Goal: Download file/media

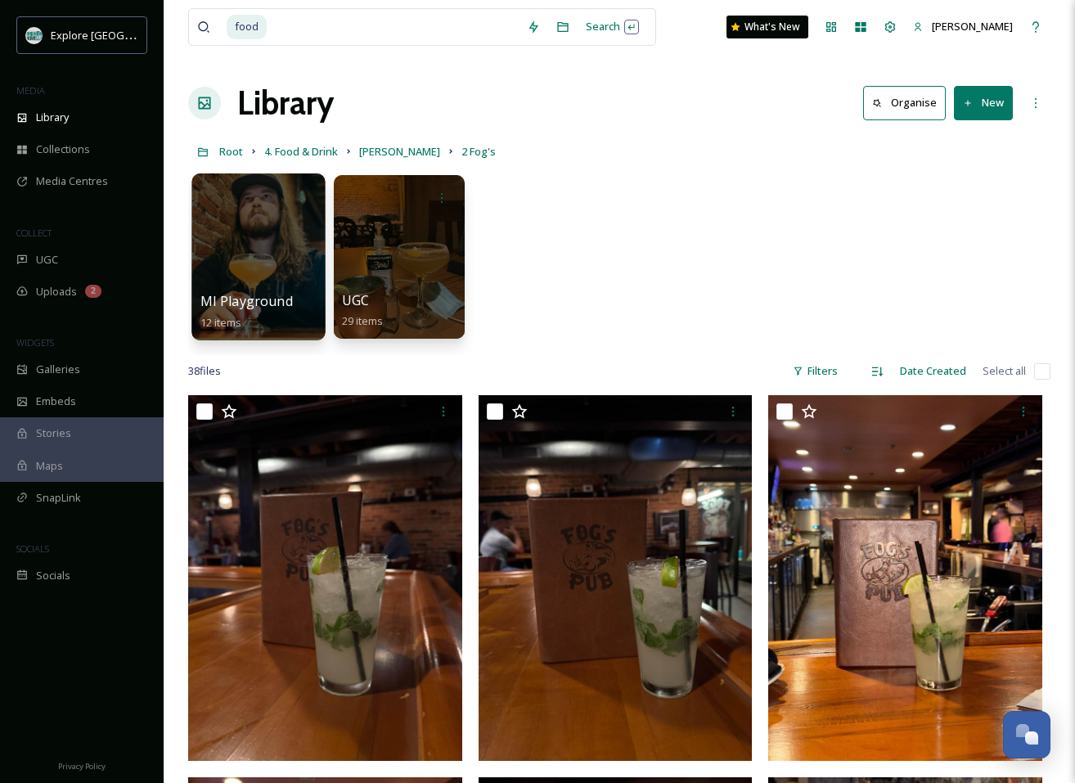
click at [284, 252] on div at bounding box center [257, 256] width 133 height 167
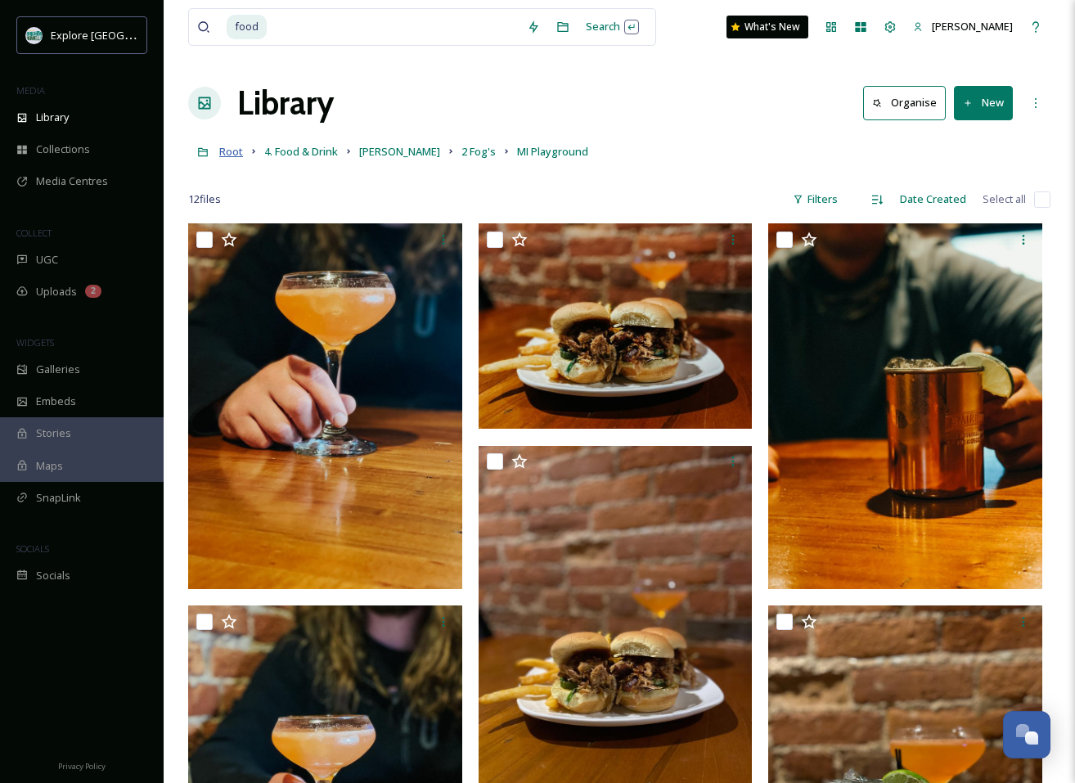
click at [237, 155] on span "Root" at bounding box center [231, 151] width 24 height 15
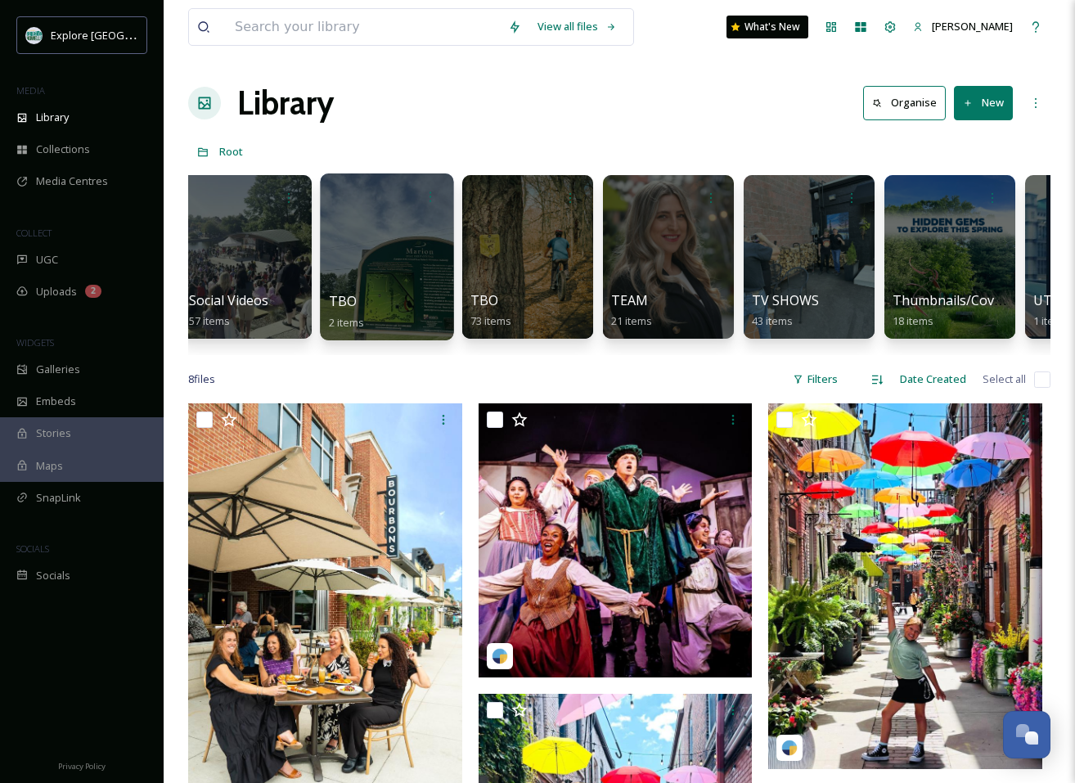
scroll to position [0, 3526]
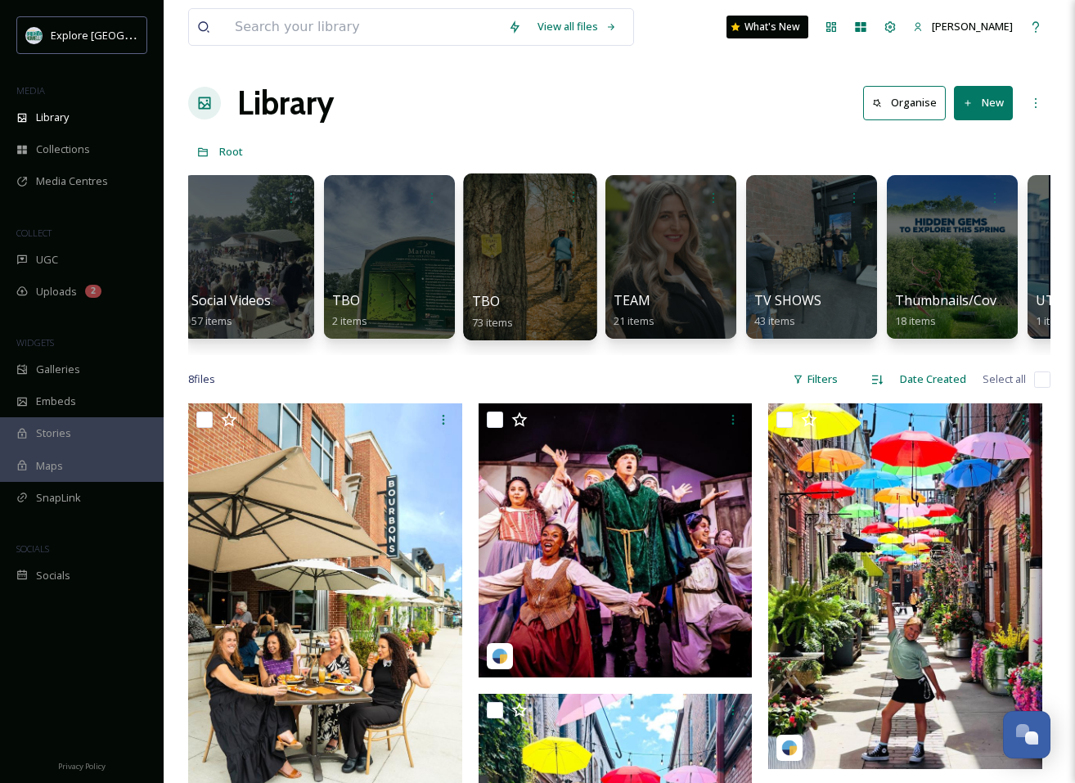
click at [535, 273] on div at bounding box center [529, 256] width 133 height 167
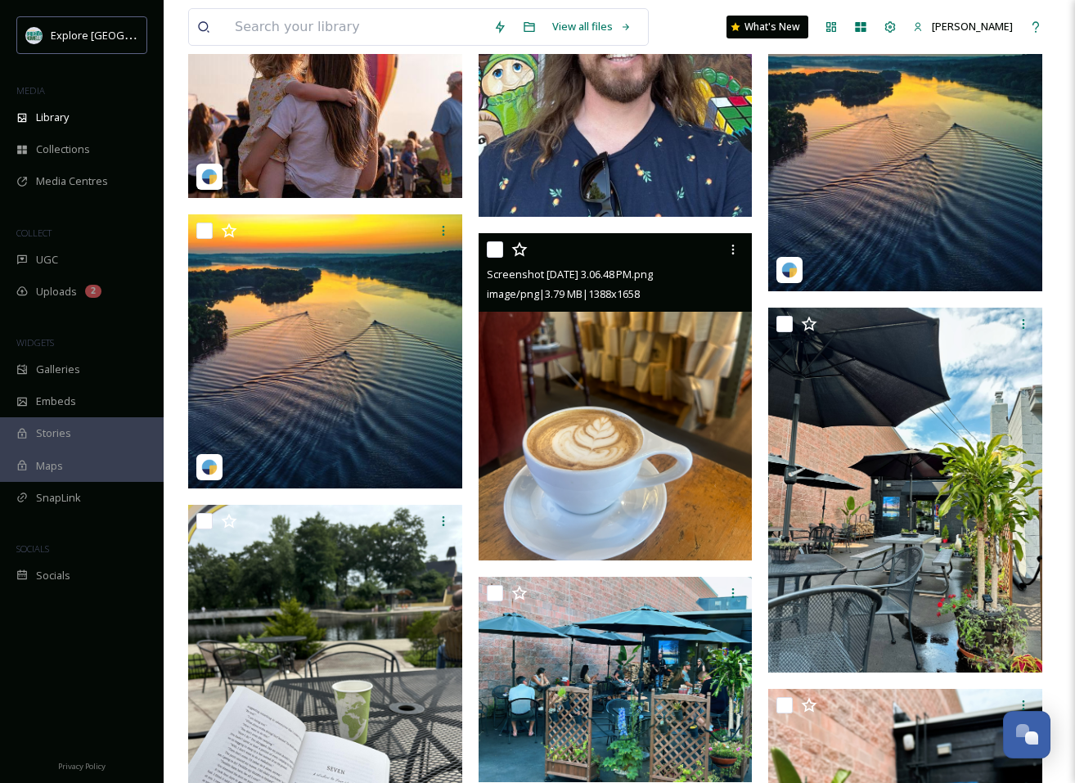
scroll to position [2157, 0]
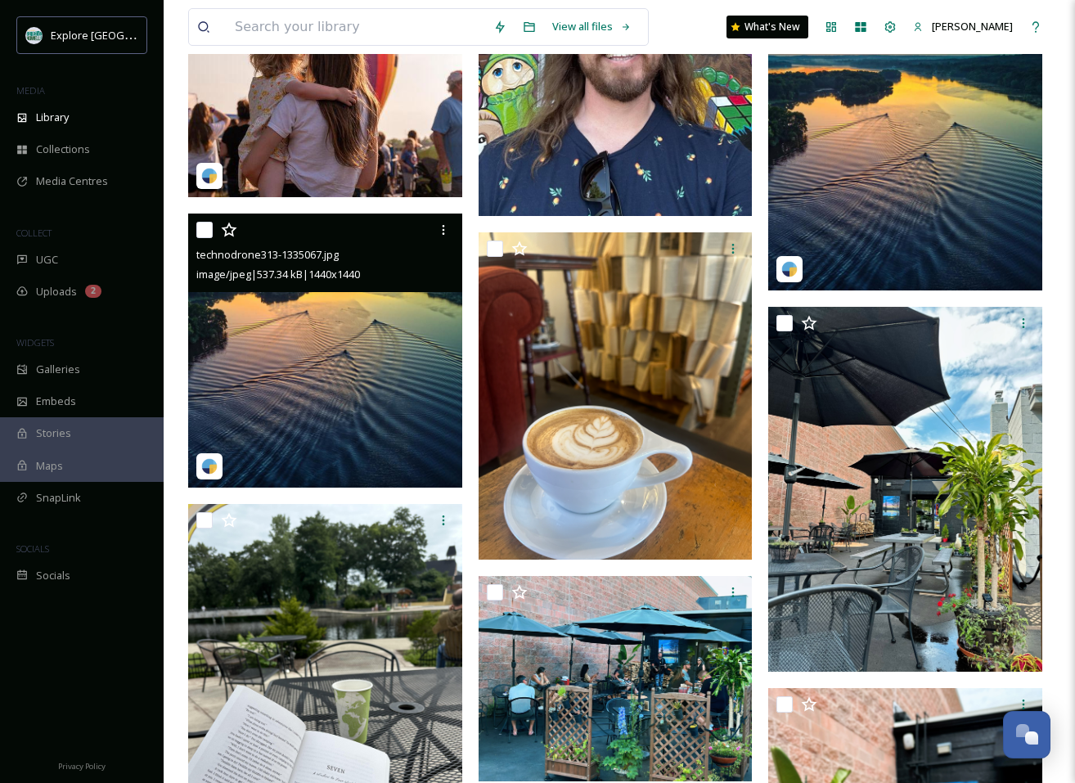
click at [406, 378] on img at bounding box center [325, 350] width 274 height 274
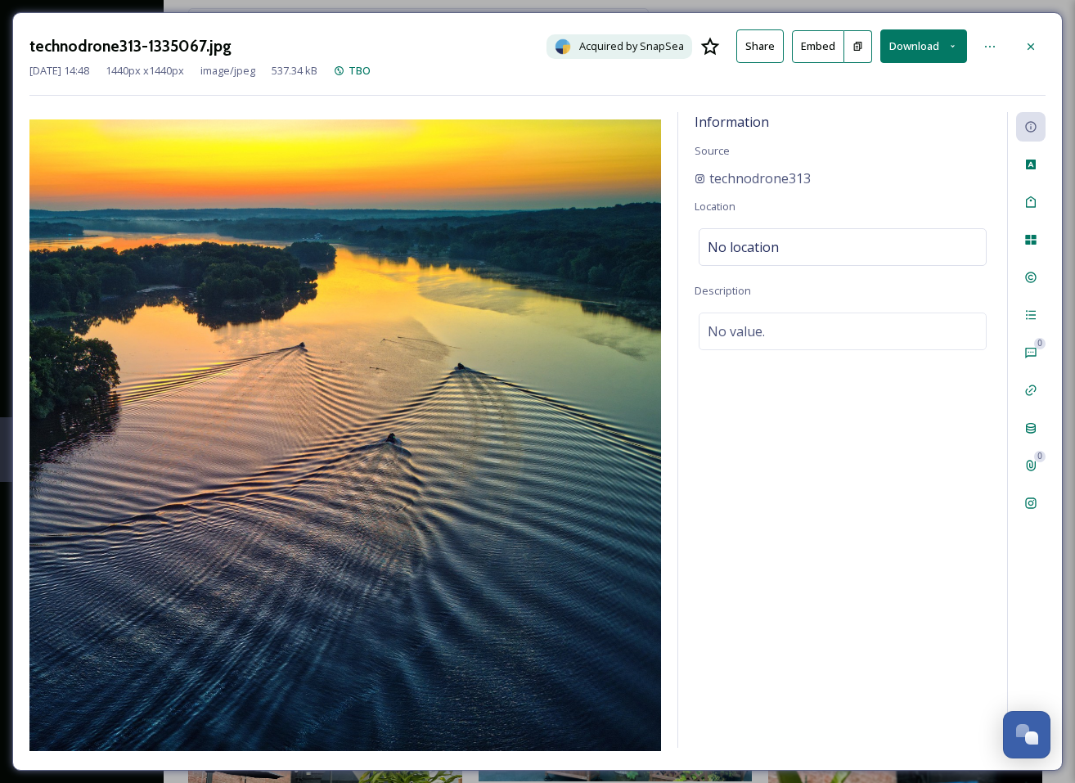
click at [915, 40] on button "Download" at bounding box center [923, 46] width 87 height 34
click at [887, 85] on span "Download Original (1440 x 1440)" at bounding box center [878, 84] width 155 height 16
click at [1030, 43] on icon at bounding box center [1030, 46] width 13 height 13
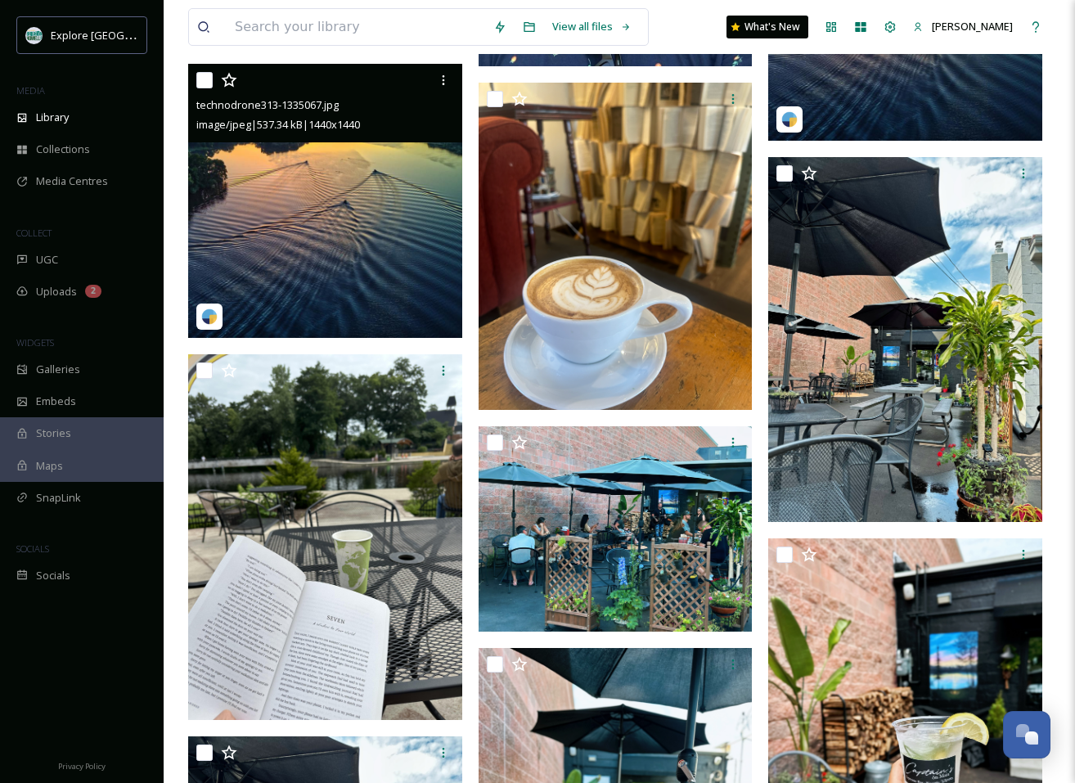
scroll to position [2313, 0]
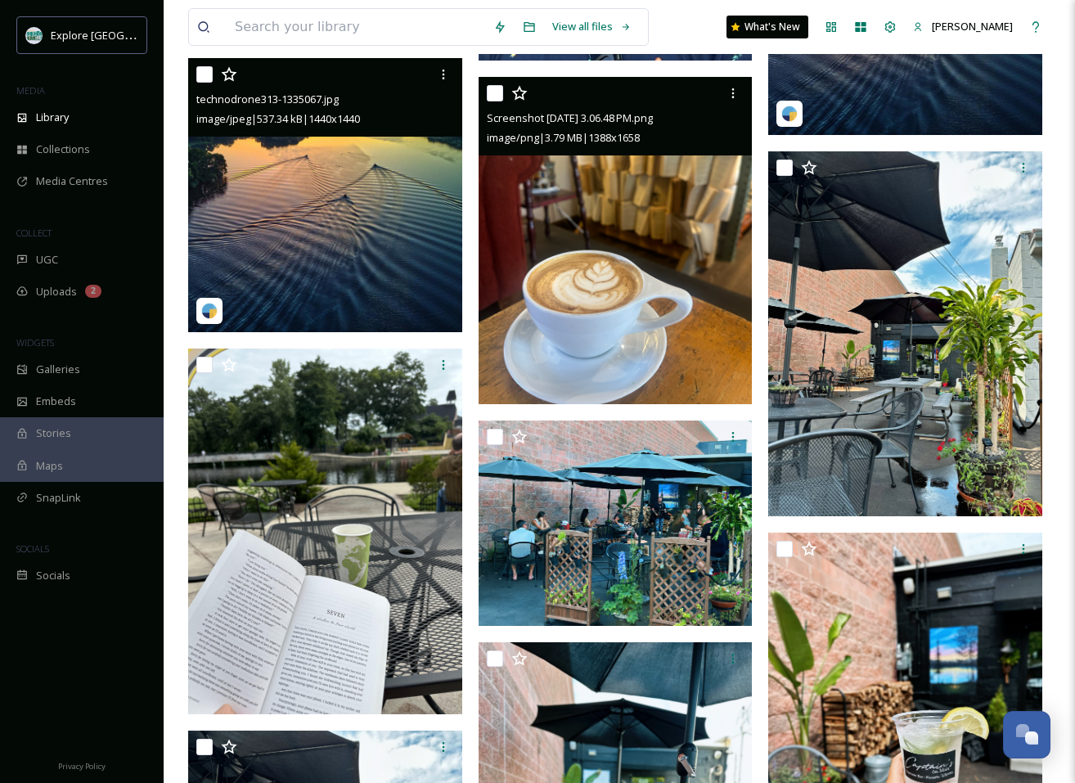
click at [688, 209] on img at bounding box center [615, 240] width 274 height 327
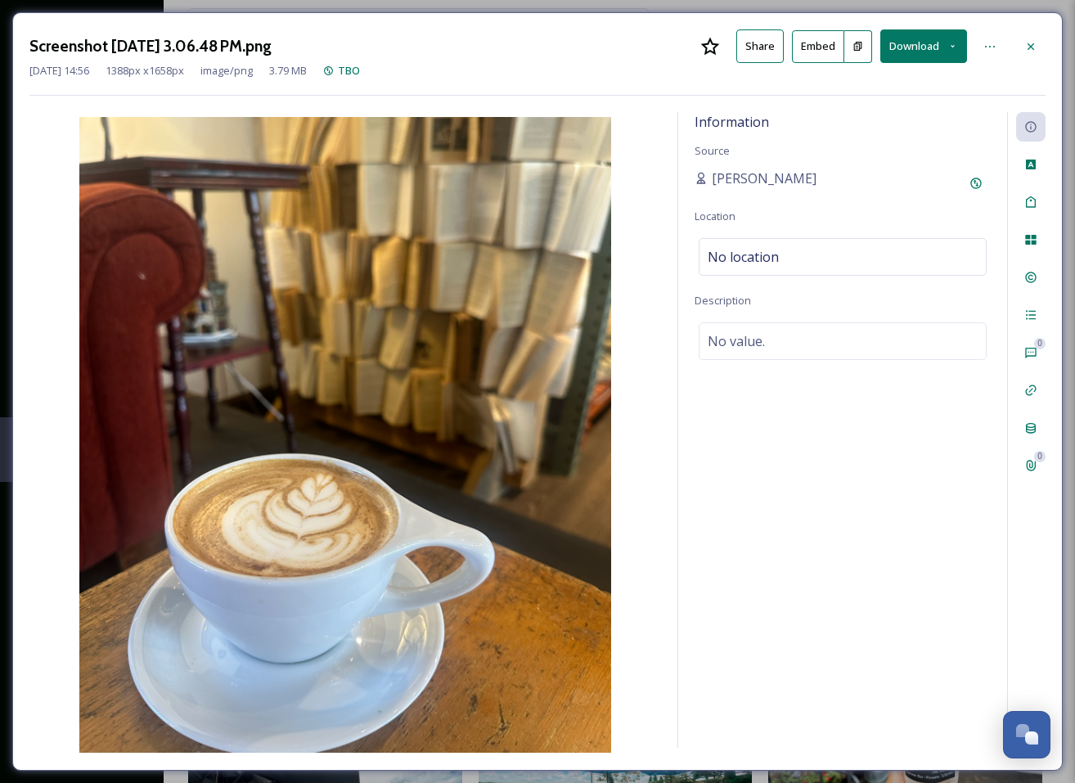
click at [917, 42] on button "Download" at bounding box center [923, 46] width 87 height 34
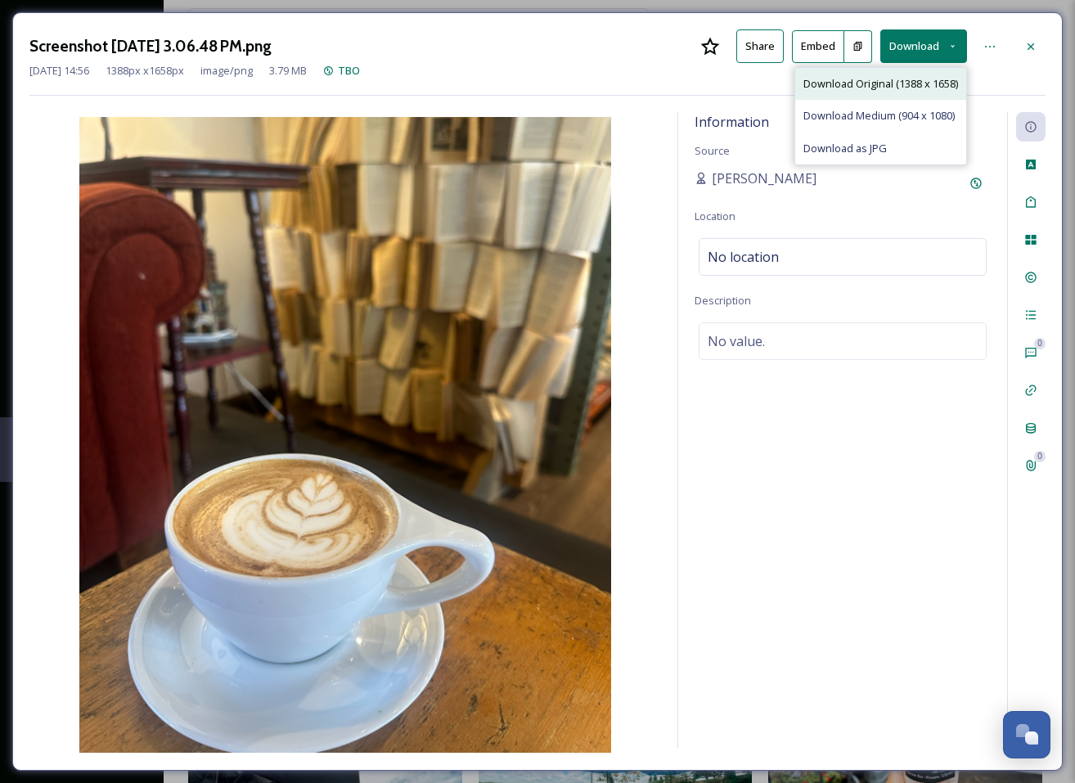
click at [882, 83] on span "Download Original (1388 x 1658)" at bounding box center [880, 84] width 155 height 16
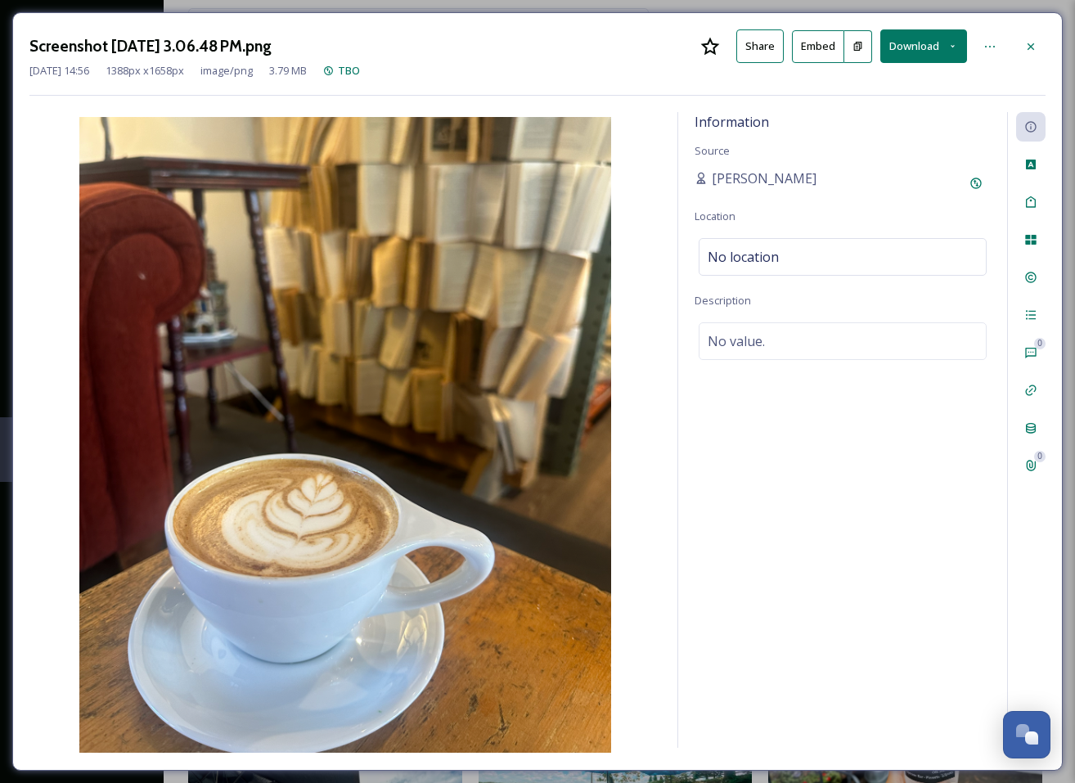
click at [1025, 43] on icon at bounding box center [1030, 46] width 13 height 13
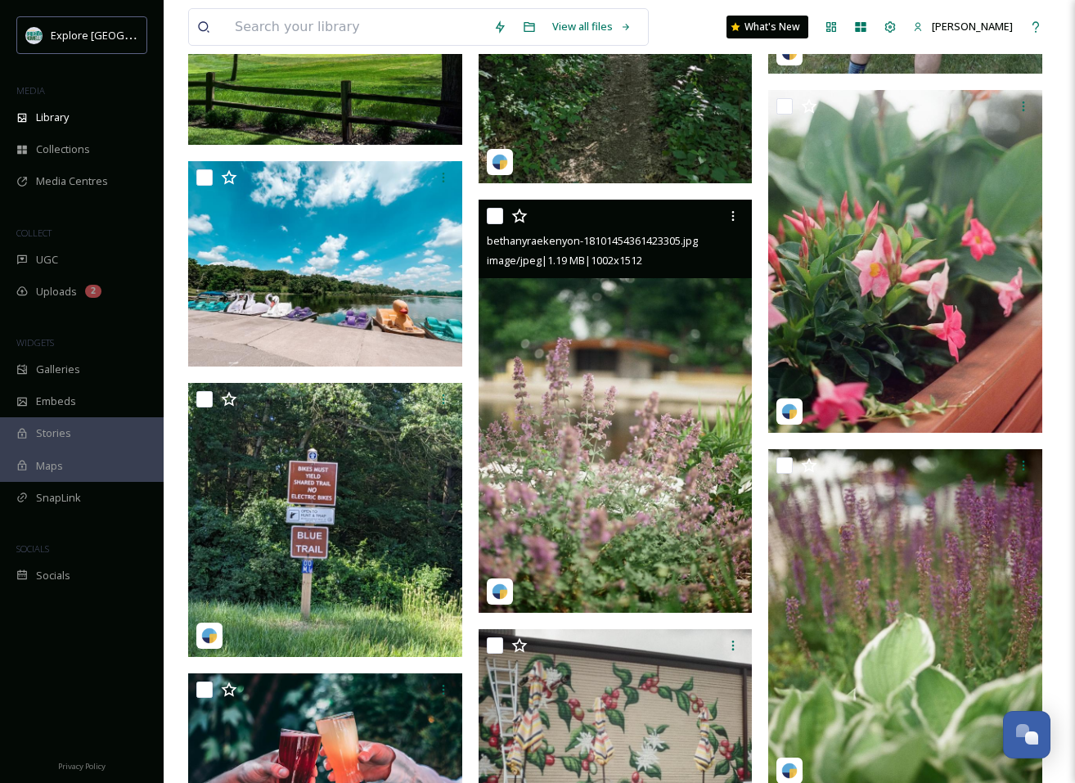
scroll to position [3942, 0]
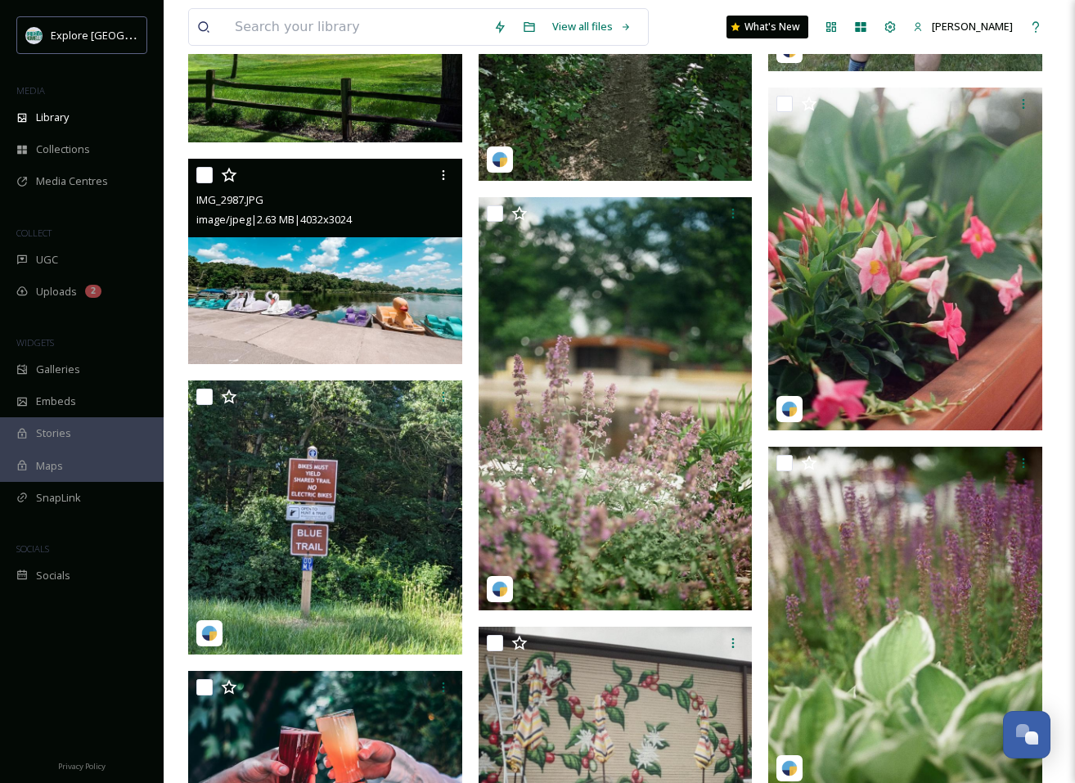
click at [412, 289] on img at bounding box center [325, 261] width 274 height 205
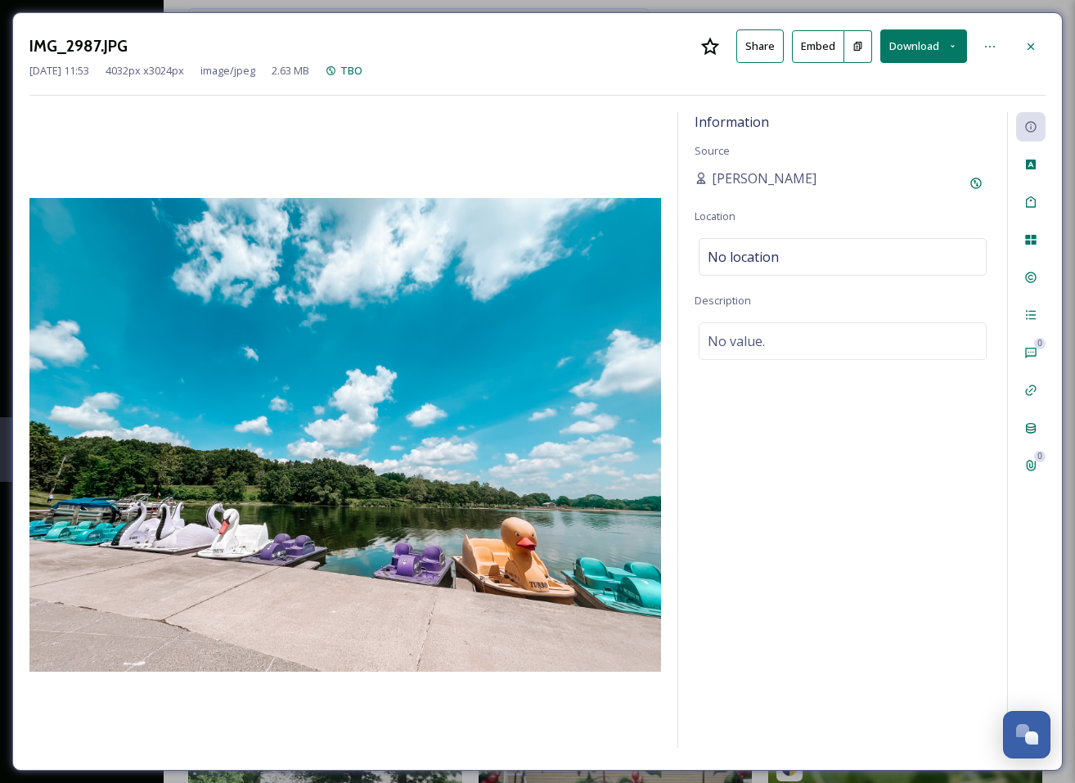
click at [910, 45] on button "Download" at bounding box center [923, 46] width 87 height 34
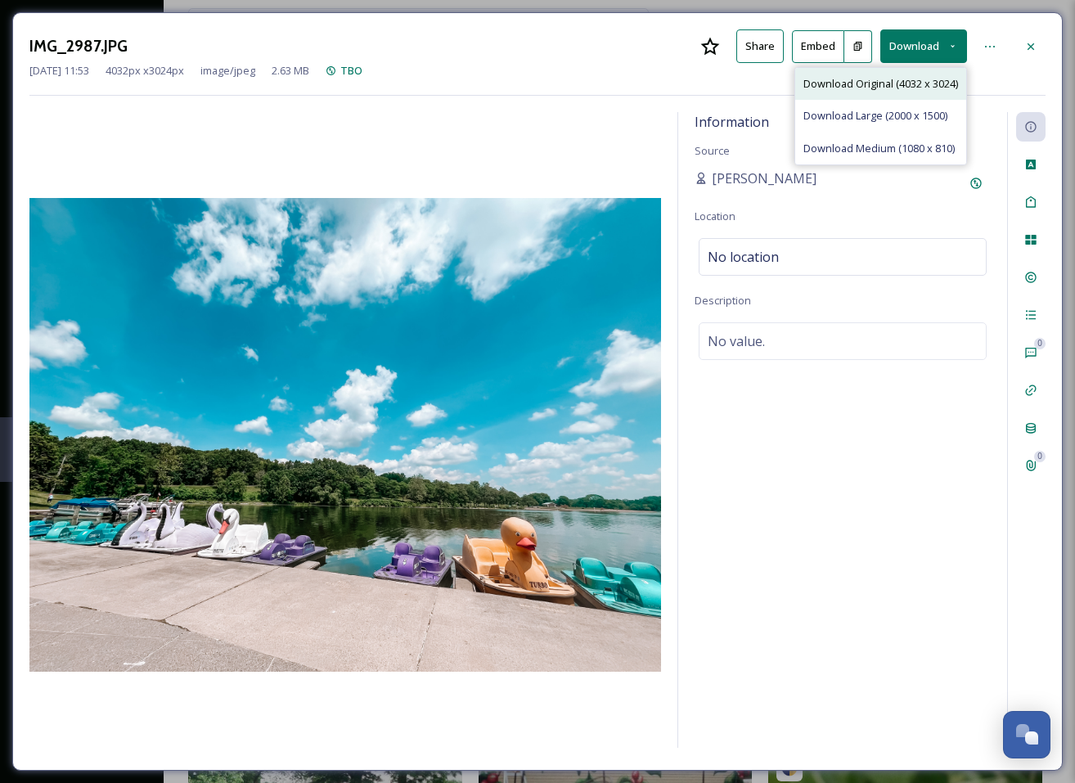
click at [884, 83] on span "Download Original (4032 x 3024)" at bounding box center [880, 84] width 155 height 16
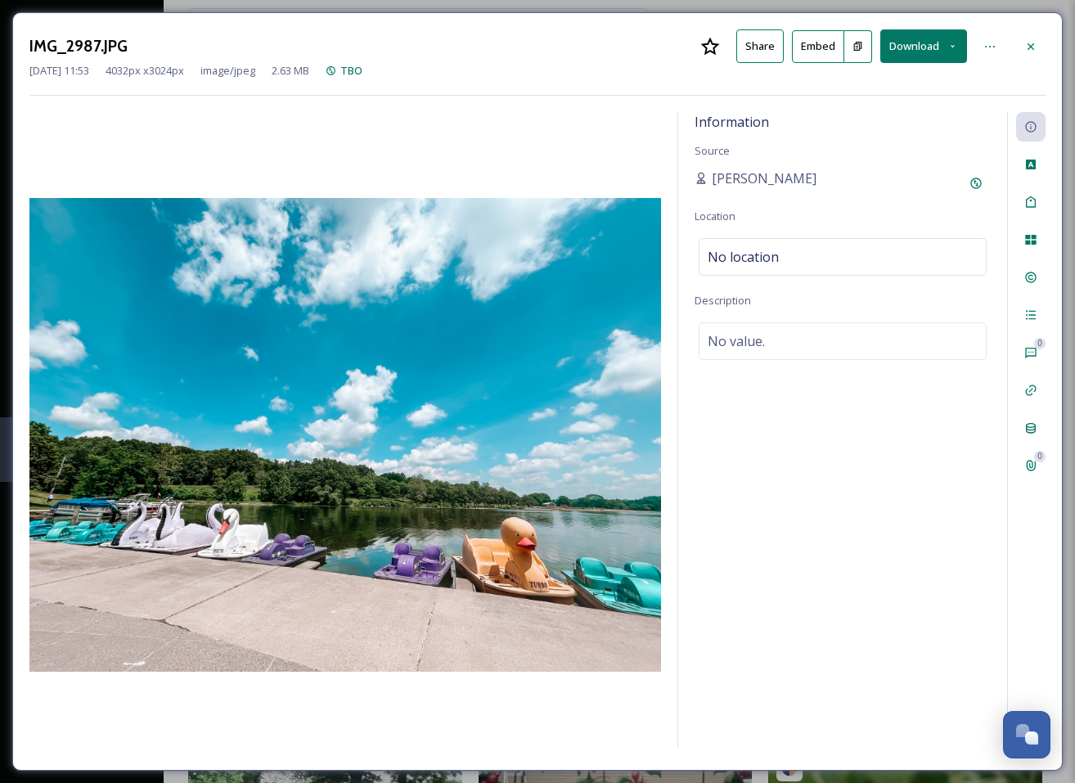
click at [1029, 43] on icon at bounding box center [1030, 46] width 13 height 13
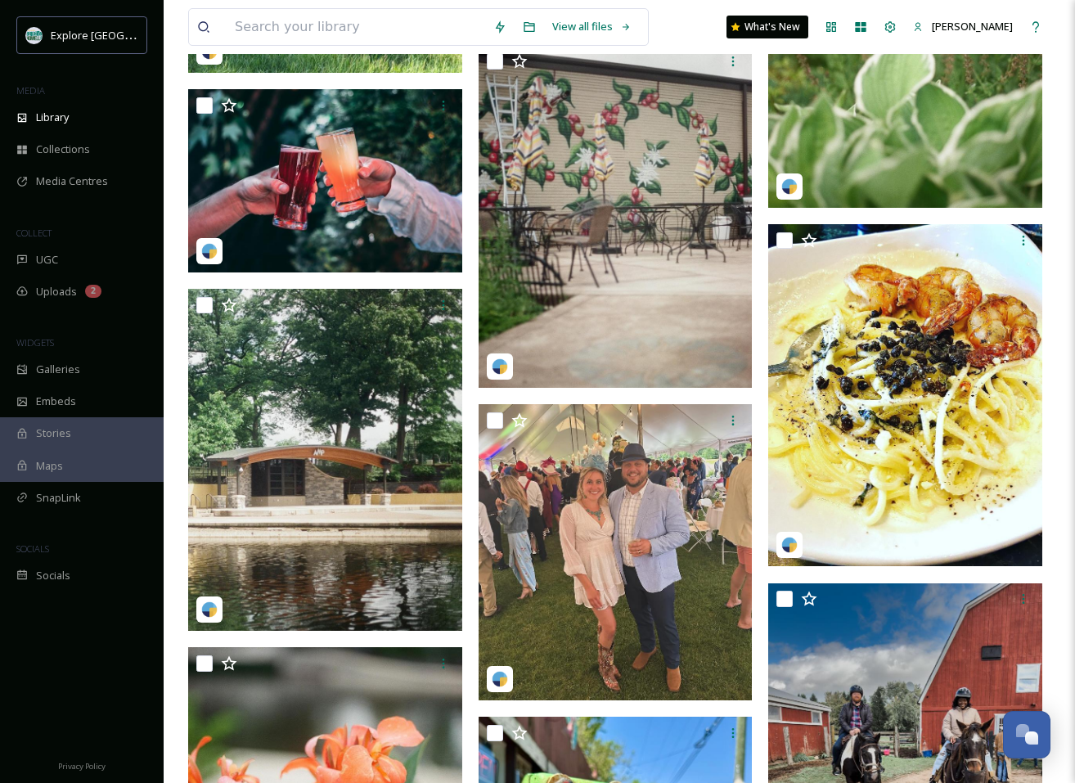
scroll to position [4530, 0]
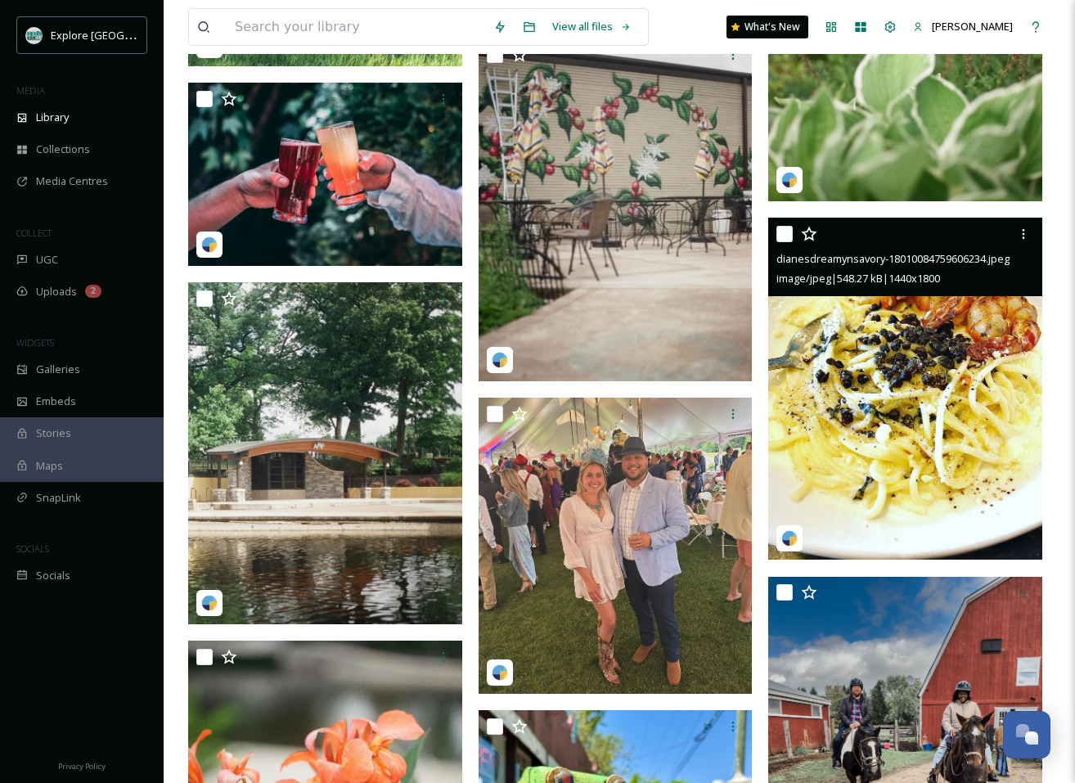
click at [899, 317] on img at bounding box center [905, 389] width 274 height 343
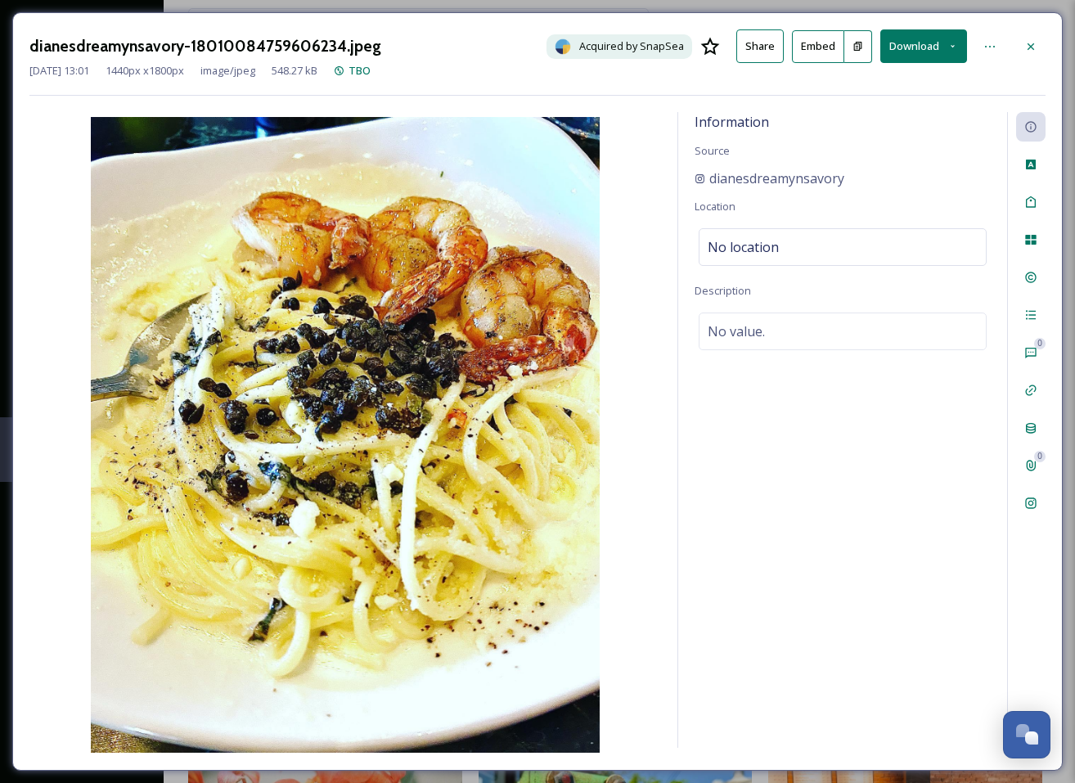
click at [922, 40] on button "Download" at bounding box center [923, 46] width 87 height 34
click at [874, 83] on span "Download Original (1440 x 1800)" at bounding box center [880, 84] width 155 height 16
click at [1029, 42] on icon at bounding box center [1030, 46] width 13 height 13
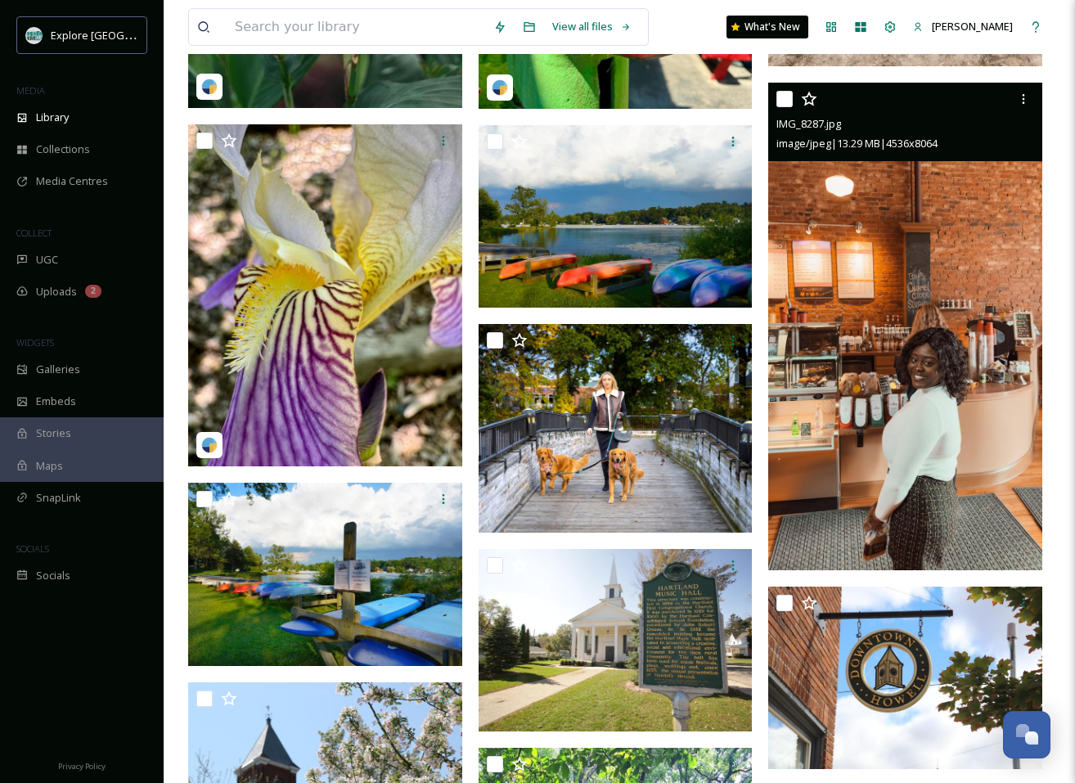
scroll to position [5419, 0]
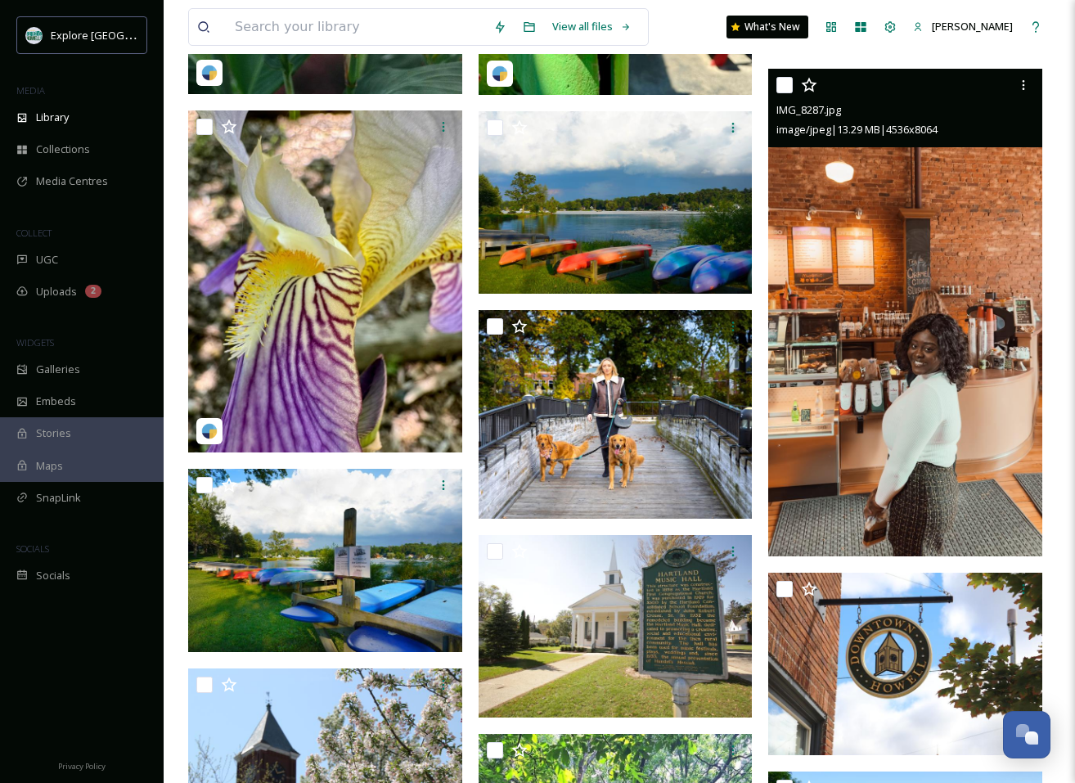
click at [848, 381] on img at bounding box center [905, 312] width 274 height 487
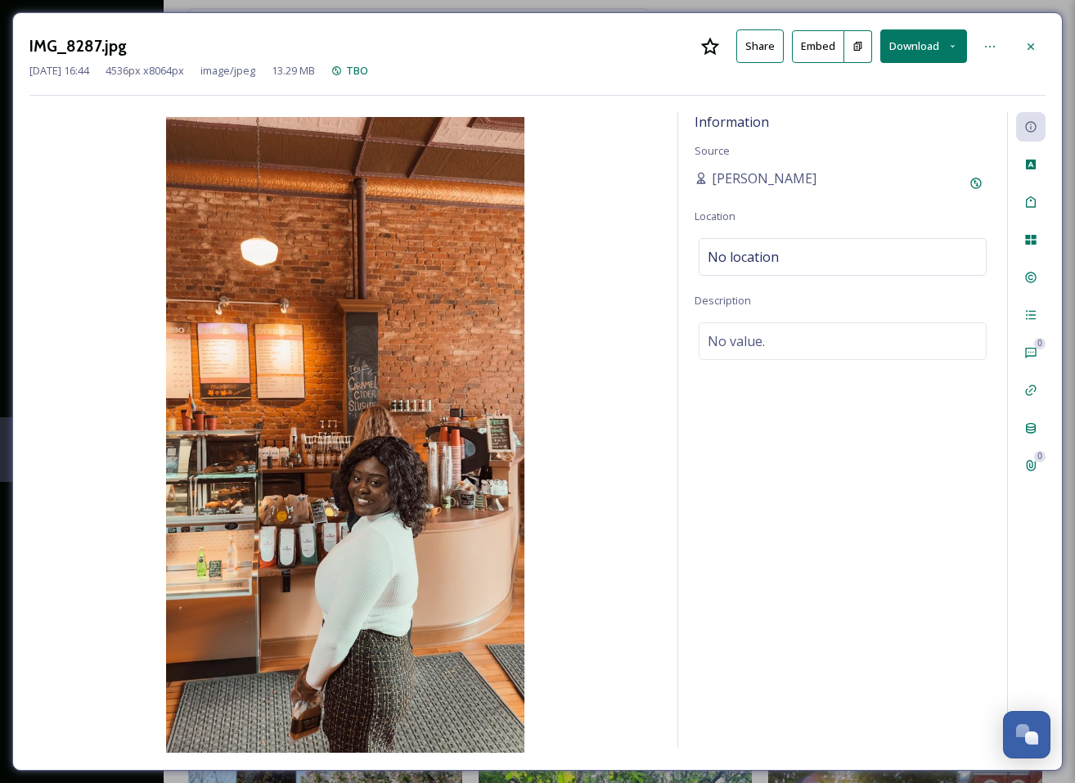
click at [930, 40] on button "Download" at bounding box center [923, 46] width 87 height 34
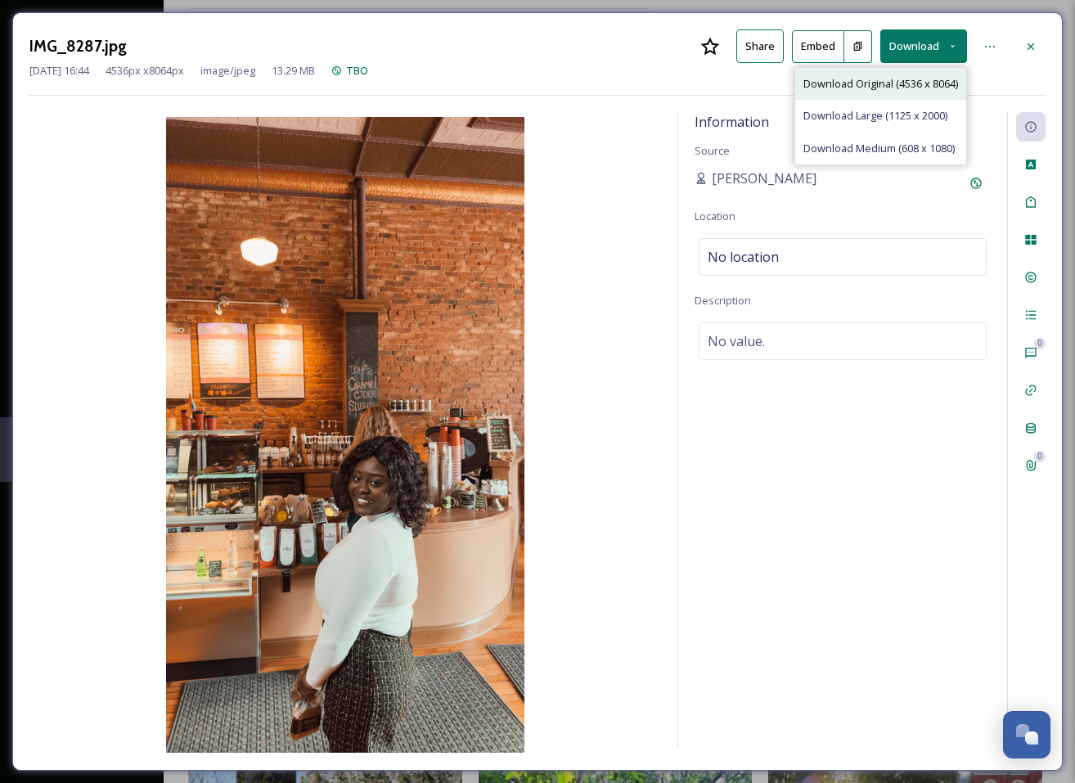
click at [872, 83] on span "Download Original (4536 x 8064)" at bounding box center [880, 84] width 155 height 16
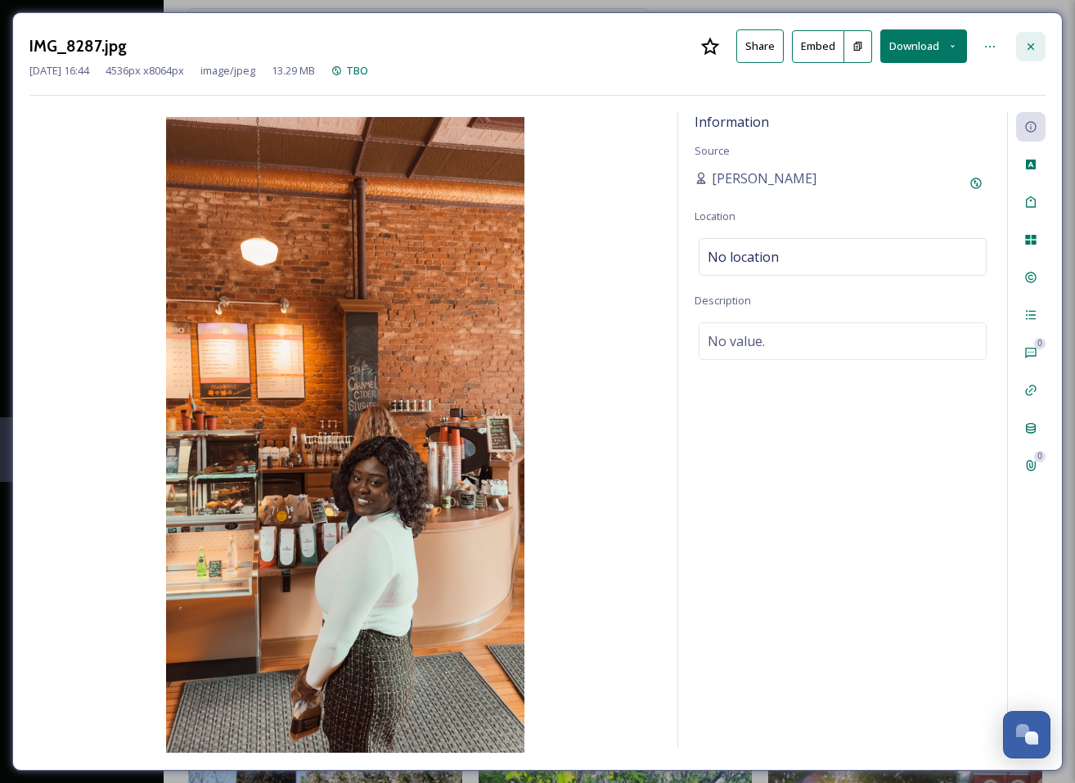
click at [1027, 44] on icon at bounding box center [1030, 46] width 13 height 13
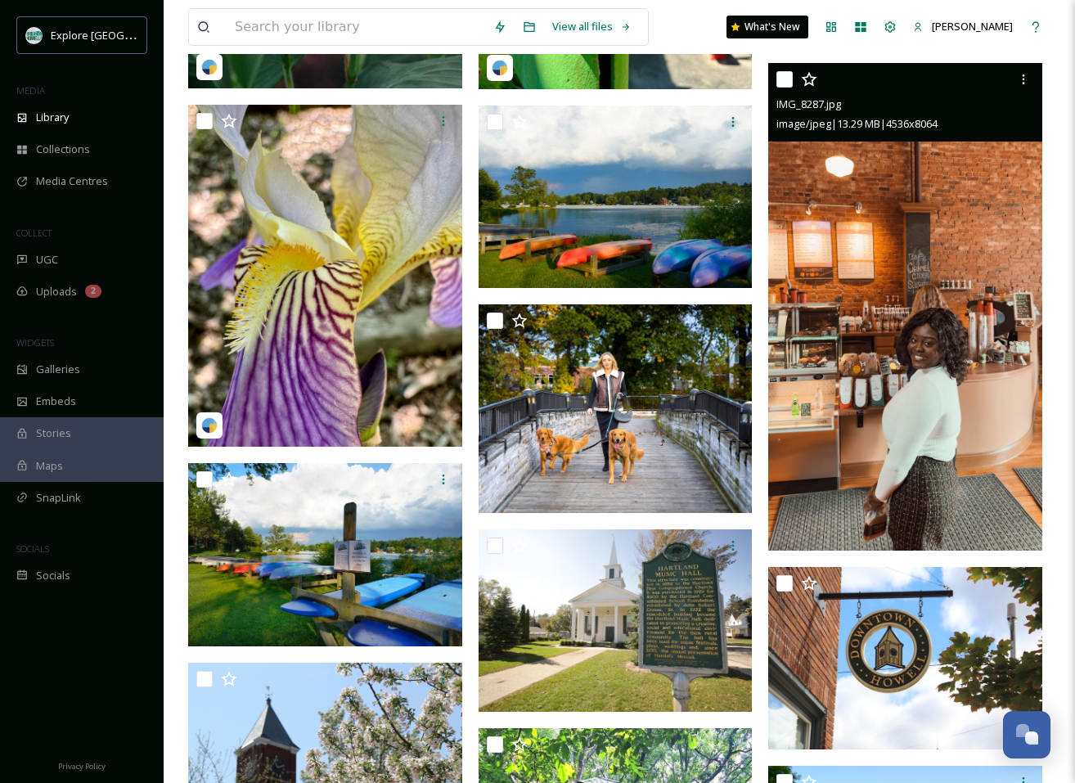
scroll to position [5426, 0]
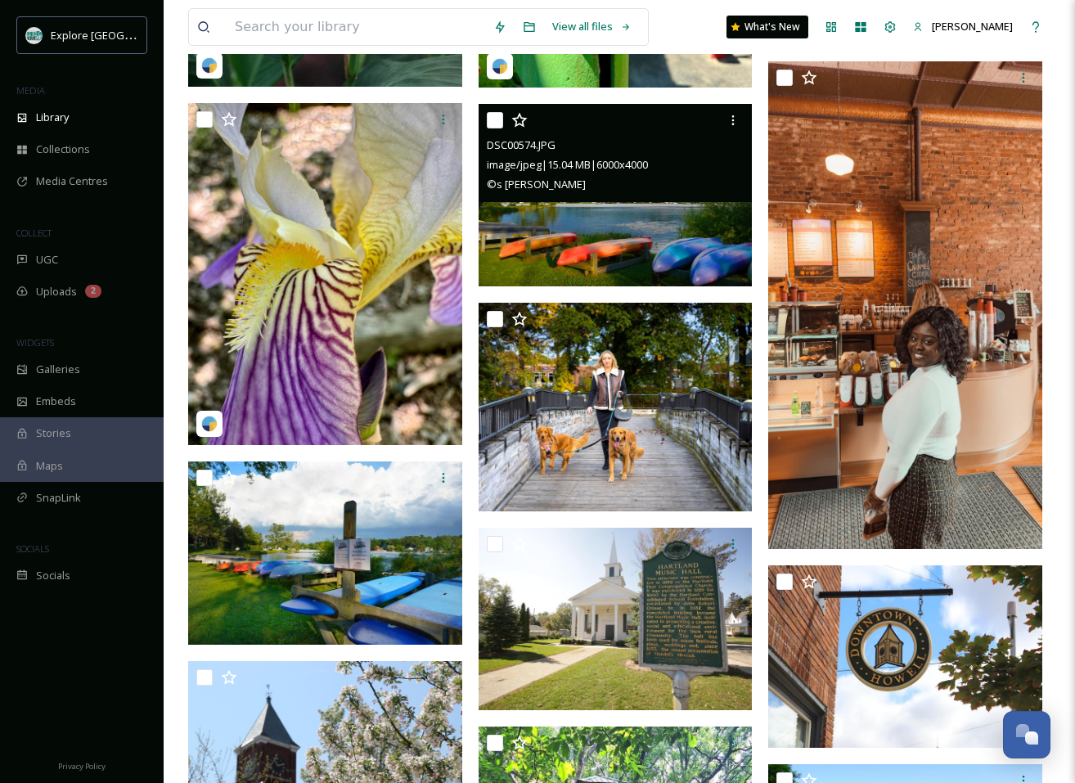
click at [689, 224] on img at bounding box center [615, 195] width 274 height 182
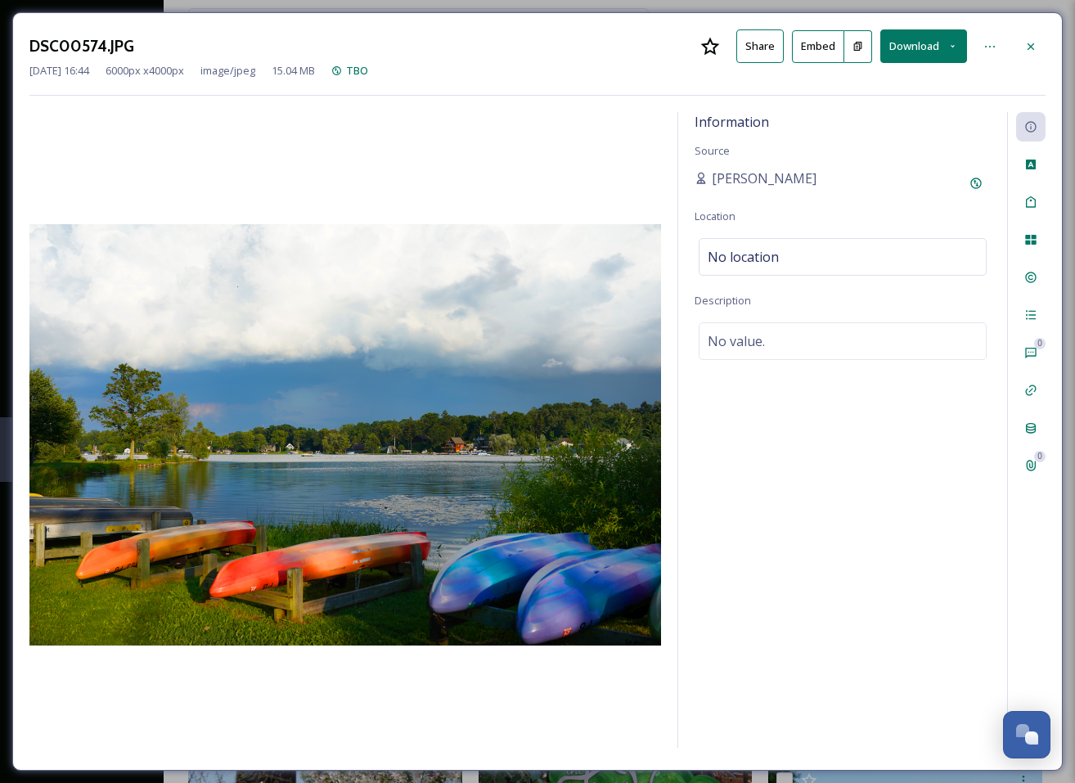
click at [922, 38] on button "Download" at bounding box center [923, 46] width 87 height 34
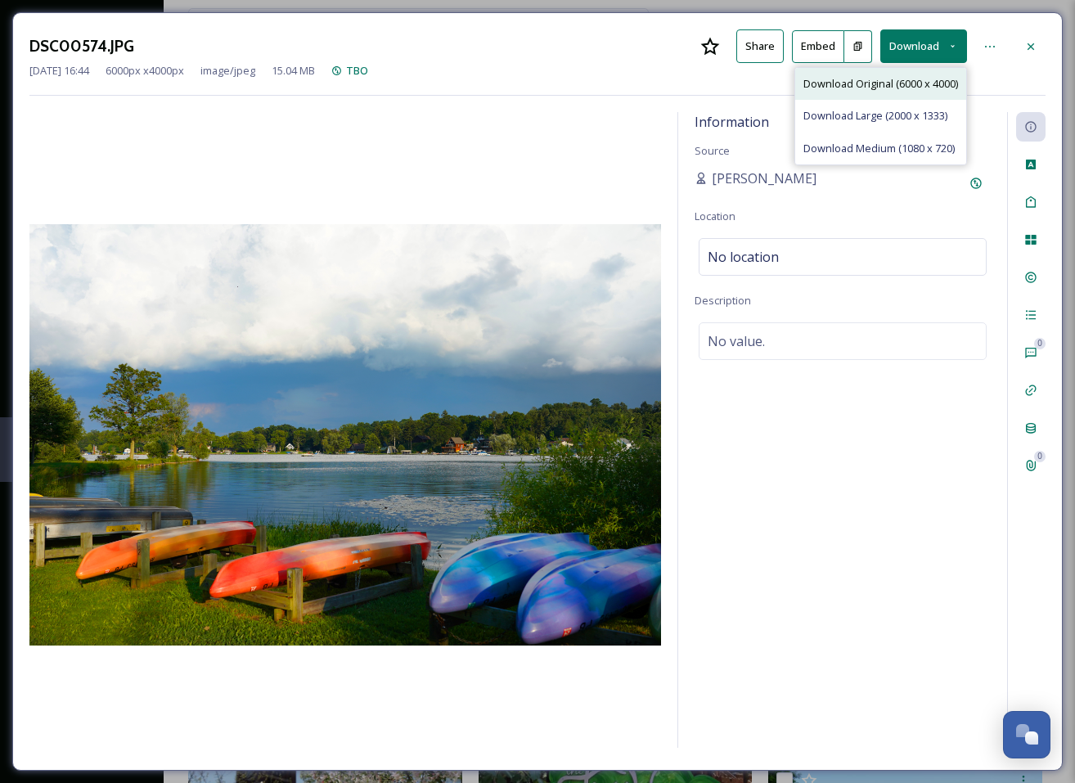
click at [904, 84] on span "Download Original (6000 x 4000)" at bounding box center [880, 84] width 155 height 16
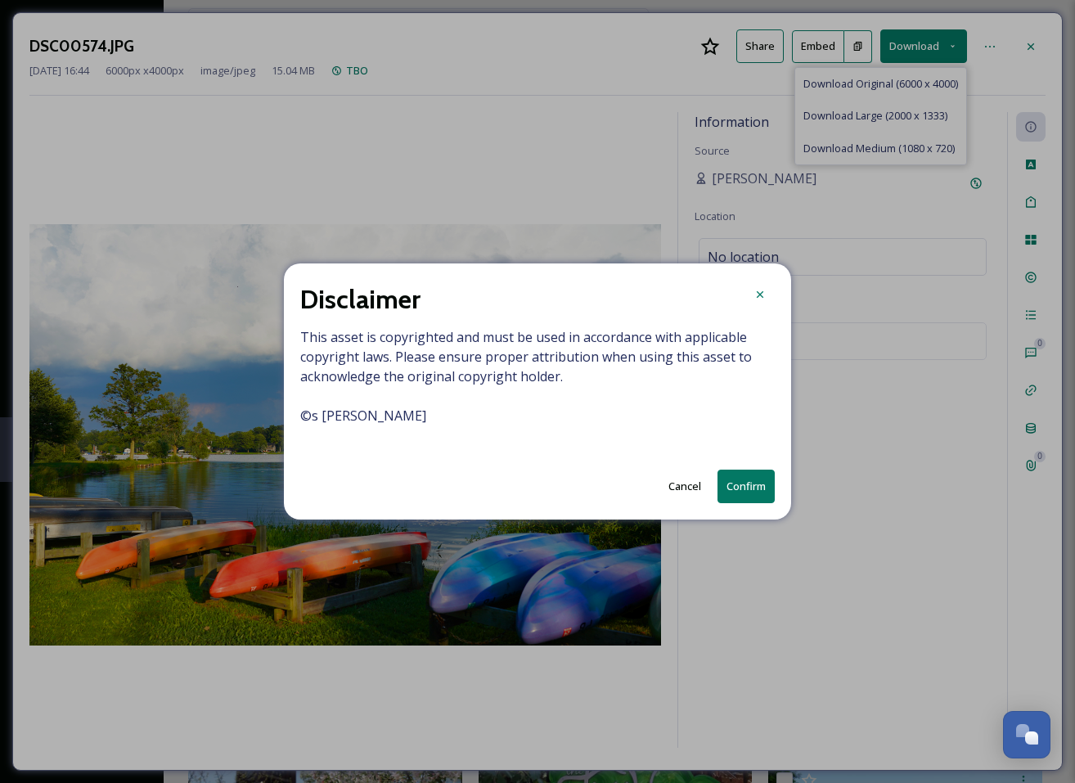
click at [749, 487] on button "Confirm" at bounding box center [745, 486] width 57 height 34
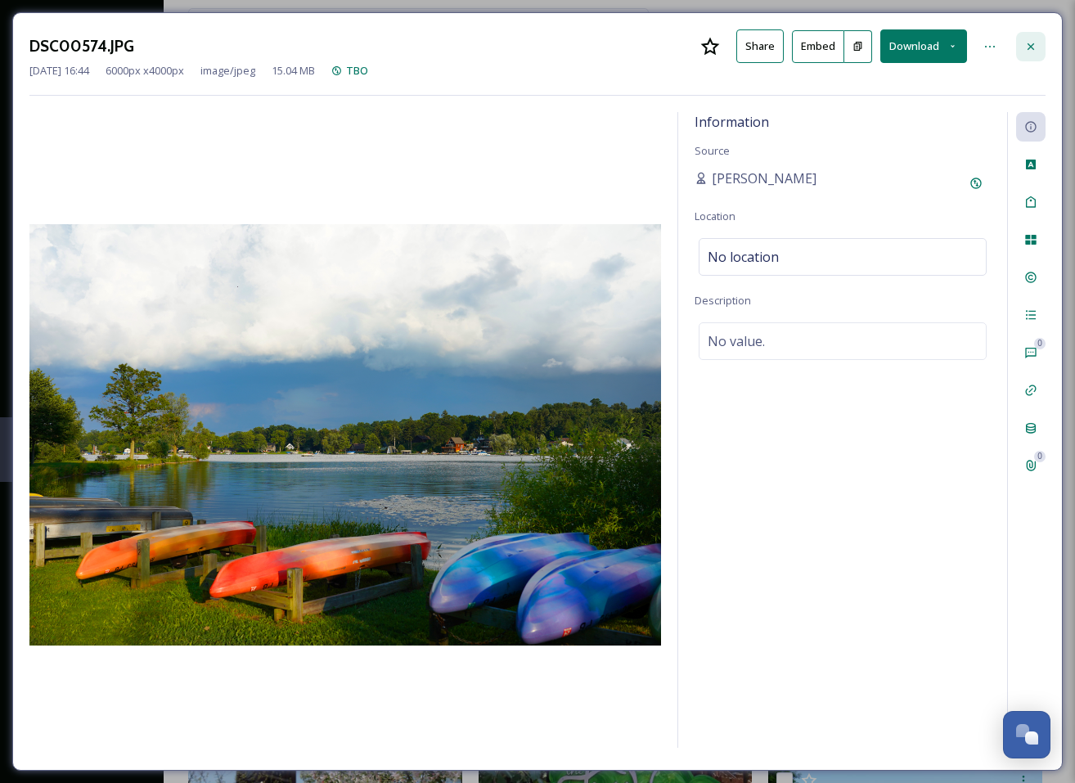
click at [1032, 43] on icon at bounding box center [1030, 46] width 13 height 13
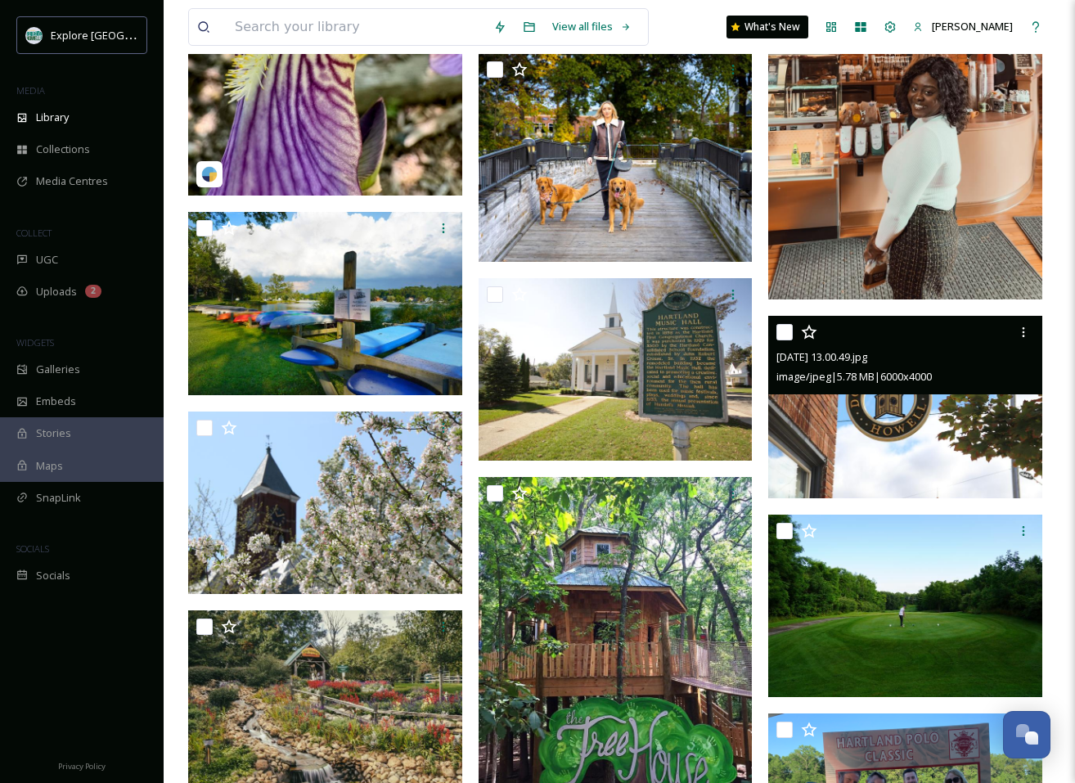
scroll to position [5676, 0]
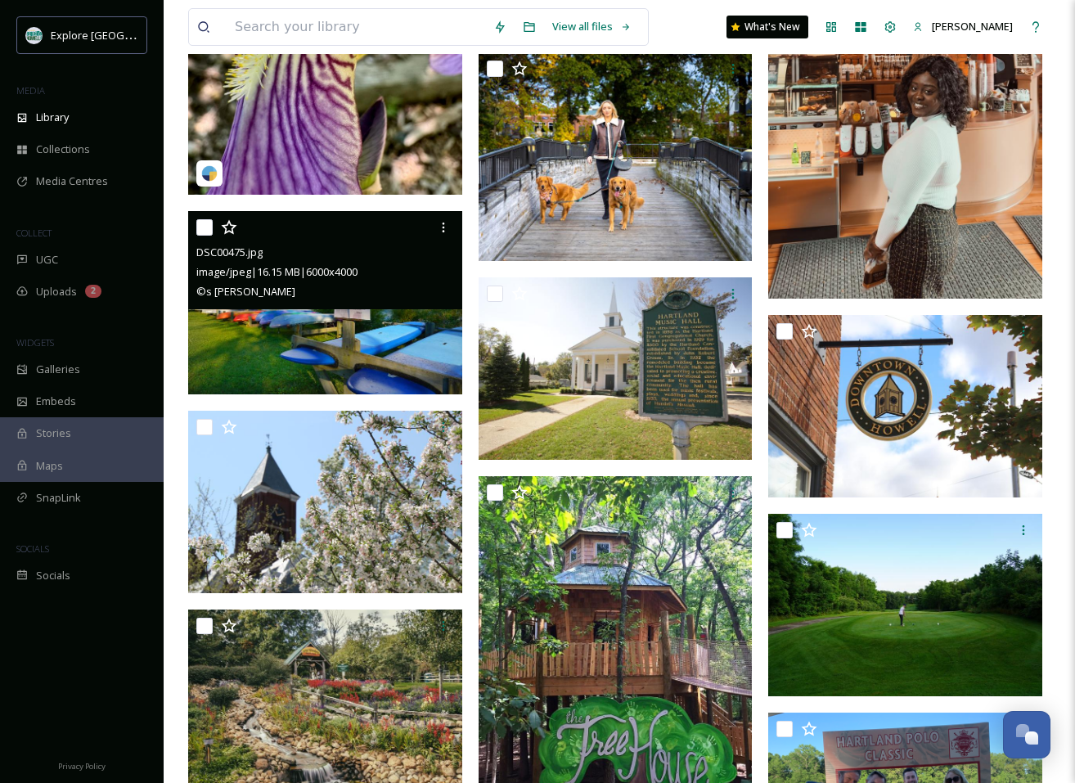
click at [406, 334] on img at bounding box center [325, 302] width 274 height 182
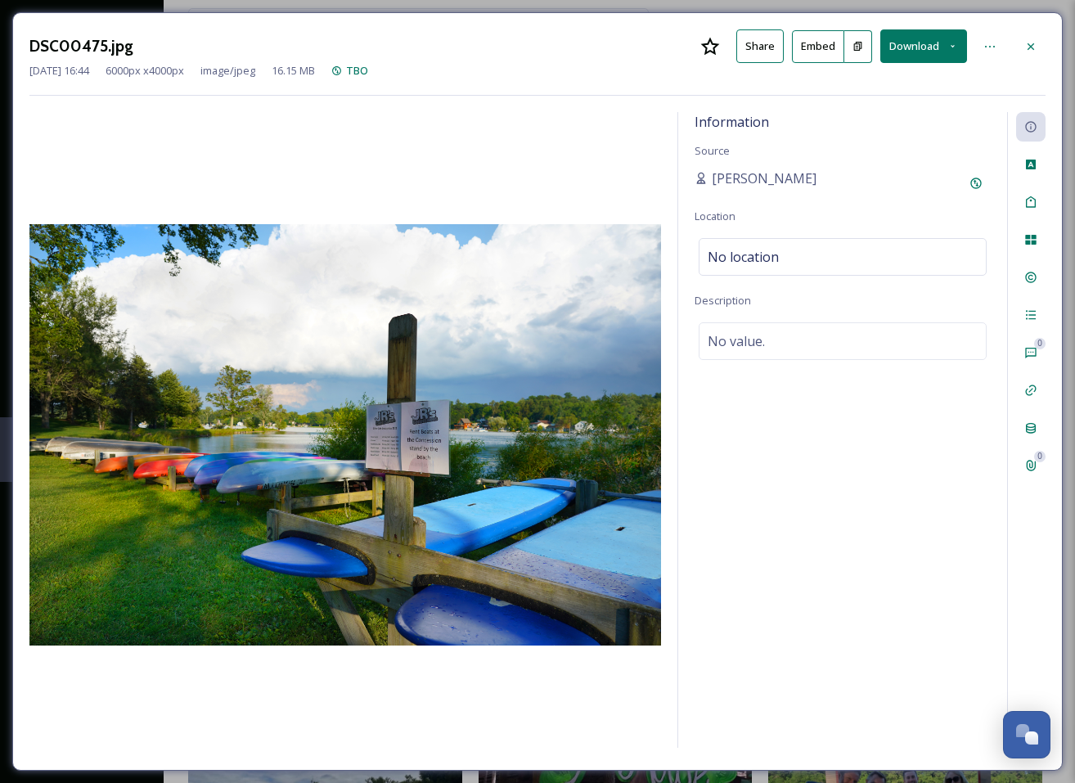
click at [925, 41] on button "Download" at bounding box center [923, 46] width 87 height 34
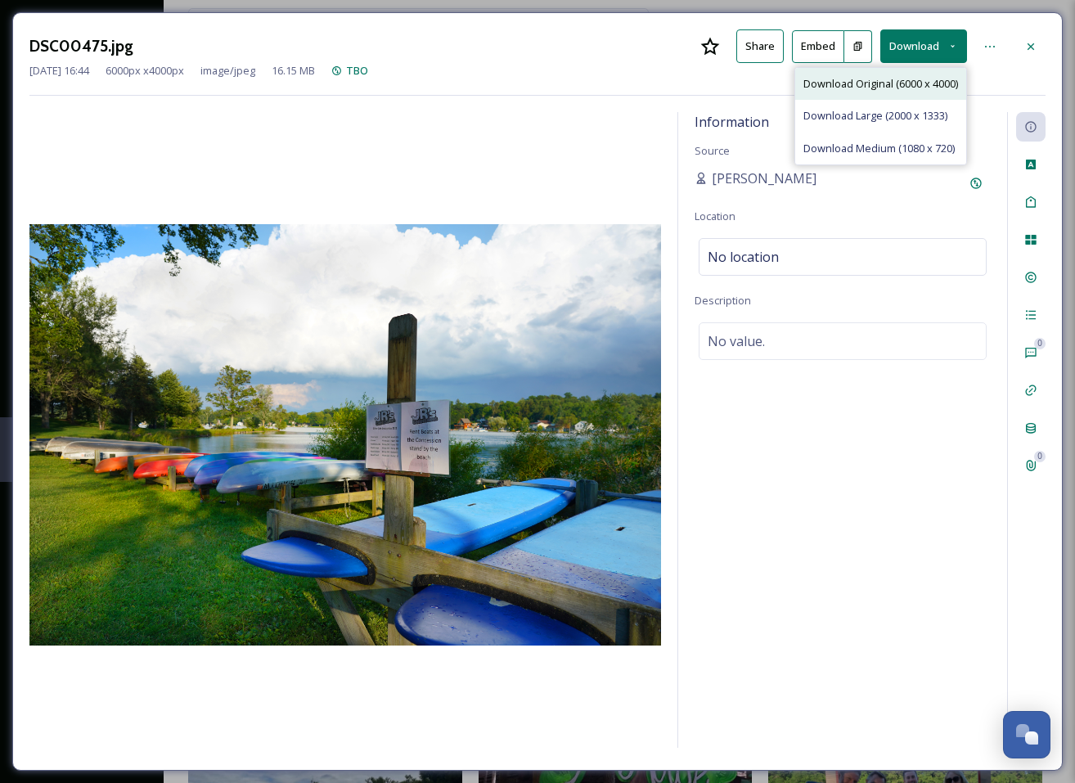
click at [889, 83] on span "Download Original (6000 x 4000)" at bounding box center [880, 84] width 155 height 16
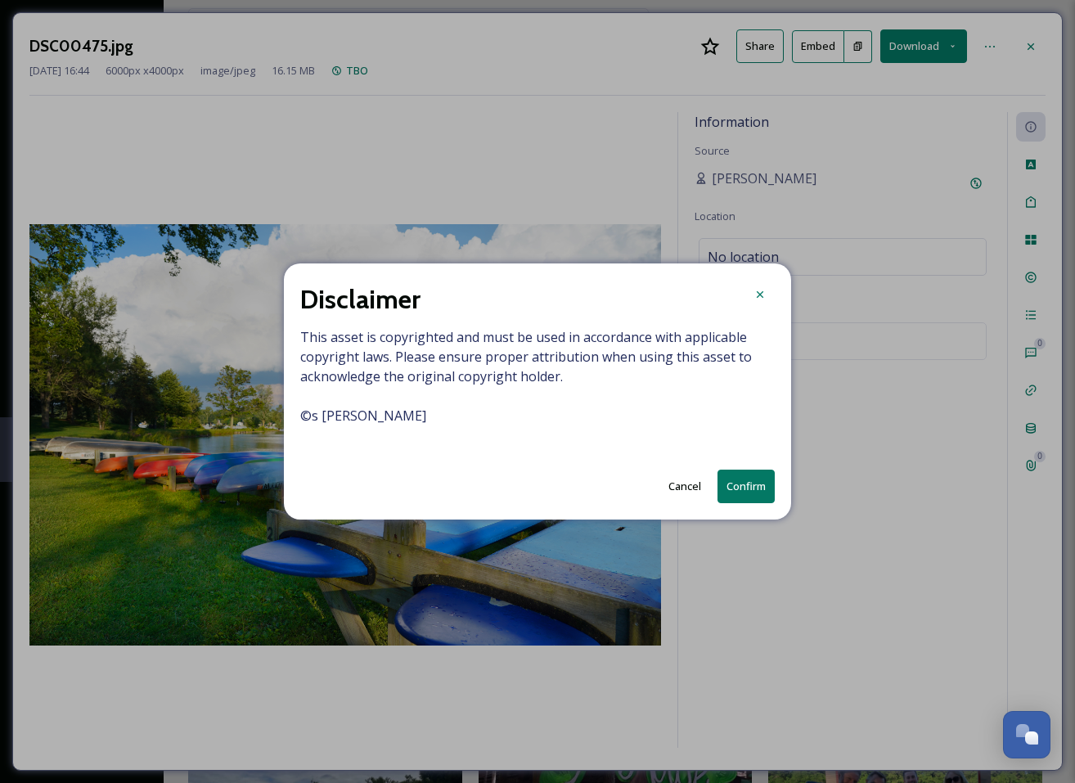
click at [745, 487] on button "Confirm" at bounding box center [745, 486] width 57 height 34
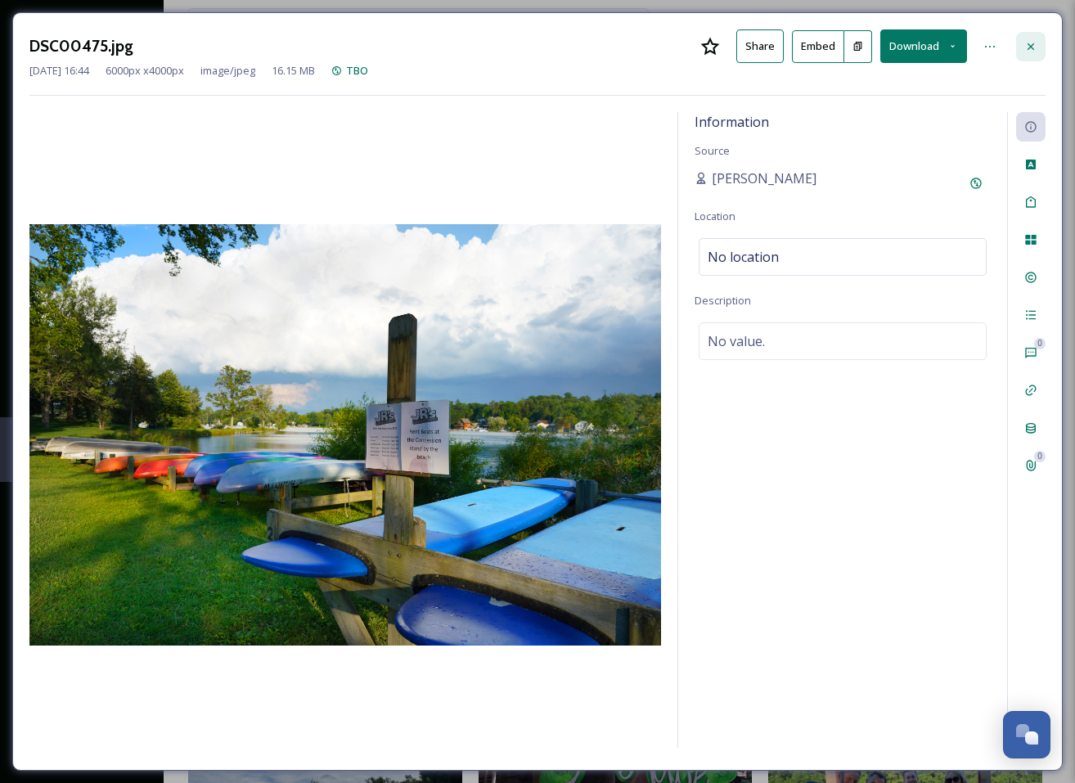
drag, startPoint x: 1029, startPoint y: 42, endPoint x: 1024, endPoint y: 51, distance: 10.2
click at [1030, 42] on icon at bounding box center [1030, 46] width 13 height 13
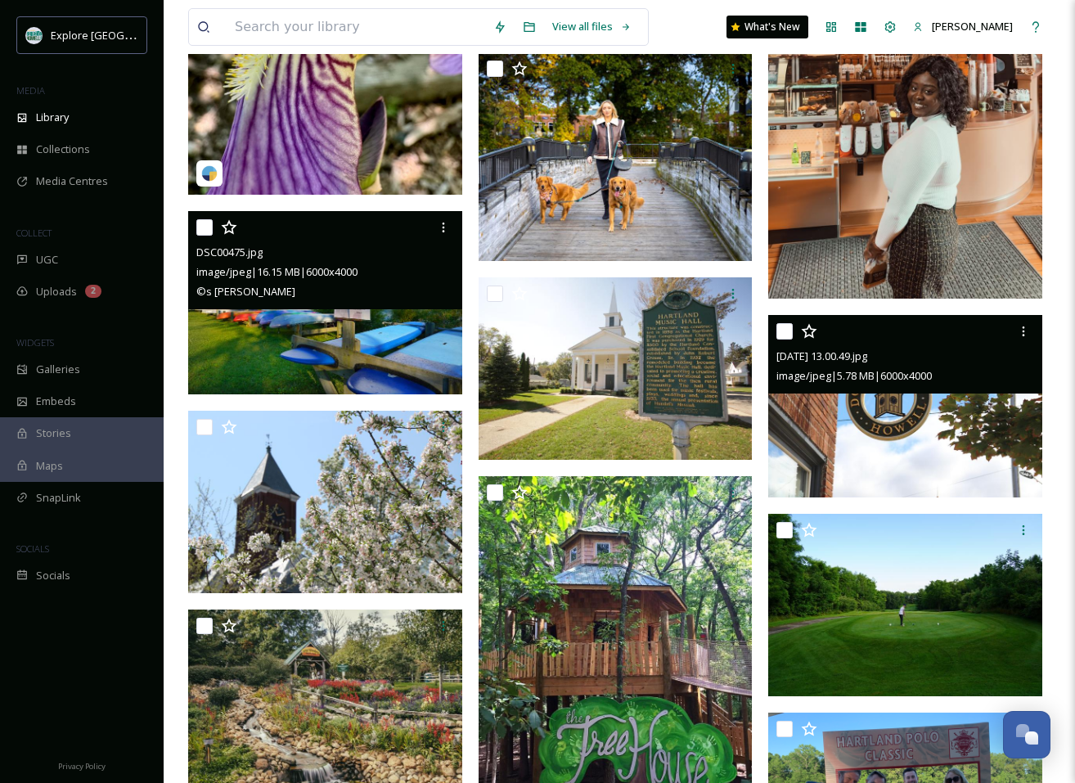
click at [830, 458] on img at bounding box center [905, 406] width 274 height 182
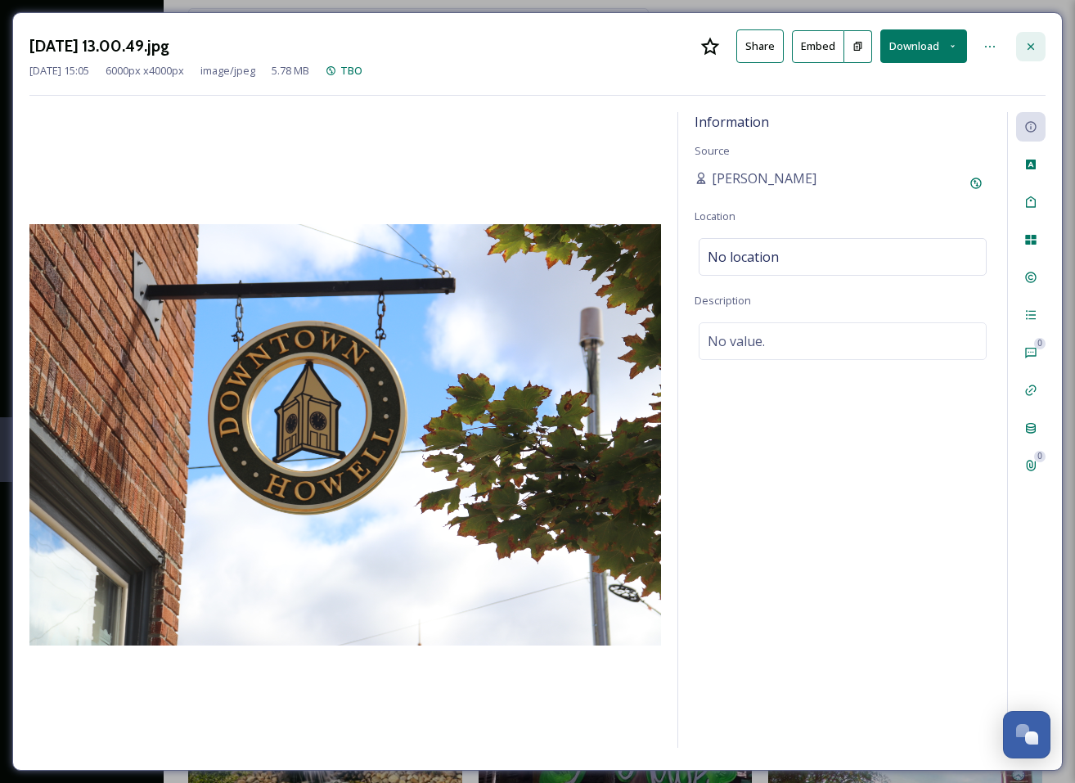
click at [1025, 47] on icon at bounding box center [1030, 46] width 13 height 13
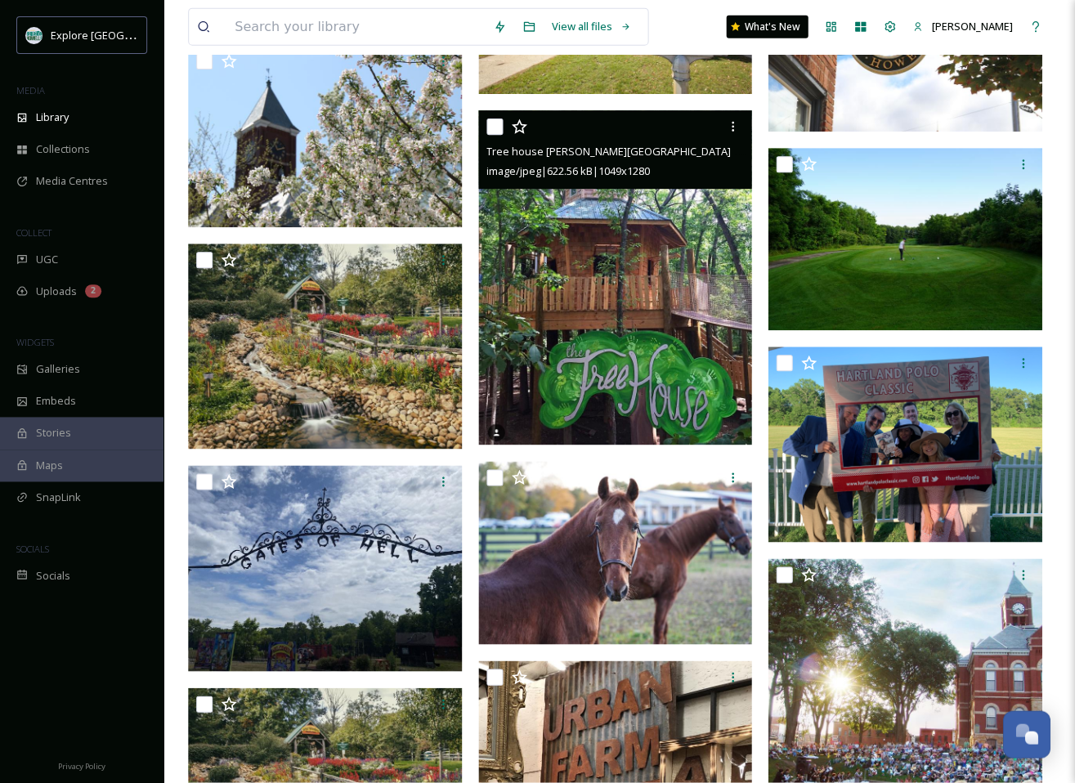
scroll to position [6042, 0]
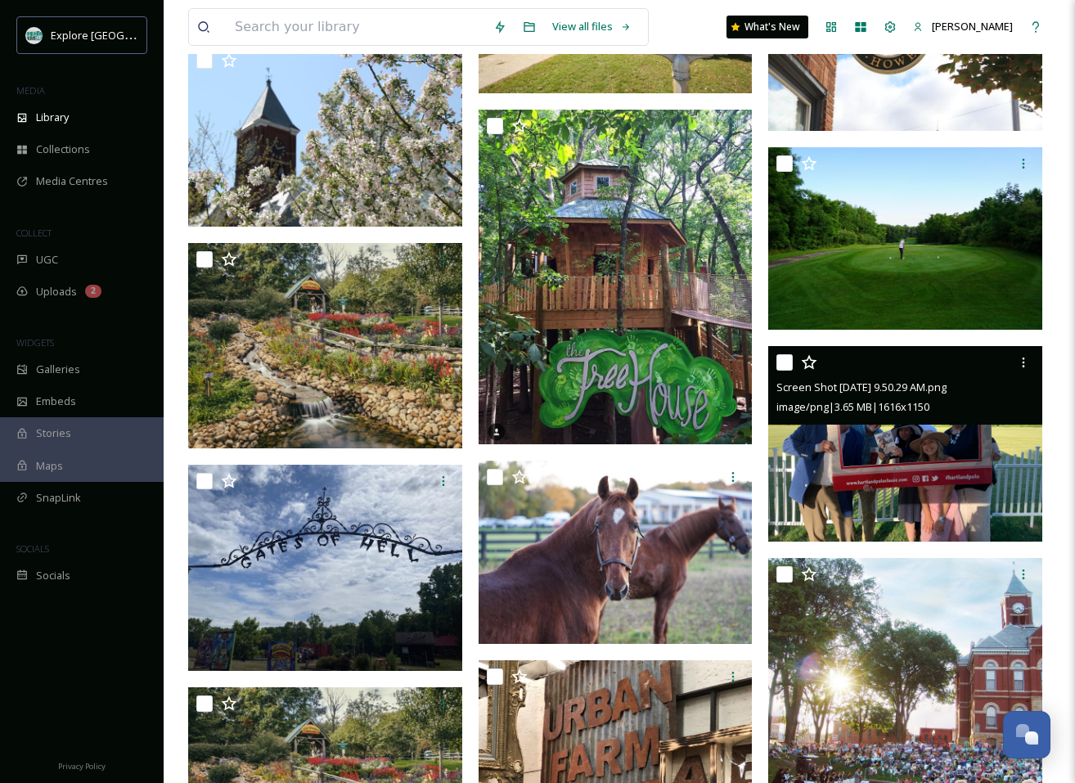
click at [860, 445] on img at bounding box center [905, 443] width 274 height 195
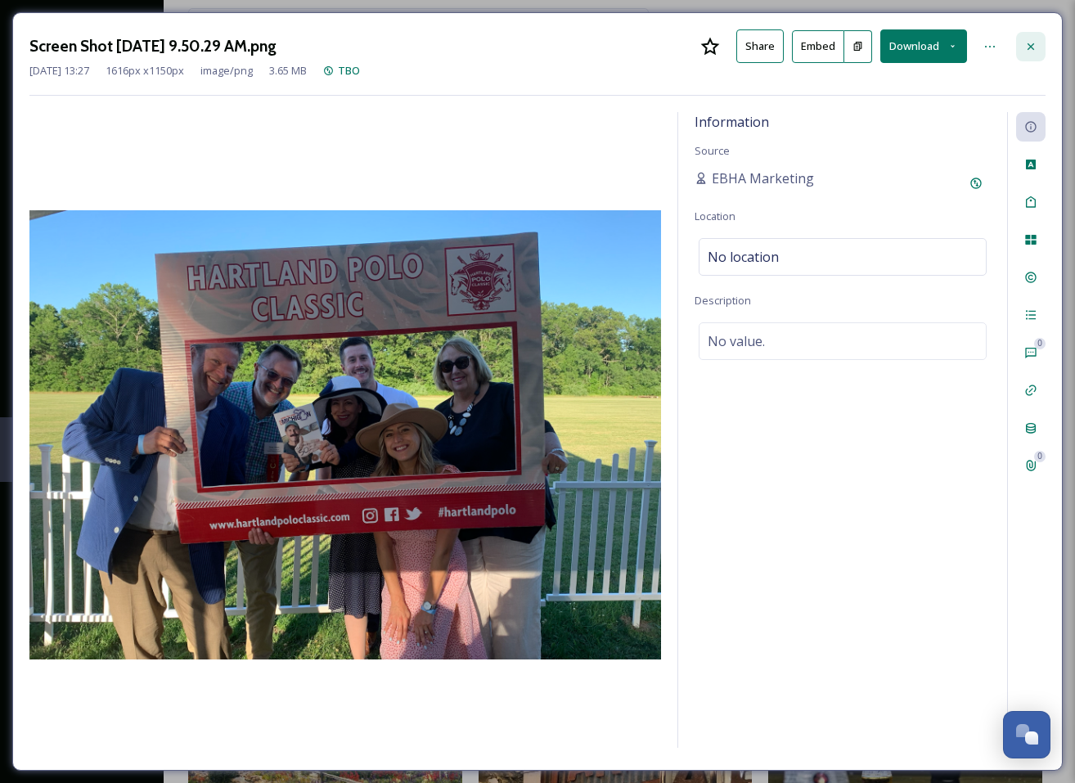
click at [1035, 41] on icon at bounding box center [1030, 46] width 13 height 13
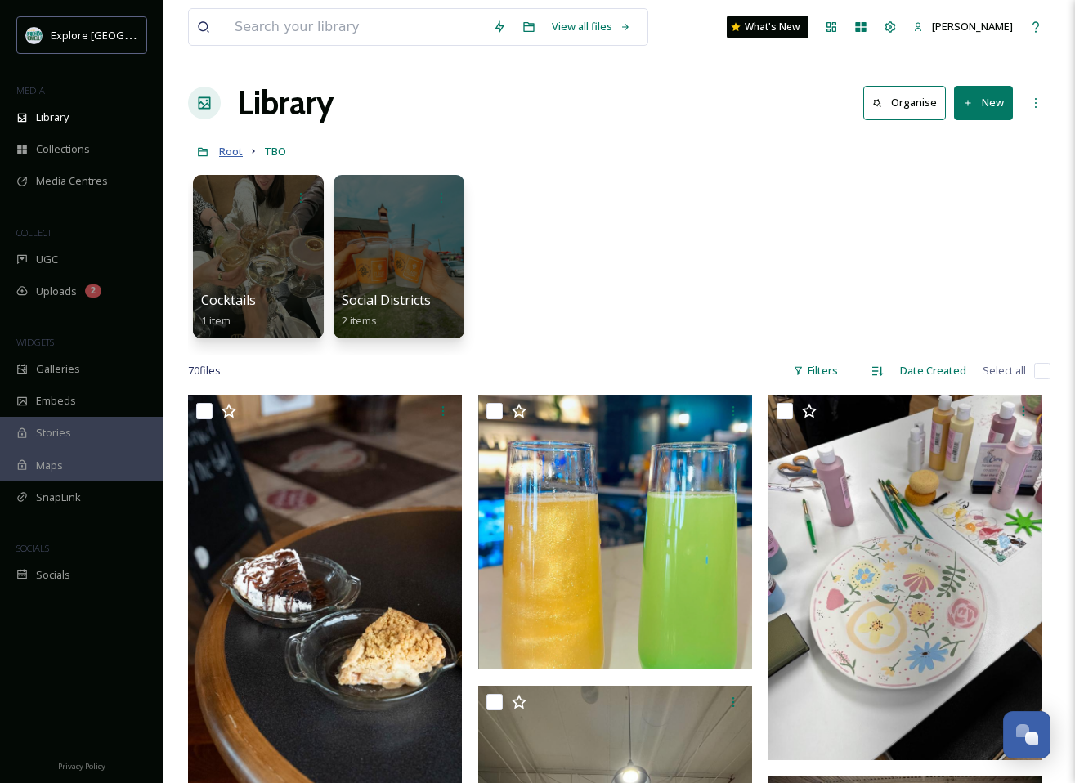
click at [236, 154] on span "Root" at bounding box center [231, 151] width 24 height 15
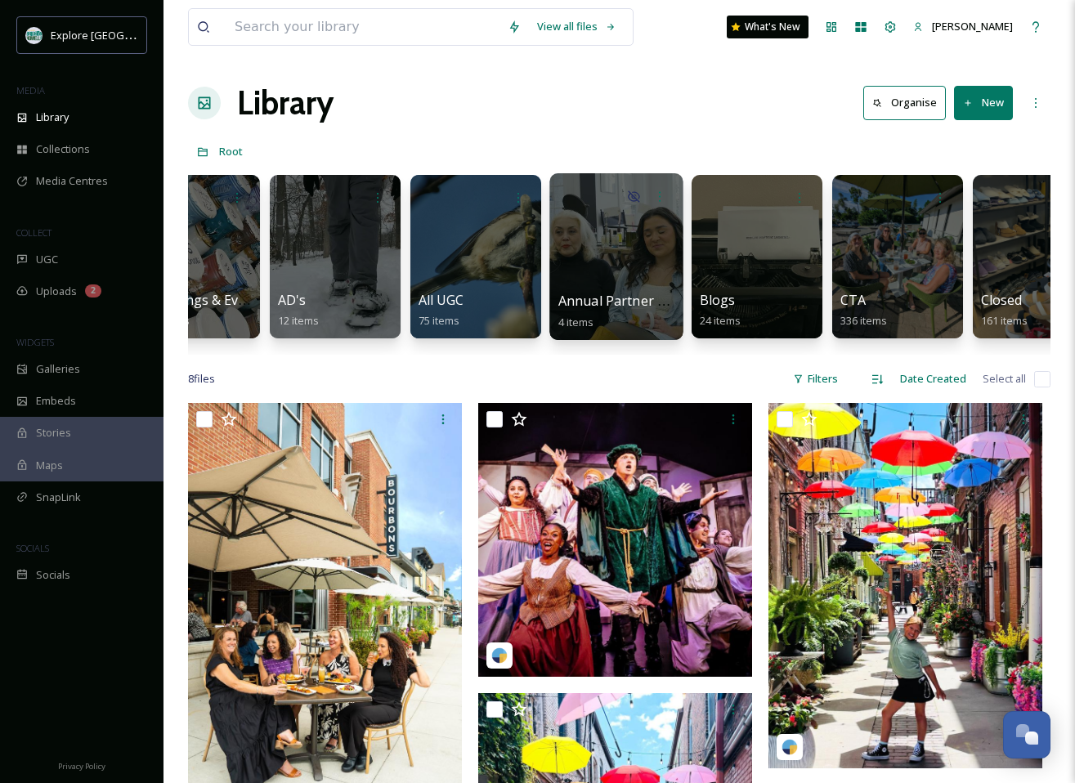
scroll to position [0, 1204]
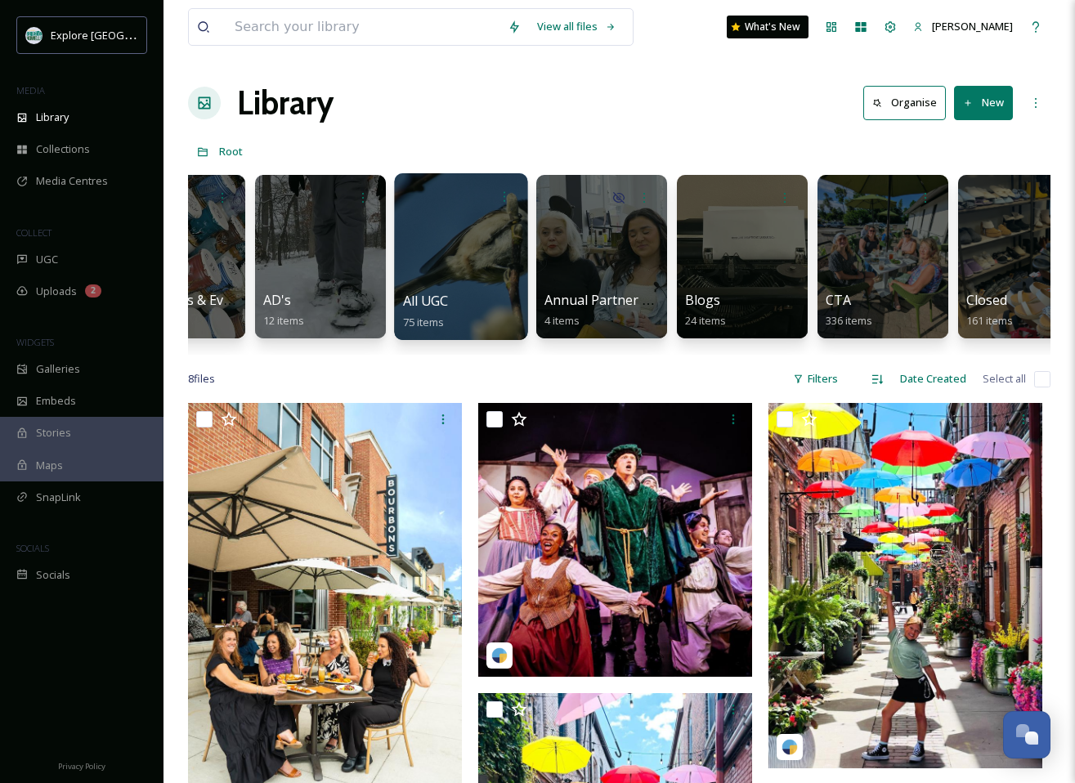
click at [485, 261] on div at bounding box center [460, 256] width 133 height 167
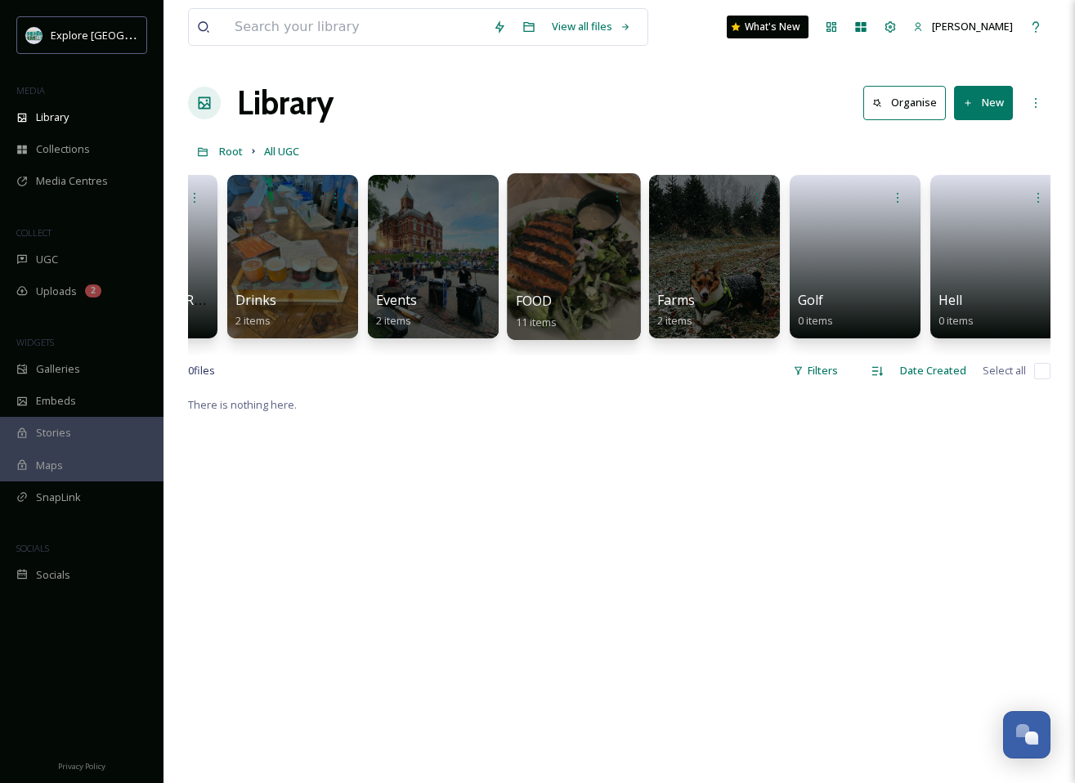
scroll to position [0, 529]
click at [592, 259] on div at bounding box center [572, 256] width 133 height 167
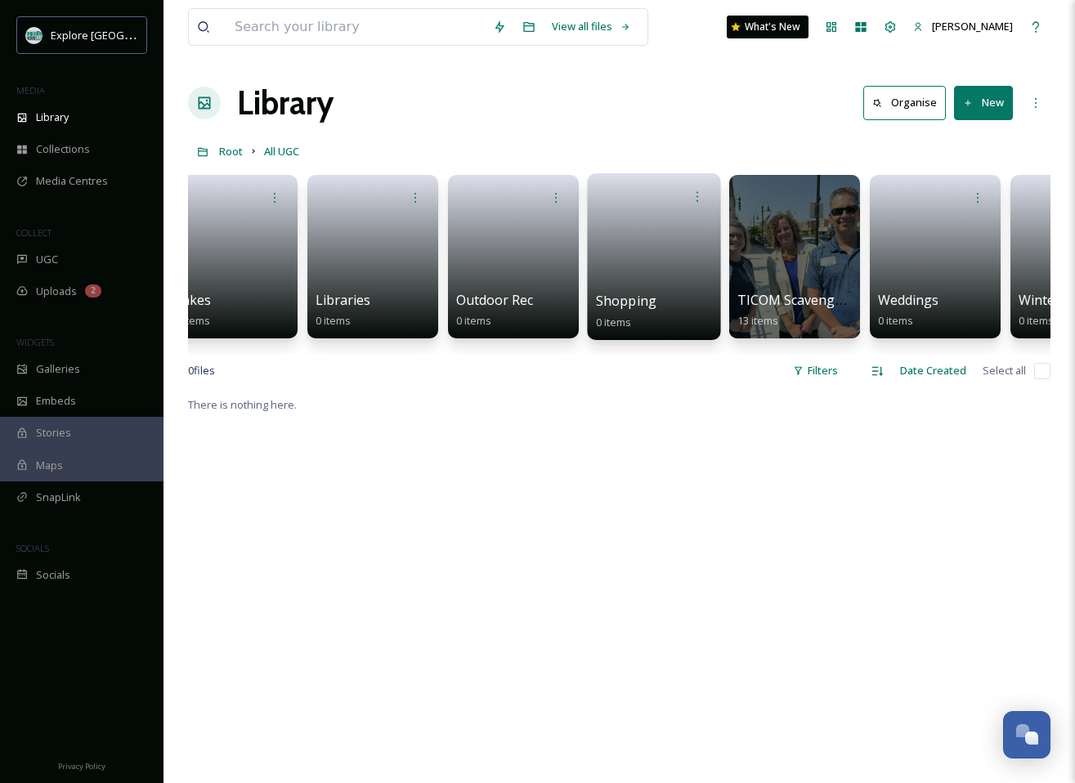
scroll to position [0, 1528]
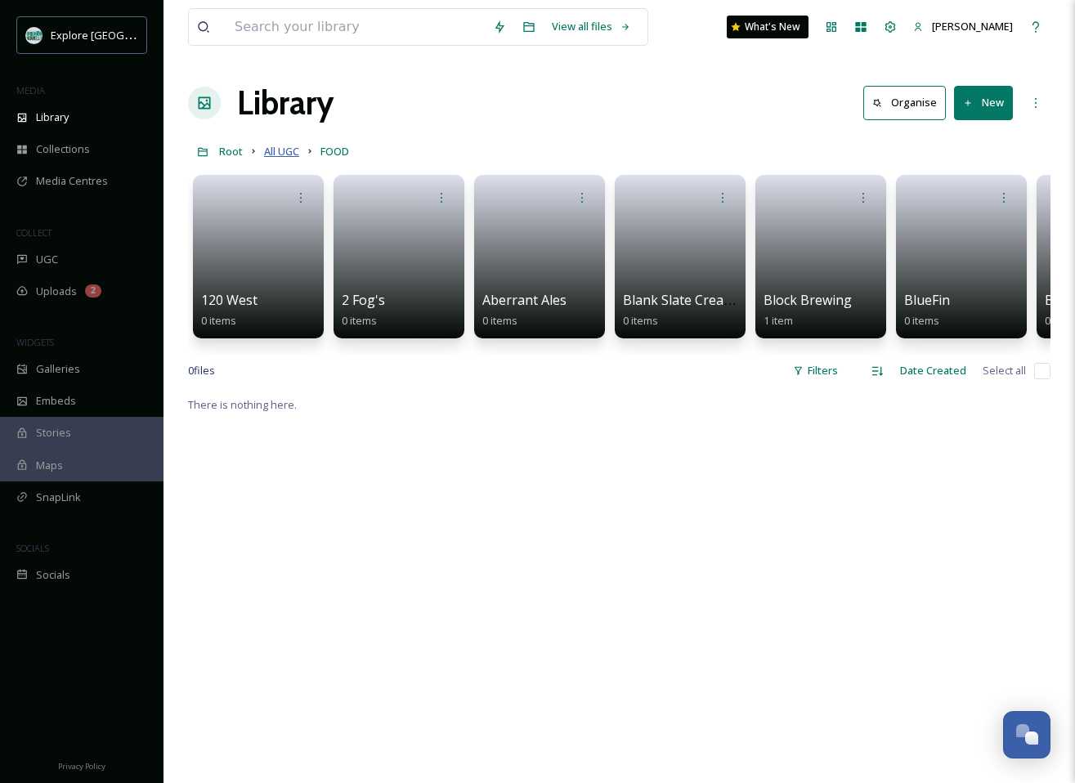
click at [285, 155] on span "All UGC" at bounding box center [281, 151] width 35 height 15
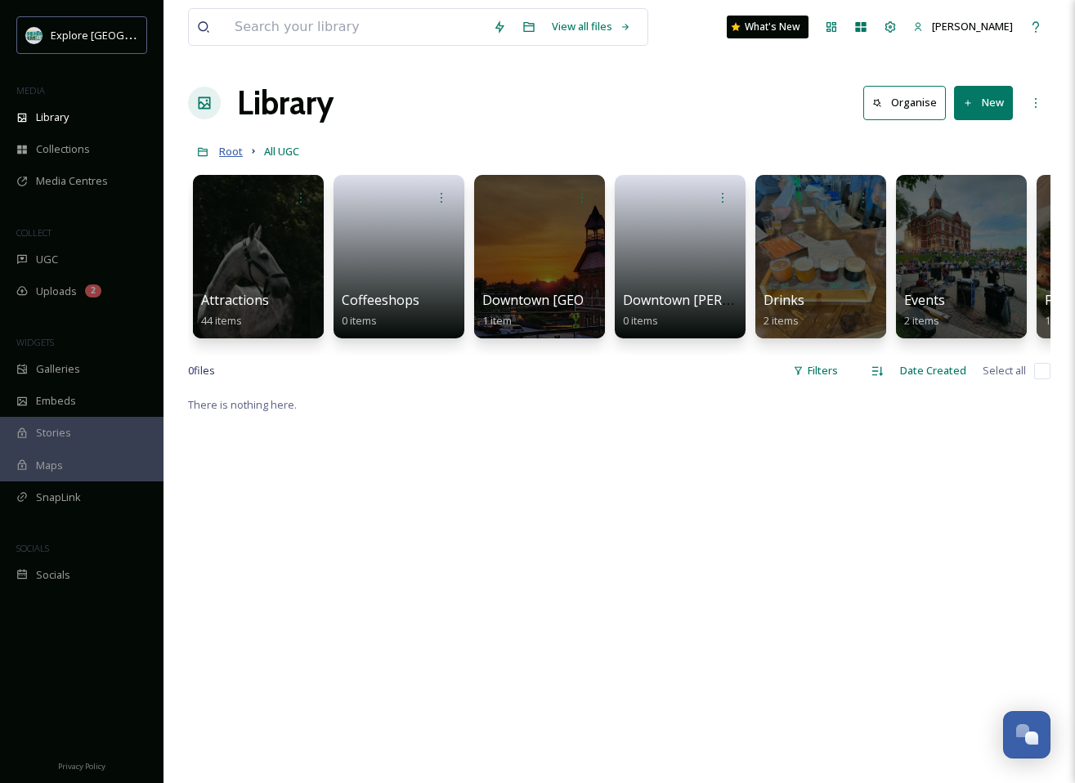
click at [238, 156] on span "Root" at bounding box center [231, 151] width 24 height 15
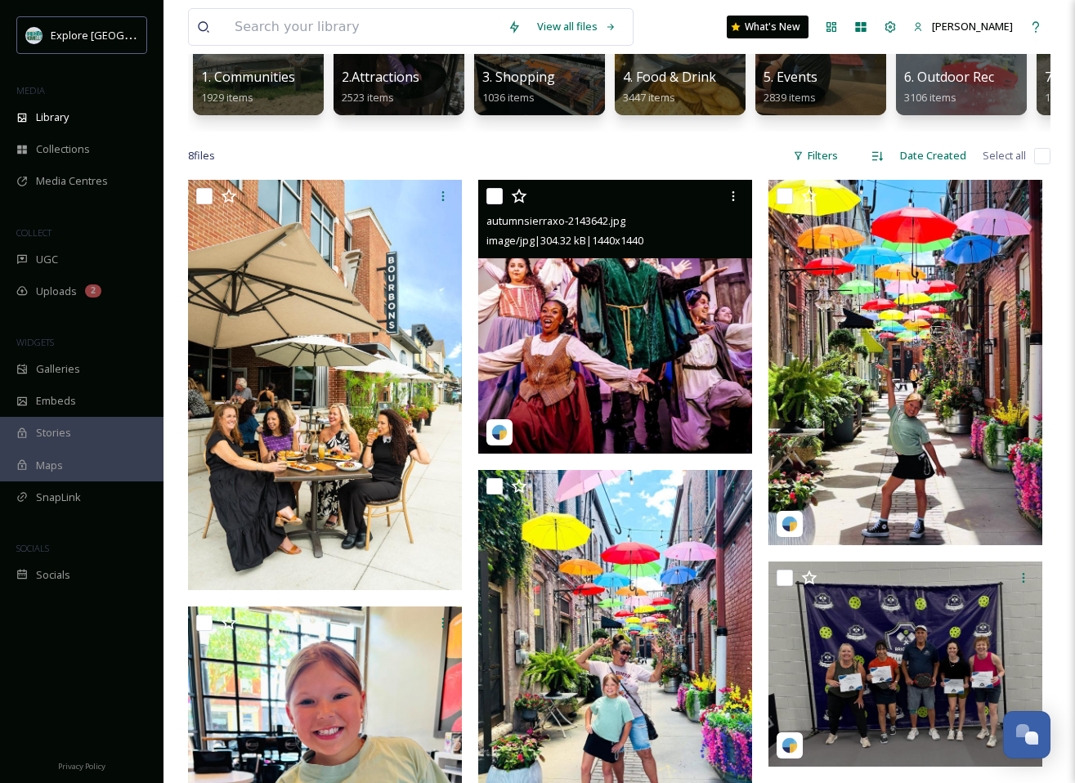
scroll to position [224, 0]
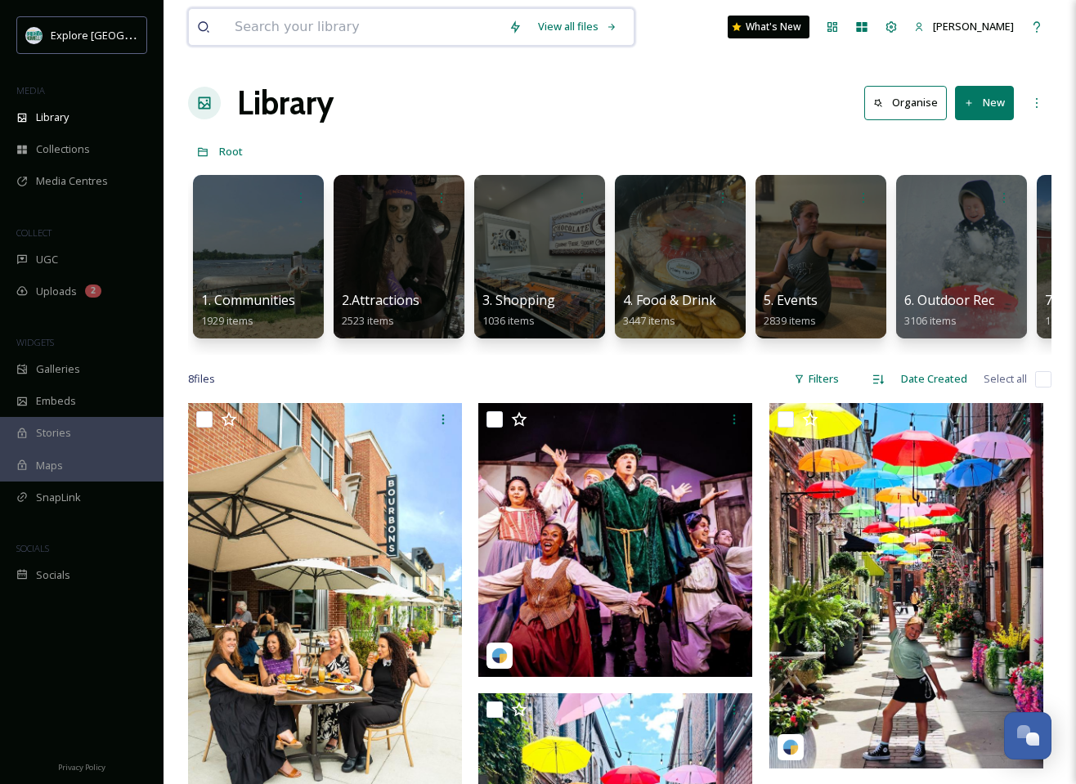
click at [388, 31] on input at bounding box center [364, 27] width 274 height 36
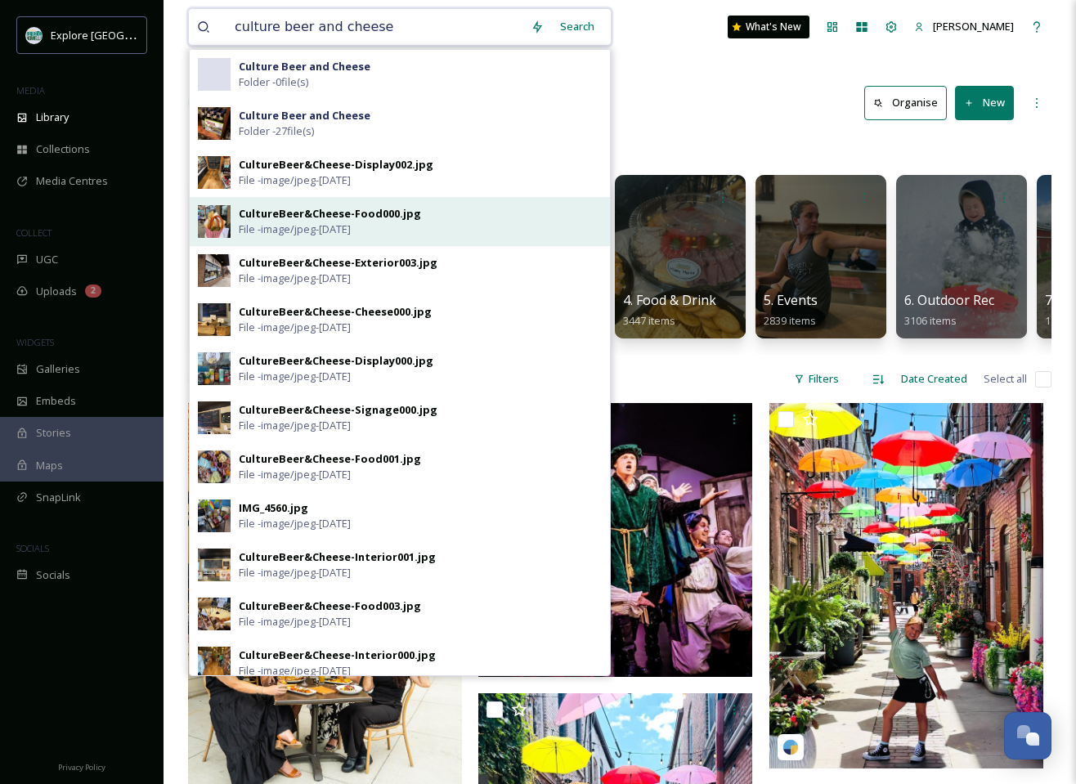
type input "culture beer and cheese"
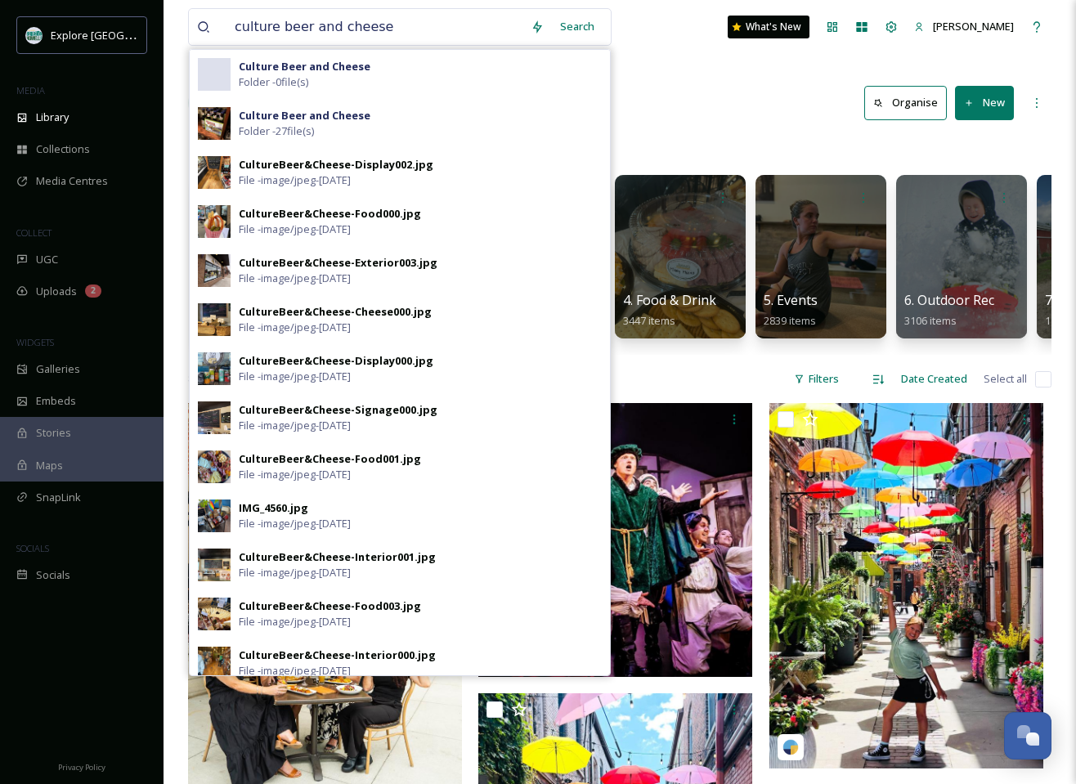
click at [325, 213] on div "CultureBeer&Cheese-Food000.jpg" at bounding box center [330, 214] width 182 height 16
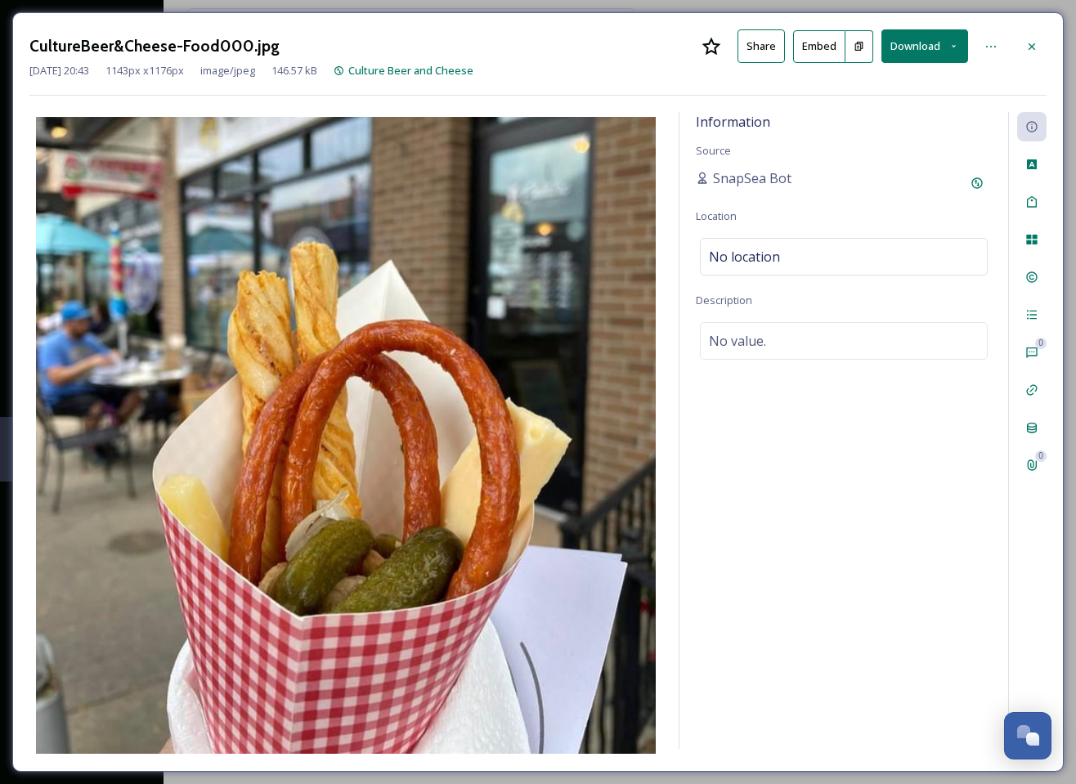
click at [918, 44] on button "Download" at bounding box center [925, 46] width 87 height 34
click at [884, 83] on span "Download Original (1143 x 1176)" at bounding box center [879, 84] width 155 height 16
click at [887, 542] on div "Information Source SnapSea Bot Location No location Description No value." at bounding box center [844, 431] width 329 height 638
click at [1030, 47] on icon at bounding box center [1032, 46] width 13 height 13
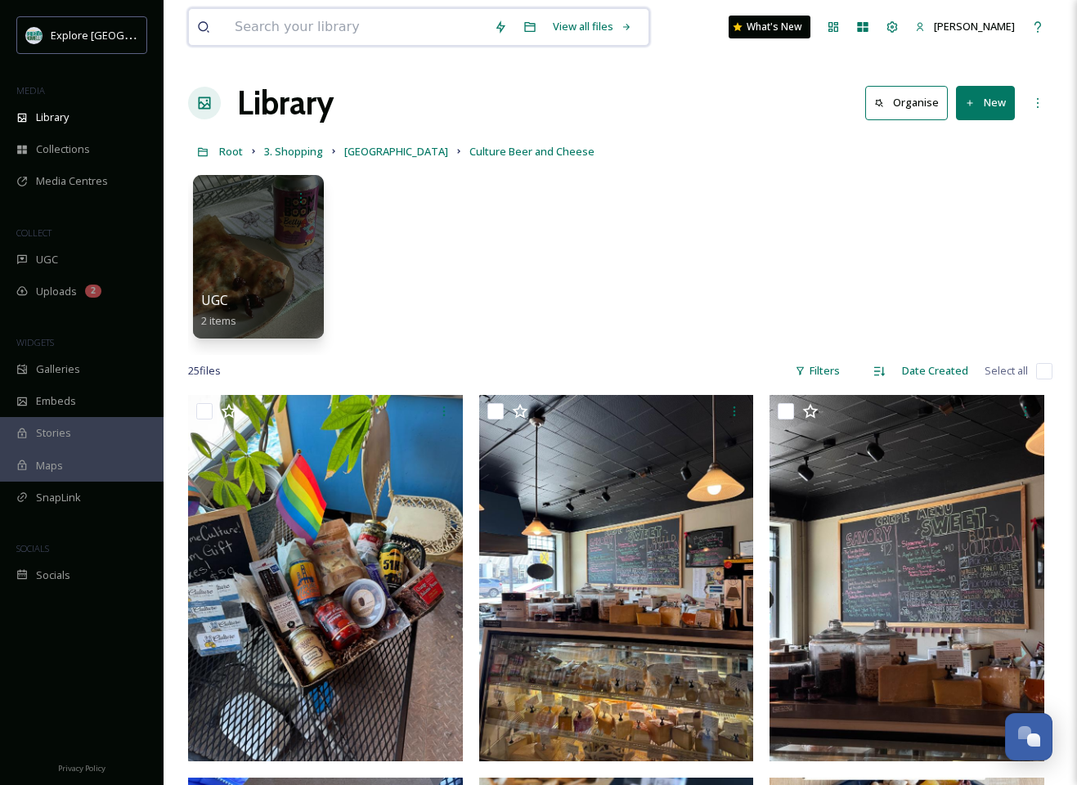
click at [392, 32] on input at bounding box center [356, 27] width 259 height 36
type input "rolleramma"
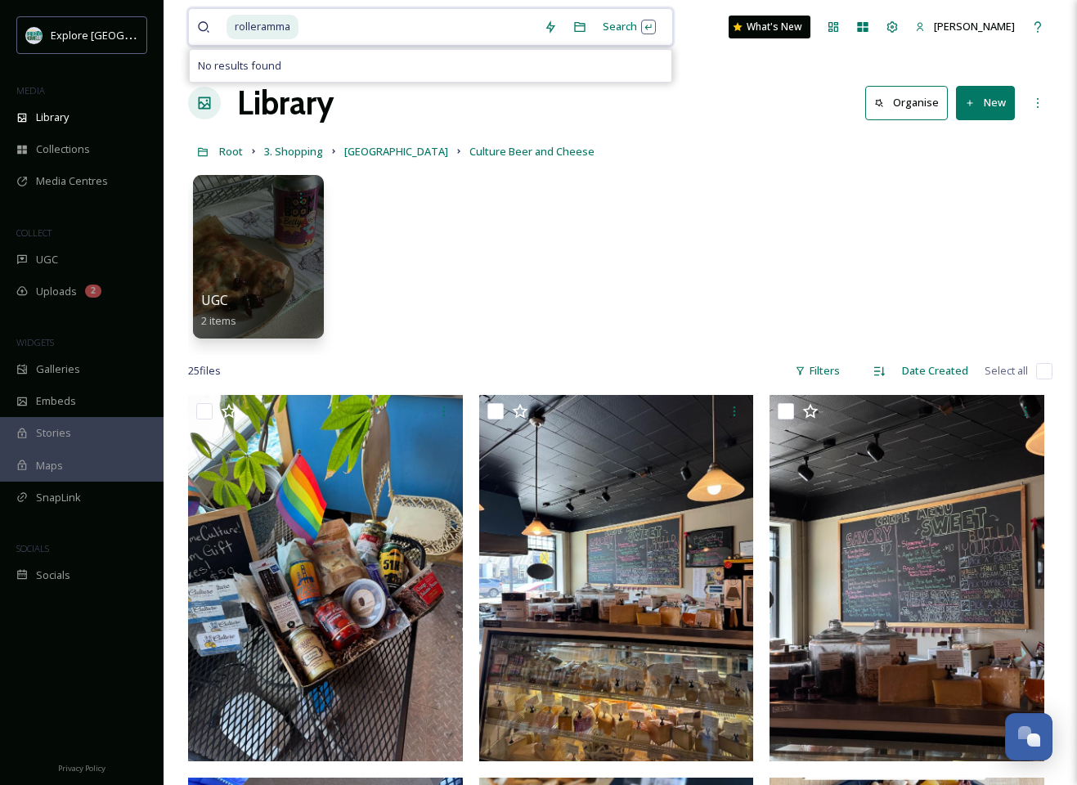
drag, startPoint x: 300, startPoint y: 25, endPoint x: 300, endPoint y: 34, distance: 9.0
click at [300, 25] on div "rolleramma" at bounding box center [381, 27] width 309 height 36
drag, startPoint x: 295, startPoint y: 26, endPoint x: 298, endPoint y: 38, distance: 12.5
click at [295, 26] on span "rolleramma" at bounding box center [263, 27] width 72 height 24
click at [301, 25] on div "rolleramma" at bounding box center [381, 27] width 309 height 36
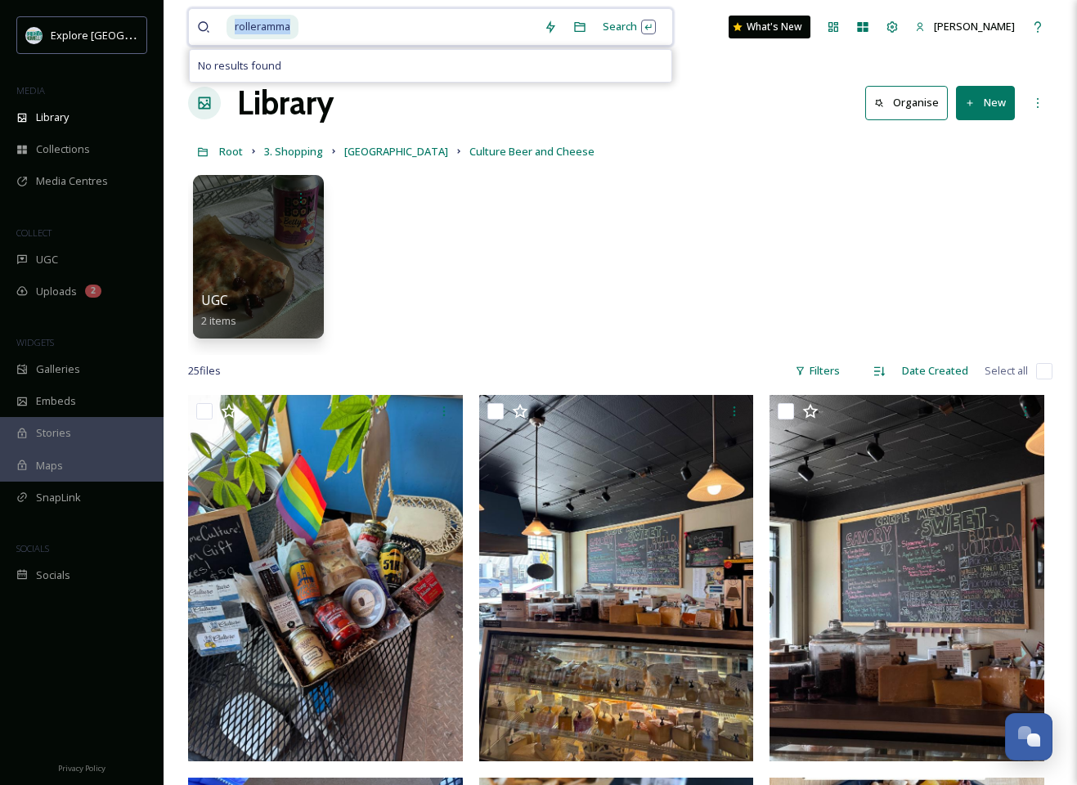
drag, startPoint x: 289, startPoint y: 25, endPoint x: 205, endPoint y: 26, distance: 83.4
click at [221, 26] on div "rolleramma" at bounding box center [366, 27] width 339 height 36
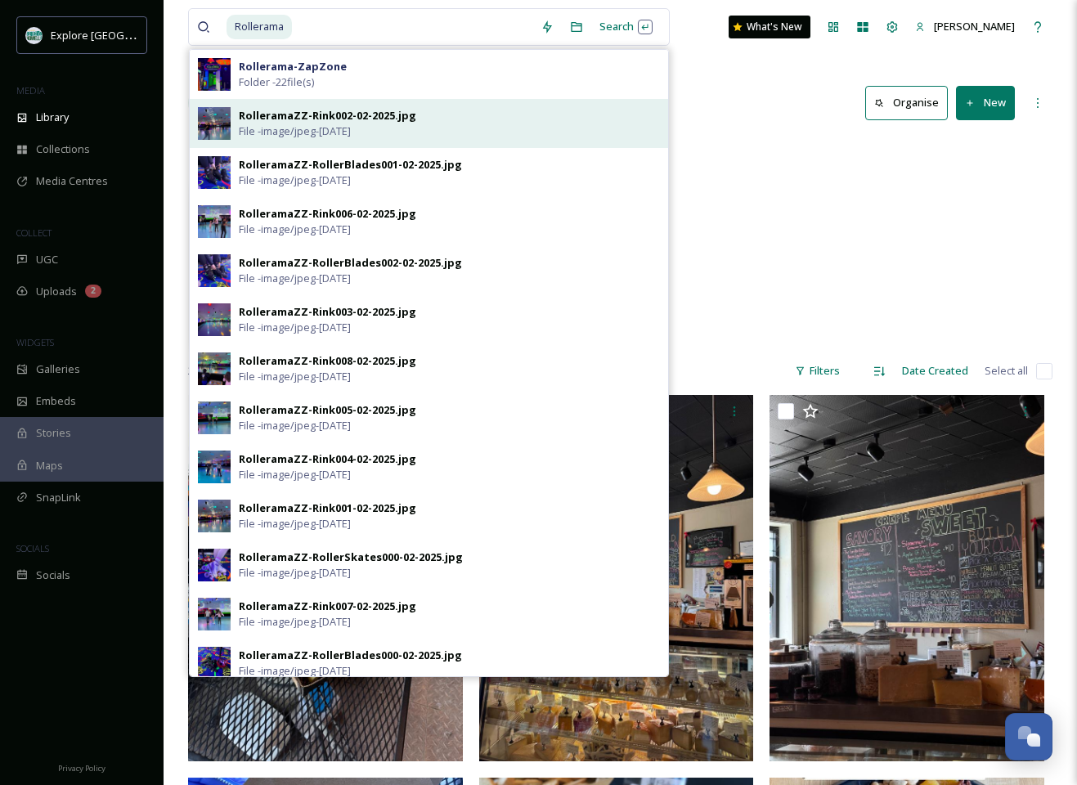
click at [272, 117] on div "RolleramaZZ-Rink002-02-2025.jpg" at bounding box center [327, 116] width 177 height 16
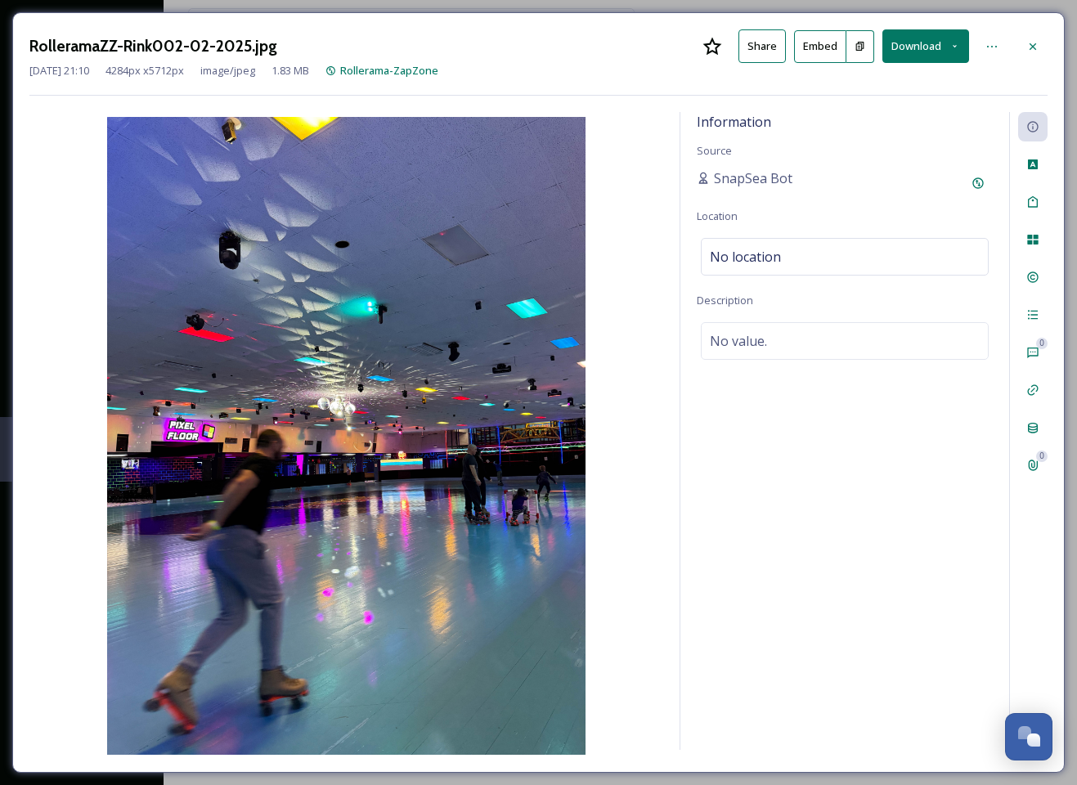
click at [928, 42] on button "Download" at bounding box center [925, 46] width 87 height 34
click at [883, 83] on span "Download Original (4284 x 5712)" at bounding box center [882, 84] width 155 height 16
drag, startPoint x: 1034, startPoint y: 47, endPoint x: 1030, endPoint y: 55, distance: 8.4
click at [1033, 48] on icon at bounding box center [1032, 46] width 13 height 13
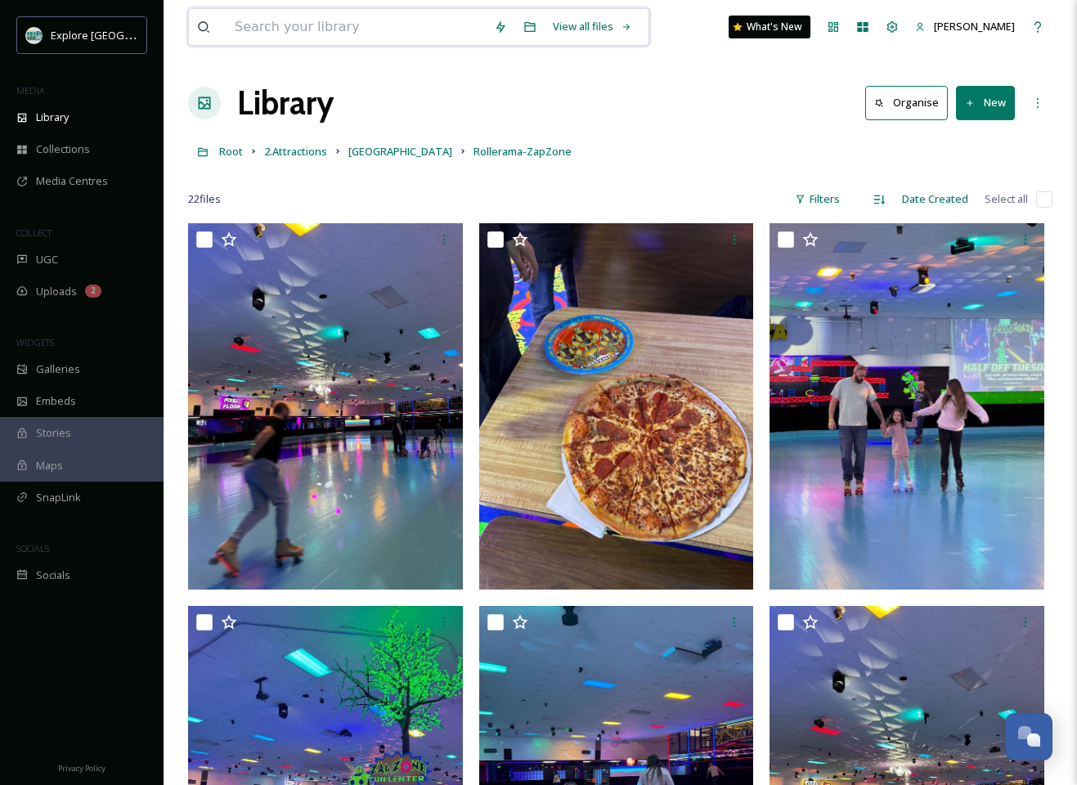
click at [375, 25] on input at bounding box center [356, 27] width 259 height 36
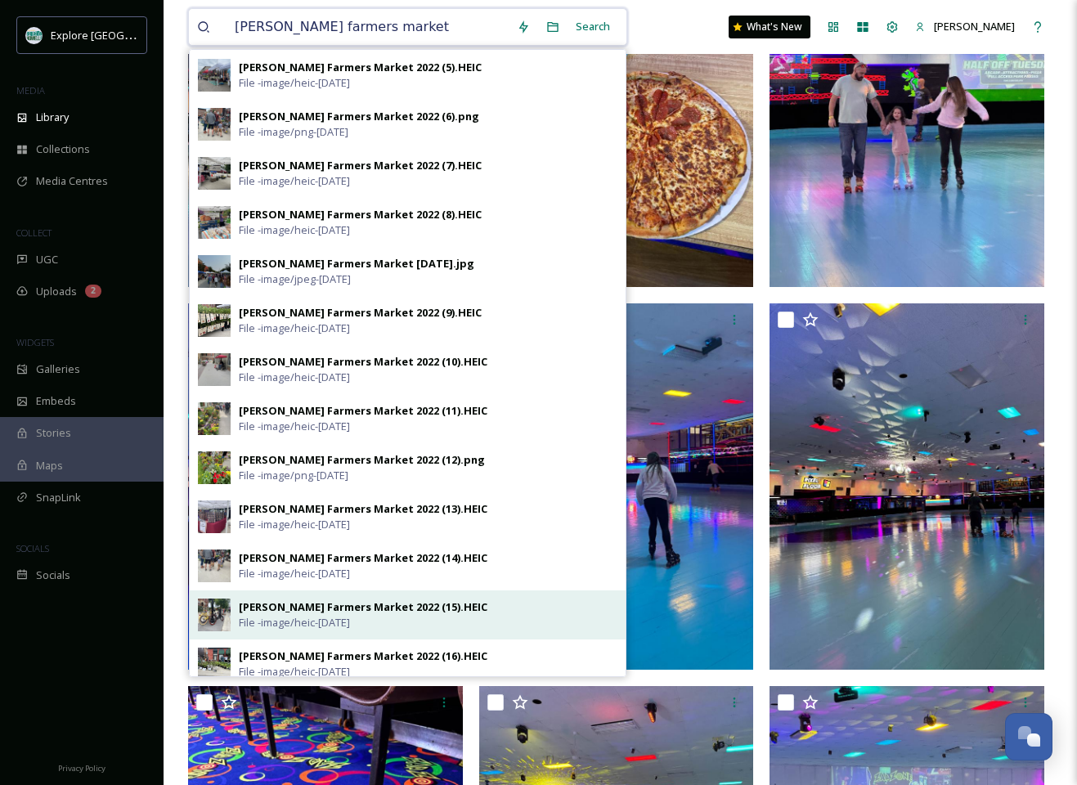
scroll to position [393, 0]
type input "howell farmers market"
click at [261, 609] on div "Howell Farmers Market 2022 (15).HEIC" at bounding box center [363, 607] width 249 height 16
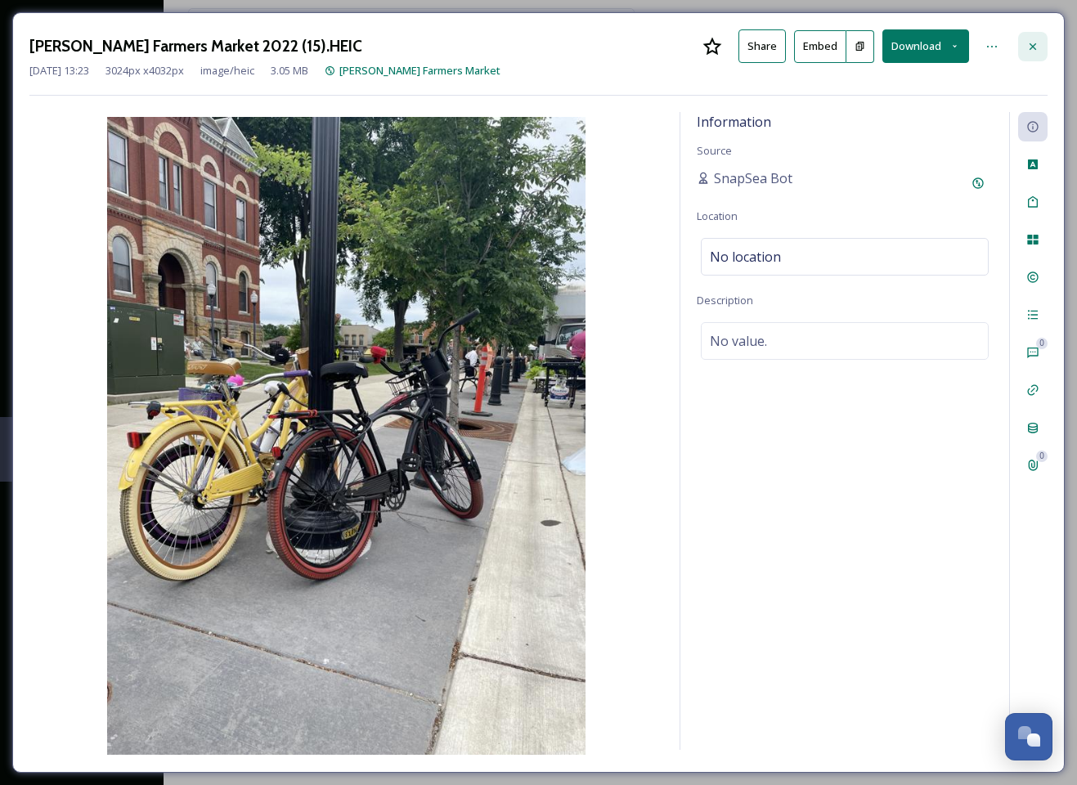
click at [1031, 40] on icon at bounding box center [1032, 46] width 13 height 13
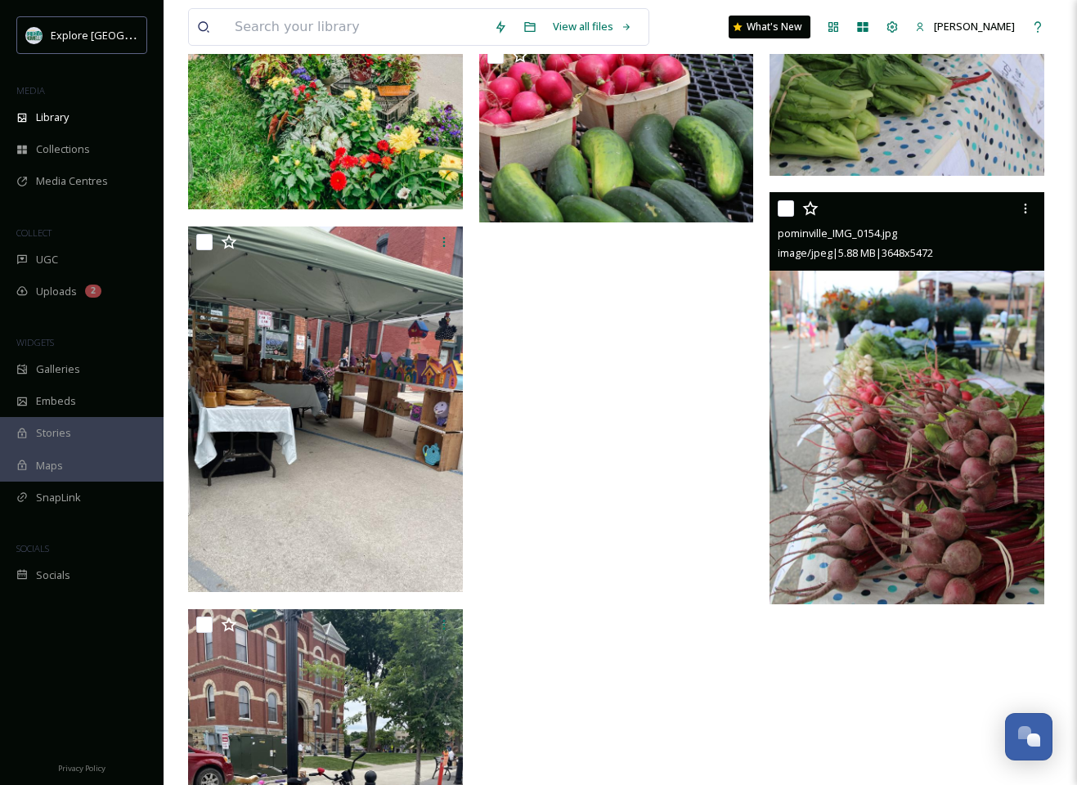
scroll to position [13005, 0]
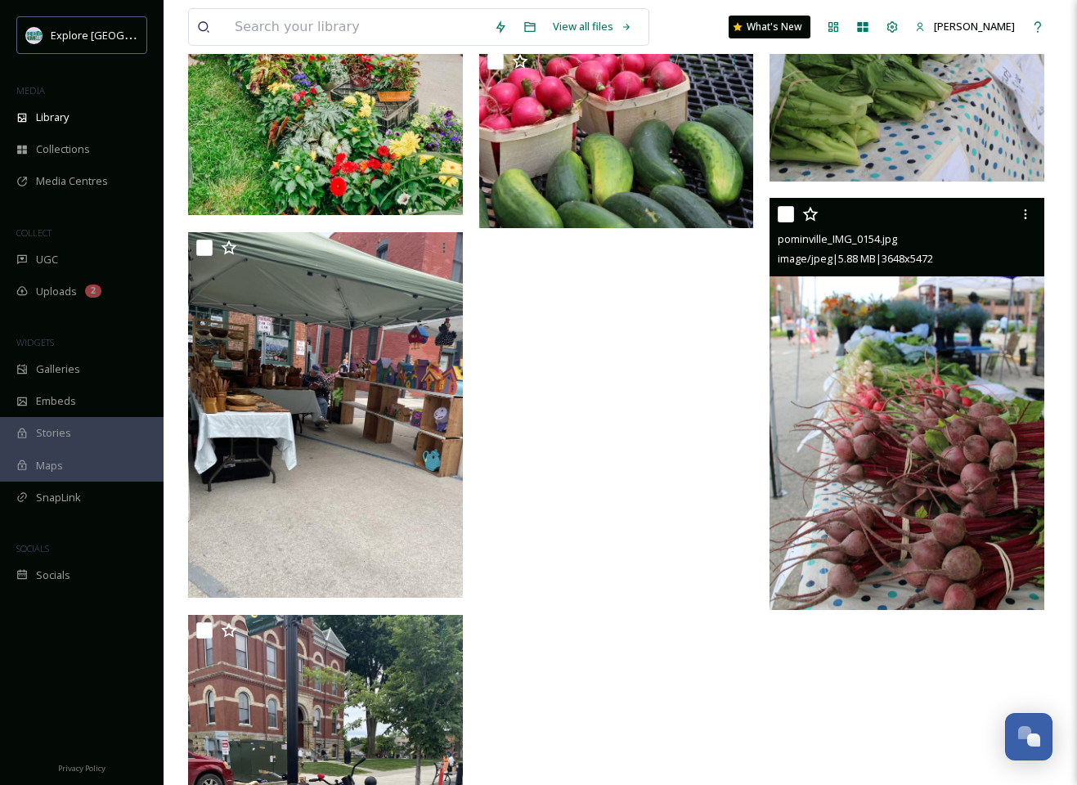
click at [935, 374] on img at bounding box center [907, 404] width 275 height 412
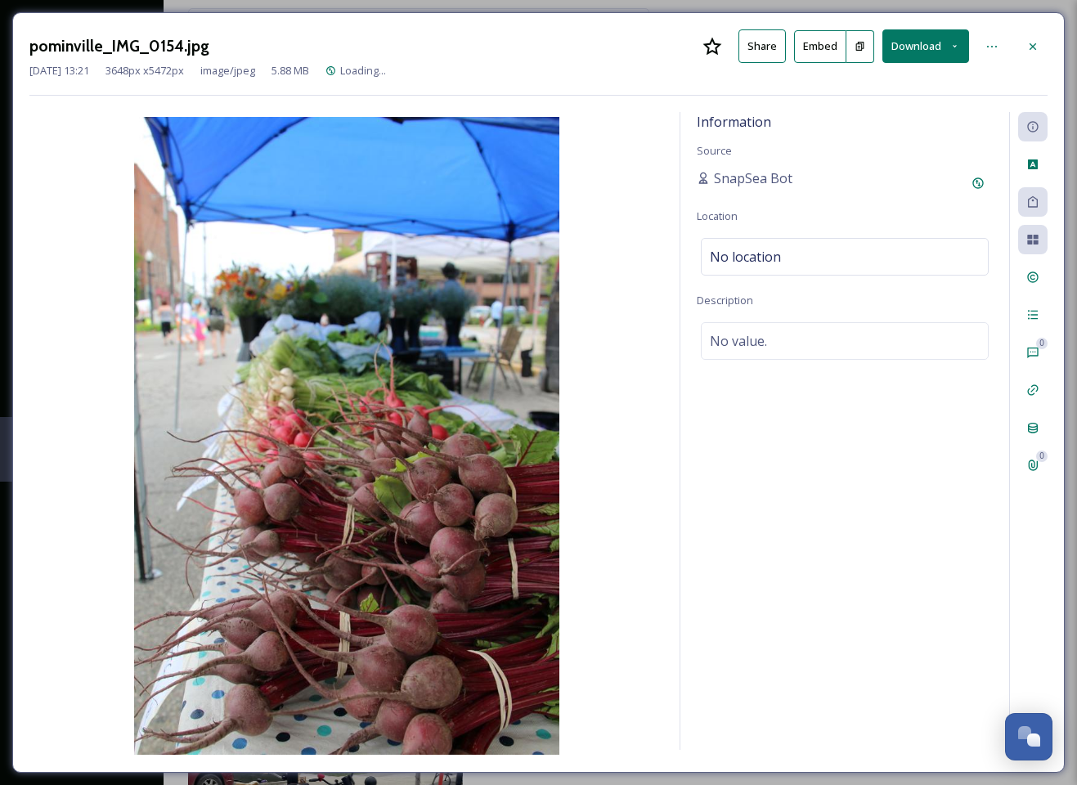
click at [935, 374] on div "Information Source SnapSea Bot Location No location Description No value." at bounding box center [844, 431] width 329 height 638
click at [920, 38] on button "Download" at bounding box center [925, 46] width 87 height 34
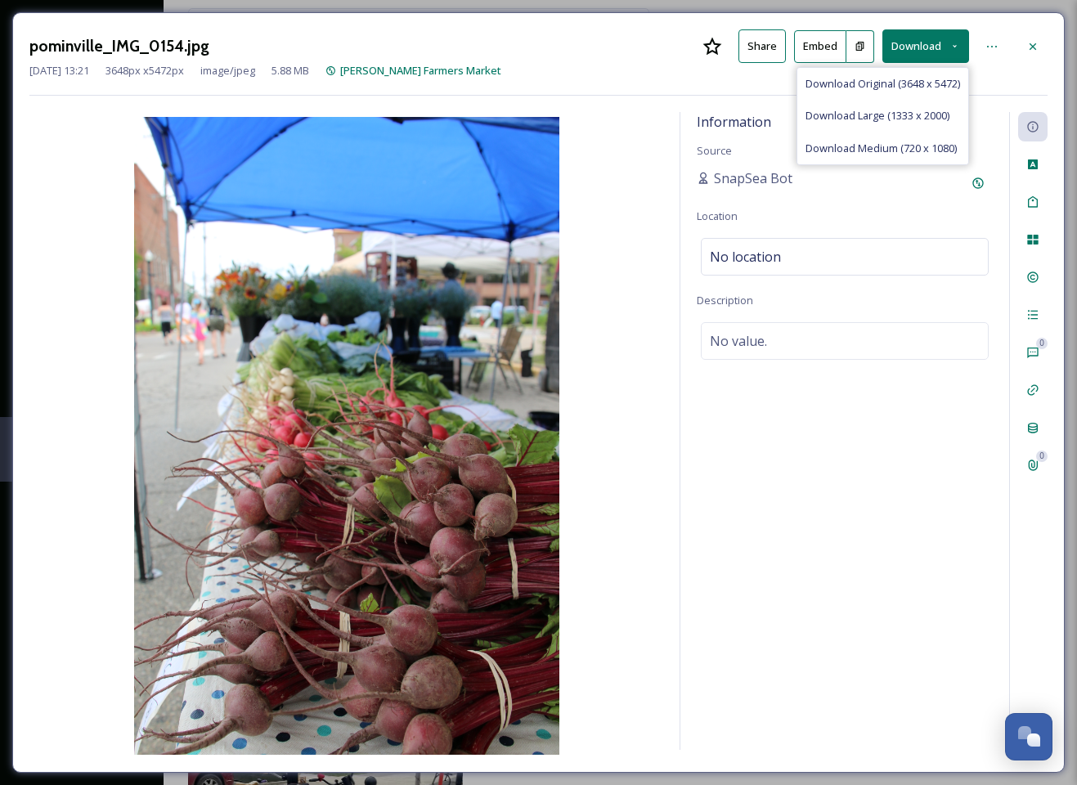
click at [899, 82] on span "Download Original (3648 x 5472)" at bounding box center [882, 84] width 155 height 16
drag, startPoint x: 1032, startPoint y: 45, endPoint x: 1021, endPoint y: 57, distance: 16.8
click at [1033, 45] on icon at bounding box center [1033, 46] width 7 height 7
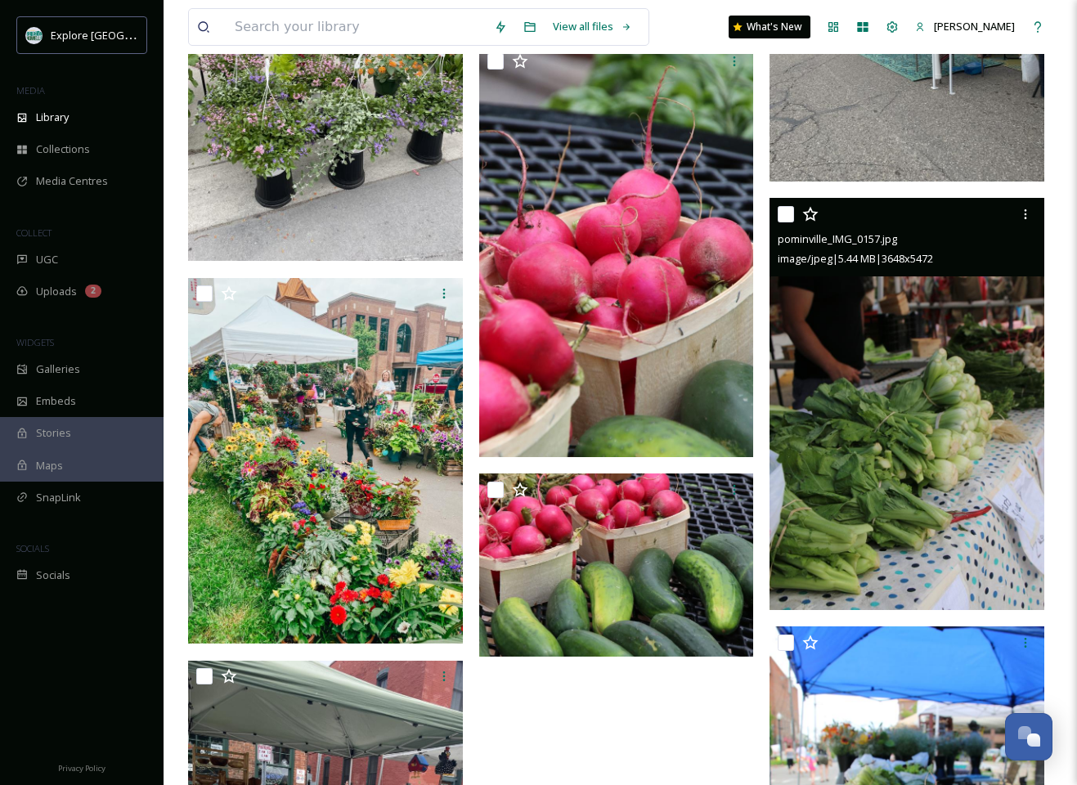
scroll to position [12574, 0]
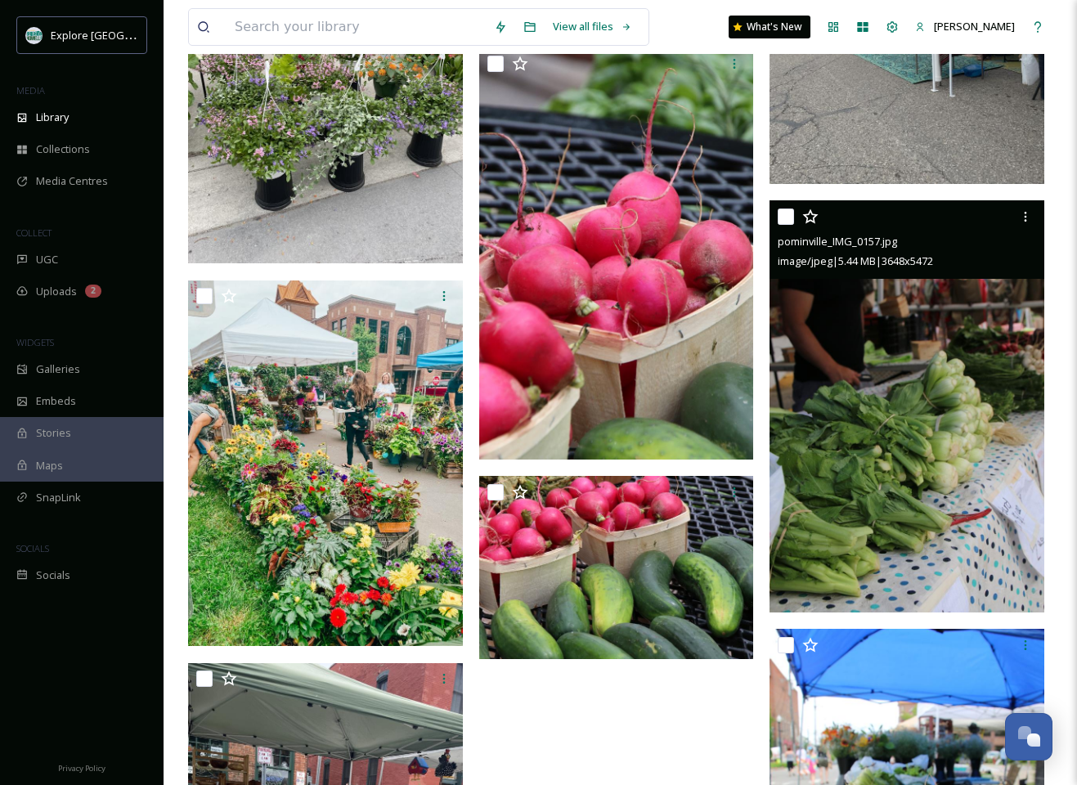
click at [889, 395] on img at bounding box center [907, 406] width 275 height 412
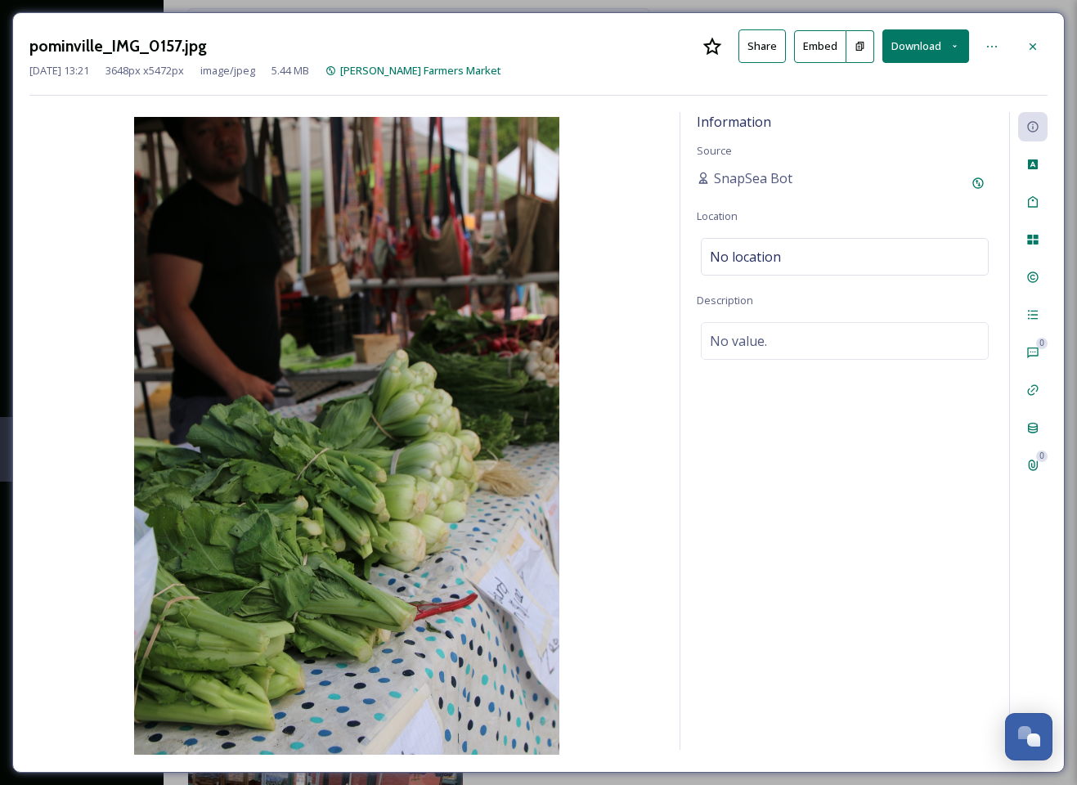
click at [927, 45] on button "Download" at bounding box center [925, 46] width 87 height 34
click at [888, 84] on span "Download Original (3648 x 5472)" at bounding box center [882, 84] width 155 height 16
click at [1034, 44] on icon at bounding box center [1033, 46] width 7 height 7
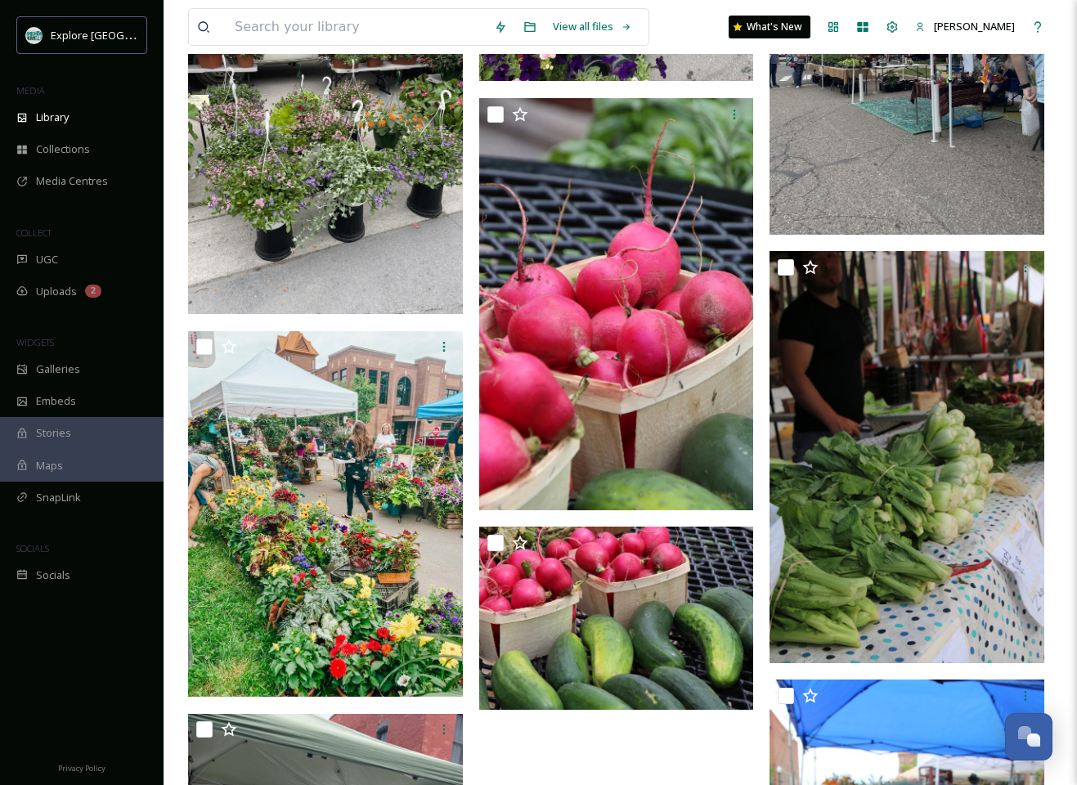
scroll to position [12524, 0]
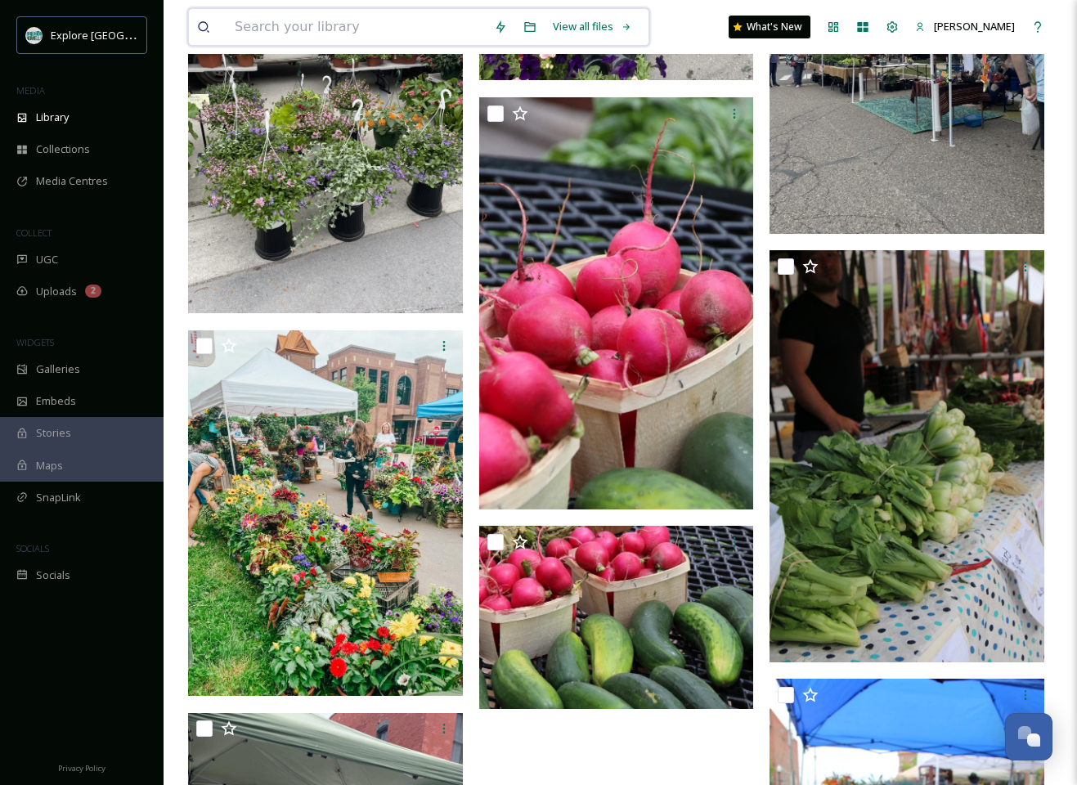
click at [369, 31] on input at bounding box center [356, 27] width 259 height 36
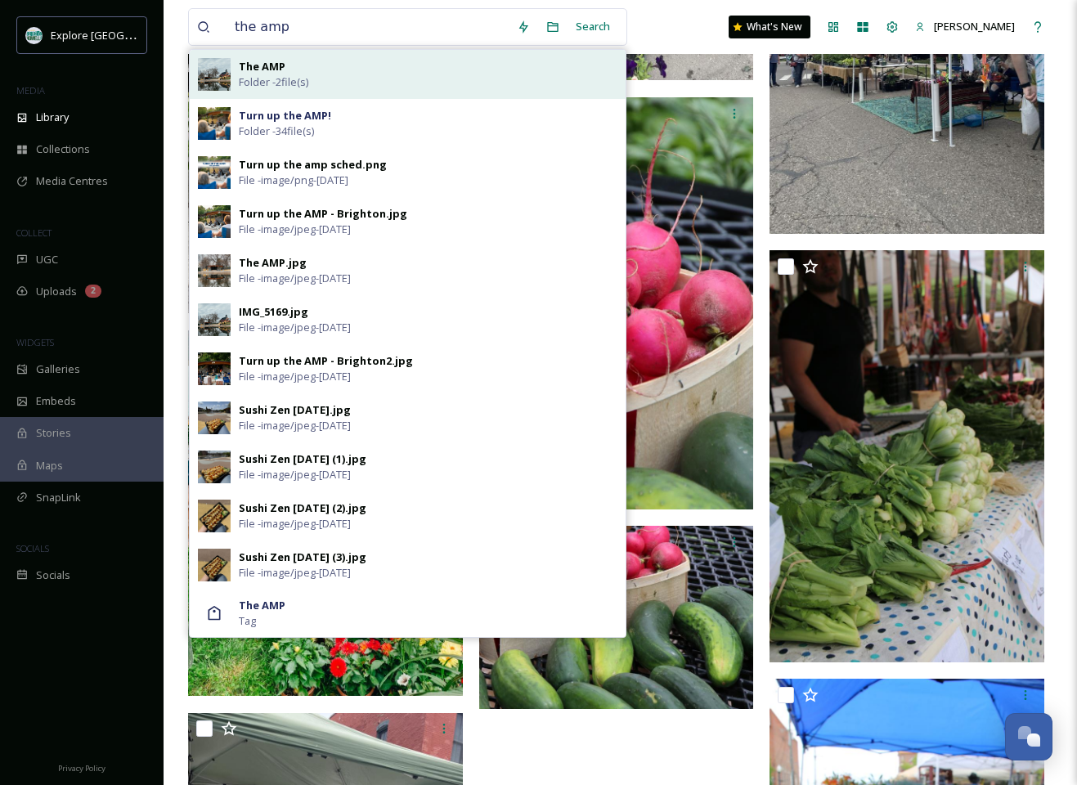
click at [279, 66] on strong "The AMP" at bounding box center [262, 66] width 47 height 15
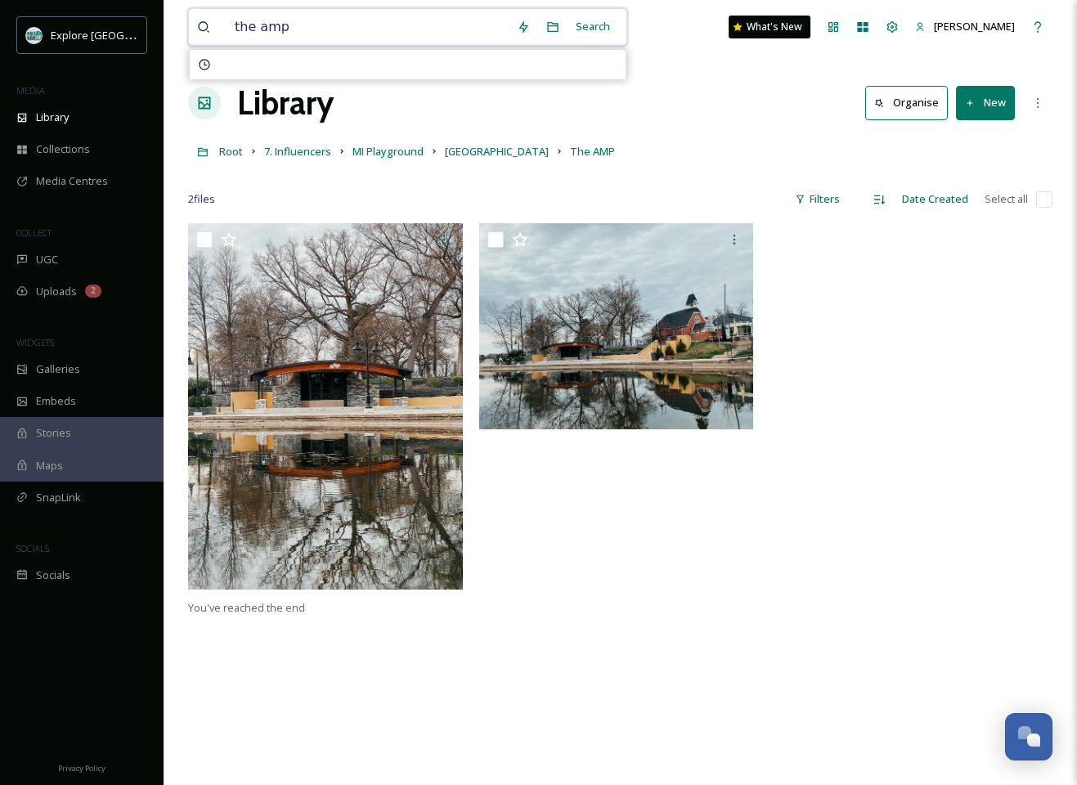
click at [306, 29] on input "the amp" at bounding box center [368, 27] width 282 height 36
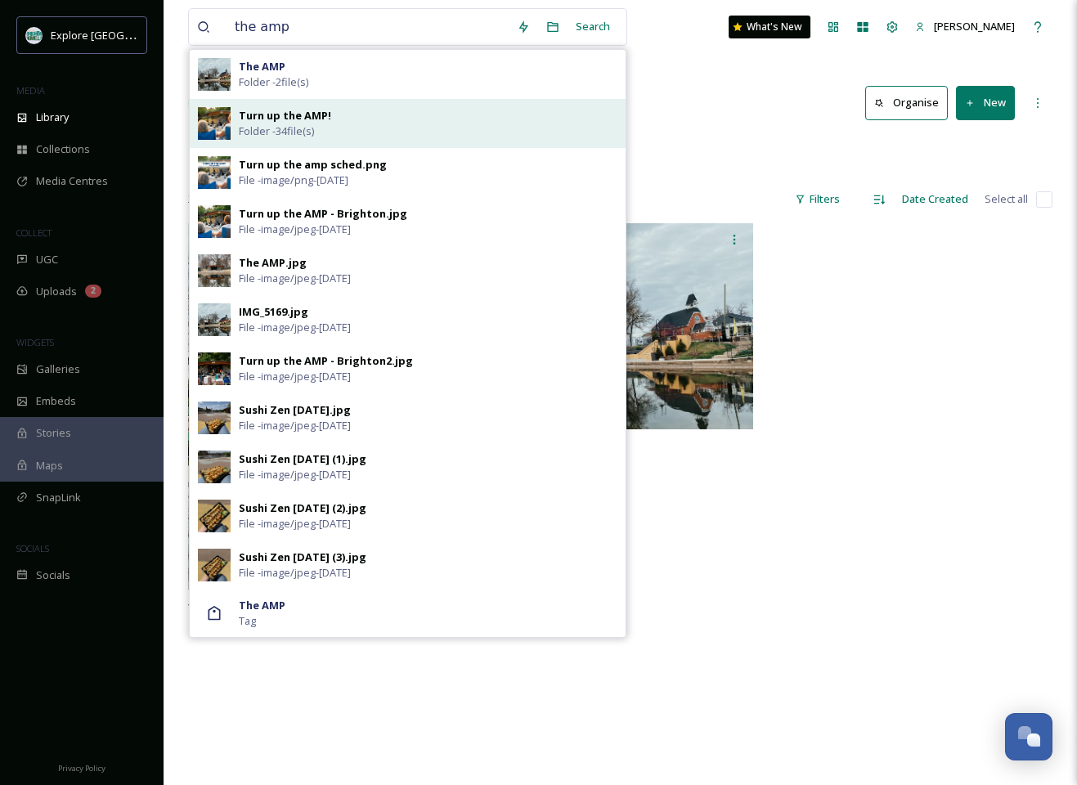
click at [308, 114] on strong "Turn up the AMP!" at bounding box center [285, 115] width 92 height 15
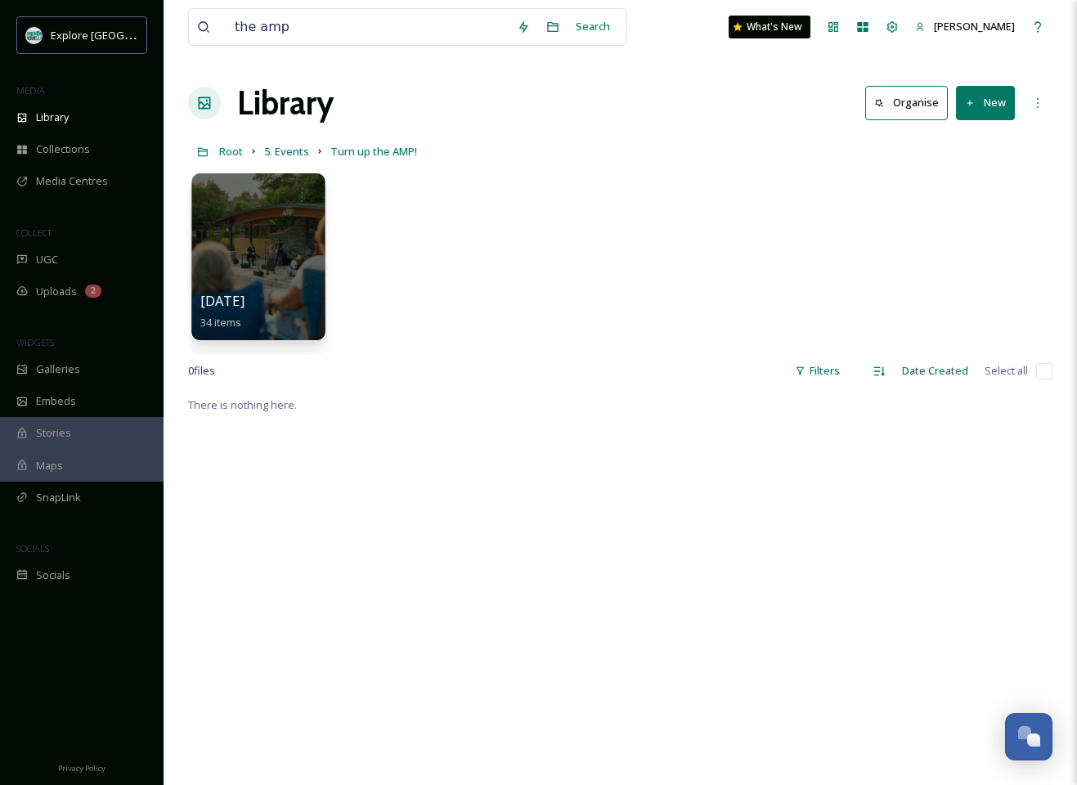
click at [280, 253] on div at bounding box center [257, 256] width 133 height 167
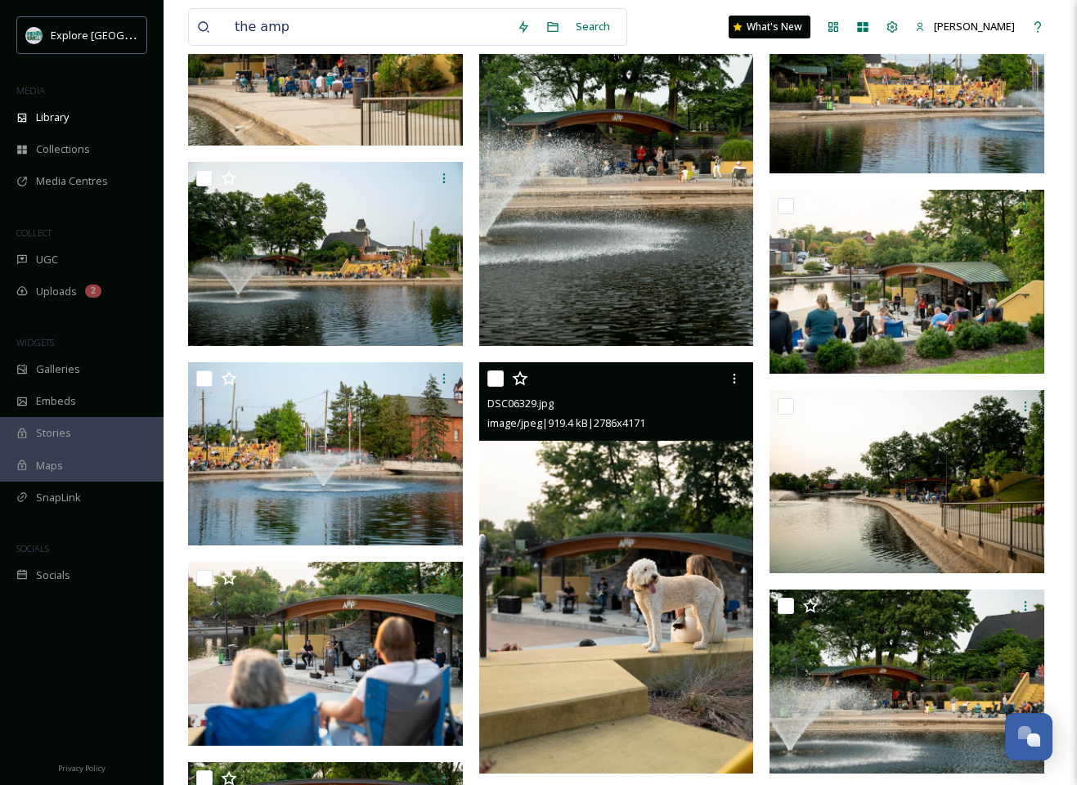
scroll to position [1517, 0]
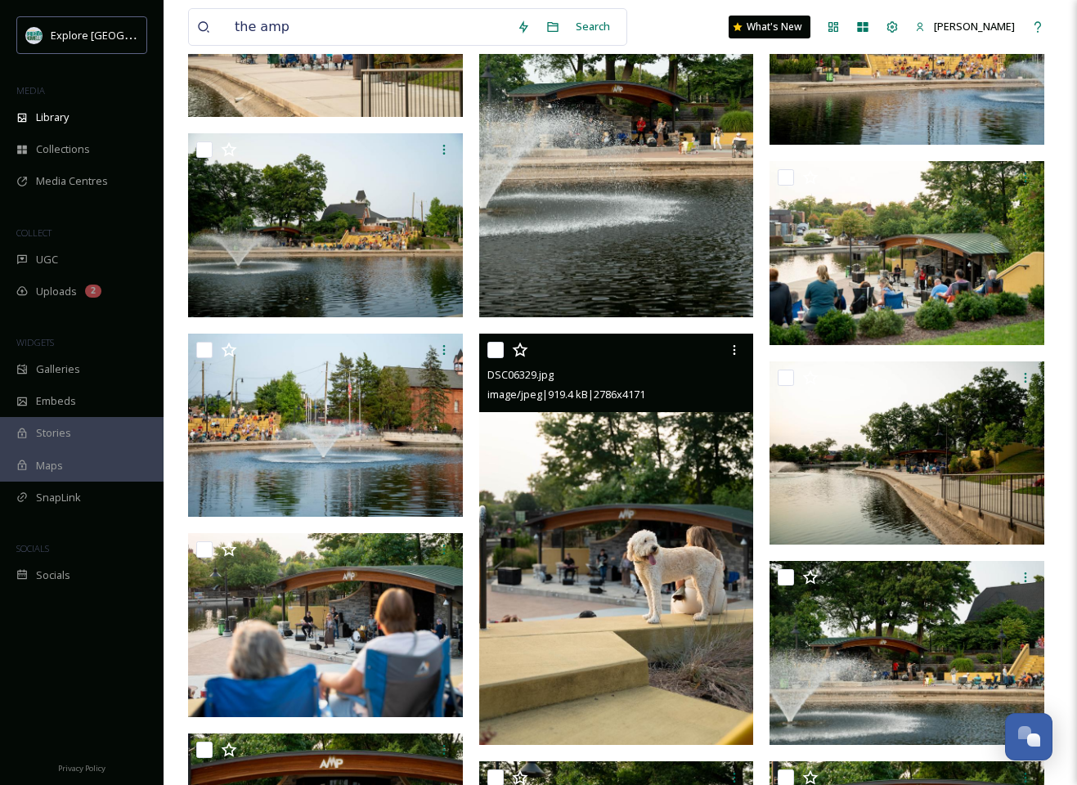
click at [616, 547] on img at bounding box center [616, 539] width 275 height 411
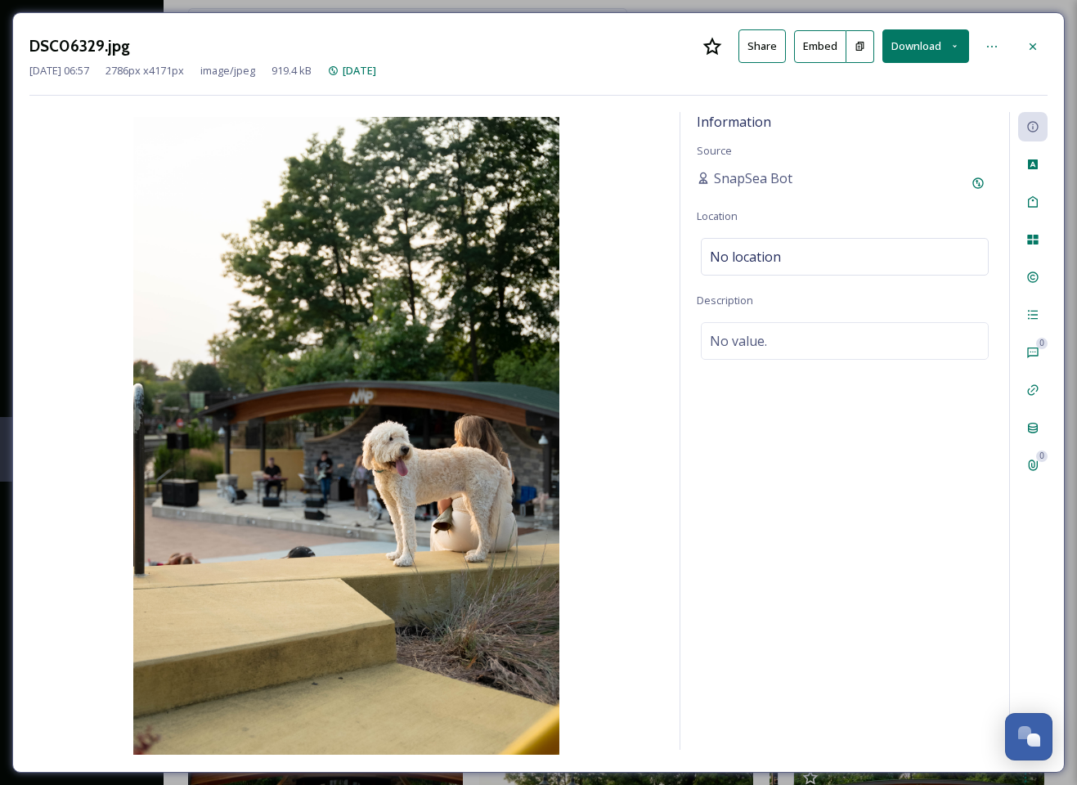
click at [909, 47] on button "Download" at bounding box center [925, 46] width 87 height 34
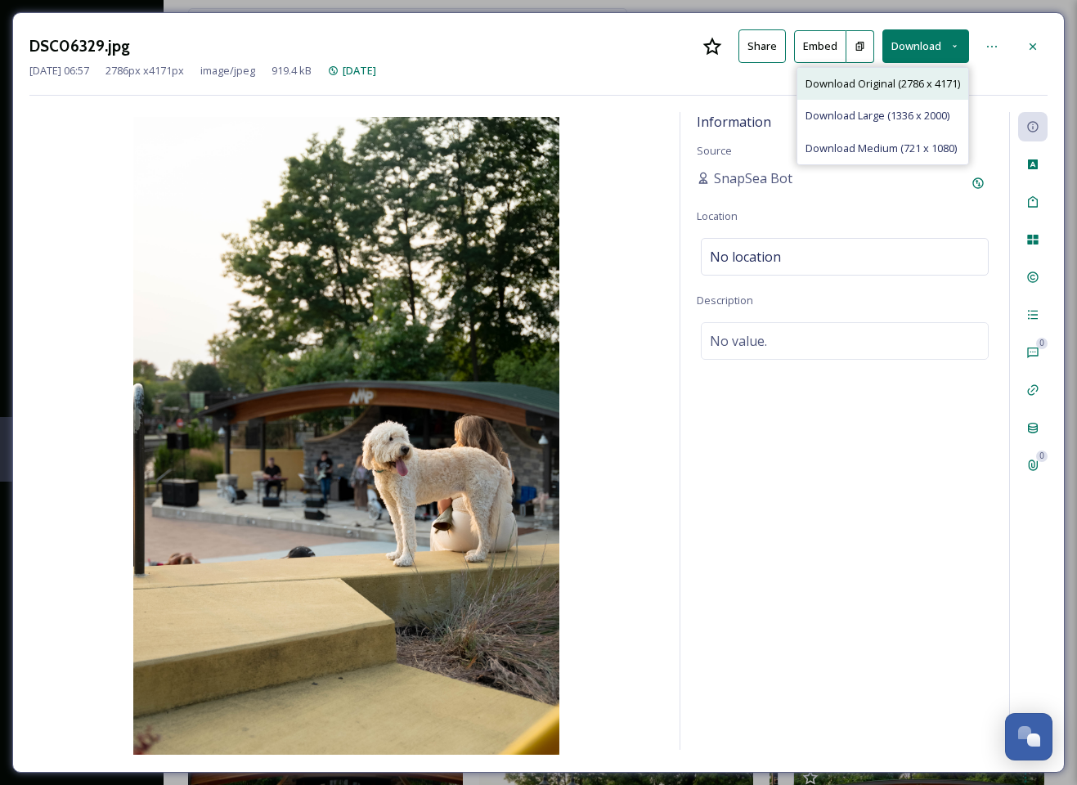
click at [878, 84] on span "Download Original (2786 x 4171)" at bounding box center [882, 84] width 155 height 16
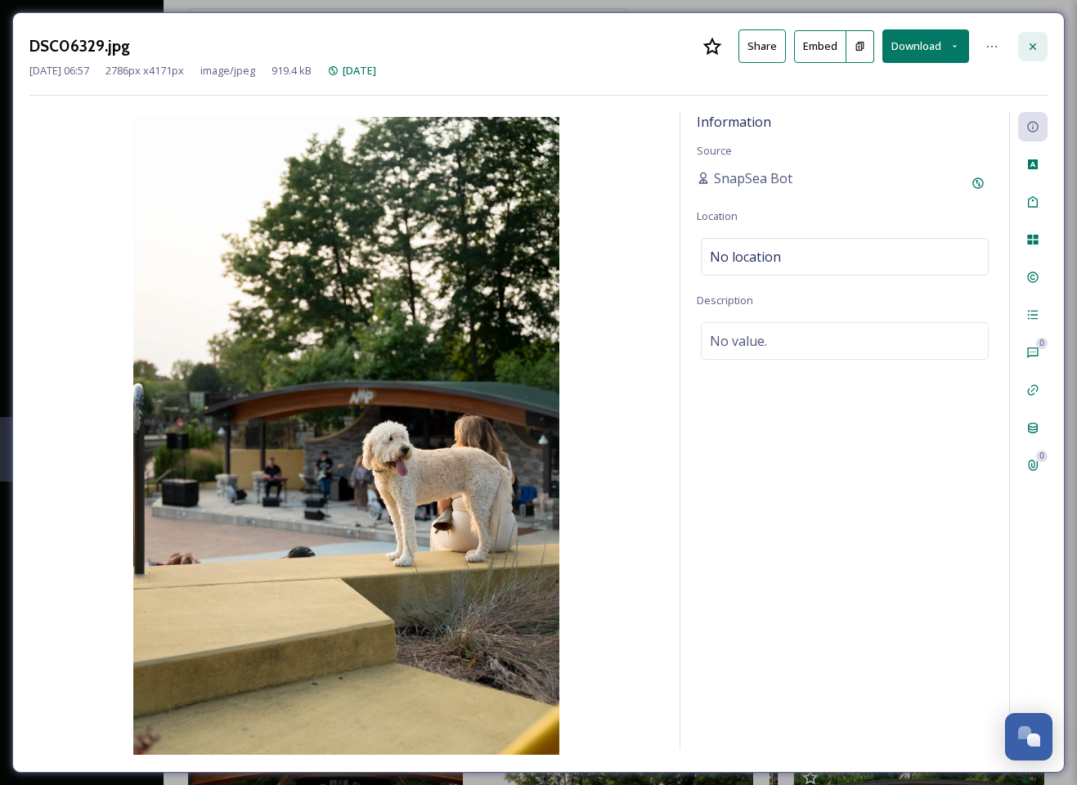
click at [1034, 45] on icon at bounding box center [1032, 46] width 13 height 13
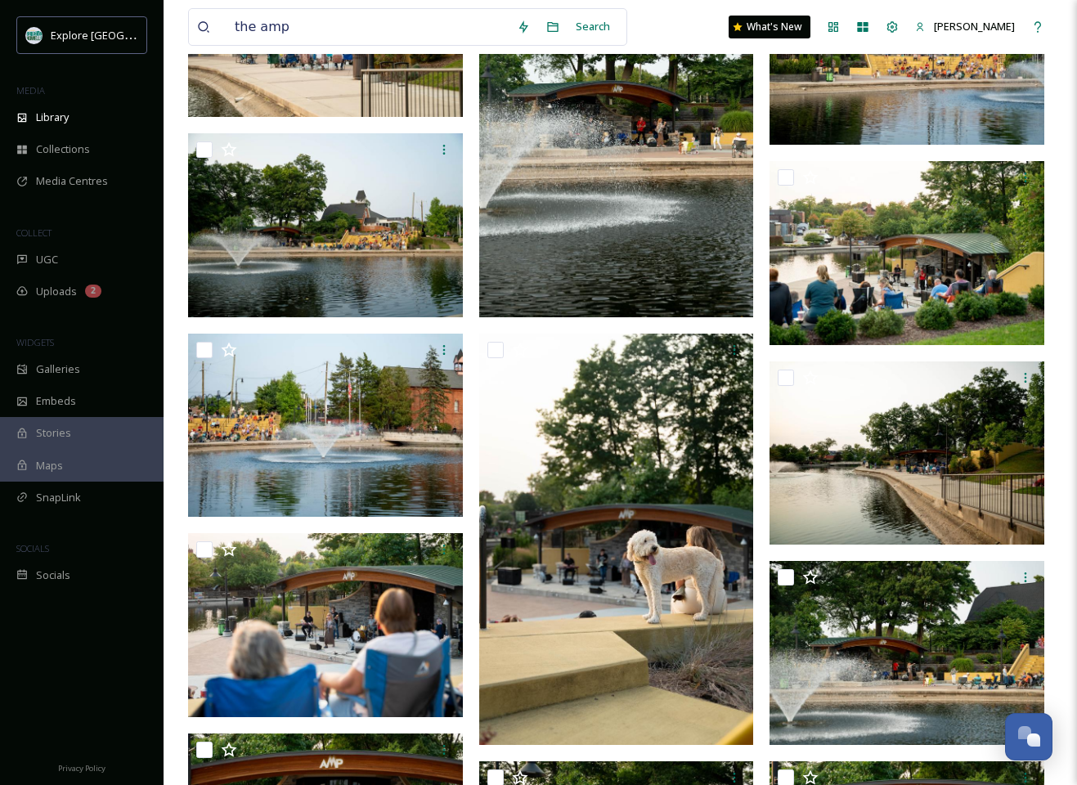
click at [1059, 176] on div "the amp Search What's New Susan Pominville Library Organise New Root 5. Events …" at bounding box center [620, 28] width 913 height 3090
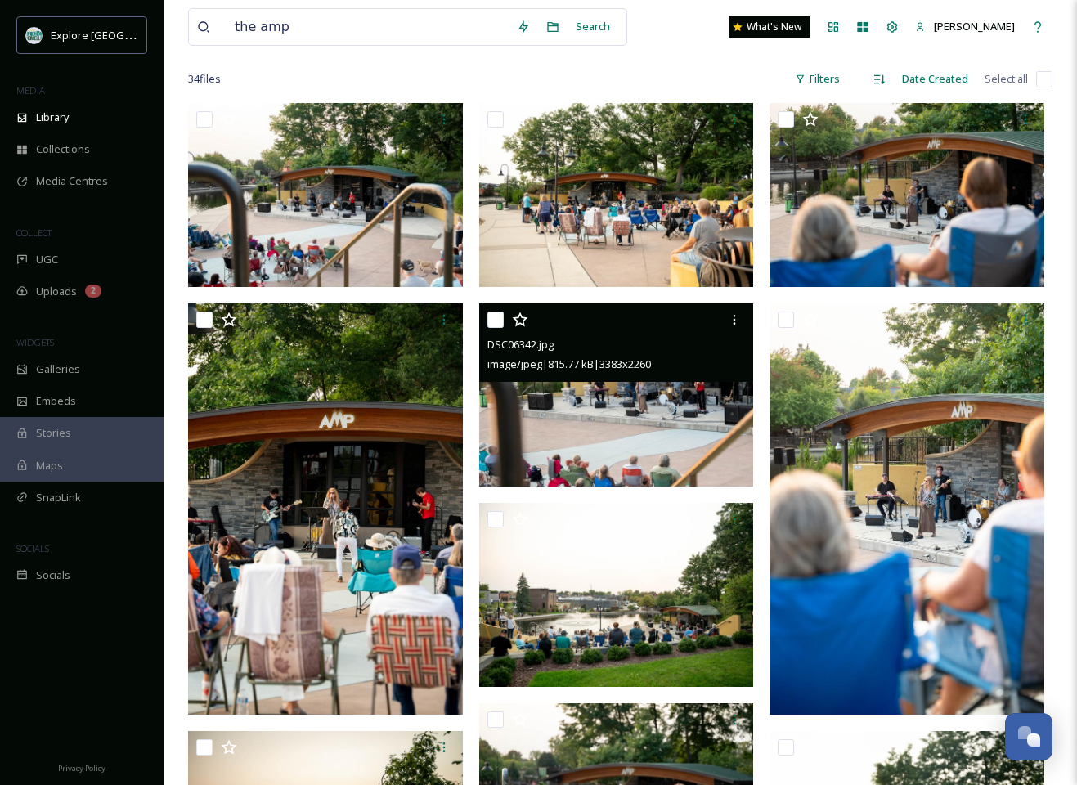
scroll to position [111, 0]
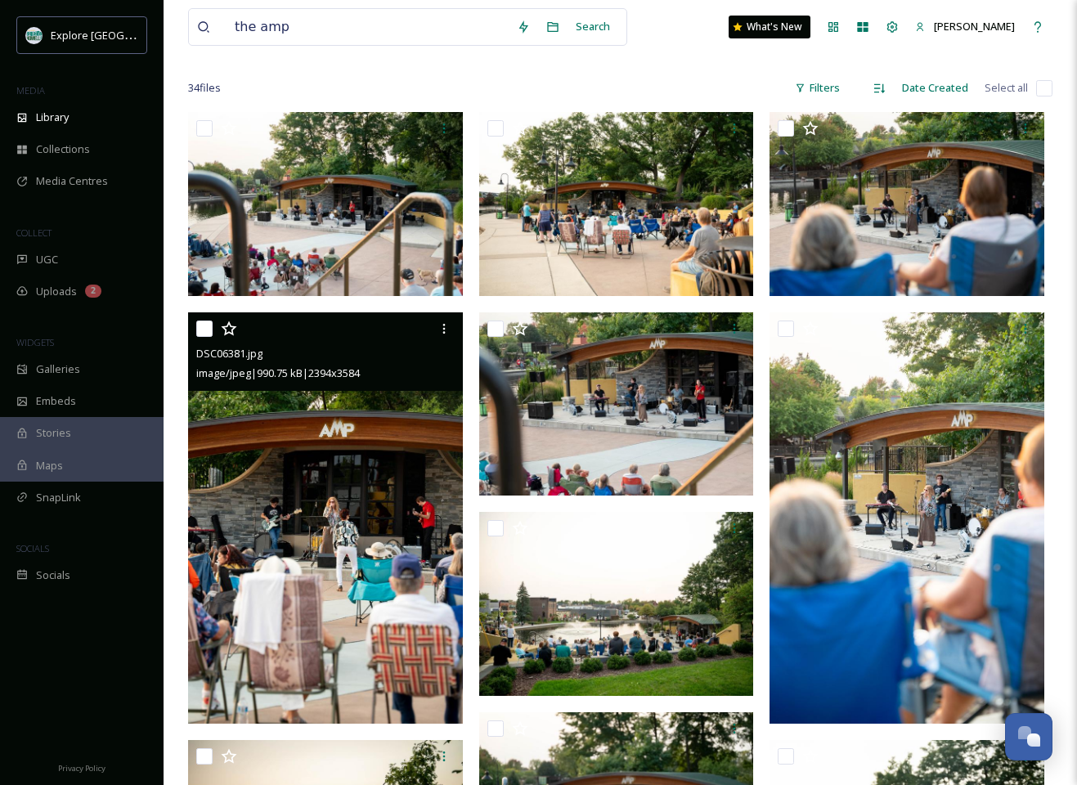
click at [351, 550] on img at bounding box center [325, 517] width 275 height 411
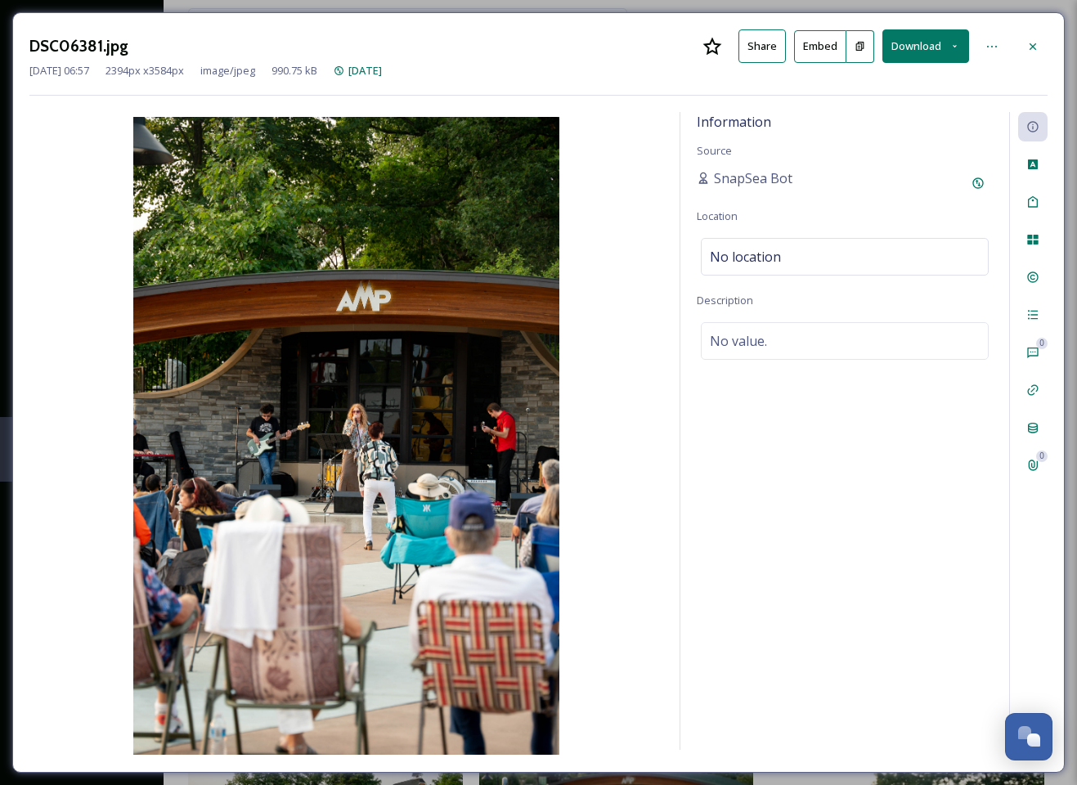
click at [942, 39] on button "Download" at bounding box center [925, 46] width 87 height 34
click at [874, 81] on span "Download Original (2394 x 3584)" at bounding box center [882, 84] width 155 height 16
click at [1030, 45] on icon at bounding box center [1032, 46] width 13 height 13
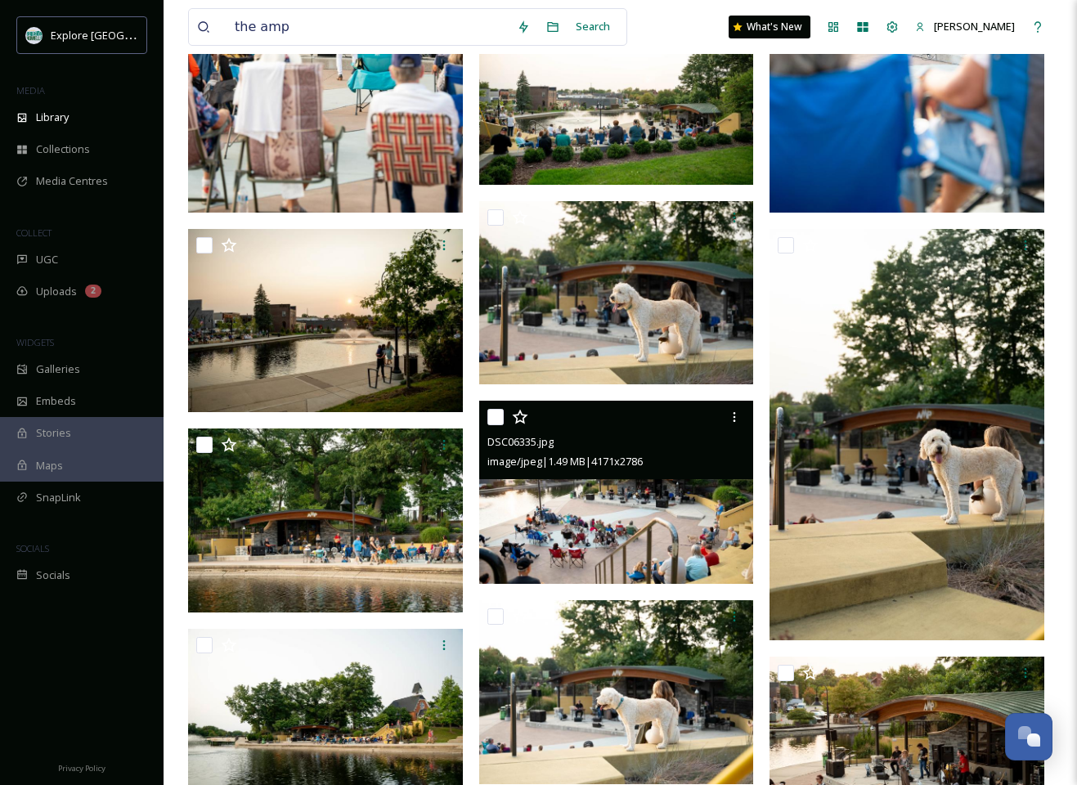
scroll to position [634, 0]
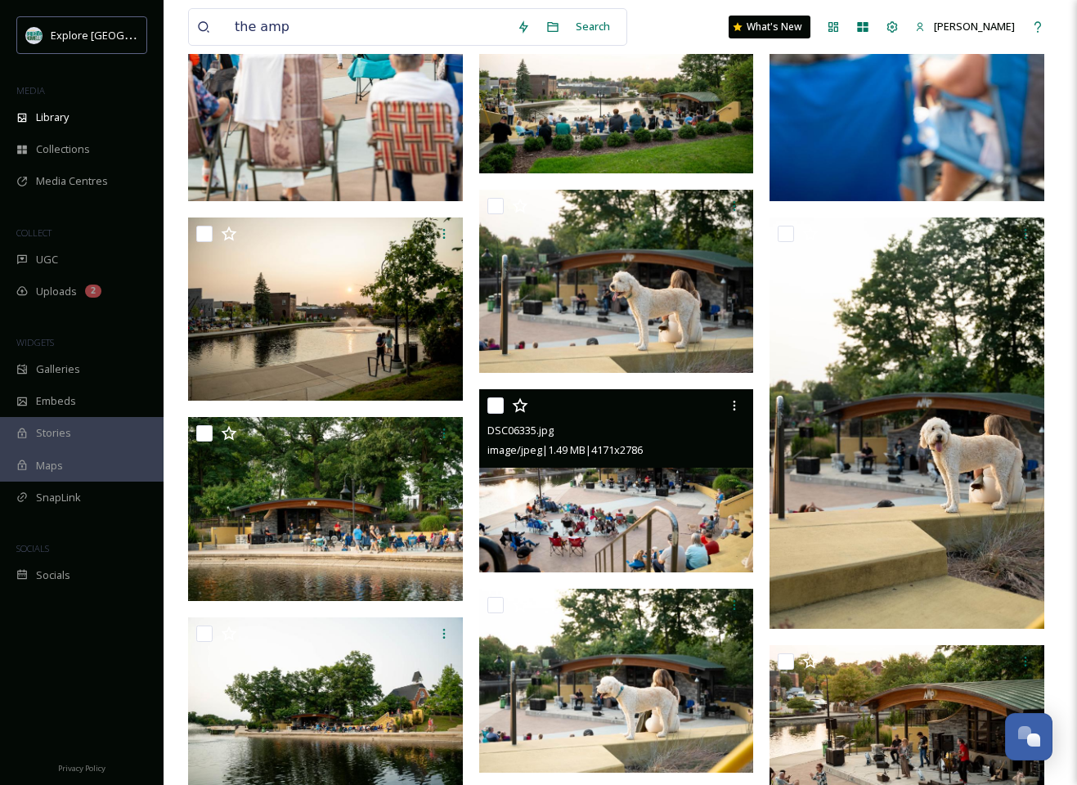
click at [649, 491] on img at bounding box center [616, 481] width 275 height 184
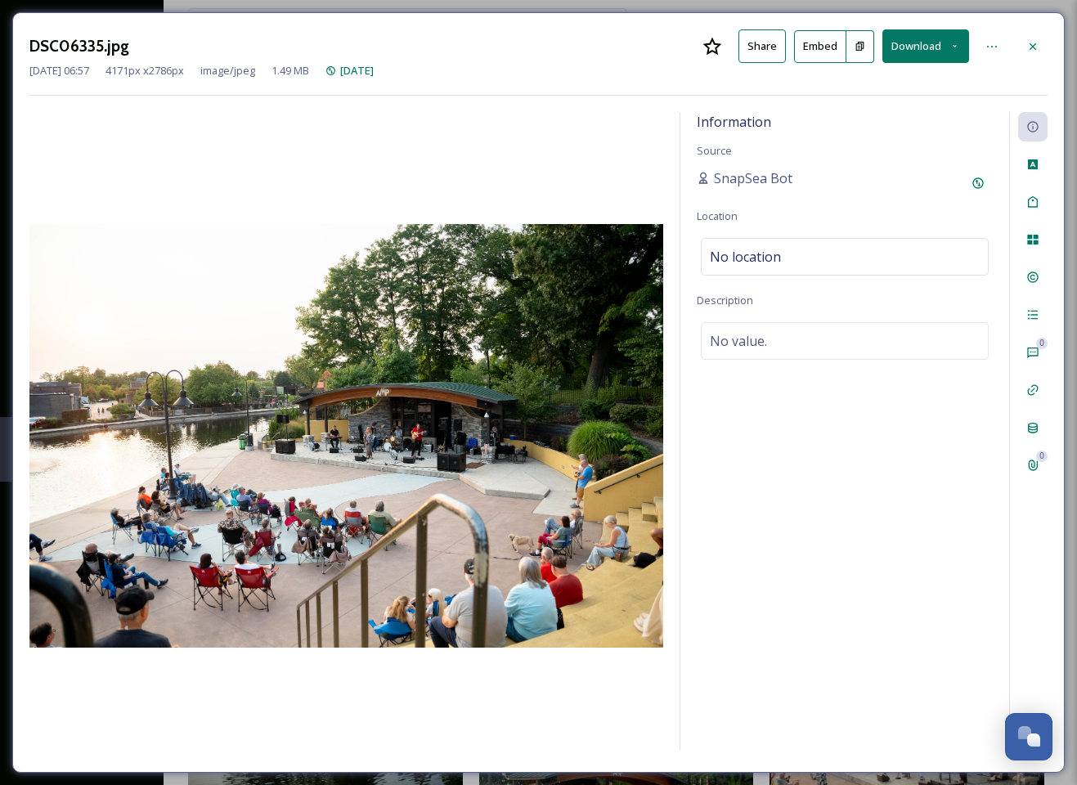
click at [919, 45] on button "Download" at bounding box center [925, 46] width 87 height 34
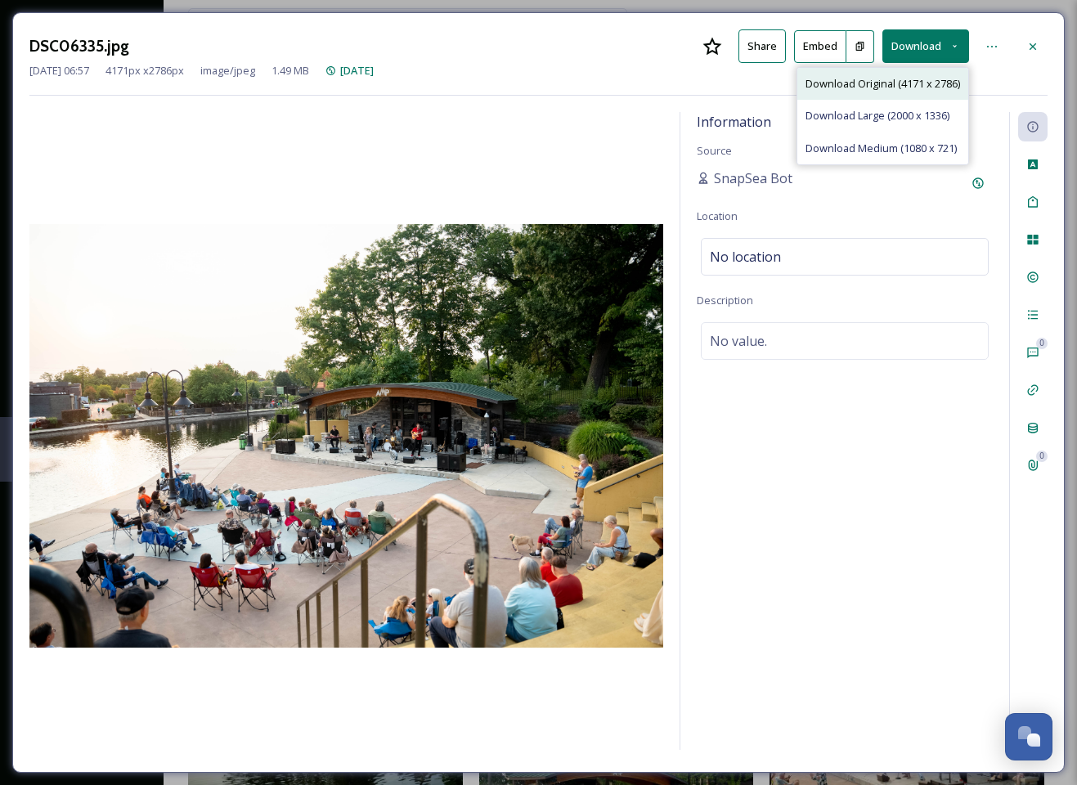
click at [868, 80] on span "Download Original (4171 x 2786)" at bounding box center [882, 84] width 155 height 16
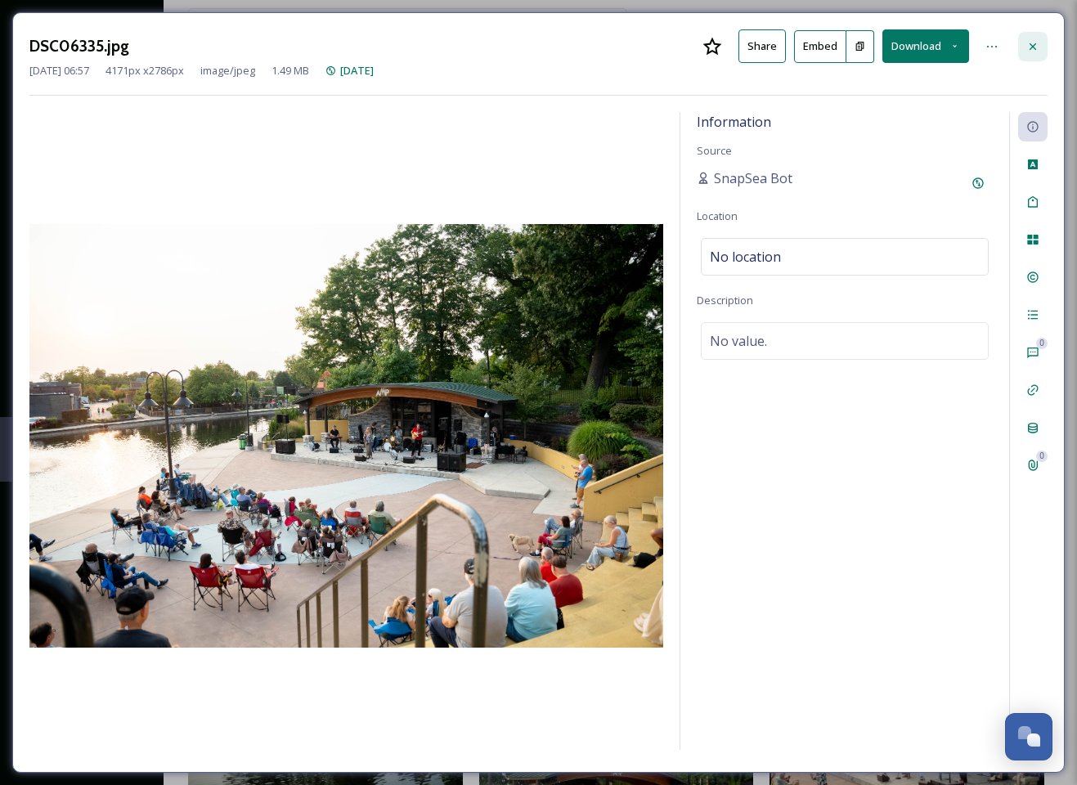
click at [1031, 49] on icon at bounding box center [1032, 46] width 13 height 13
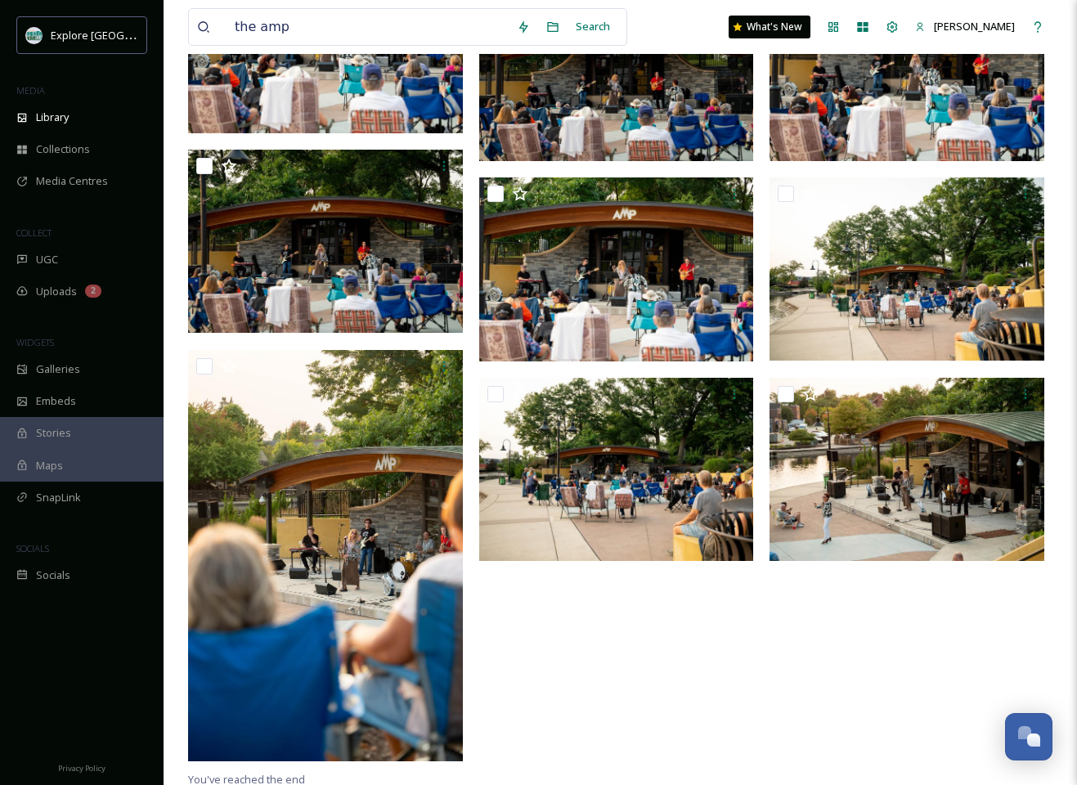
scroll to position [2304, 0]
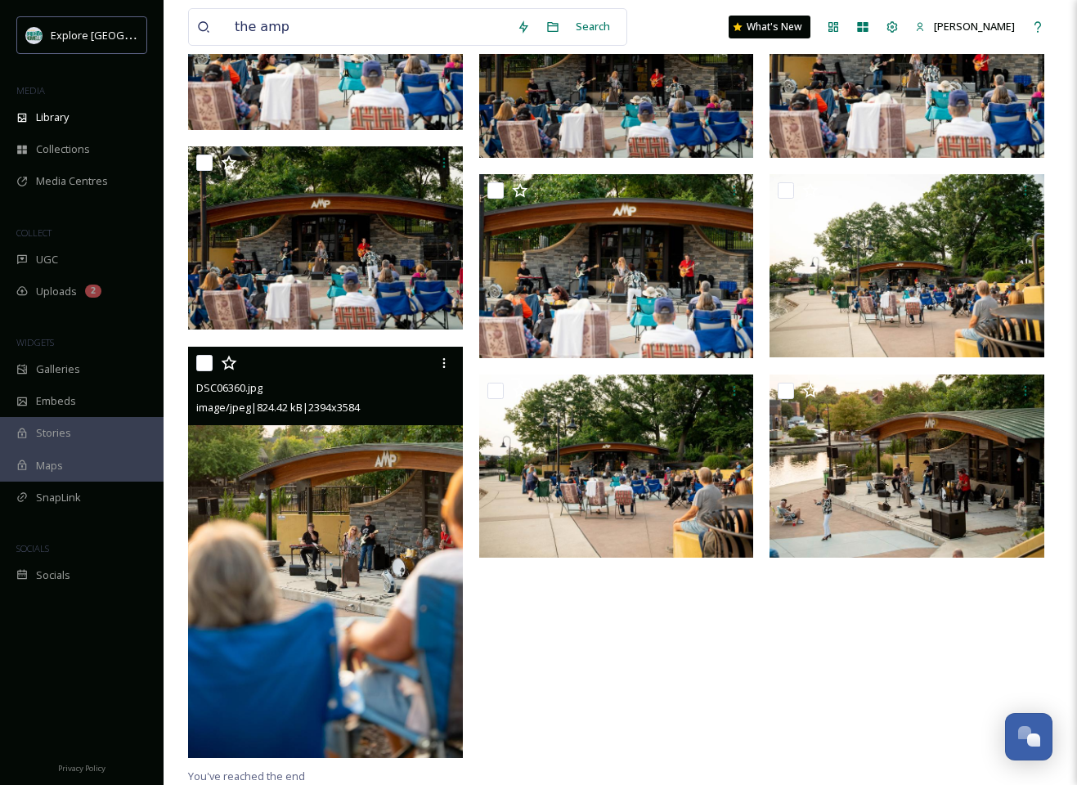
click at [406, 483] on img at bounding box center [325, 551] width 275 height 411
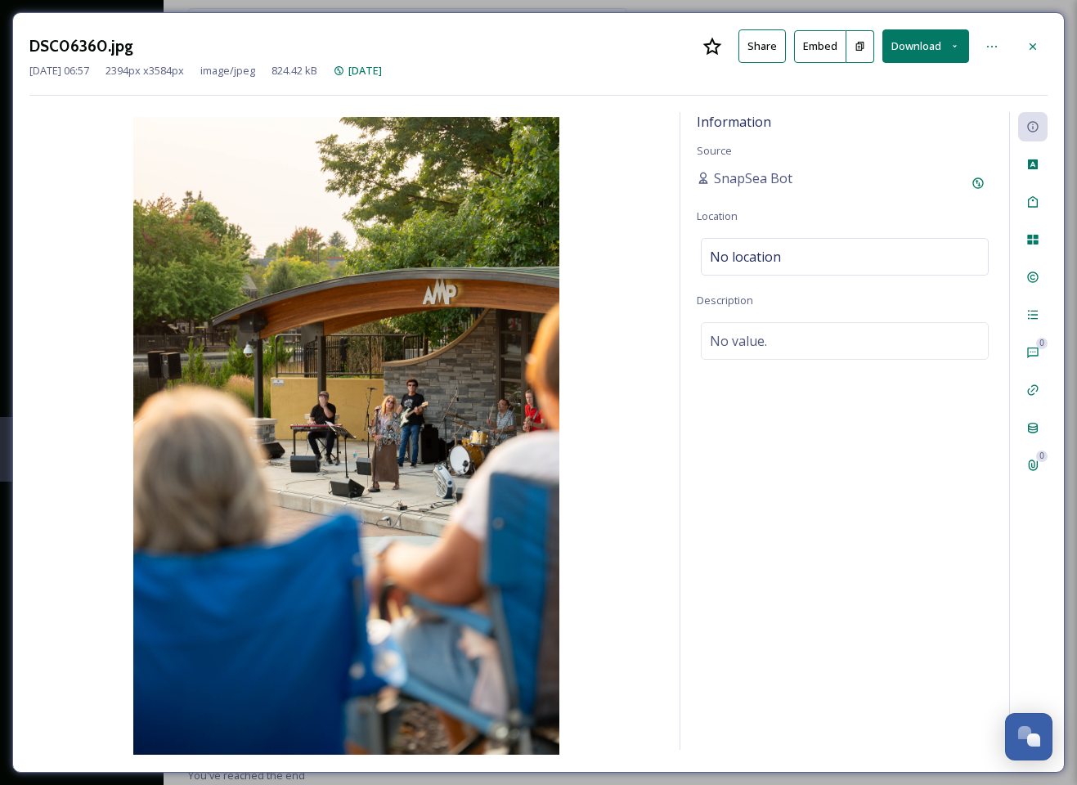
click at [937, 44] on button "Download" at bounding box center [925, 46] width 87 height 34
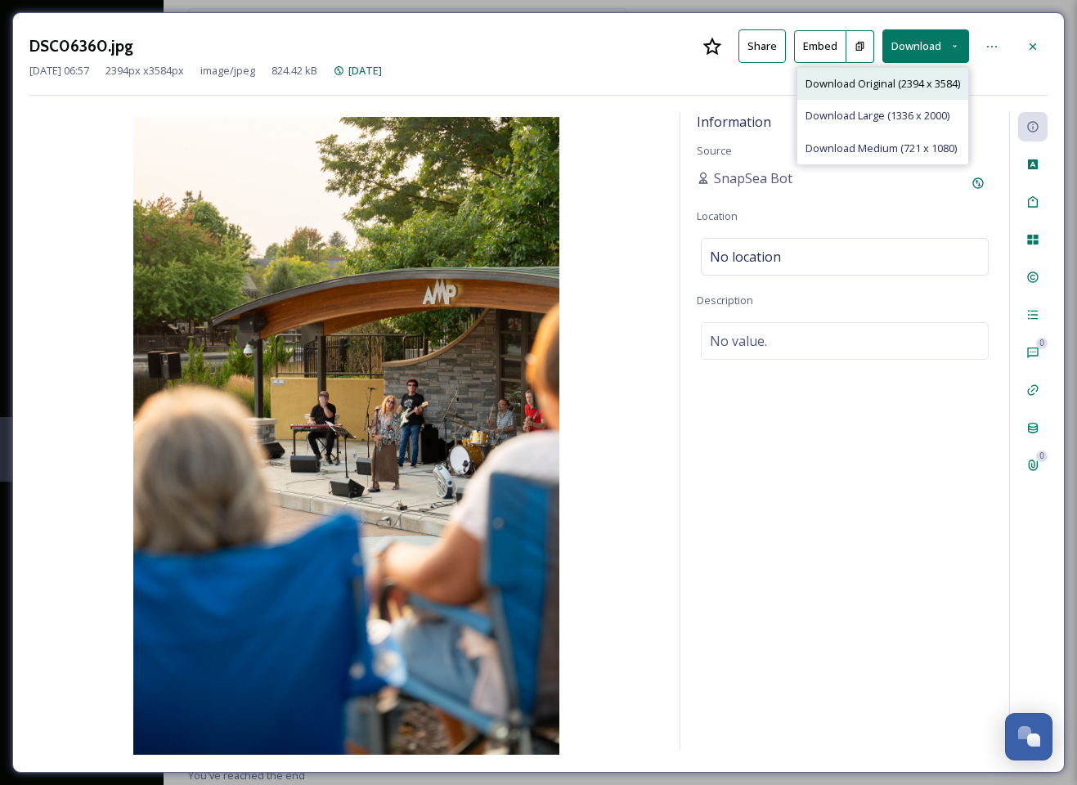
click at [888, 83] on span "Download Original (2394 x 3584)" at bounding box center [882, 84] width 155 height 16
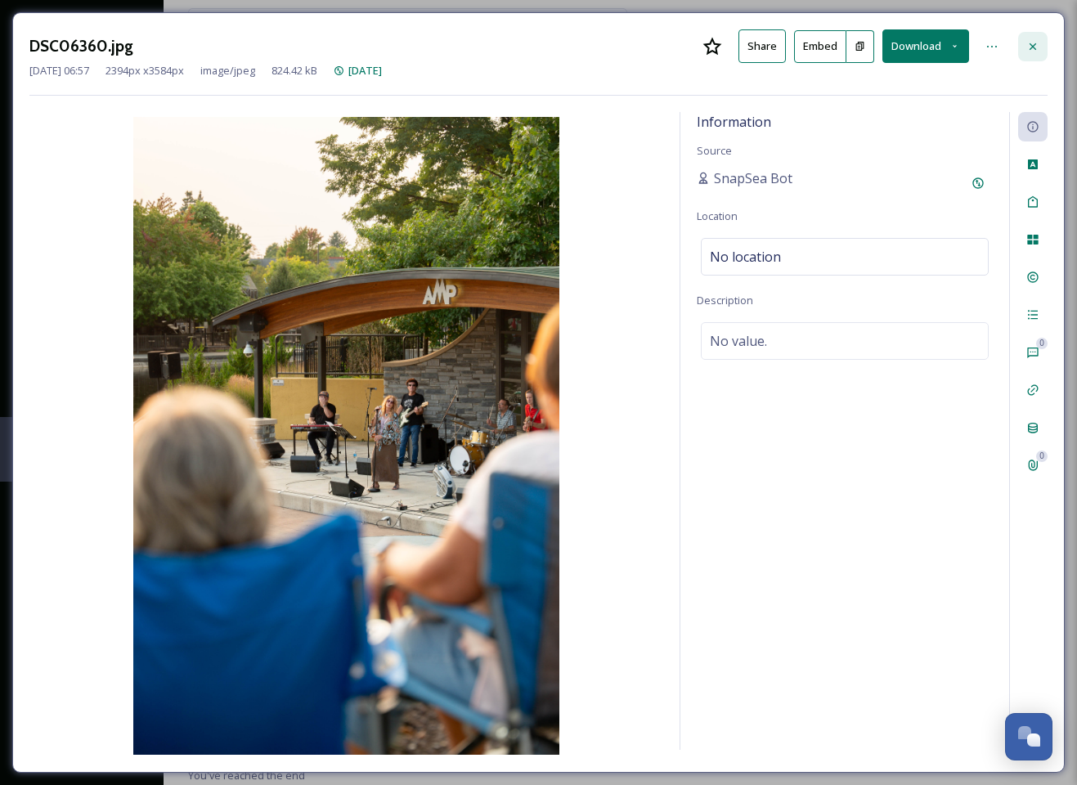
click at [1034, 42] on icon at bounding box center [1032, 46] width 13 height 13
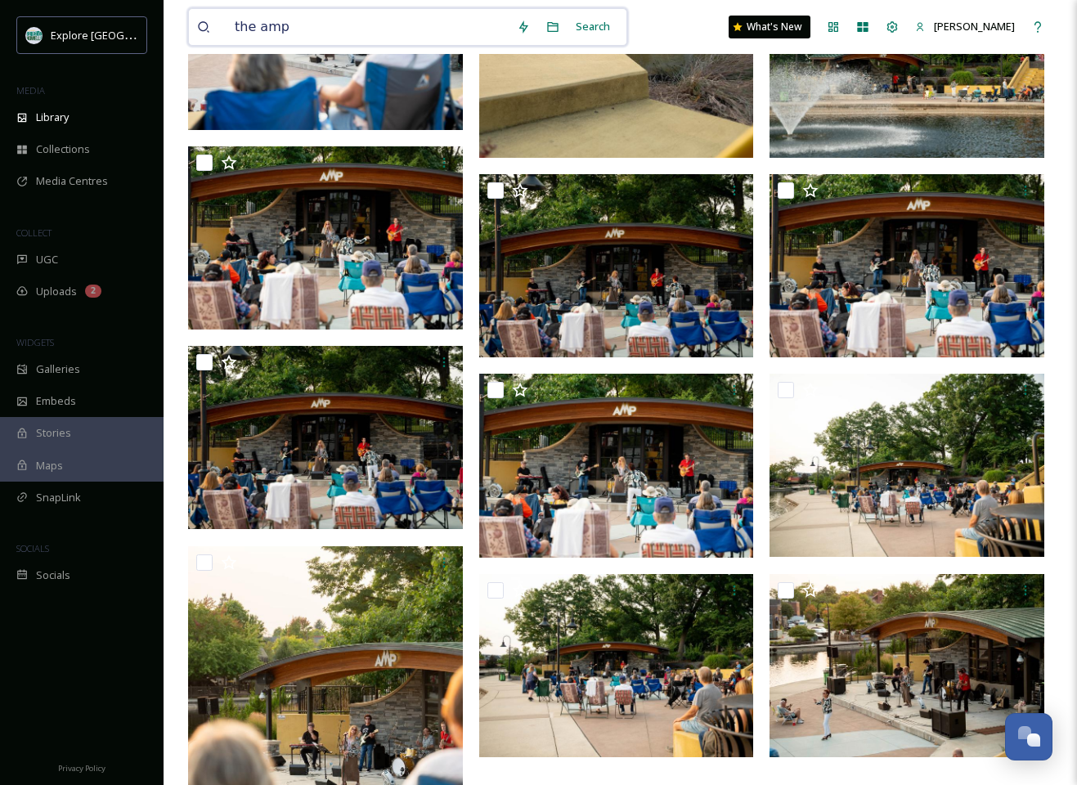
click at [321, 19] on input "the amp" at bounding box center [368, 27] width 282 height 36
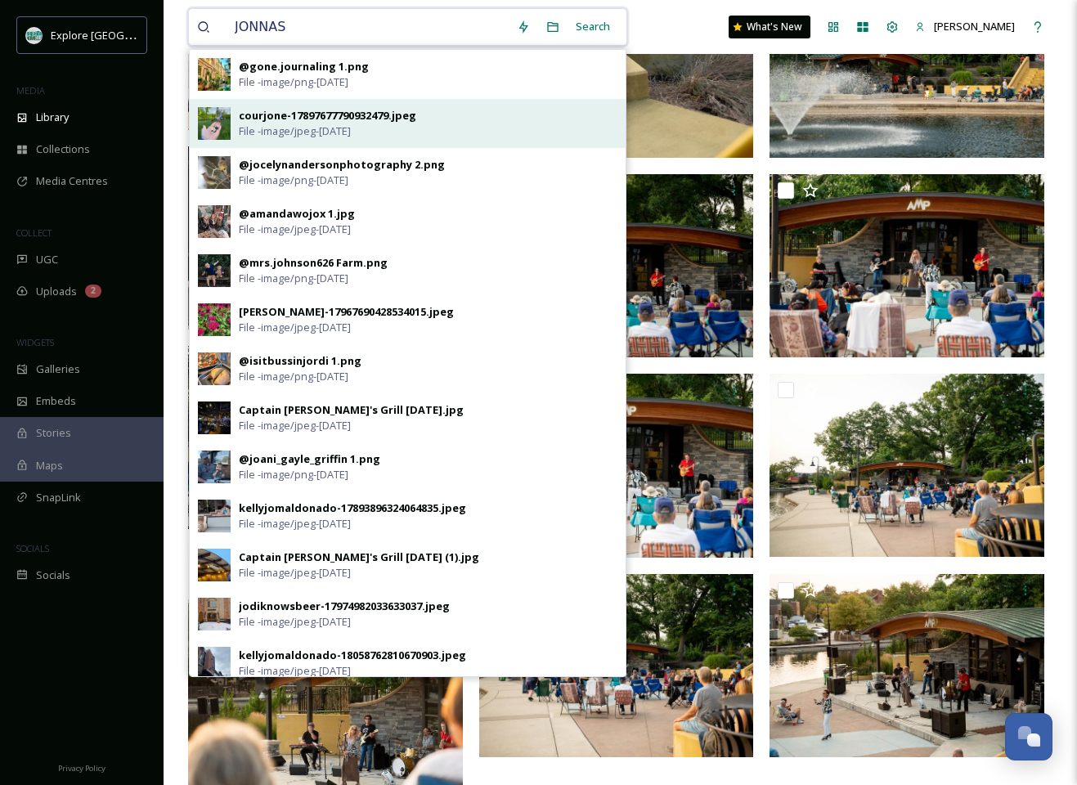
type input "JONNAS"
click at [298, 118] on div "courjone-17897677790932479.jpeg" at bounding box center [327, 116] width 177 height 16
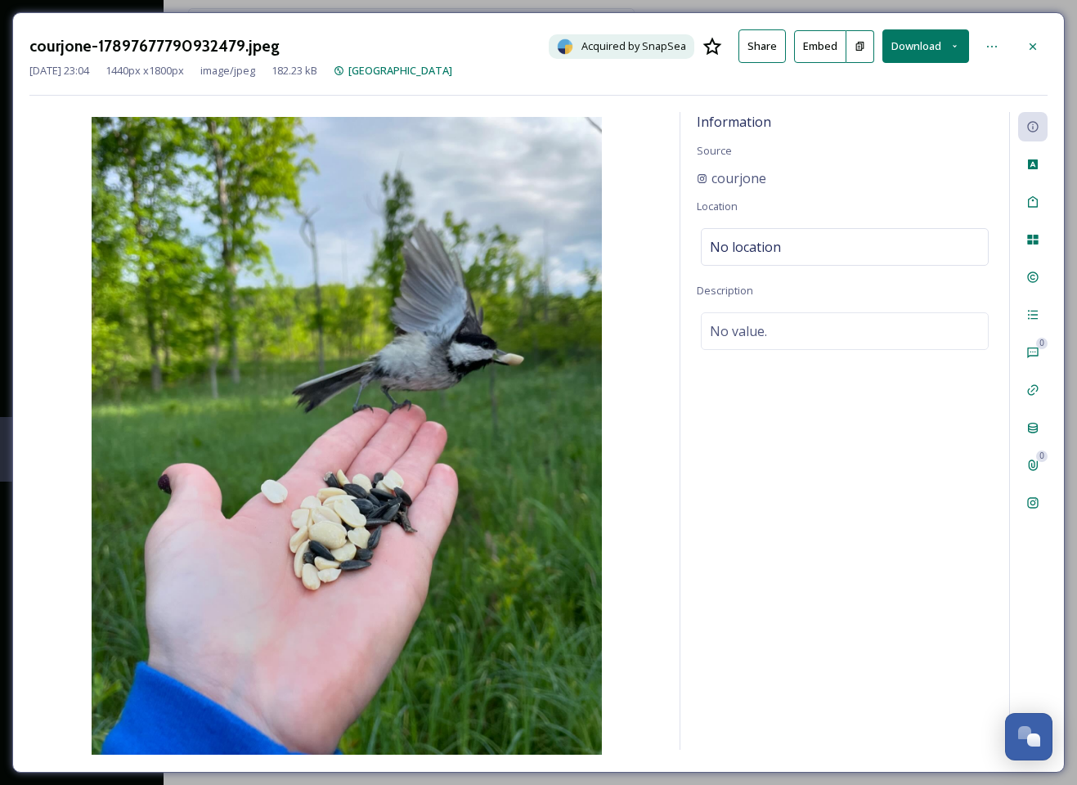
click at [922, 44] on button "Download" at bounding box center [925, 46] width 87 height 34
click at [876, 80] on span "Download Original (1440 x 1800)" at bounding box center [882, 84] width 155 height 16
drag, startPoint x: 1034, startPoint y: 44, endPoint x: 1043, endPoint y: 34, distance: 12.8
click at [1034, 44] on icon at bounding box center [1032, 46] width 13 height 13
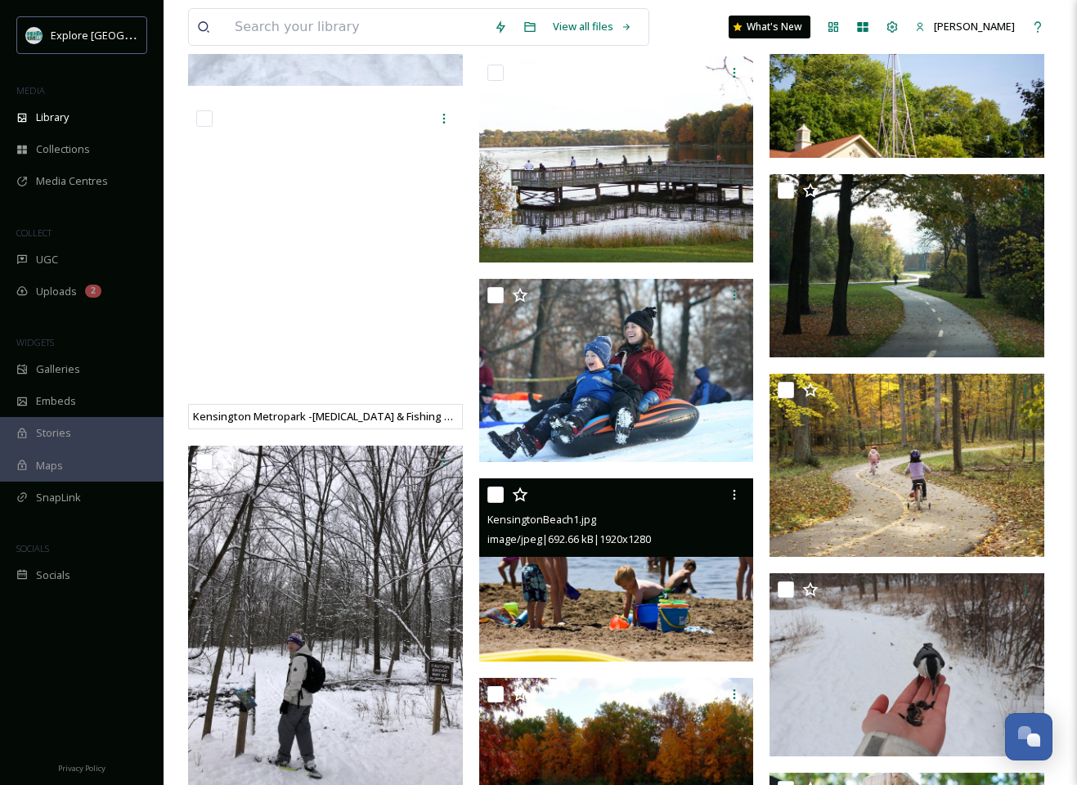
scroll to position [1284, 0]
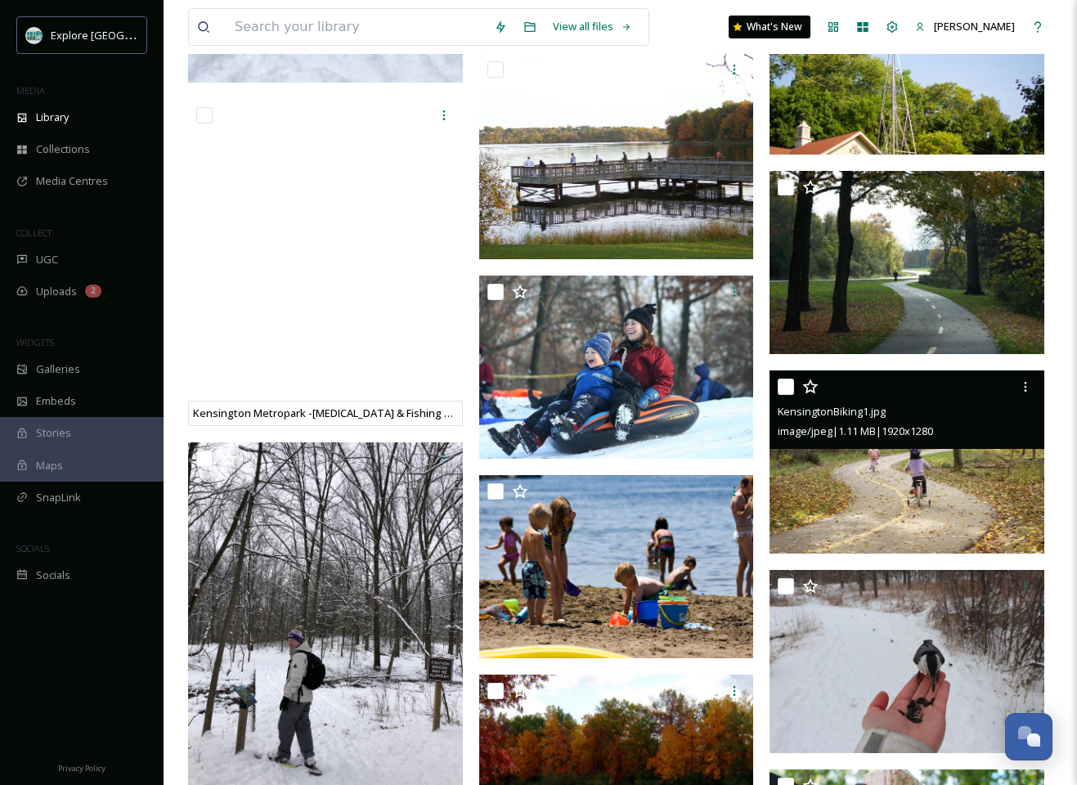
click at [889, 493] on img at bounding box center [907, 461] width 275 height 183
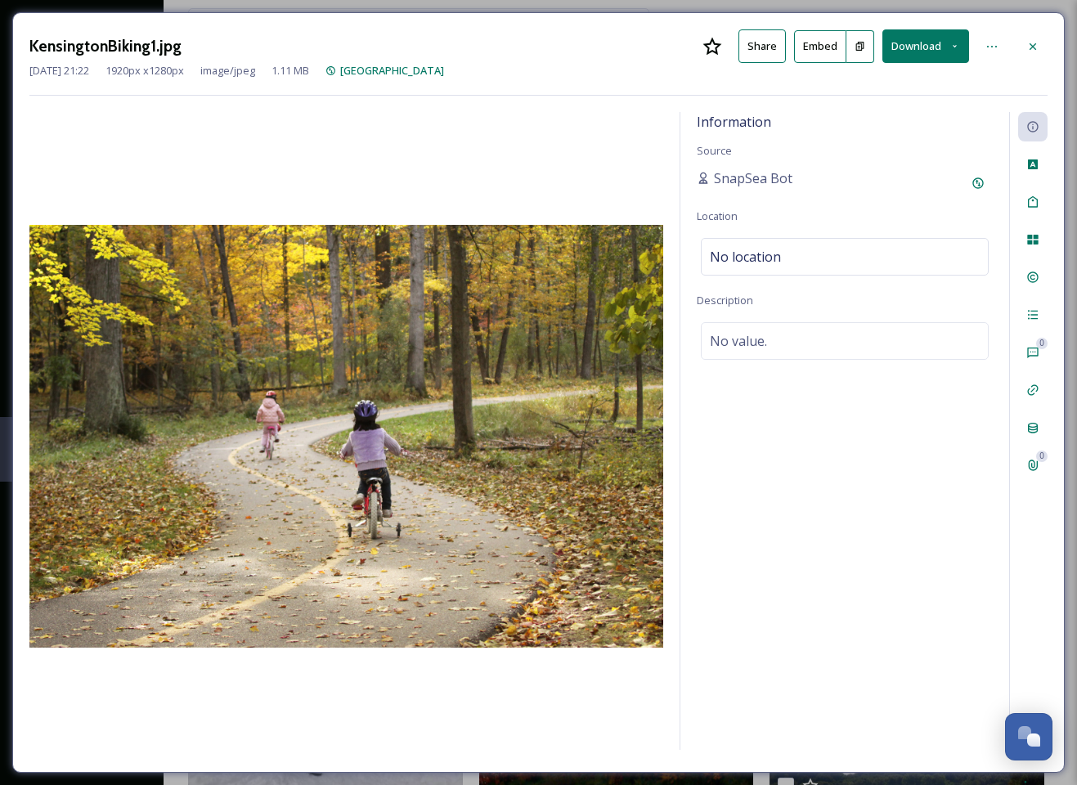
click at [913, 49] on button "Download" at bounding box center [925, 46] width 87 height 34
click at [873, 82] on span "Download Original (1920 x 1280)" at bounding box center [882, 84] width 155 height 16
click at [1032, 45] on icon at bounding box center [1032, 46] width 13 height 13
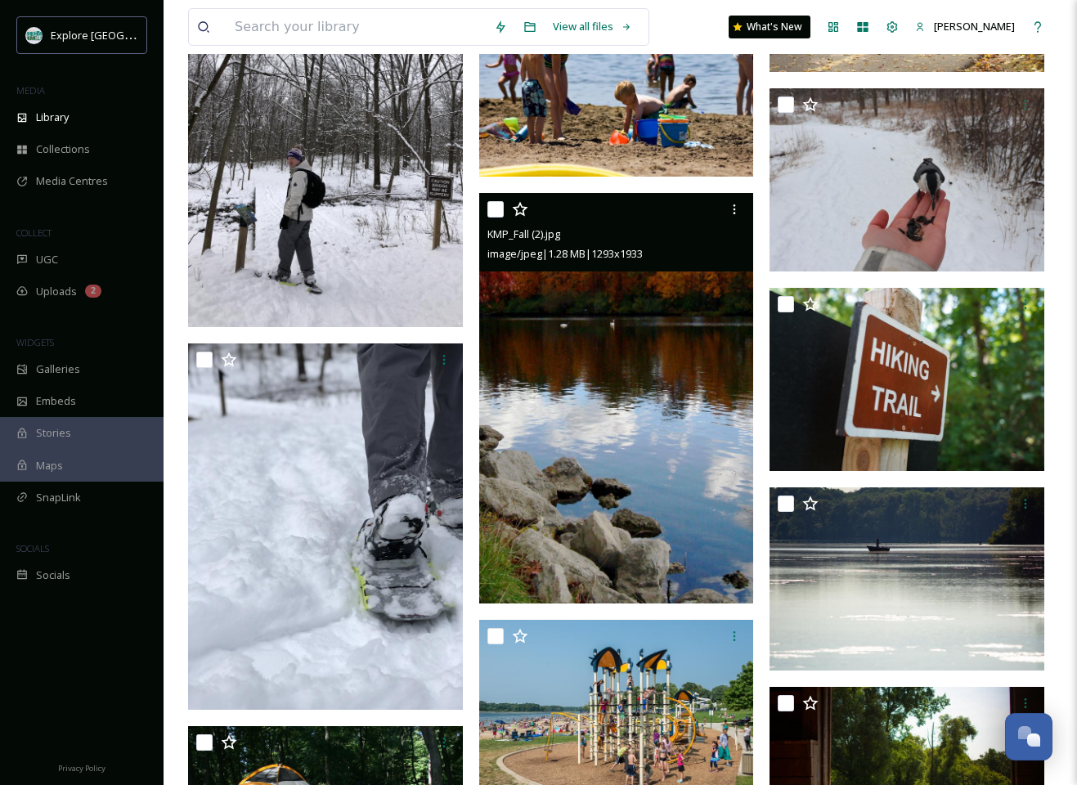
scroll to position [1735, 0]
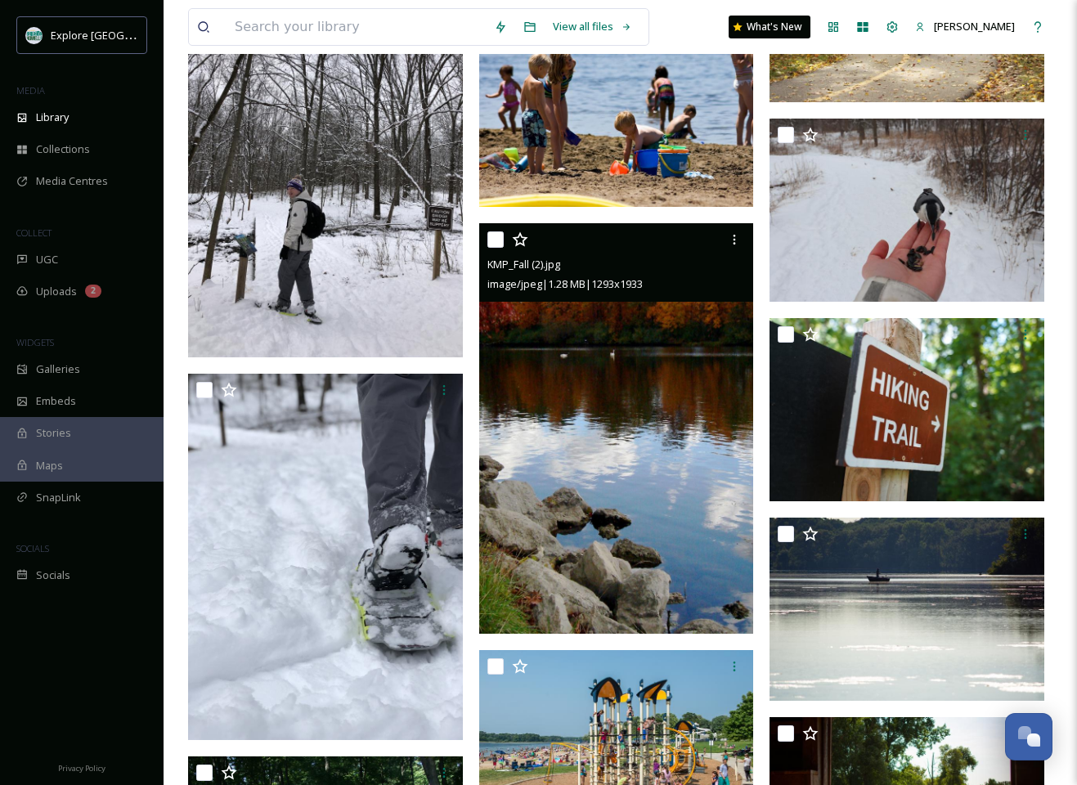
click at [661, 439] on img at bounding box center [616, 428] width 275 height 411
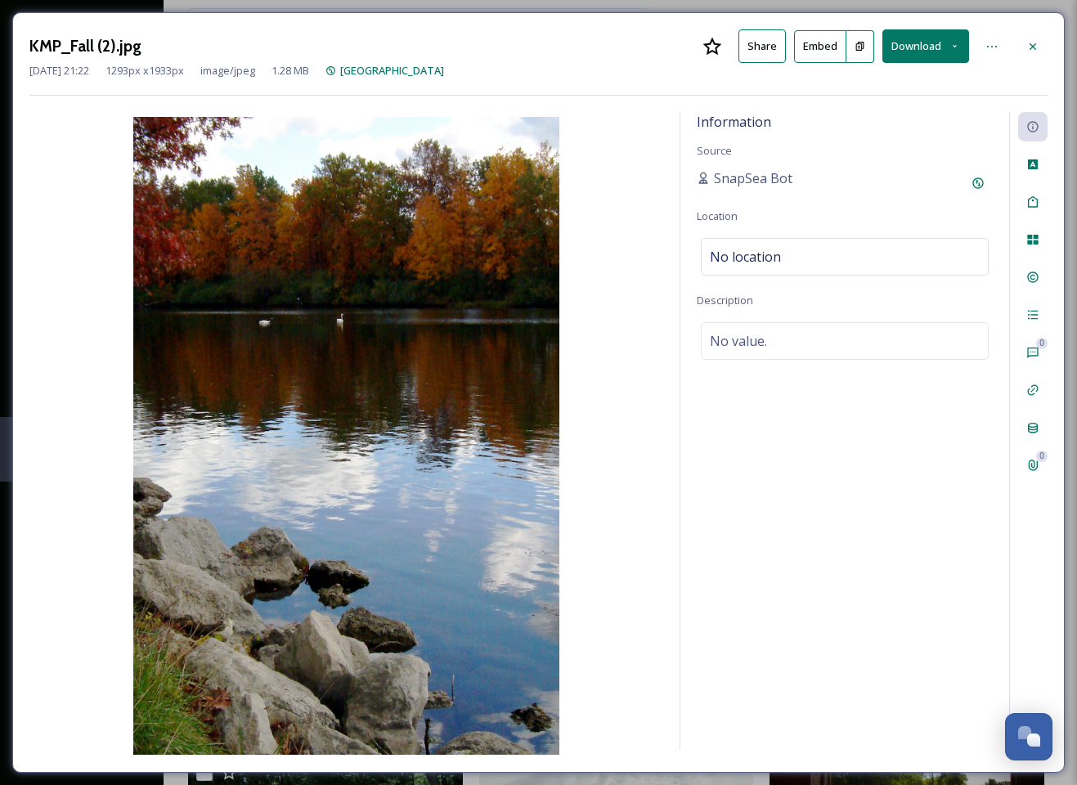
click at [933, 39] on button "Download" at bounding box center [925, 46] width 87 height 34
click at [870, 84] on span "Download Original (1293 x 1933)" at bounding box center [882, 84] width 155 height 16
click at [1034, 47] on icon at bounding box center [1033, 46] width 7 height 7
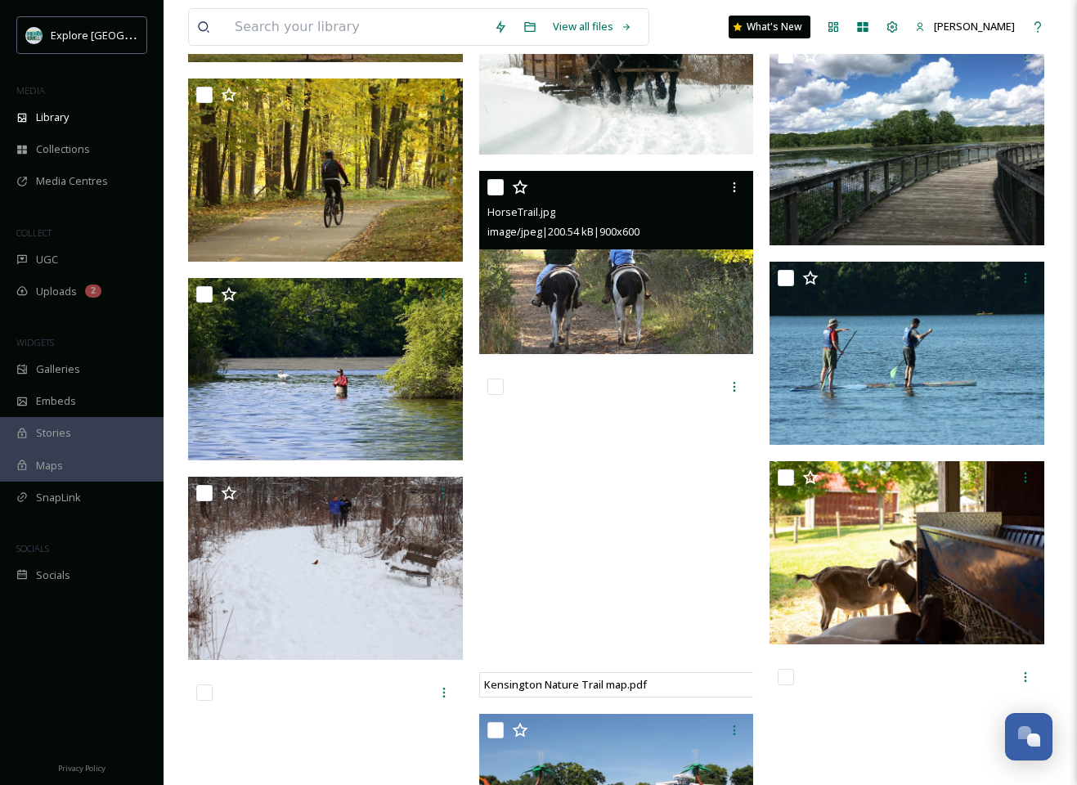
scroll to position [2821, 0]
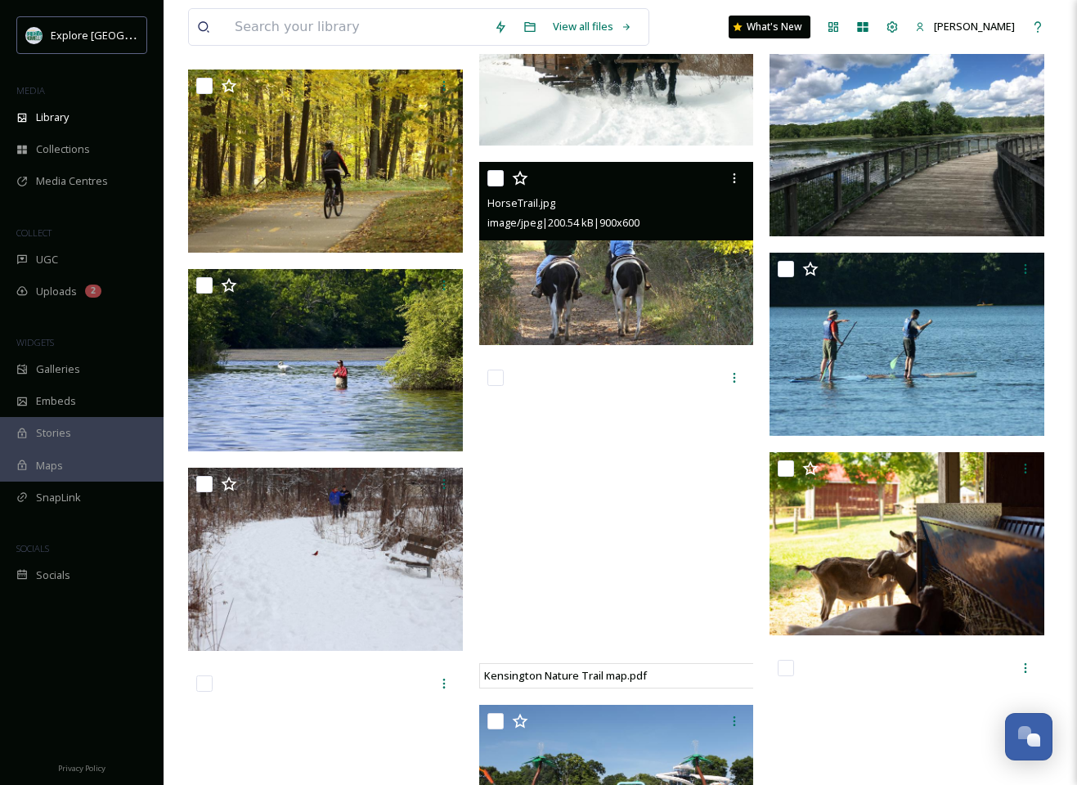
click at [677, 289] on img at bounding box center [616, 253] width 275 height 183
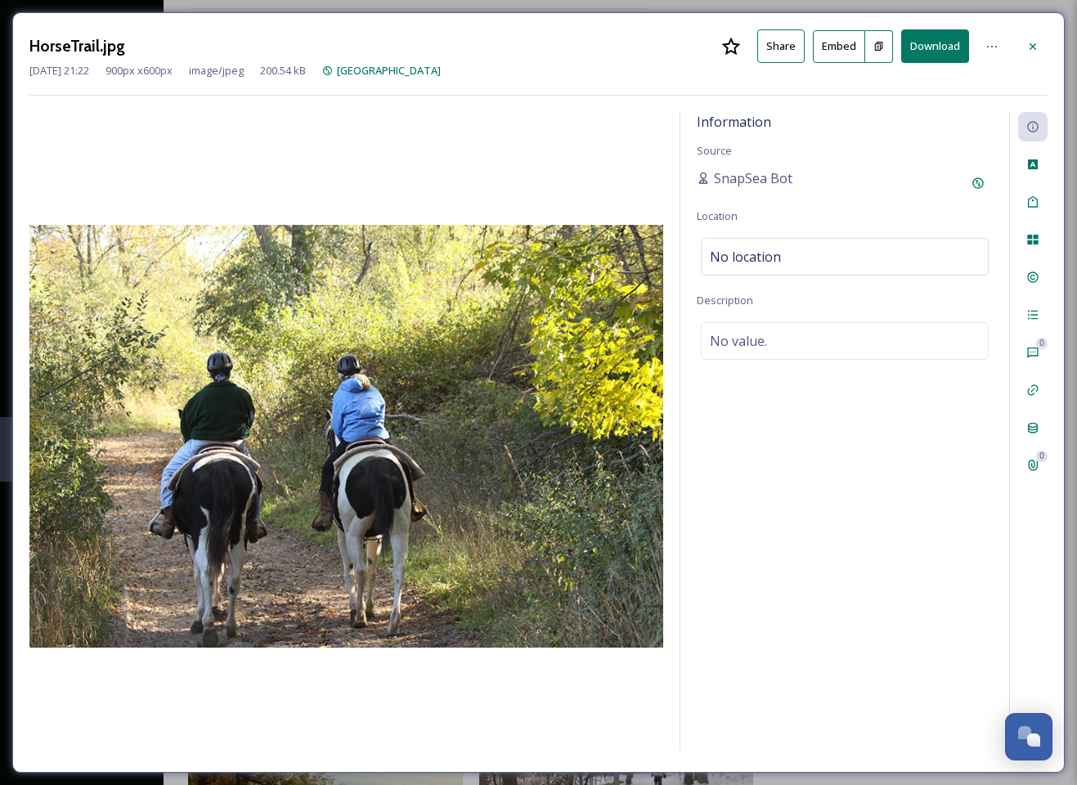
click at [931, 45] on button "Download" at bounding box center [935, 46] width 68 height 34
click at [1035, 43] on icon at bounding box center [1032, 46] width 13 height 13
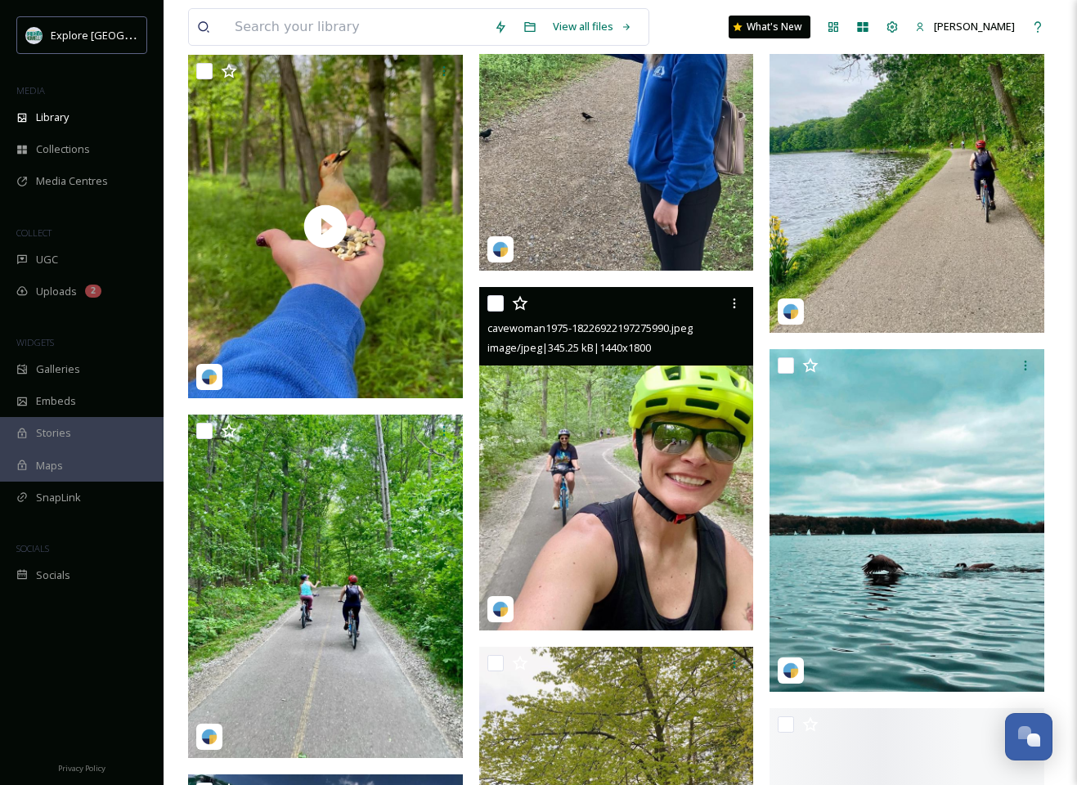
scroll to position [5466, 0]
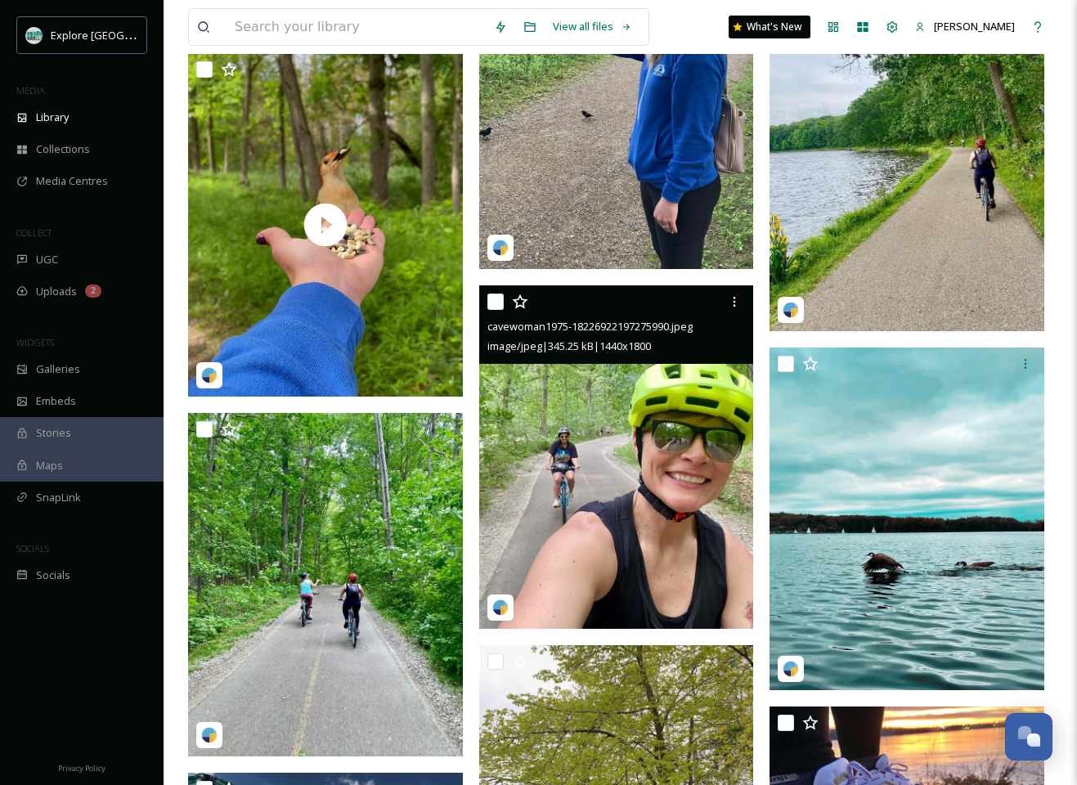
click at [622, 507] on img at bounding box center [616, 456] width 275 height 343
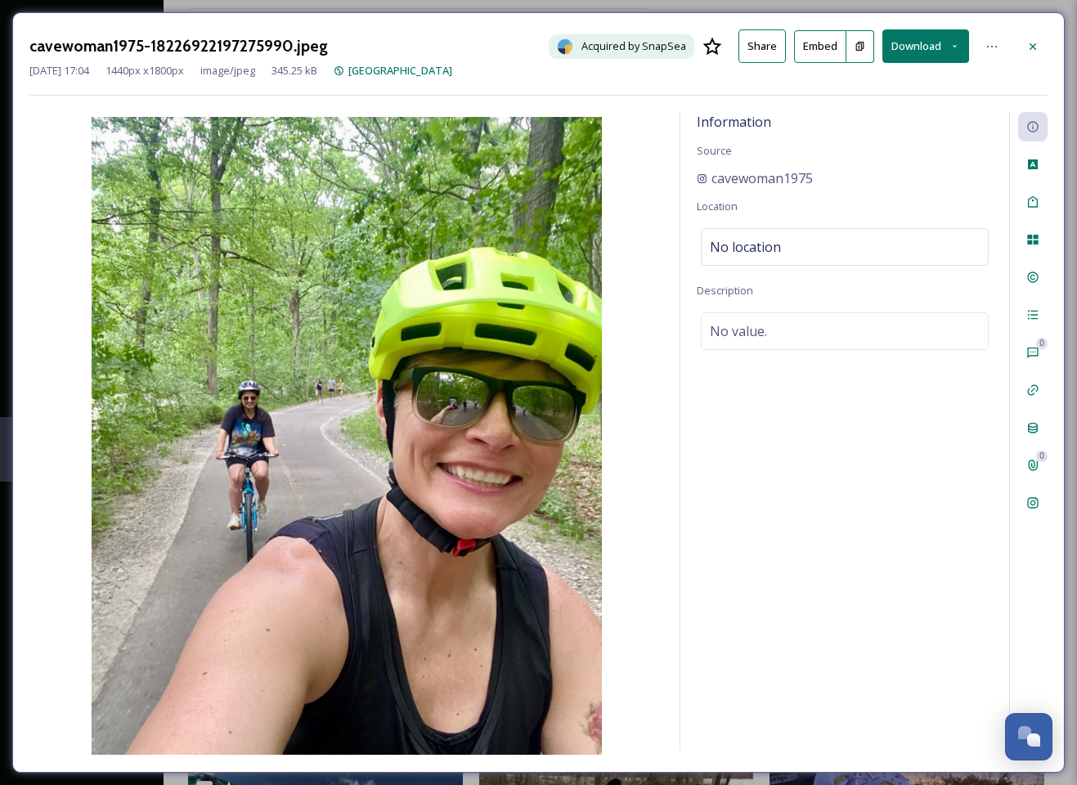
click at [909, 47] on button "Download" at bounding box center [925, 46] width 87 height 34
click at [873, 83] on span "Download Original (1440 x 1800)" at bounding box center [882, 84] width 155 height 16
click at [1036, 45] on icon at bounding box center [1032, 46] width 13 height 13
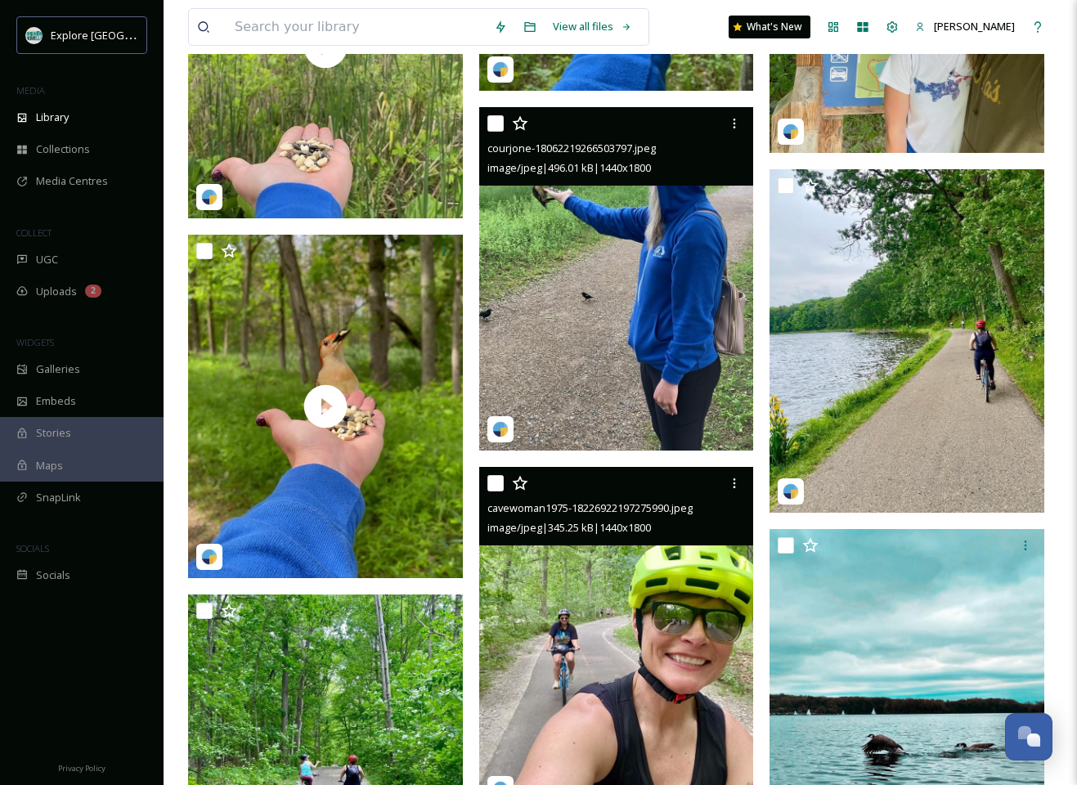
scroll to position [5275, 0]
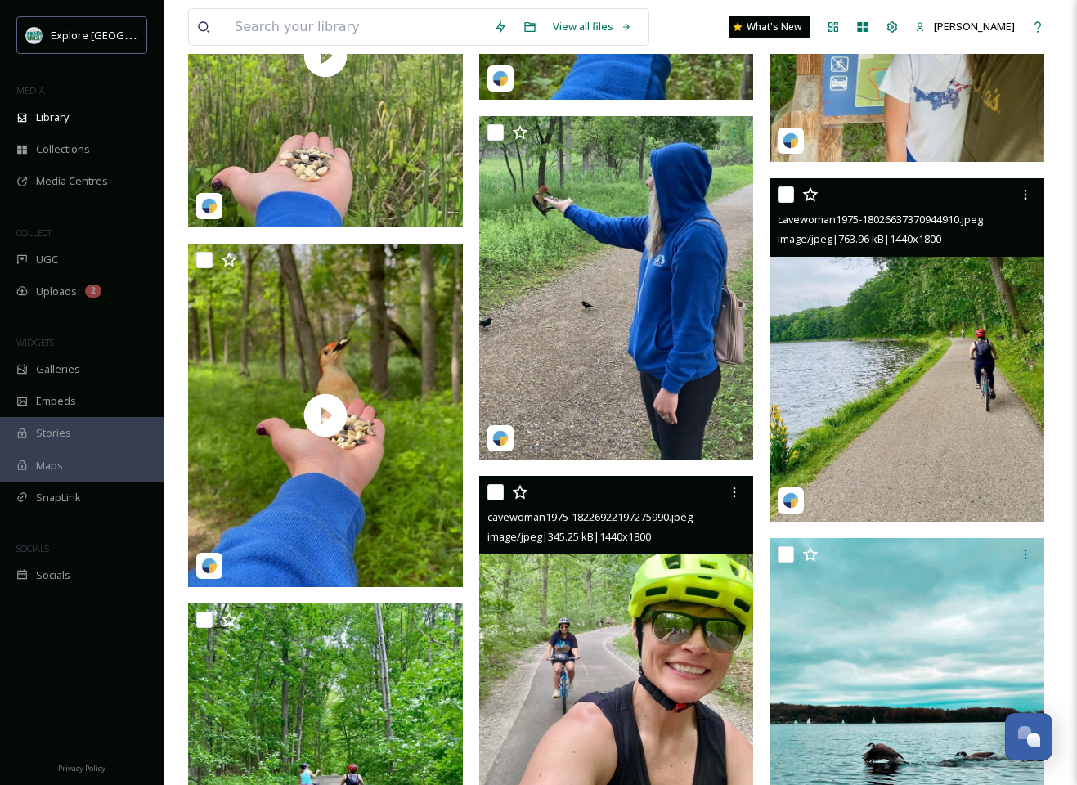
click at [864, 343] on img at bounding box center [907, 349] width 275 height 343
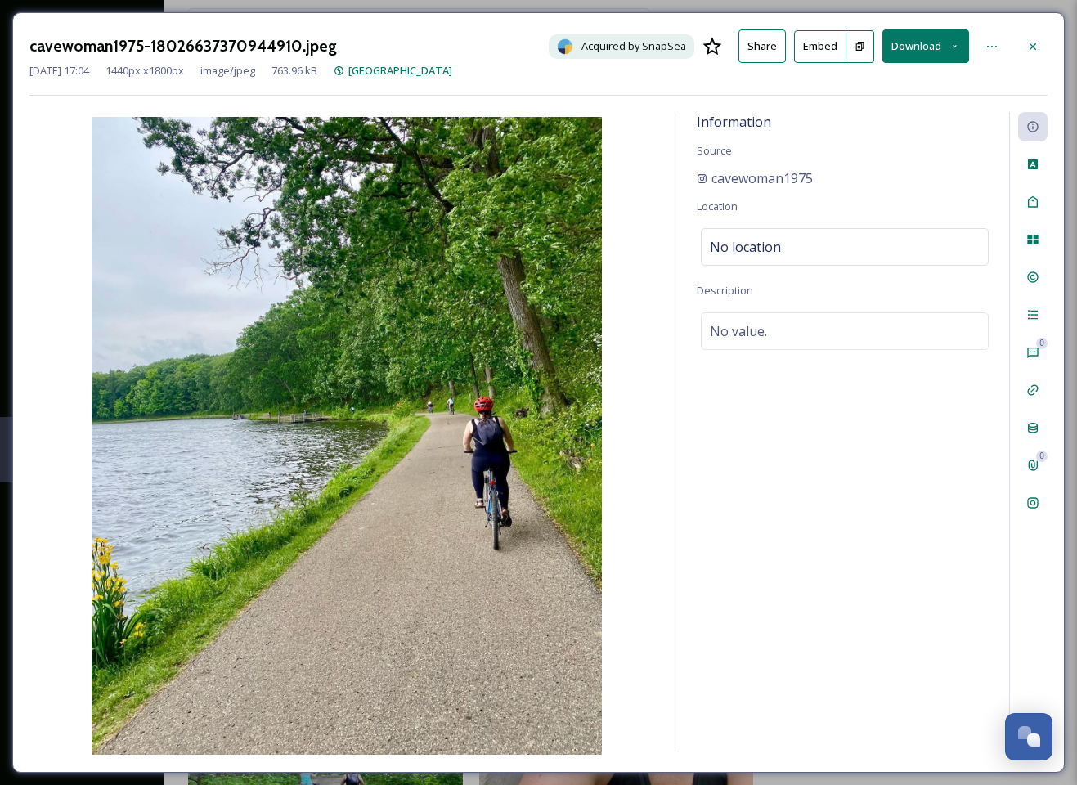
click at [937, 47] on button "Download" at bounding box center [925, 46] width 87 height 34
click at [879, 86] on span "Download Original (1440 x 1800)" at bounding box center [882, 84] width 155 height 16
click at [1034, 44] on icon at bounding box center [1032, 46] width 13 height 13
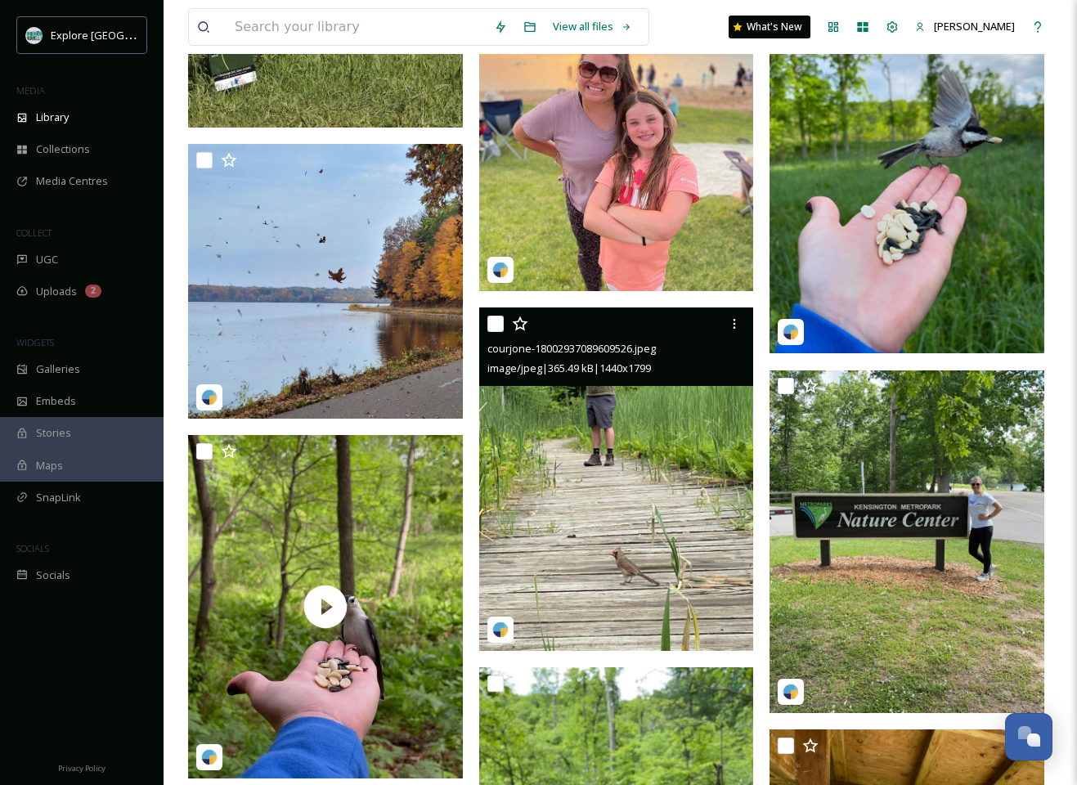
scroll to position [4358, 0]
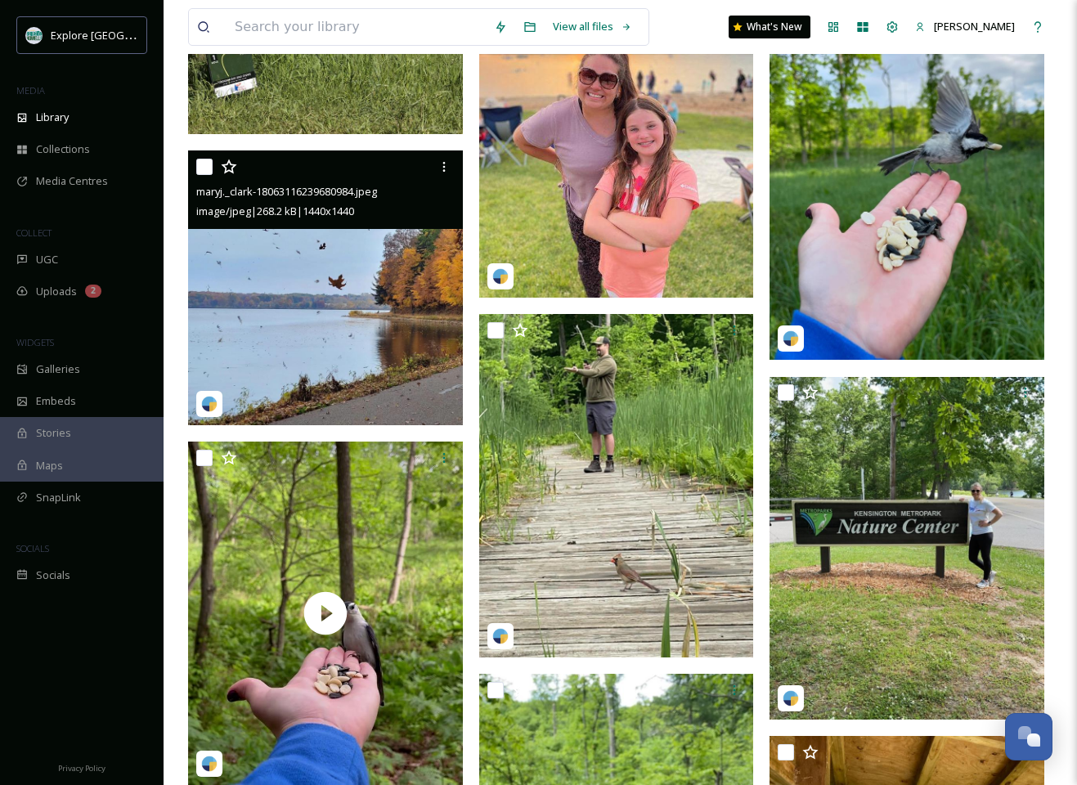
click at [328, 298] on img at bounding box center [325, 287] width 275 height 275
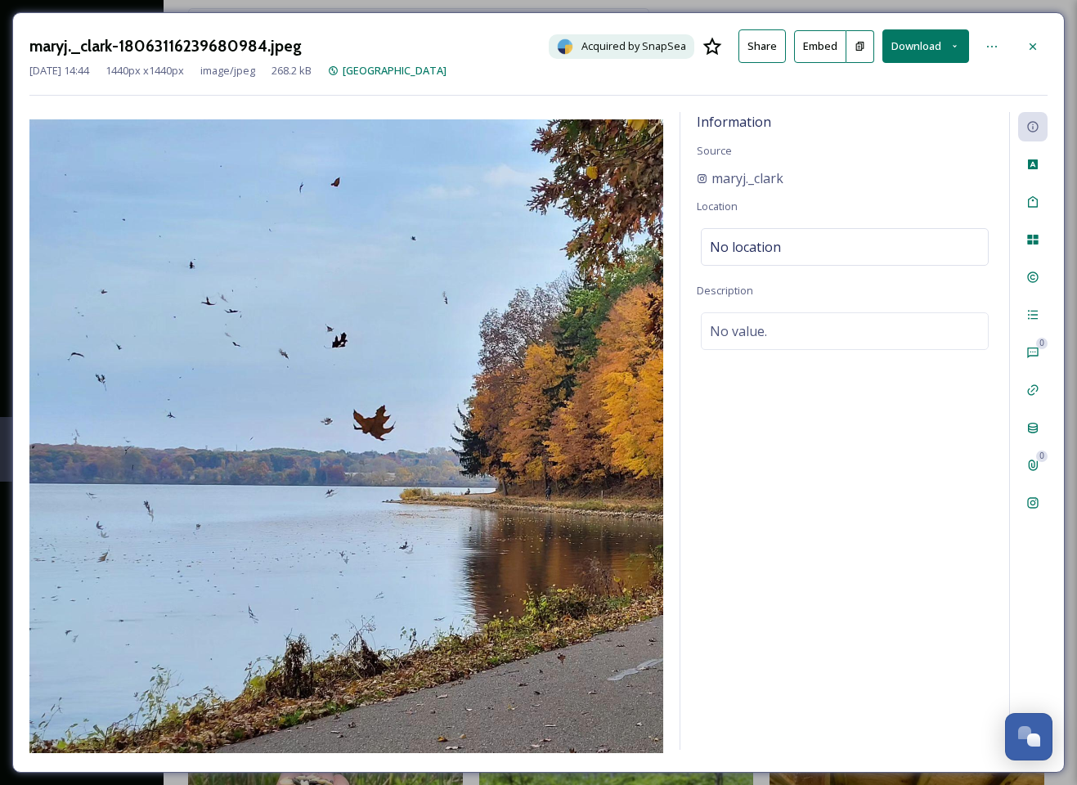
click at [918, 43] on button "Download" at bounding box center [925, 46] width 87 height 34
click at [864, 86] on span "Download Original (1440 x 1440)" at bounding box center [880, 84] width 155 height 16
click at [1037, 42] on icon at bounding box center [1032, 46] width 13 height 13
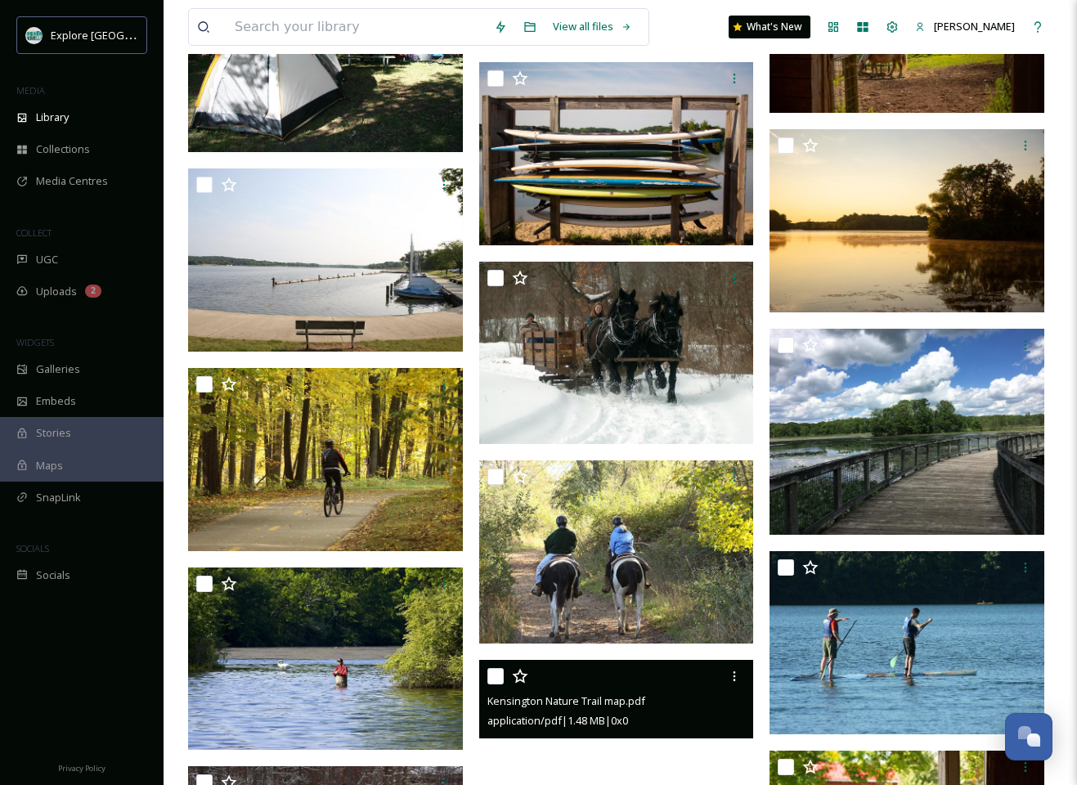
scroll to position [2521, 0]
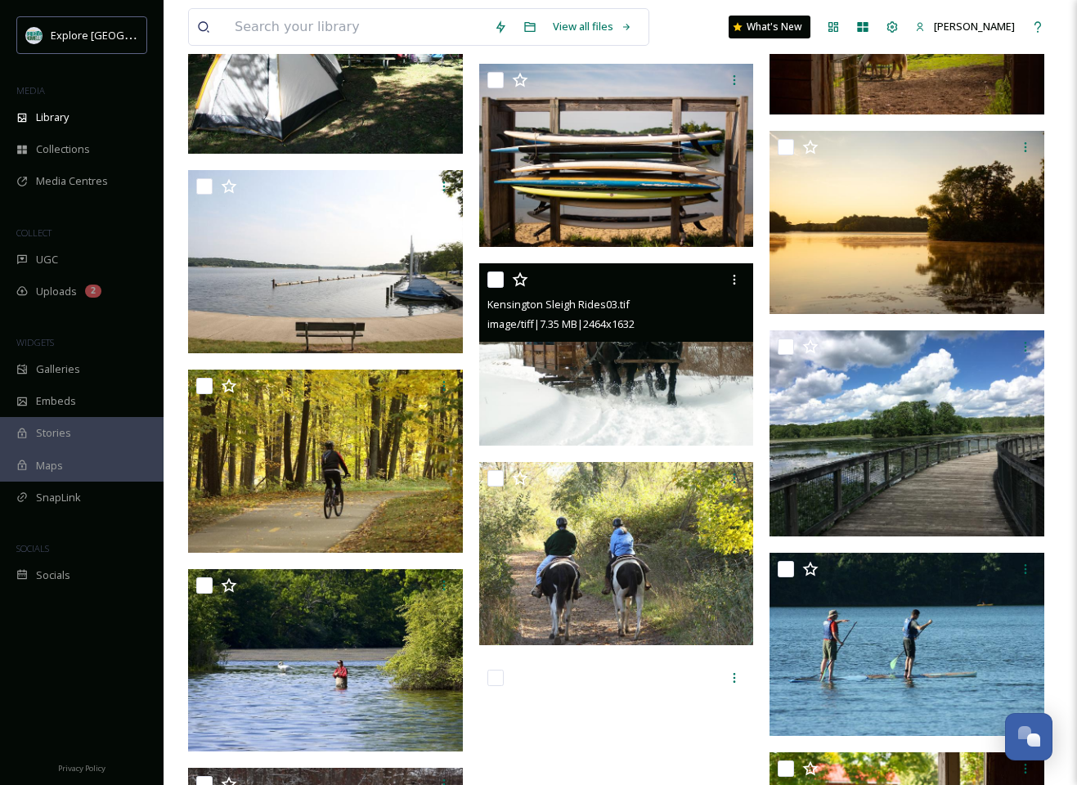
click at [645, 385] on img at bounding box center [616, 354] width 275 height 182
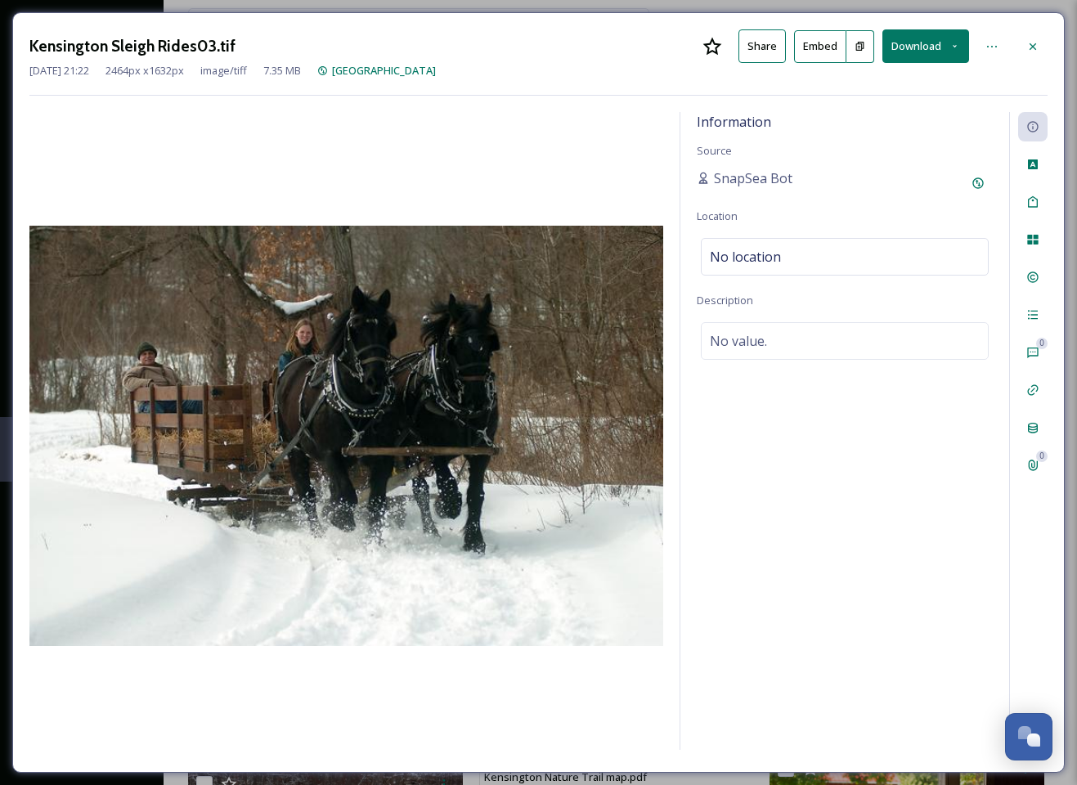
click at [917, 47] on button "Download" at bounding box center [925, 46] width 87 height 34
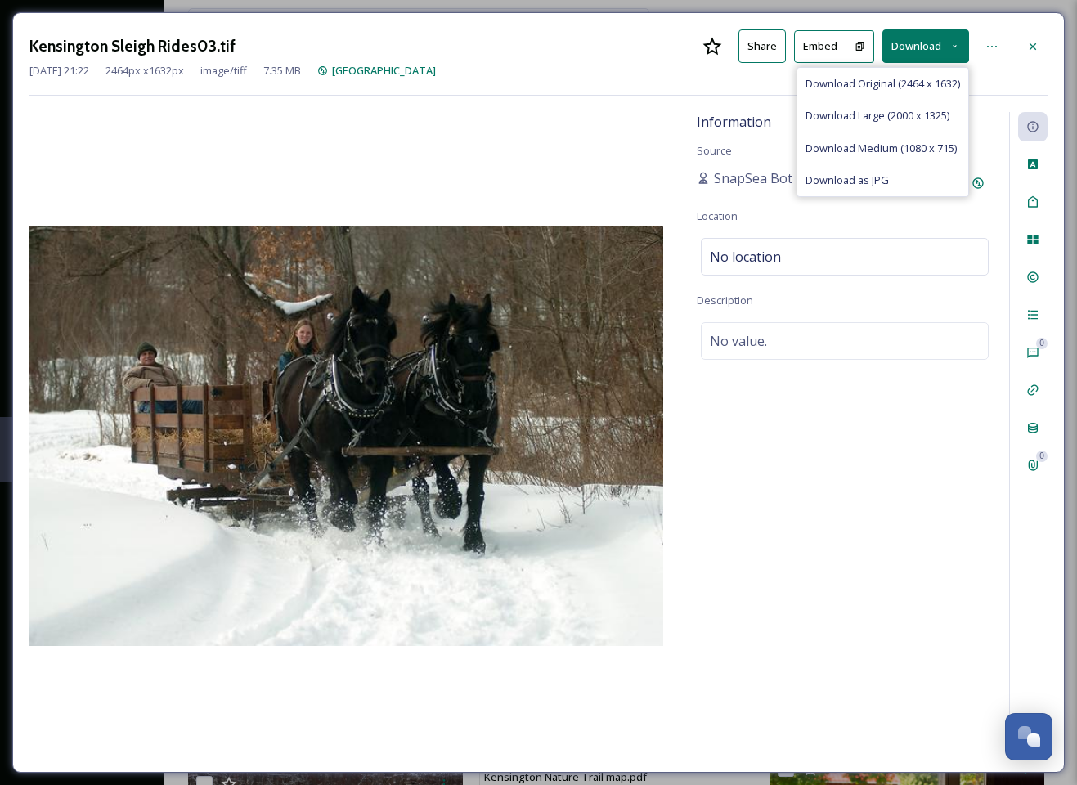
click at [887, 84] on span "Download Original (2464 x 1632)" at bounding box center [882, 84] width 155 height 16
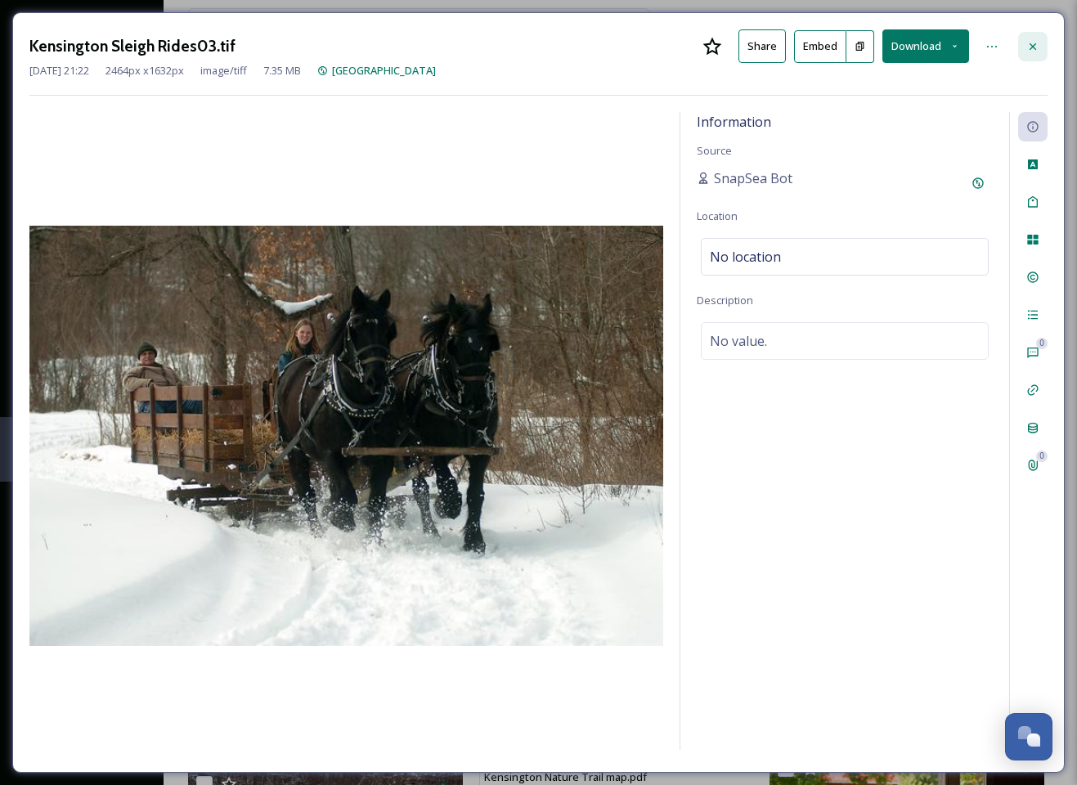
click at [1031, 47] on icon at bounding box center [1033, 46] width 7 height 7
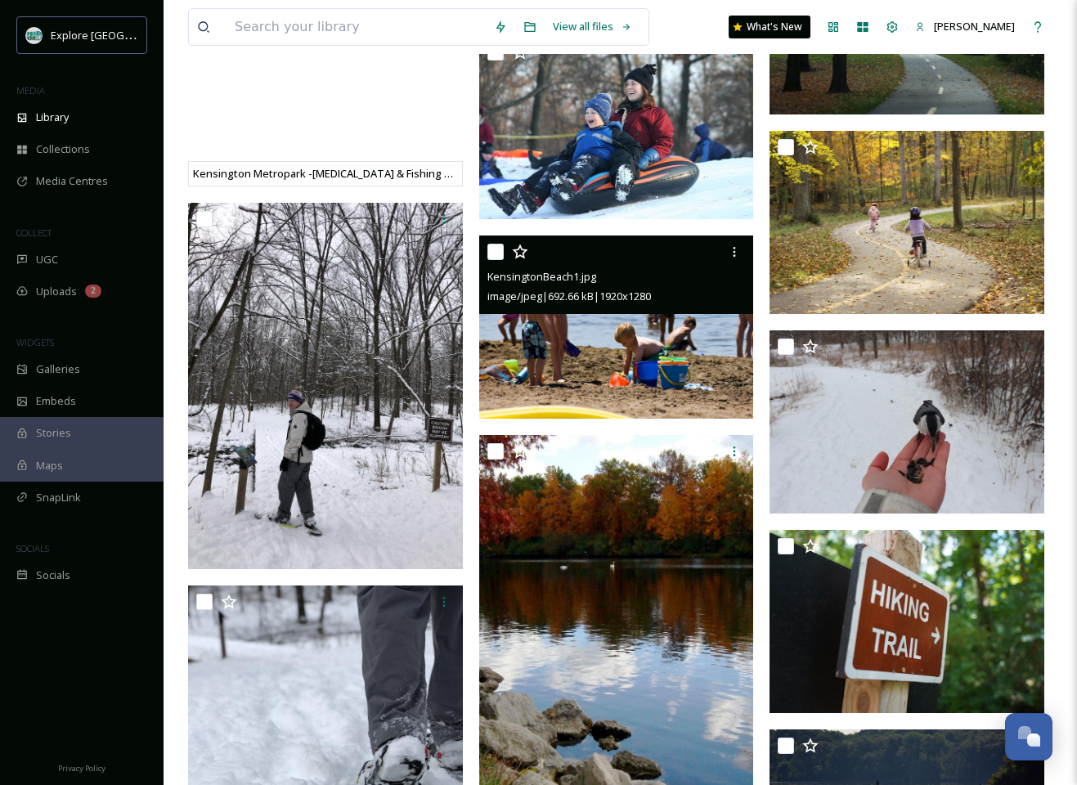
scroll to position [1515, 0]
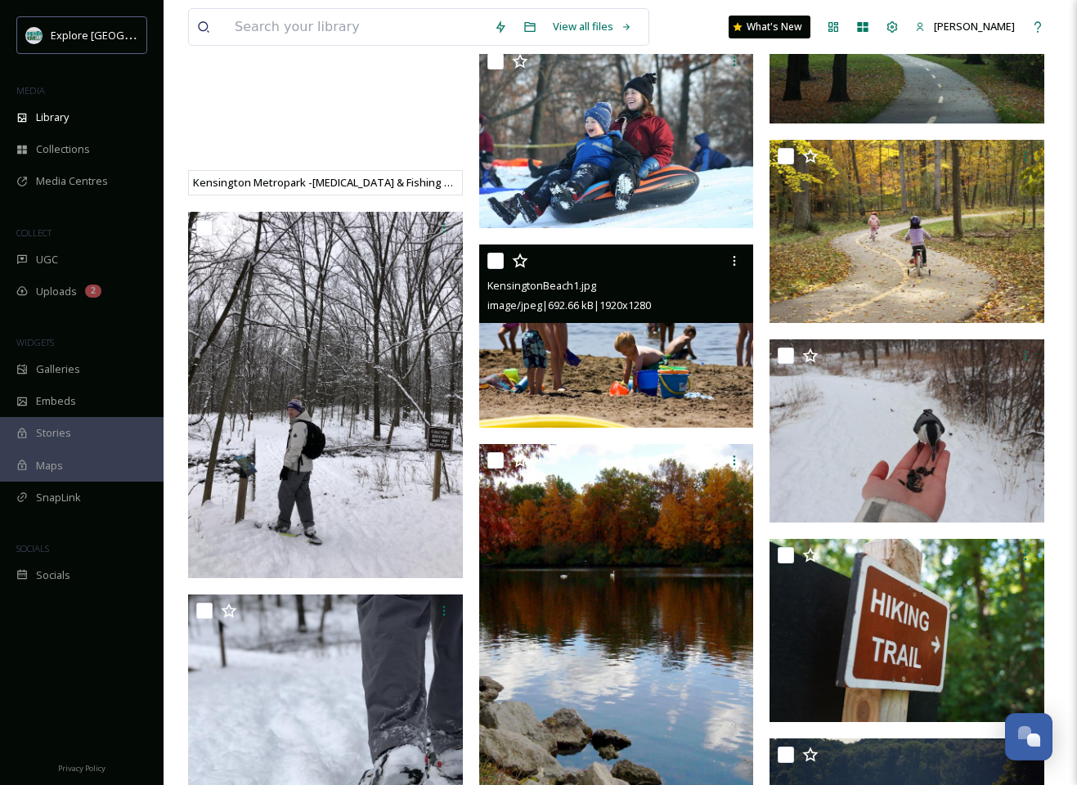
click at [711, 349] on img at bounding box center [616, 336] width 275 height 183
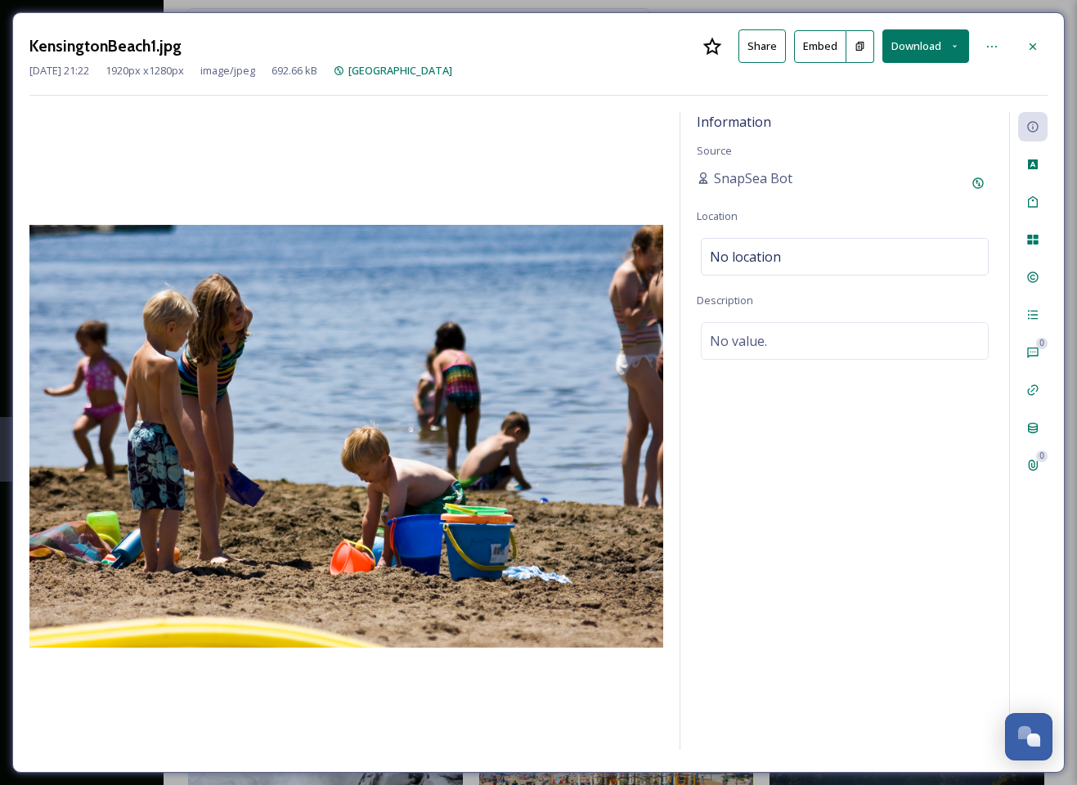
click at [919, 39] on button "Download" at bounding box center [925, 46] width 87 height 34
click at [875, 84] on span "Download Original (1920 x 1280)" at bounding box center [882, 84] width 155 height 16
click at [1034, 40] on icon at bounding box center [1032, 46] width 13 height 13
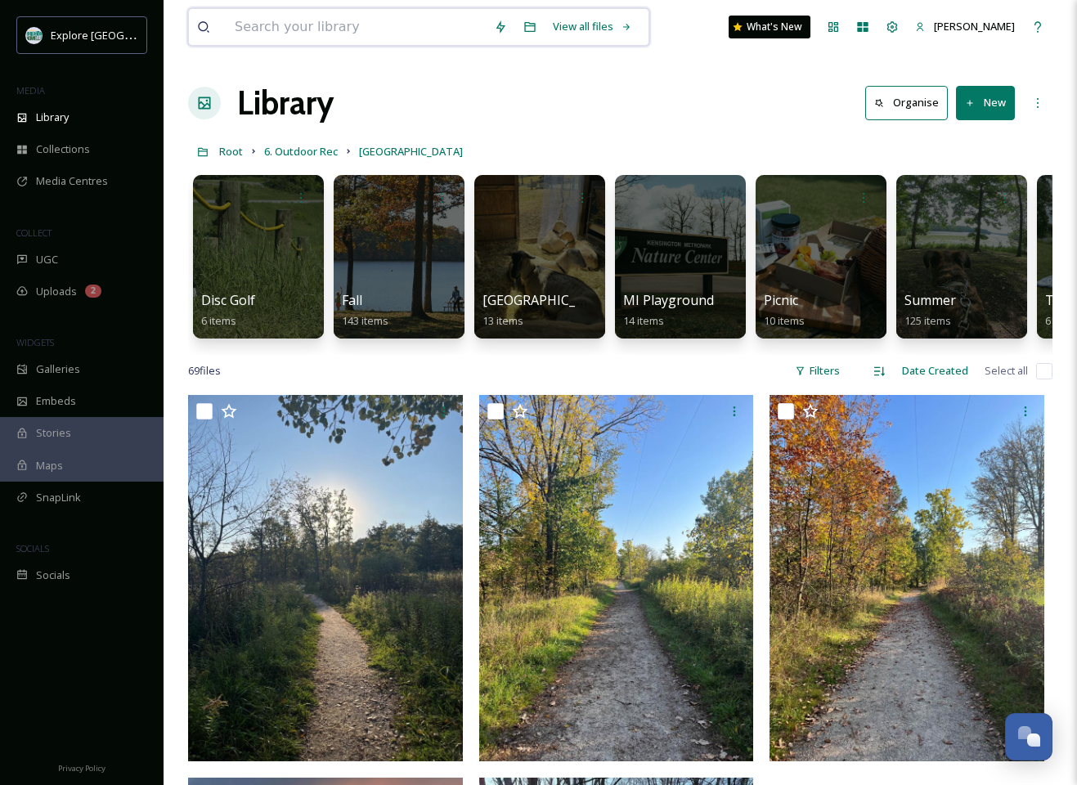
click at [363, 30] on input at bounding box center [356, 27] width 259 height 36
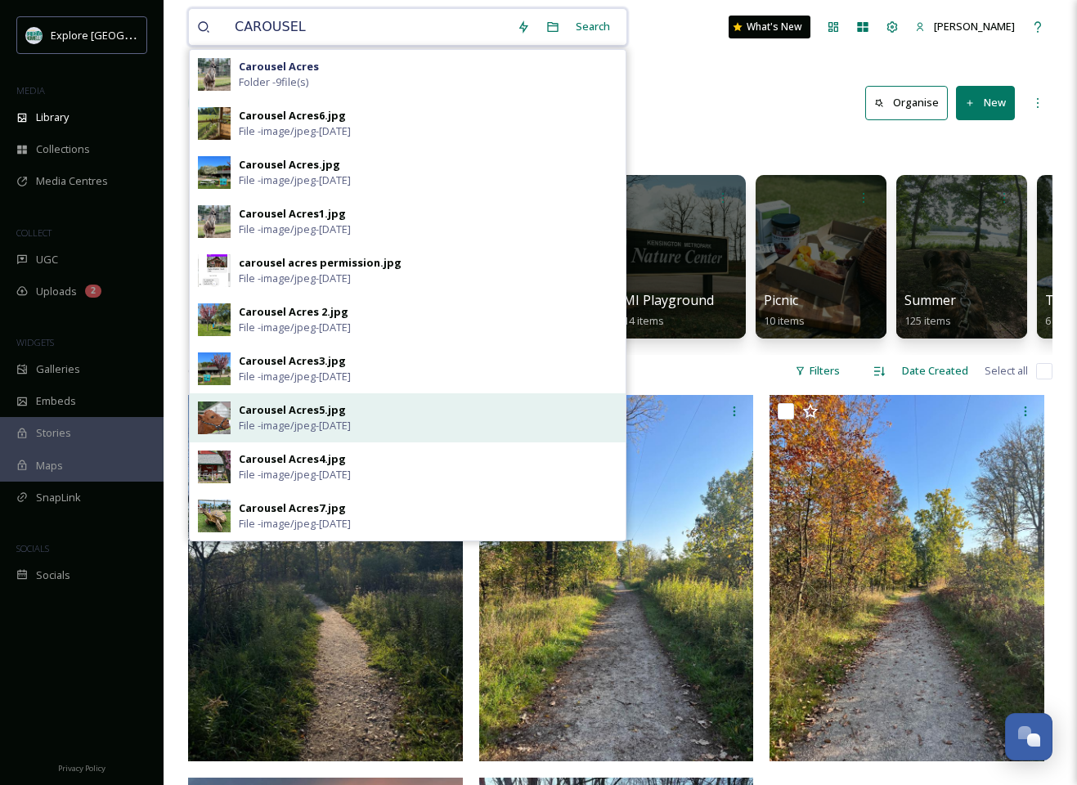
type input "CAROUSEL"
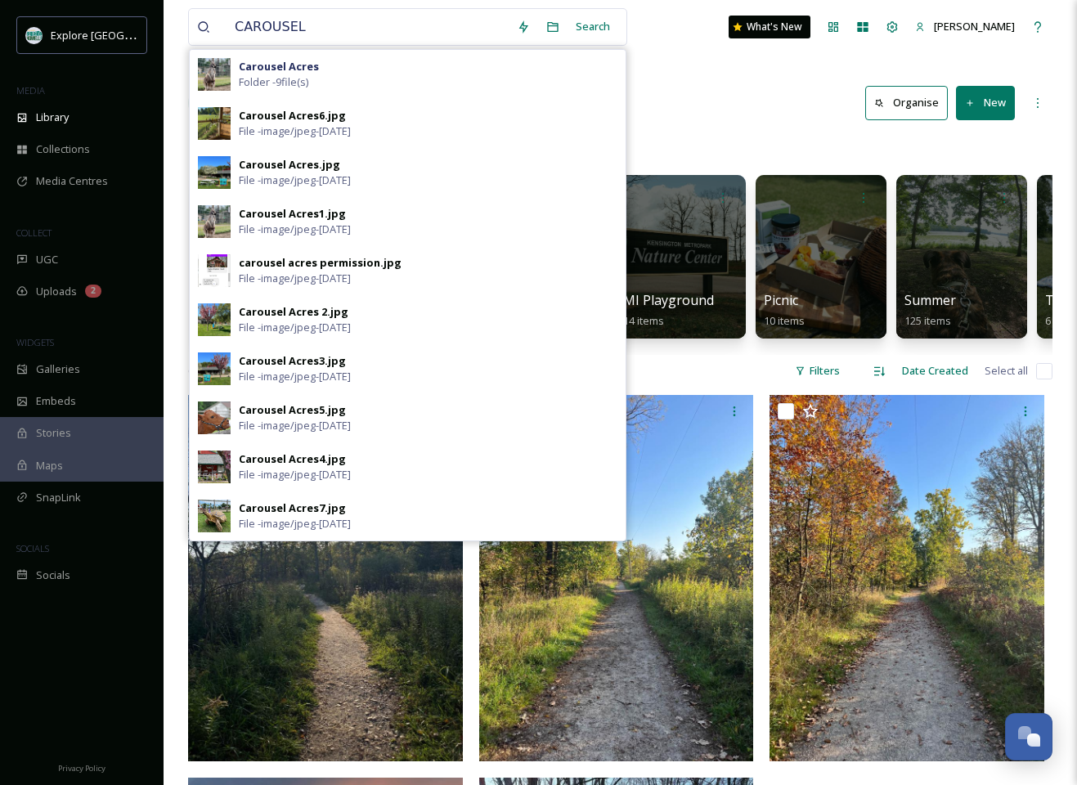
click at [269, 414] on div "Carousel Acres5.jpg" at bounding box center [292, 410] width 107 height 16
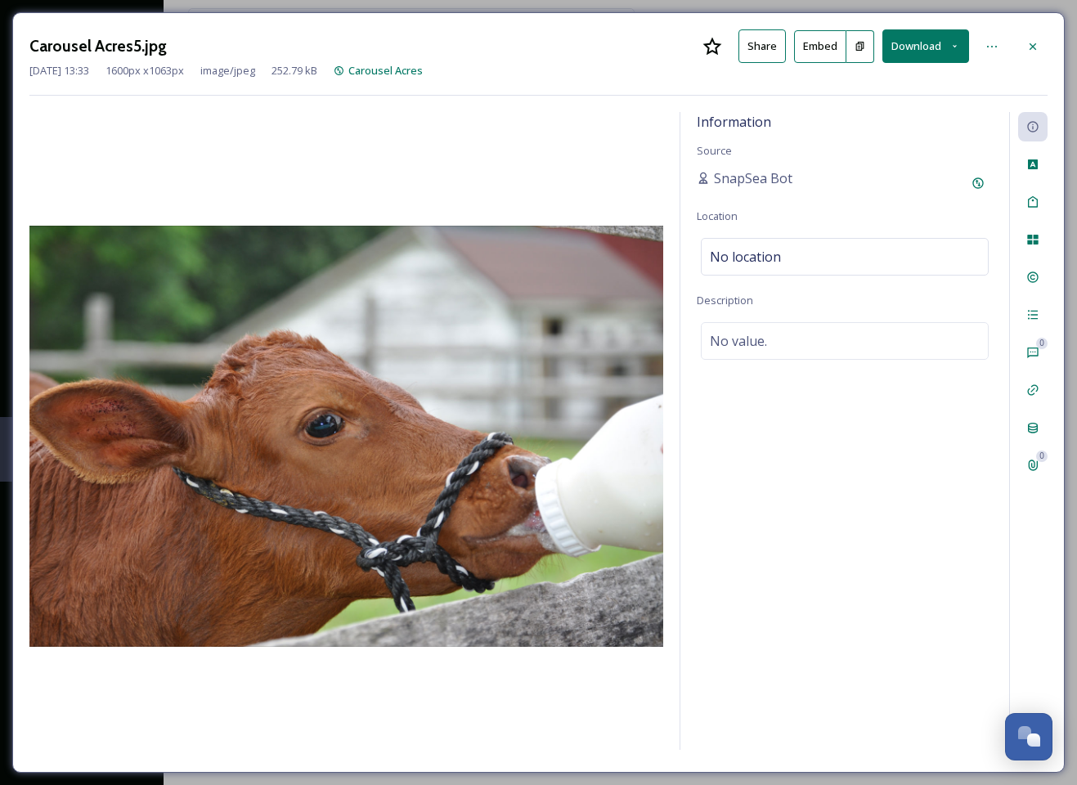
click at [933, 44] on button "Download" at bounding box center [925, 46] width 87 height 34
click at [900, 83] on span "Download Original (1600 x 1063)" at bounding box center [882, 84] width 155 height 16
click at [925, 43] on button "Download" at bounding box center [925, 46] width 87 height 34
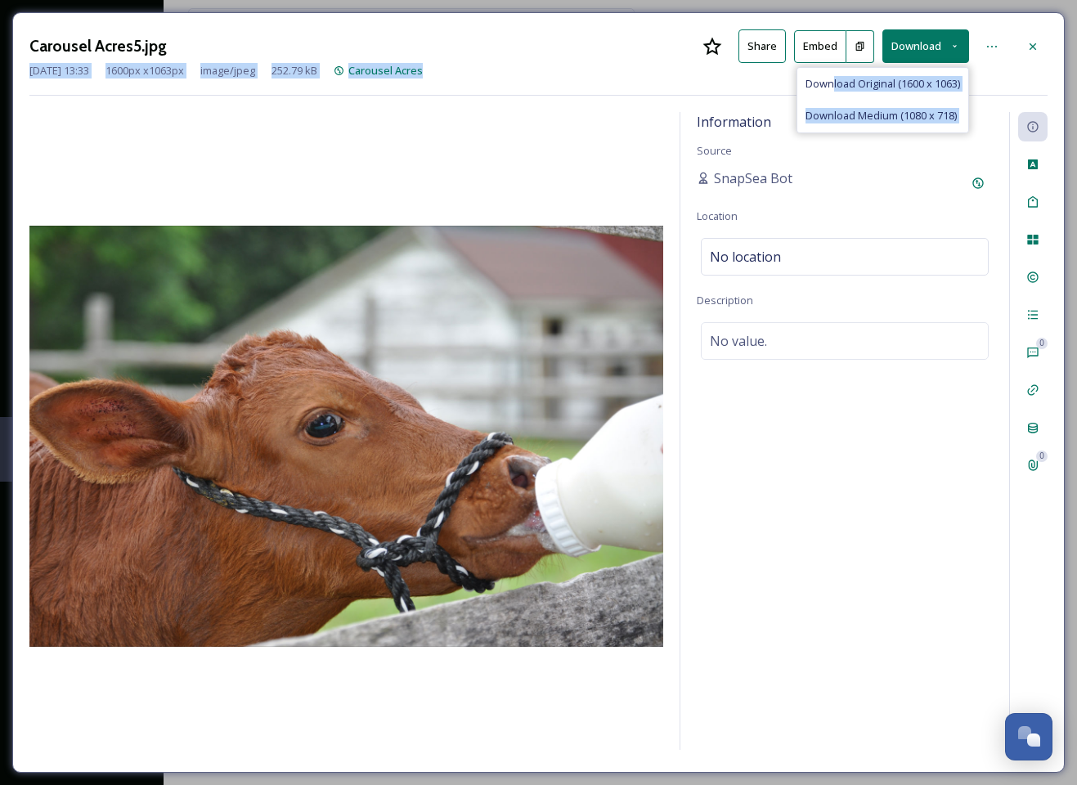
drag, startPoint x: 828, startPoint y: 82, endPoint x: 674, endPoint y: 81, distance: 154.6
click at [674, 81] on div "Carousel Acres5.jpg Share Embed Download Download Original (1600 x 1063) Downlo…" at bounding box center [538, 62] width 1018 height 66
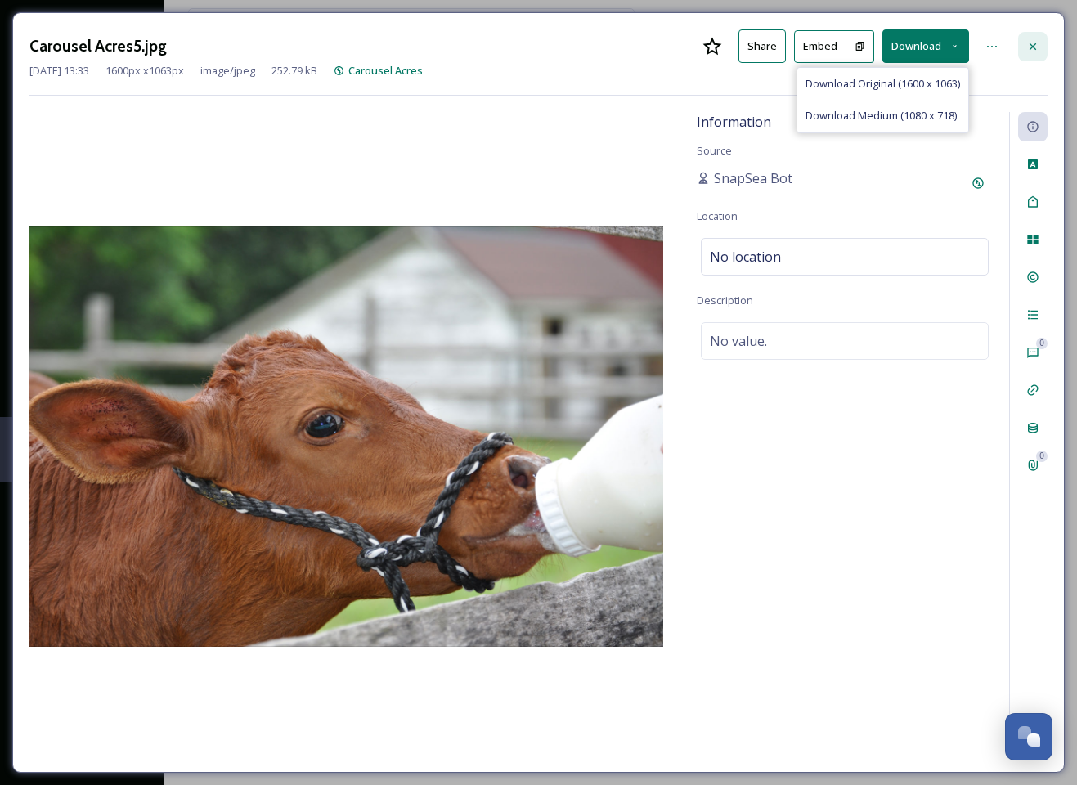
click at [1032, 46] on icon at bounding box center [1033, 46] width 7 height 7
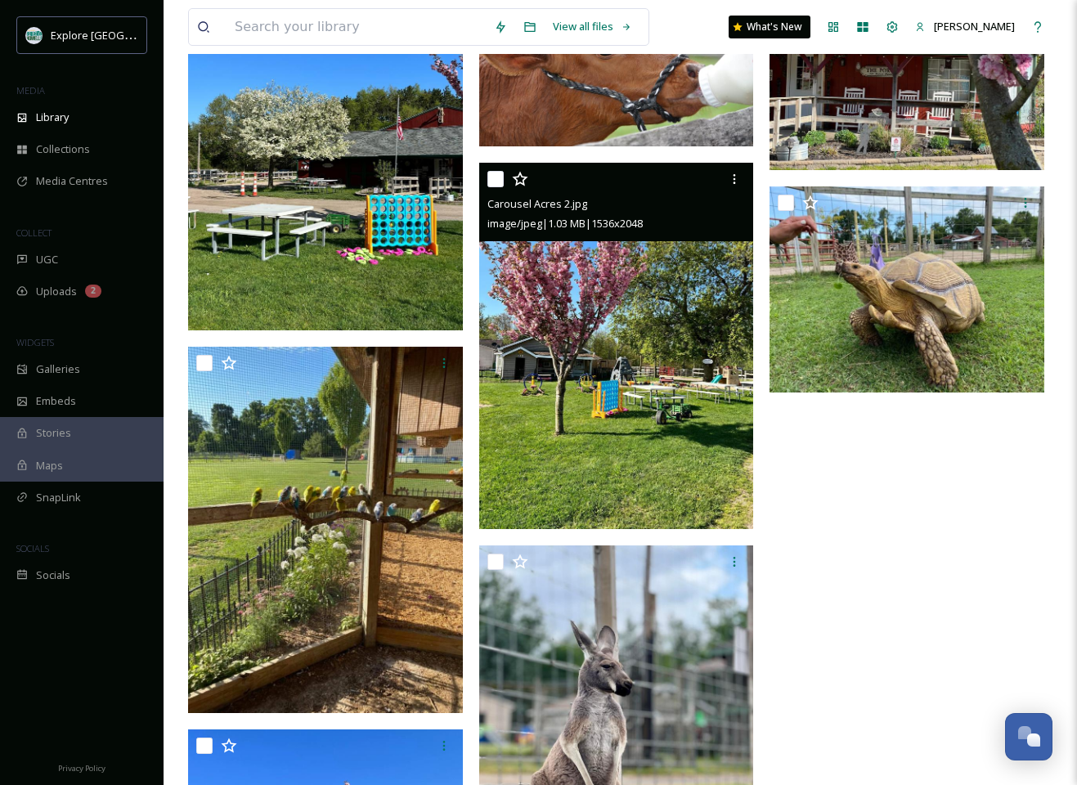
scroll to position [426, 0]
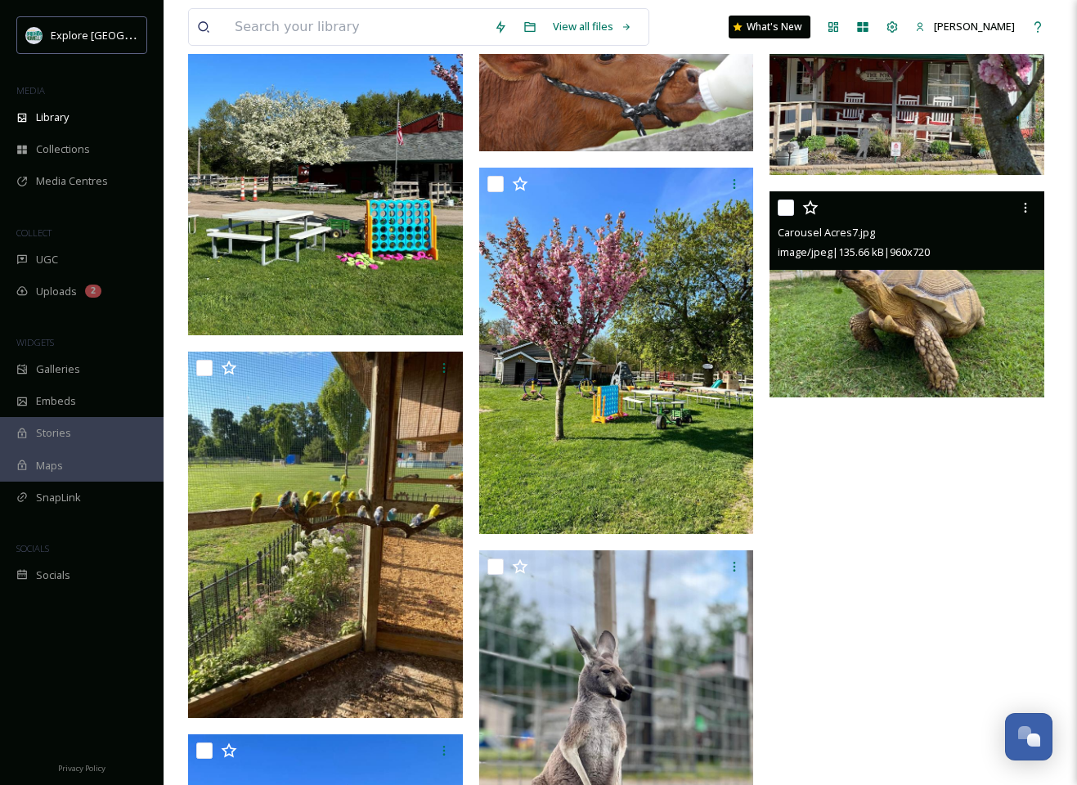
click at [963, 297] on img at bounding box center [907, 294] width 275 height 206
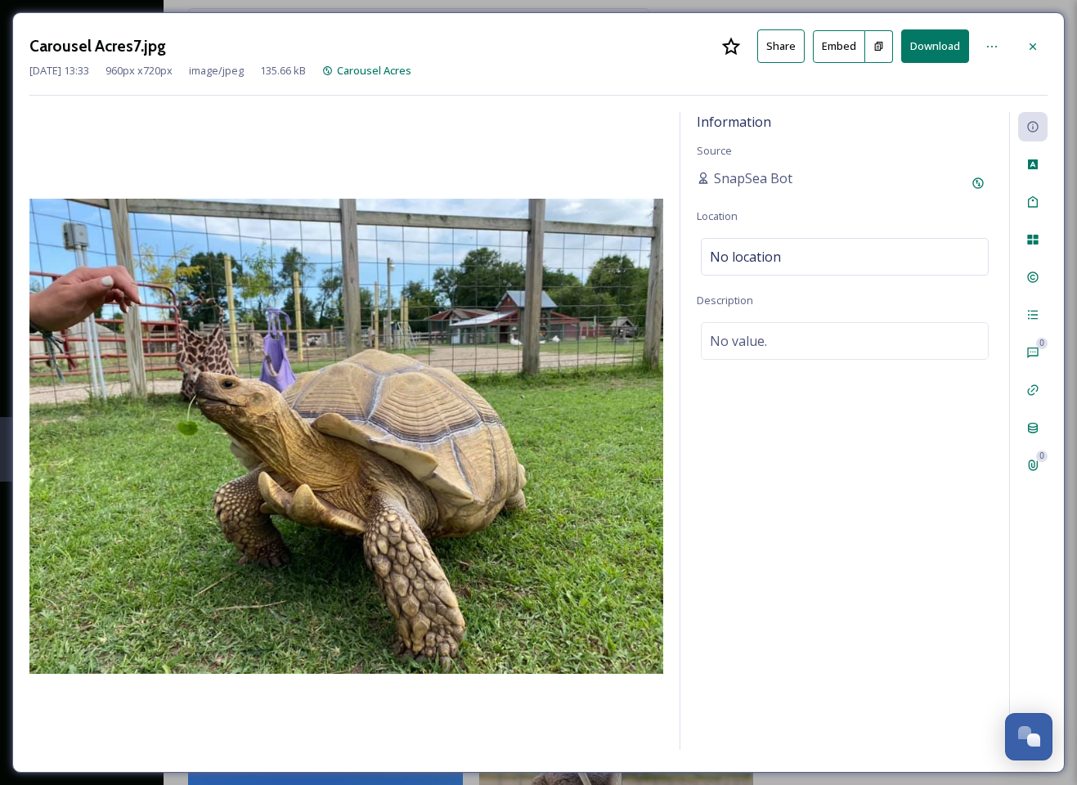
click at [933, 46] on button "Download" at bounding box center [935, 46] width 68 height 34
click at [1034, 47] on icon at bounding box center [1033, 46] width 7 height 7
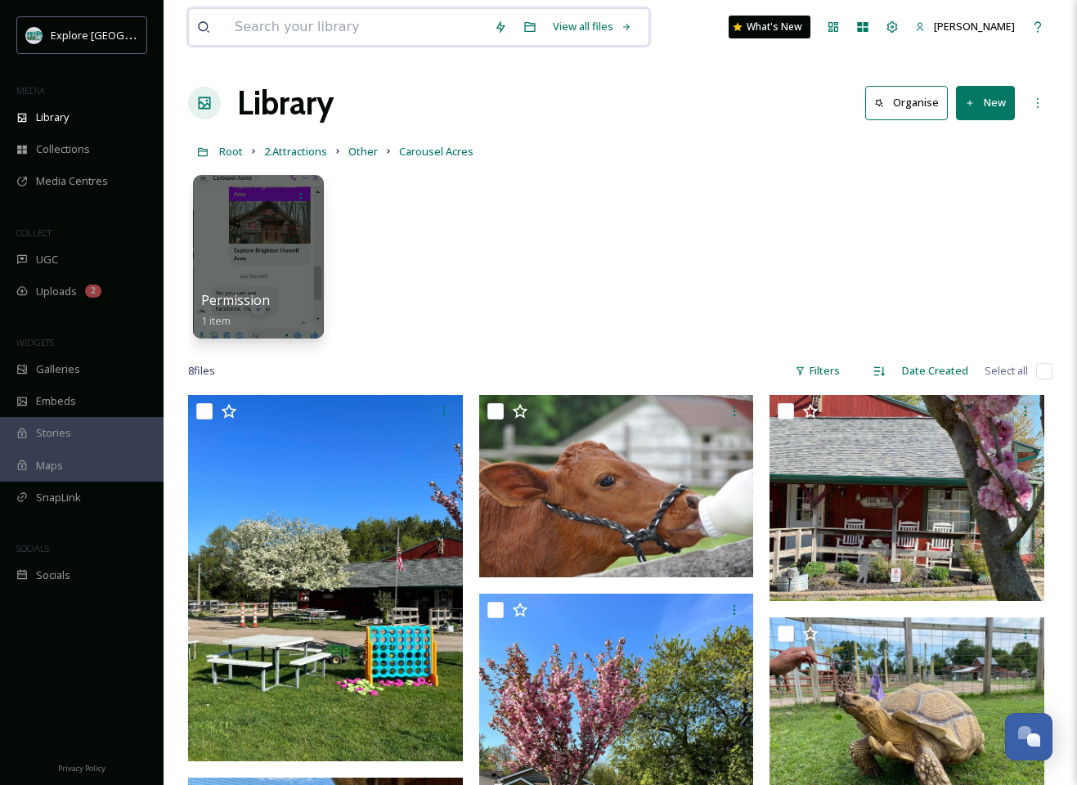
click at [362, 28] on input at bounding box center [356, 27] width 259 height 36
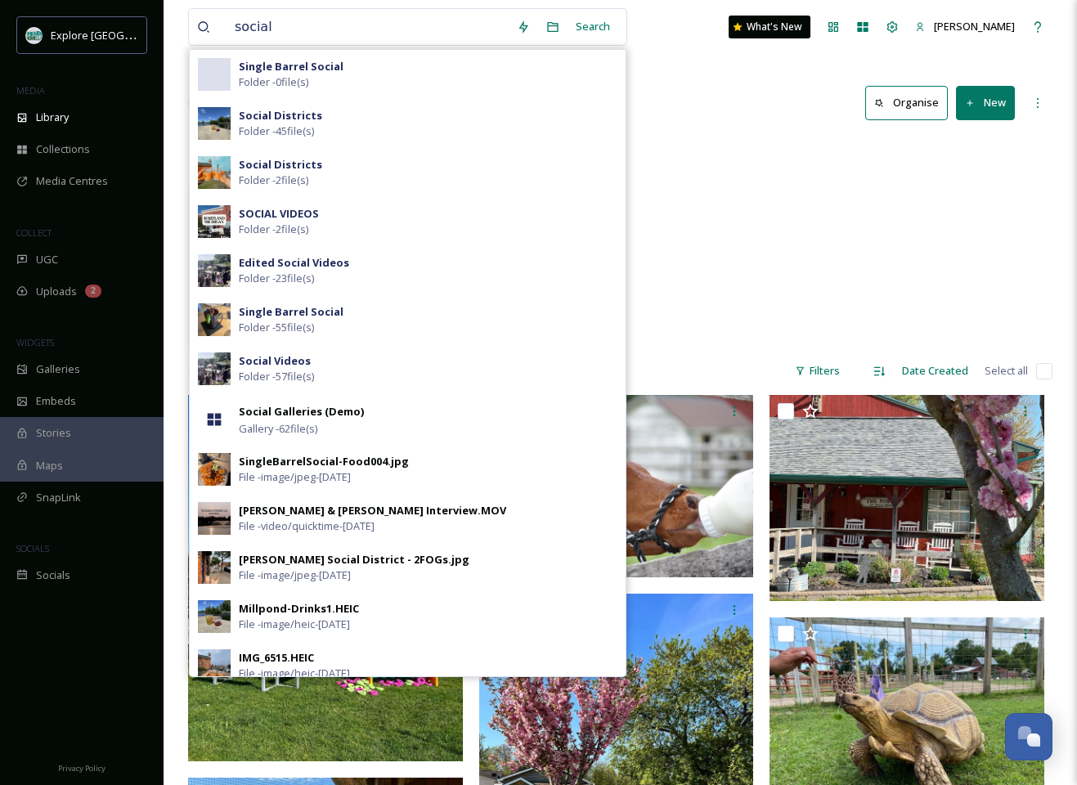
click at [283, 305] on strong "Single Barrel Social" at bounding box center [291, 311] width 105 height 15
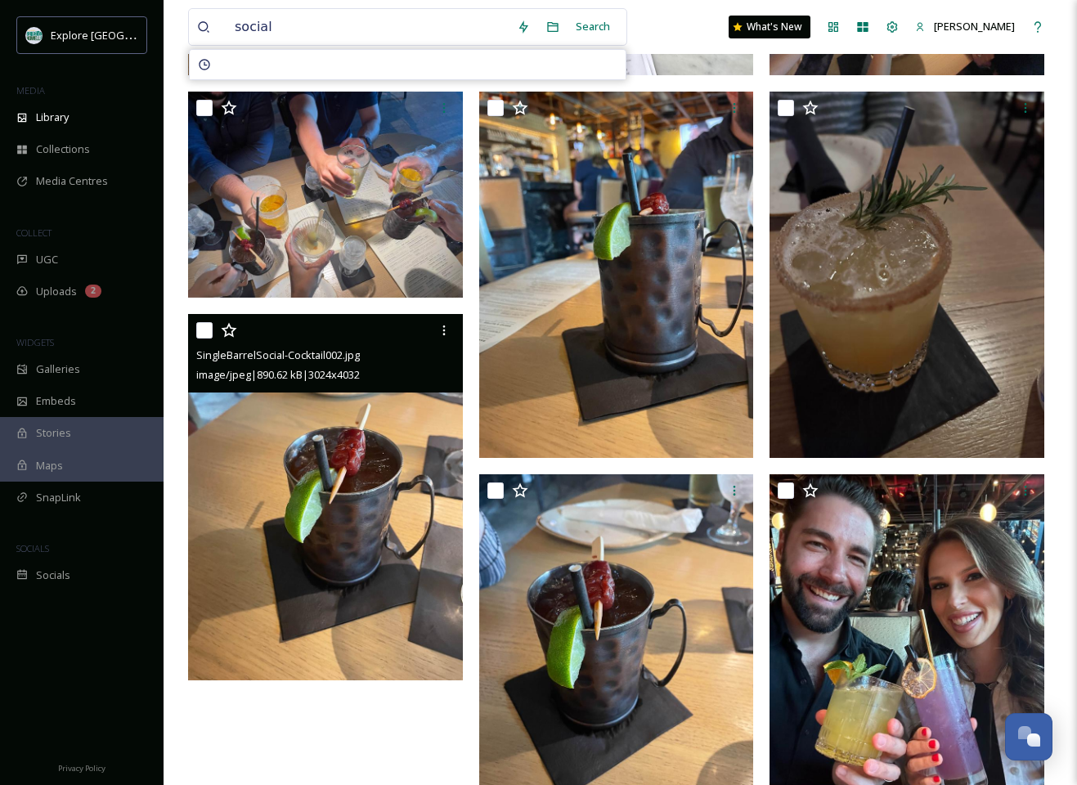
scroll to position [1757, 0]
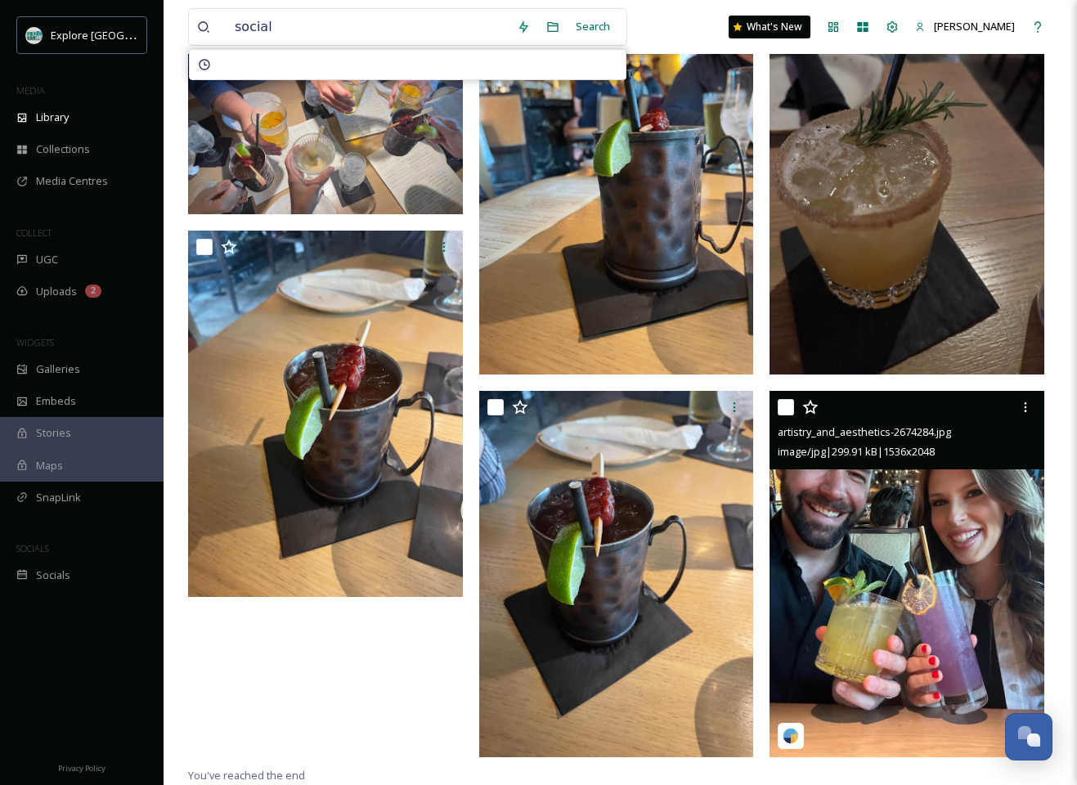
click at [942, 527] on img at bounding box center [907, 574] width 275 height 366
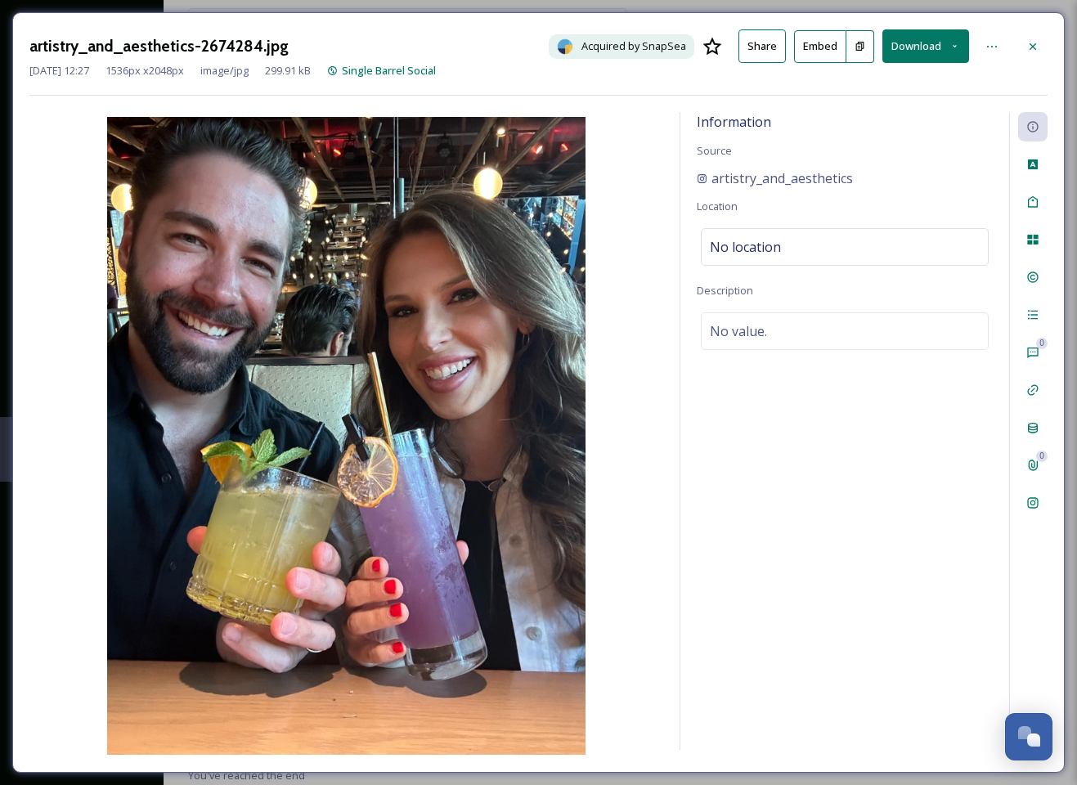
click at [923, 45] on button "Download" at bounding box center [925, 46] width 87 height 34
click at [867, 86] on span "Download Original (1536 x 2048)" at bounding box center [882, 84] width 155 height 16
click at [1025, 43] on div at bounding box center [1032, 46] width 29 height 29
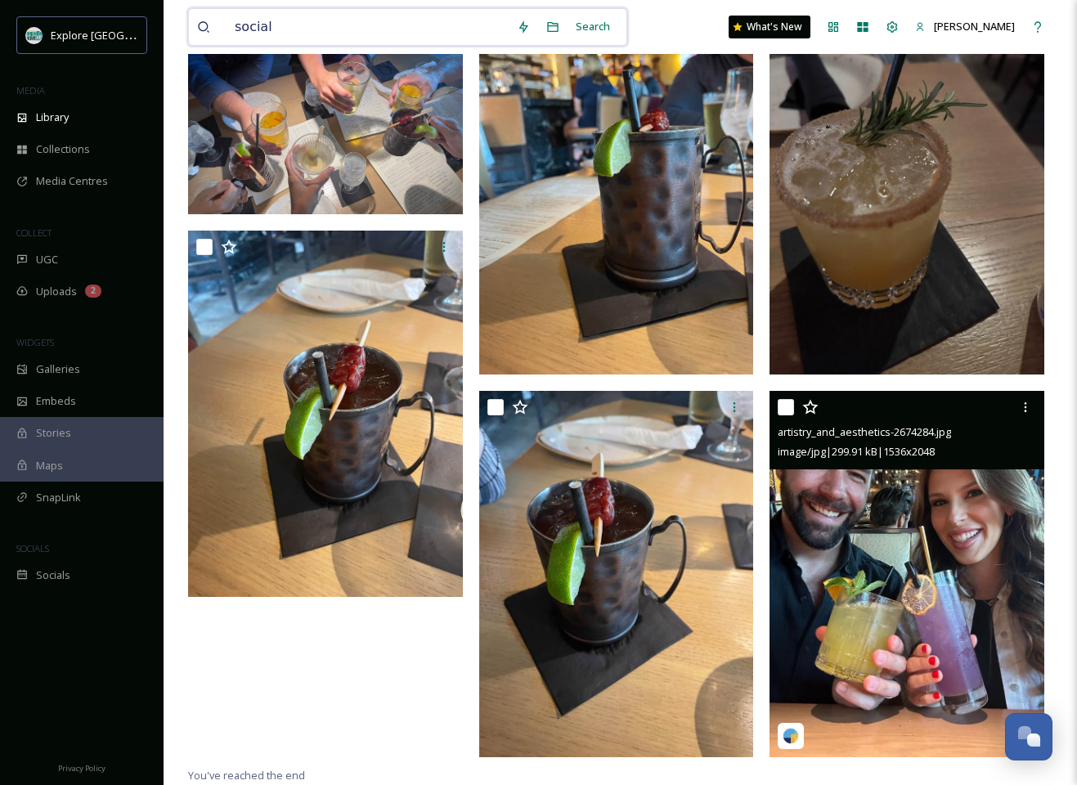
drag, startPoint x: 316, startPoint y: 29, endPoint x: 173, endPoint y: 16, distance: 144.6
click at [389, 136] on img at bounding box center [325, 111] width 275 height 206
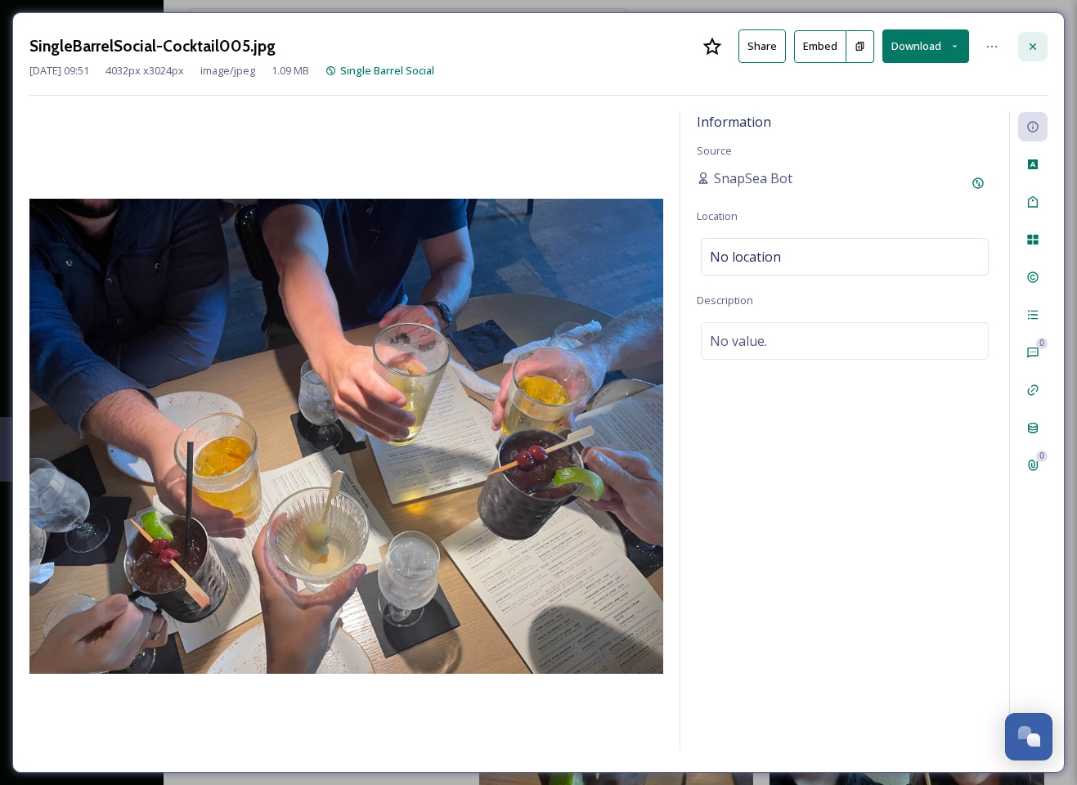
click at [1034, 40] on icon at bounding box center [1032, 46] width 13 height 13
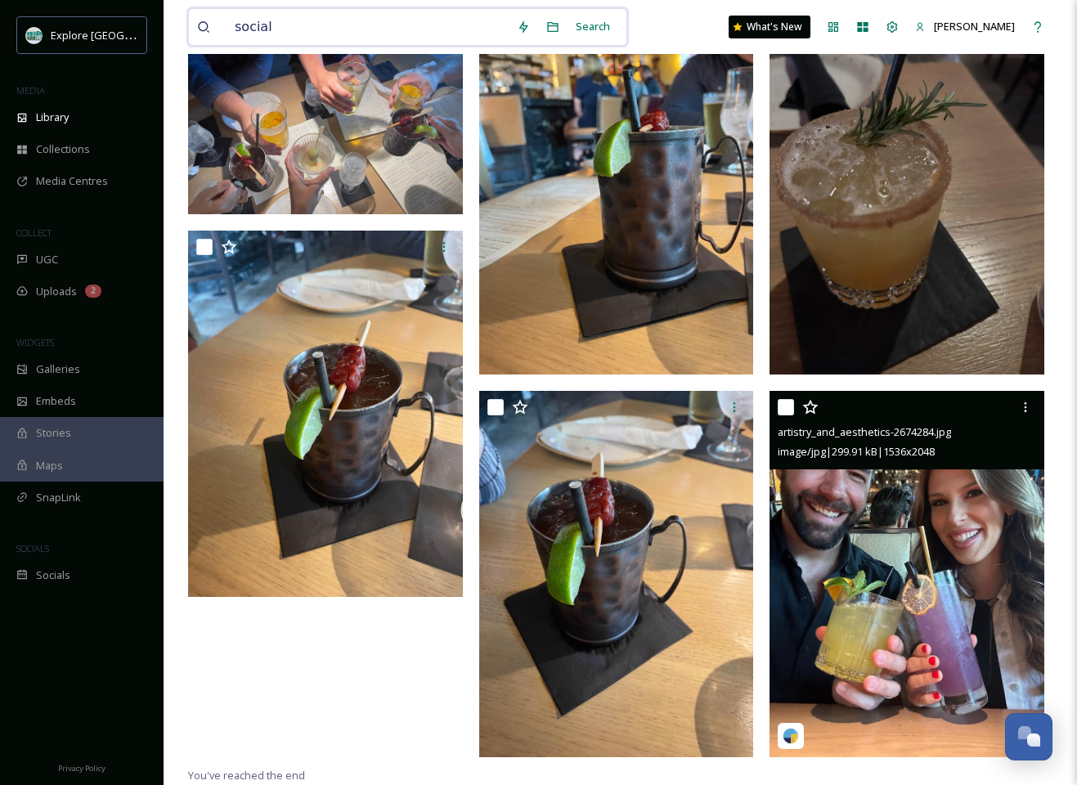
drag, startPoint x: 325, startPoint y: 33, endPoint x: 176, endPoint y: 23, distance: 149.2
click at [191, 14] on div "social Search" at bounding box center [407, 27] width 439 height 38
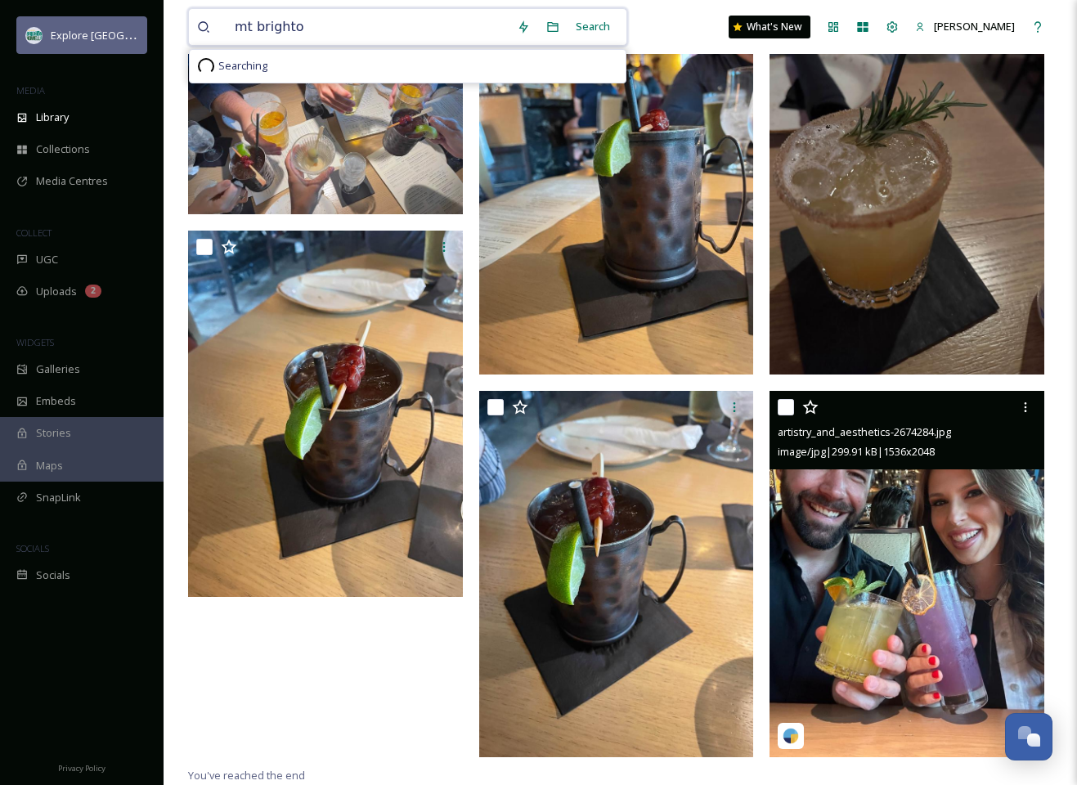
type input "mt brighton"
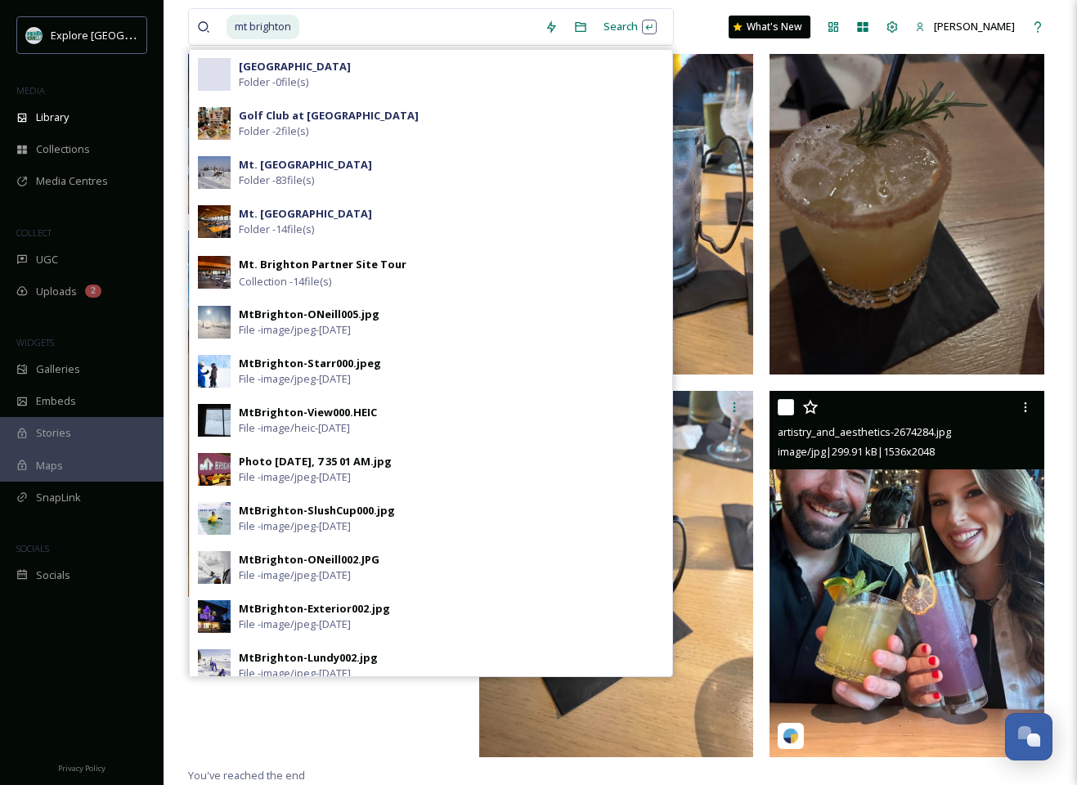
click at [261, 364] on div "MtBrighton-Starr000.jpeg" at bounding box center [310, 364] width 142 height 16
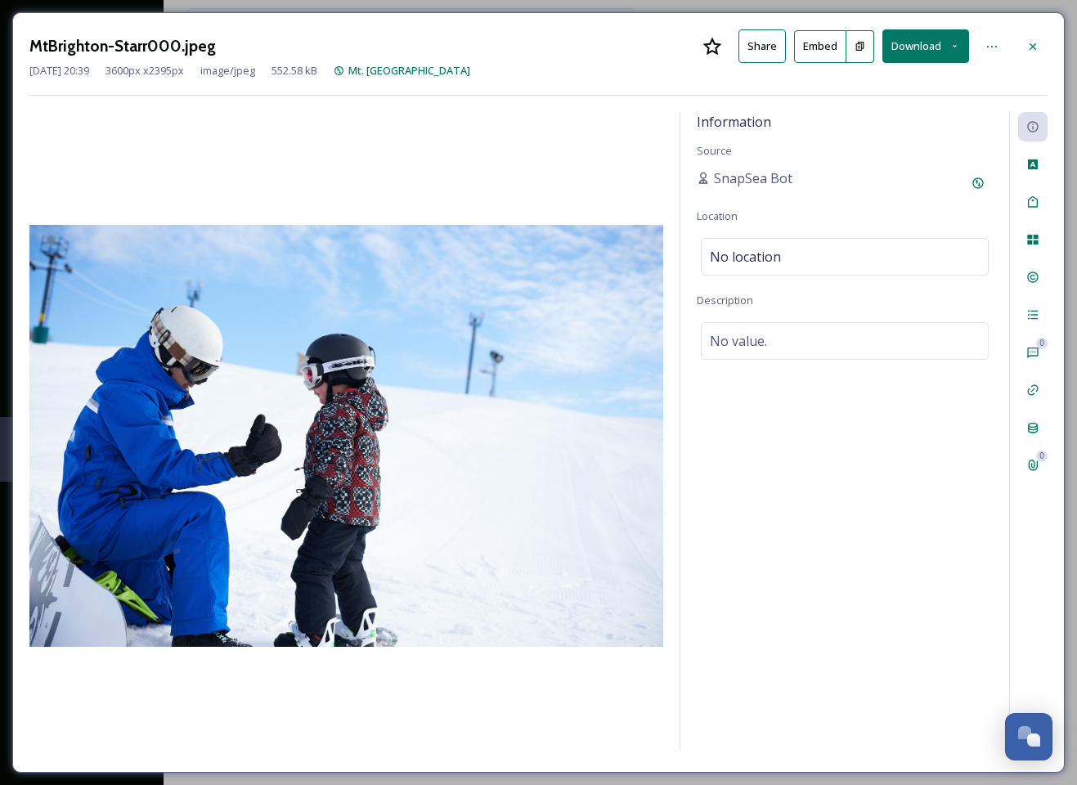
click at [919, 48] on button "Download" at bounding box center [925, 46] width 87 height 34
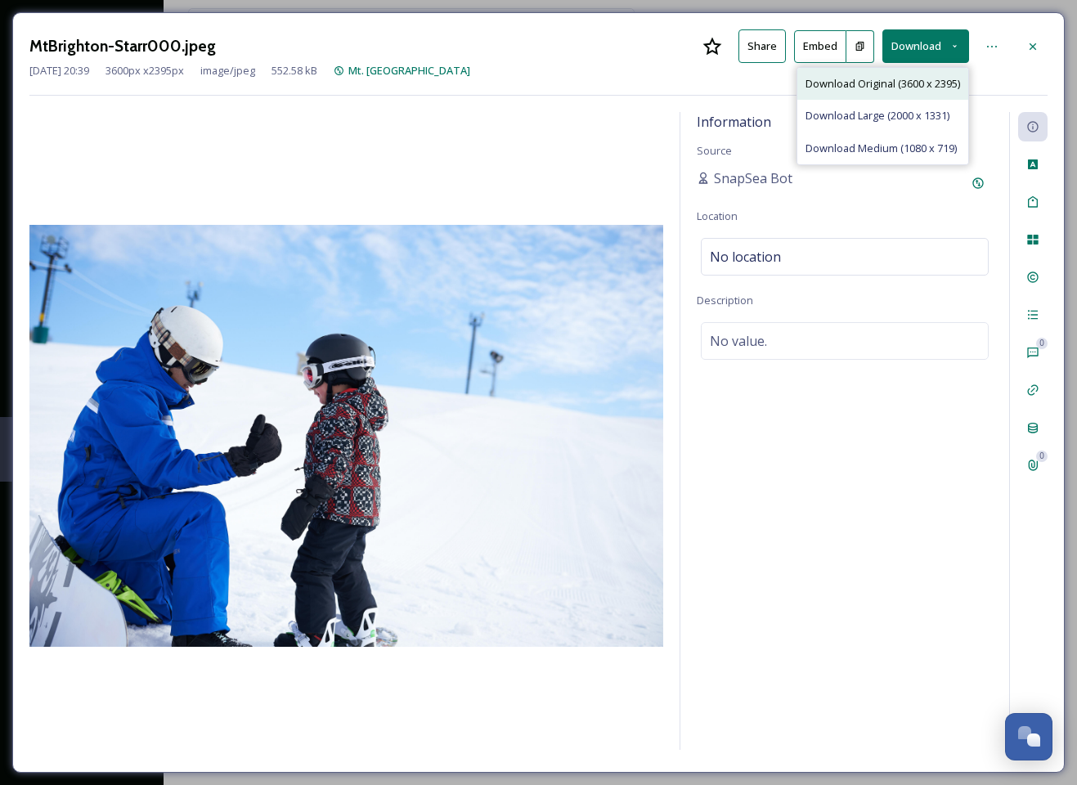
click at [876, 83] on span "Download Original (3600 x 2395)" at bounding box center [882, 84] width 155 height 16
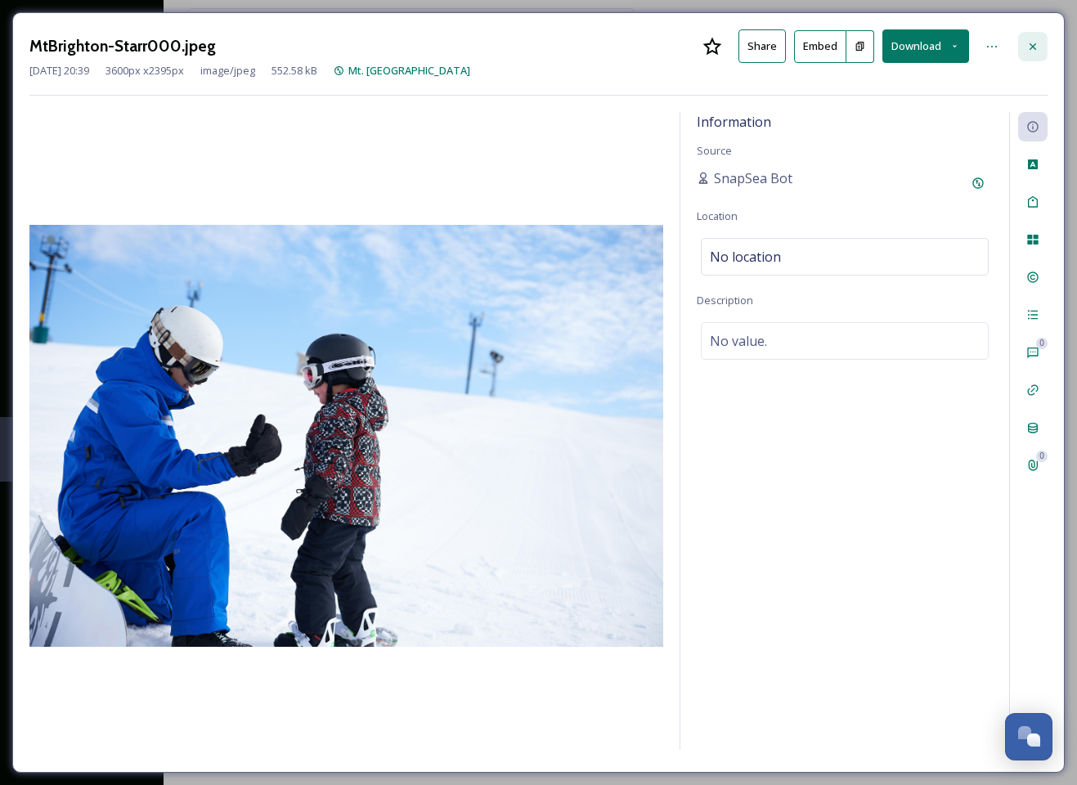
click at [1036, 45] on icon at bounding box center [1032, 46] width 13 height 13
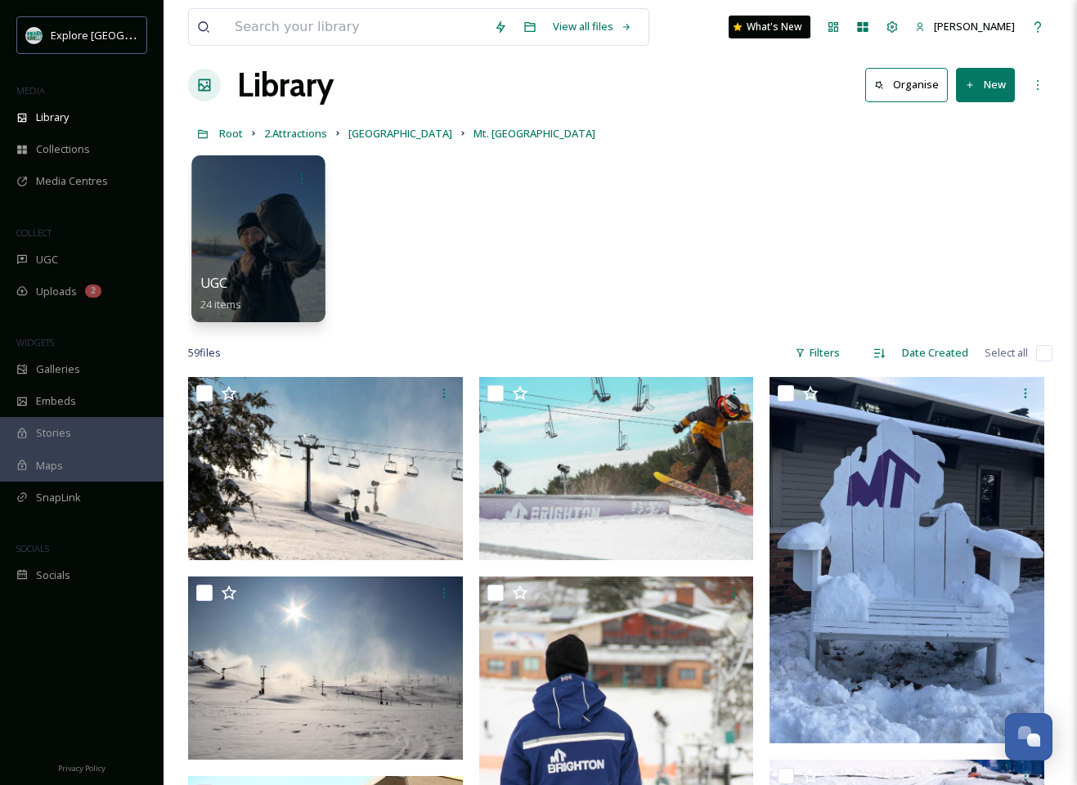
scroll to position [20, 0]
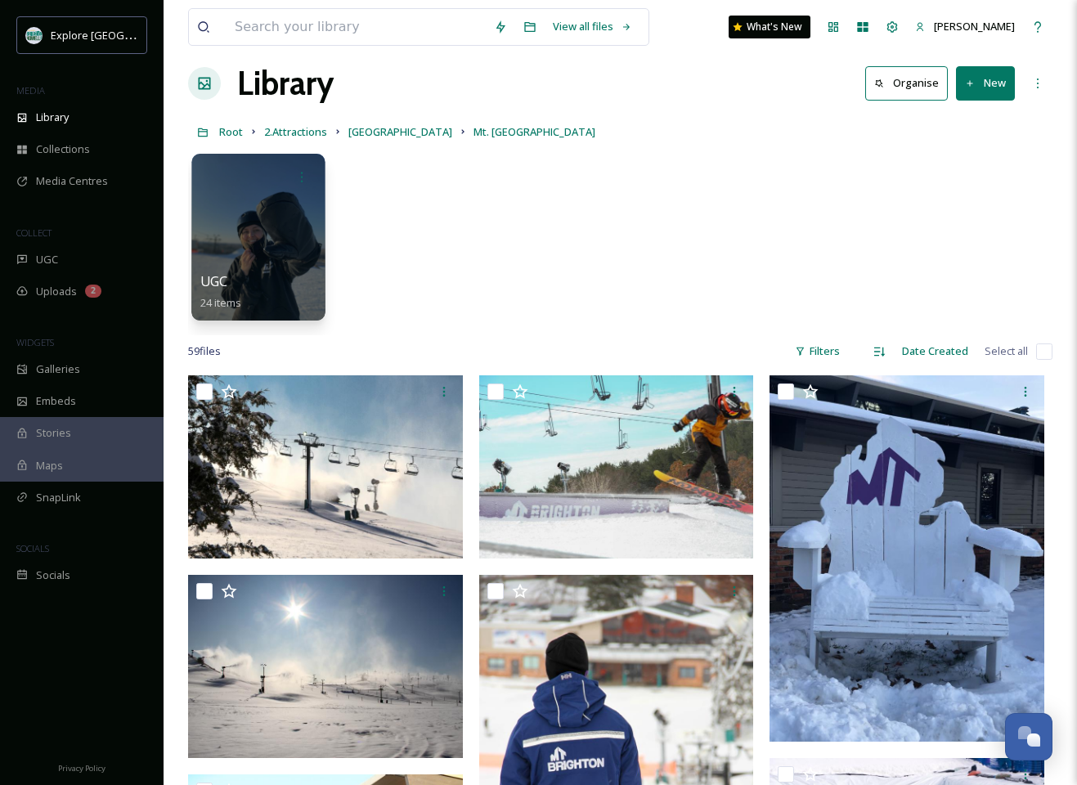
click at [284, 267] on div at bounding box center [257, 237] width 133 height 167
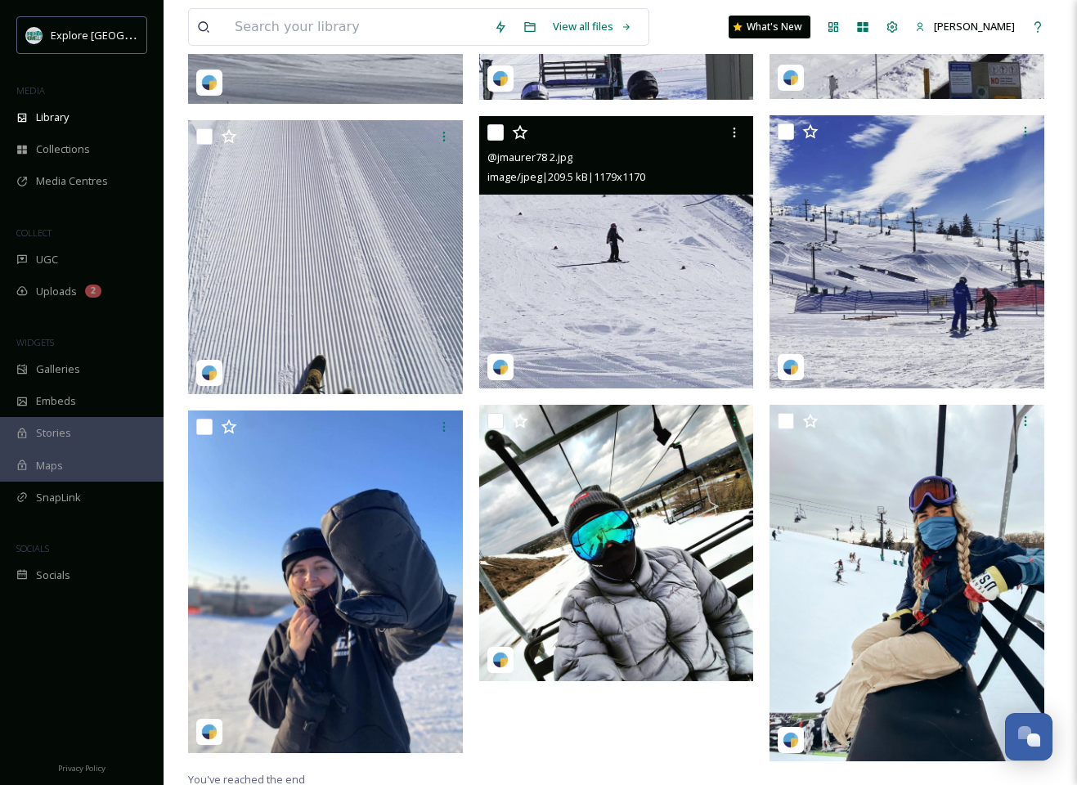
scroll to position [1644, 0]
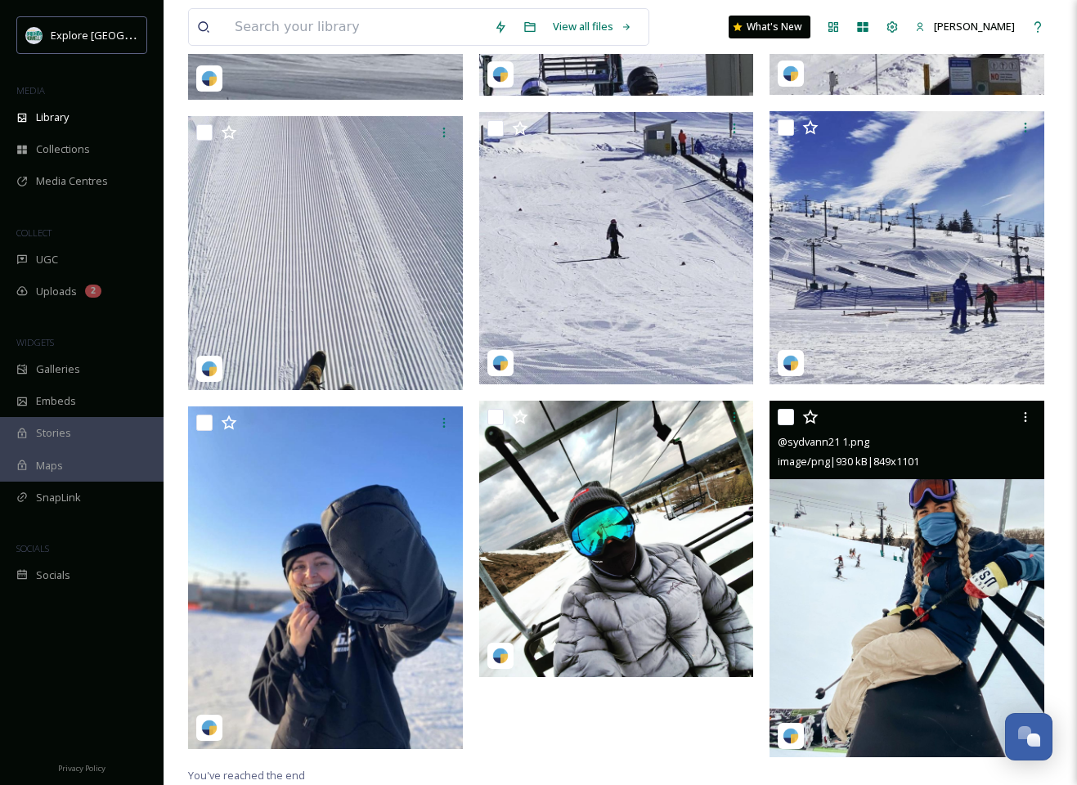
click at [954, 534] on img at bounding box center [907, 579] width 275 height 357
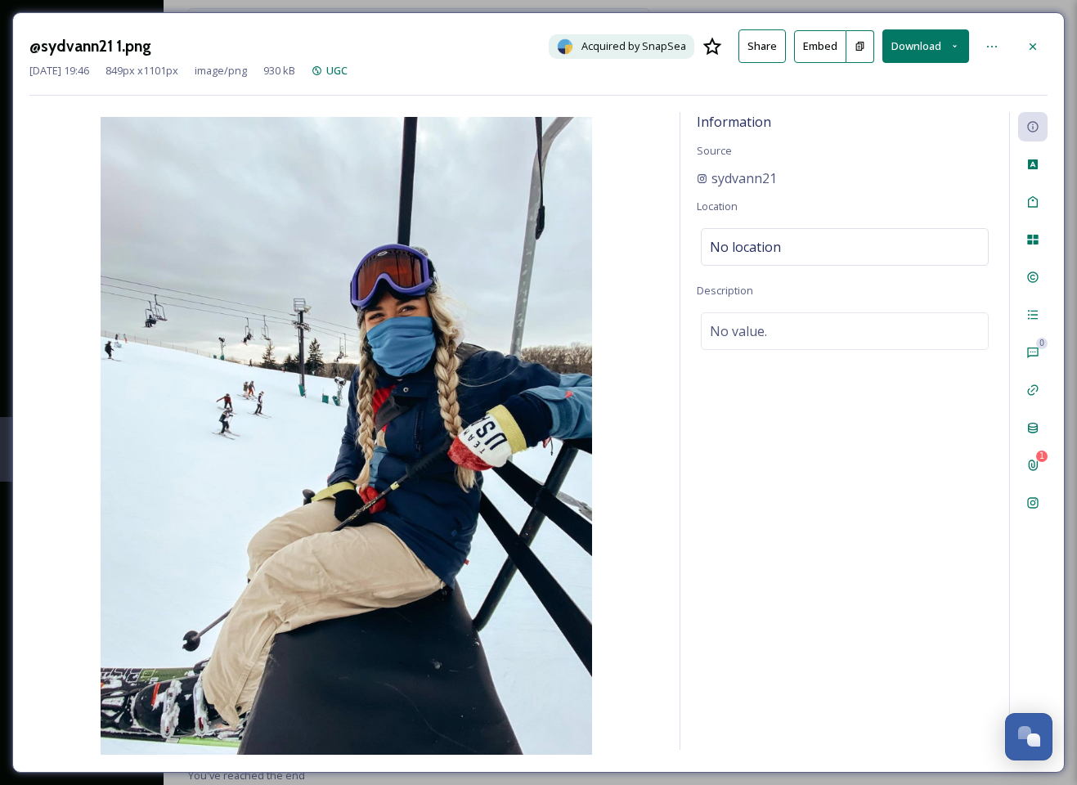
click at [928, 43] on button "Download" at bounding box center [925, 46] width 87 height 34
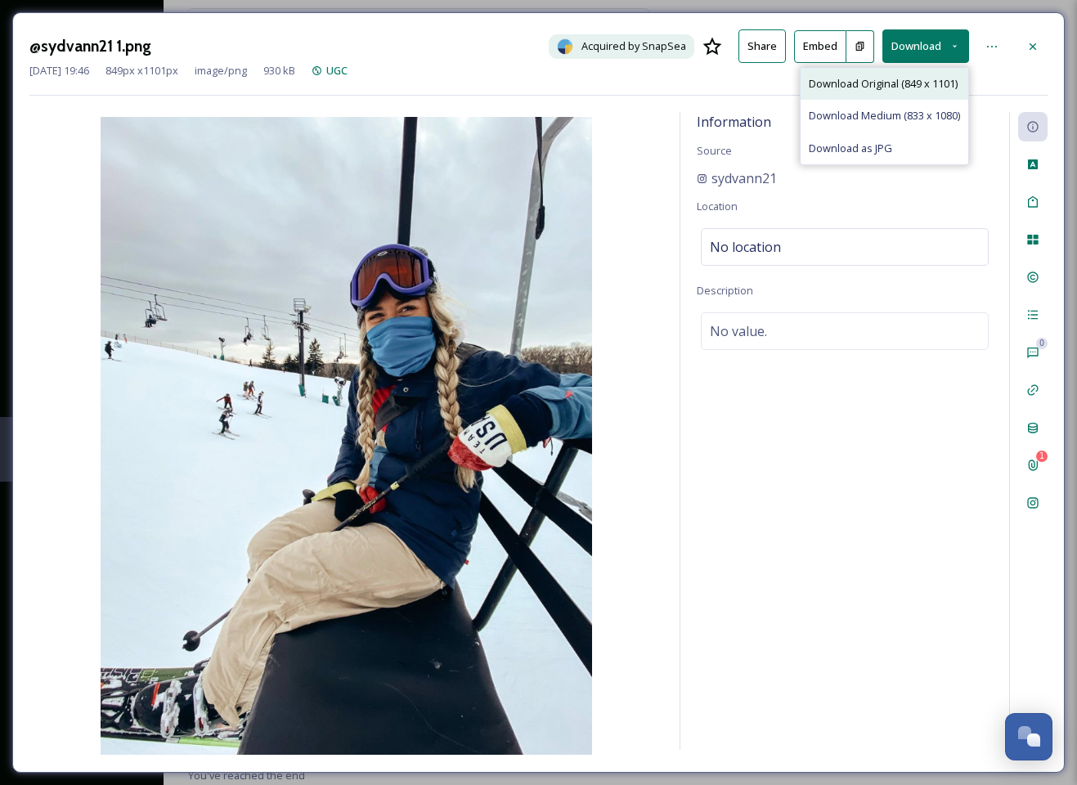
click at [889, 82] on span "Download Original (849 x 1101)" at bounding box center [883, 84] width 149 height 16
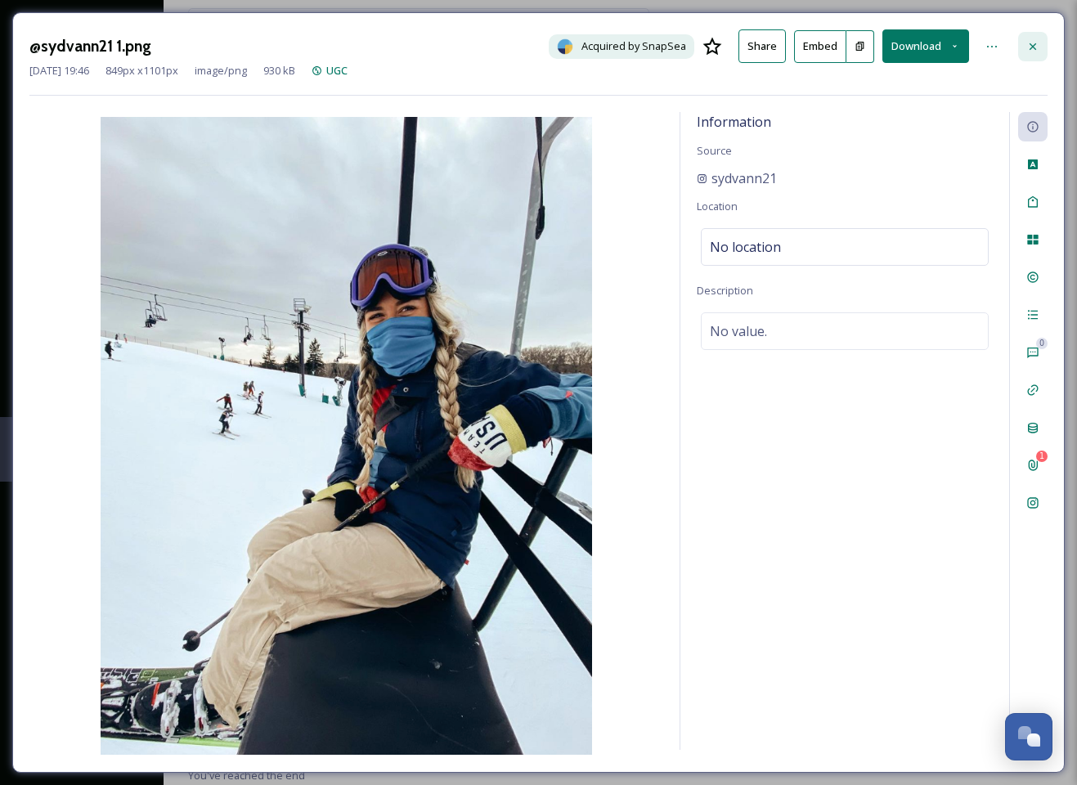
click at [1032, 46] on icon at bounding box center [1033, 46] width 7 height 7
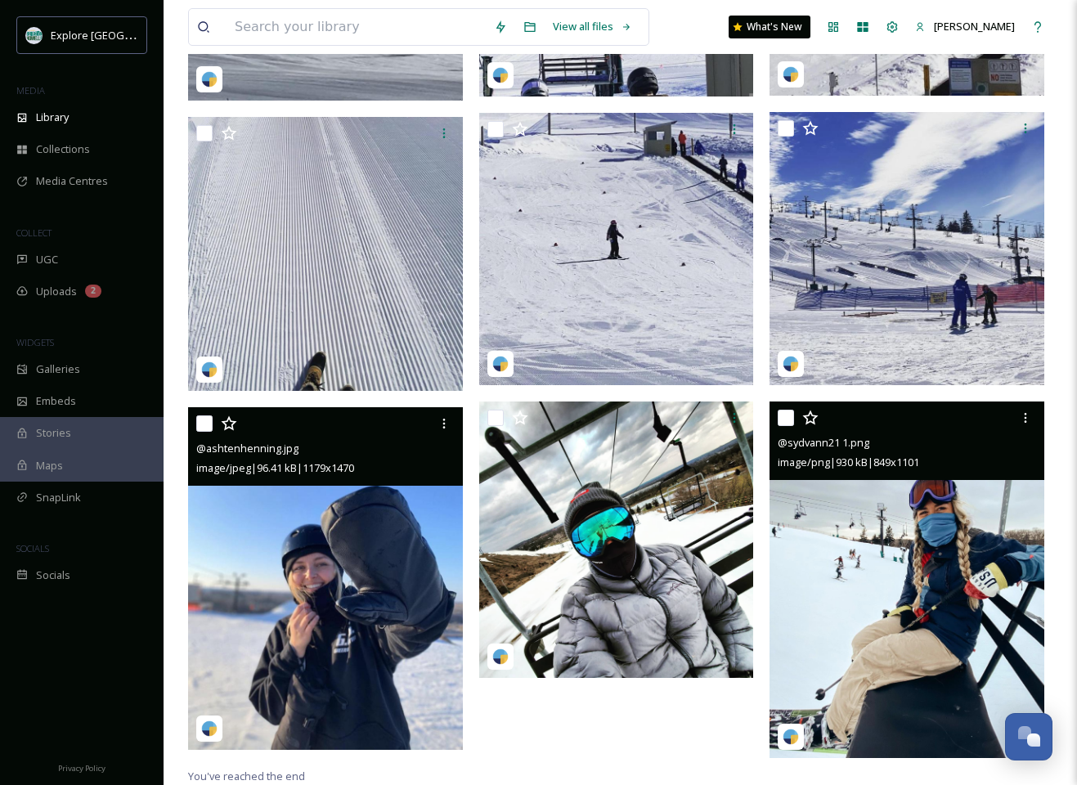
scroll to position [1644, 0]
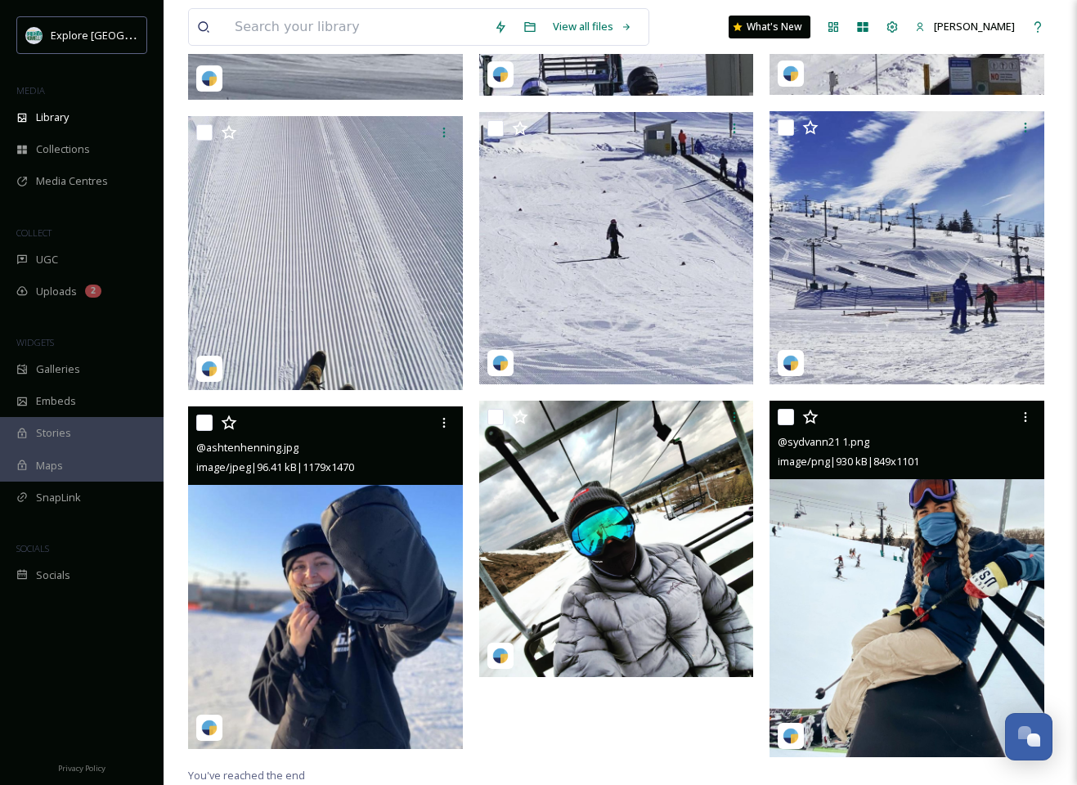
click at [398, 537] on img at bounding box center [325, 577] width 275 height 343
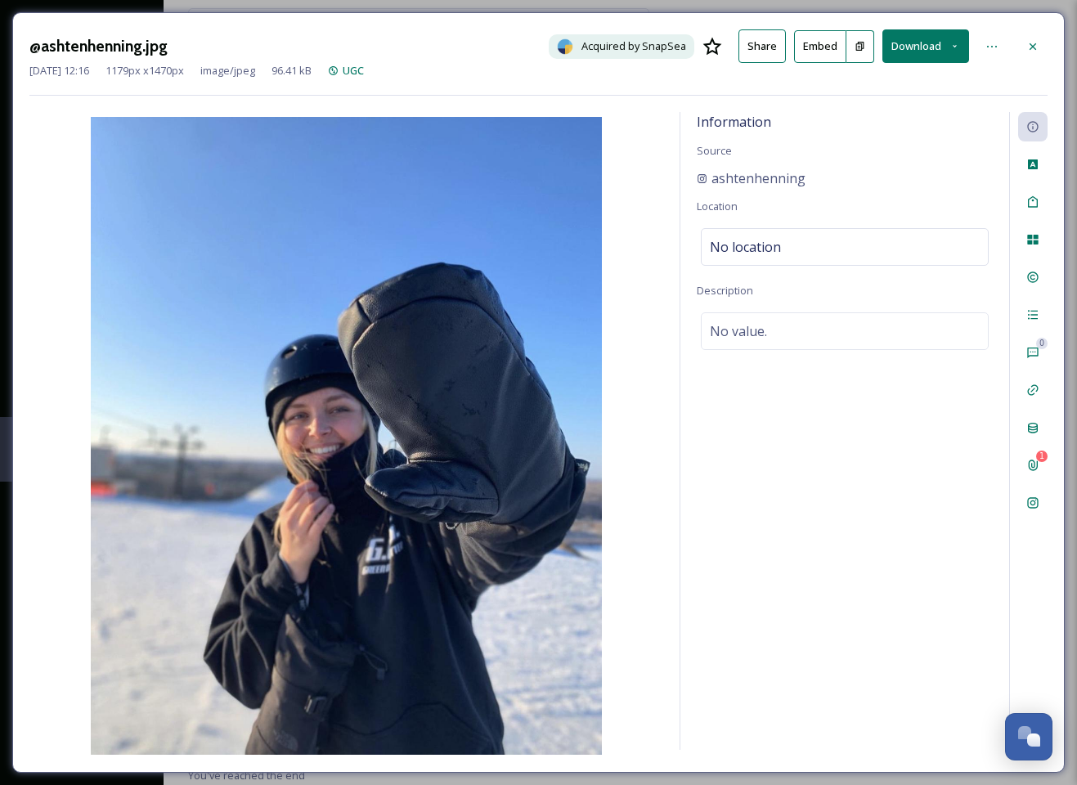
click at [913, 43] on button "Download" at bounding box center [925, 46] width 87 height 34
click at [863, 81] on span "Download Original (1179 x 1470)" at bounding box center [882, 84] width 155 height 16
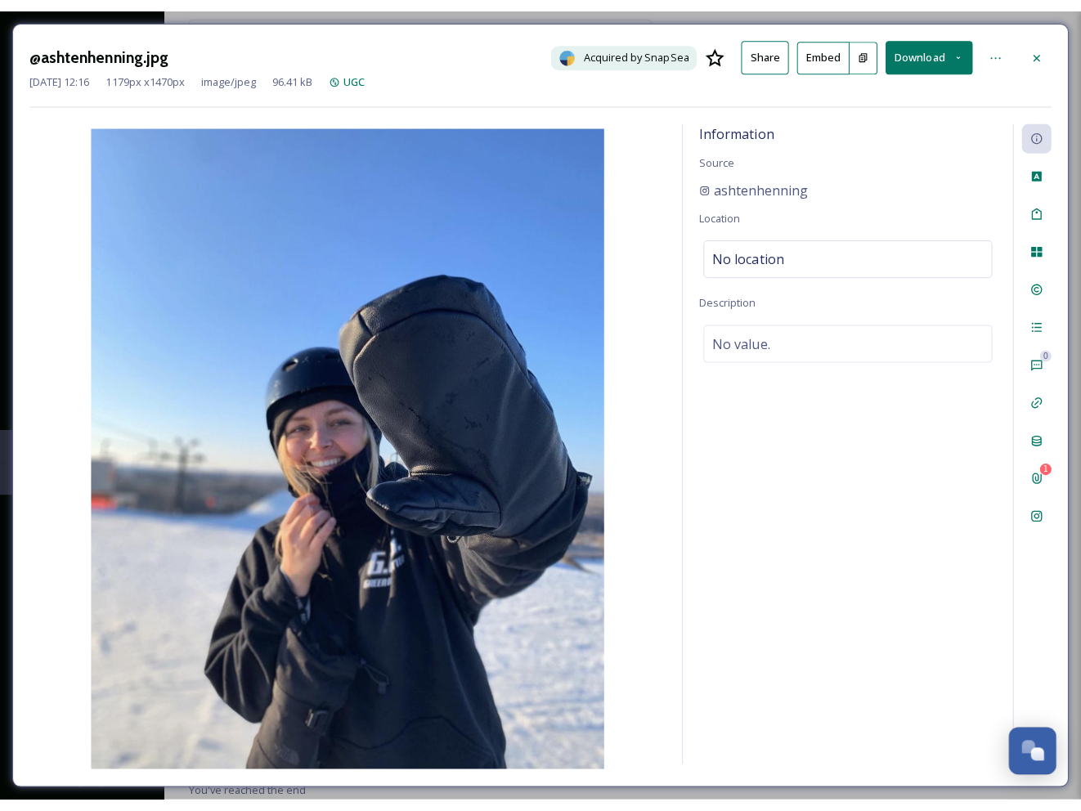
scroll to position [1618, 0]
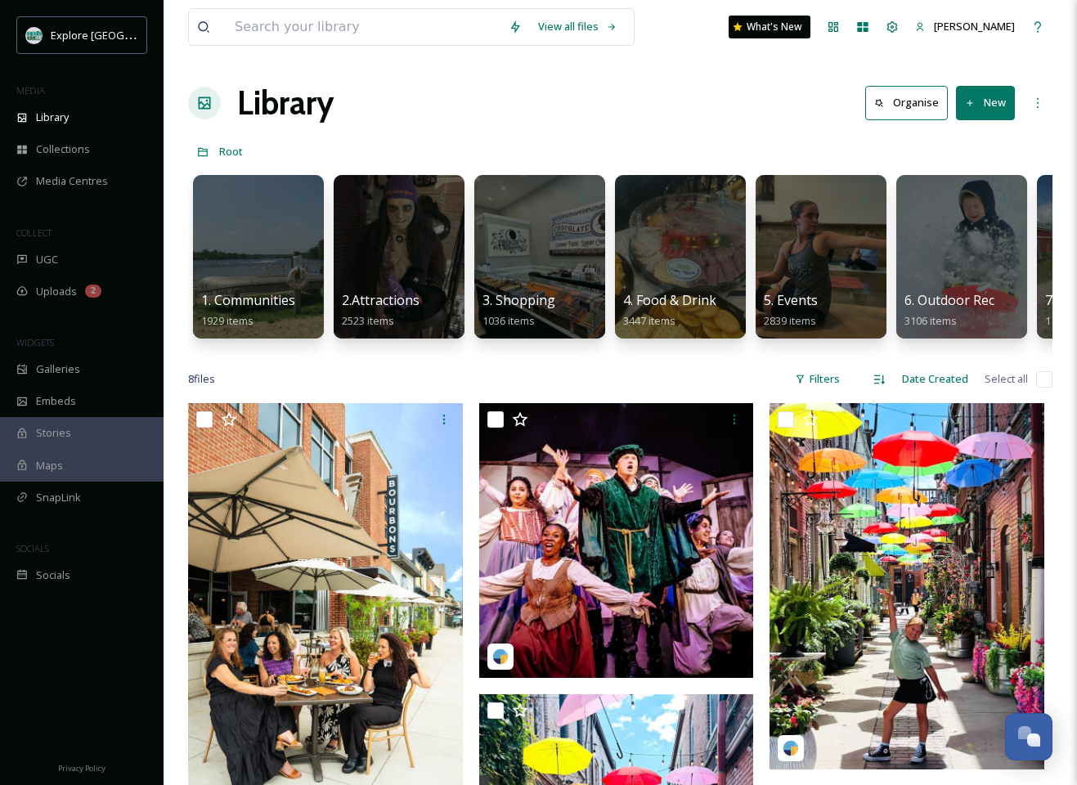
click at [386, 29] on input at bounding box center [364, 27] width 274 height 36
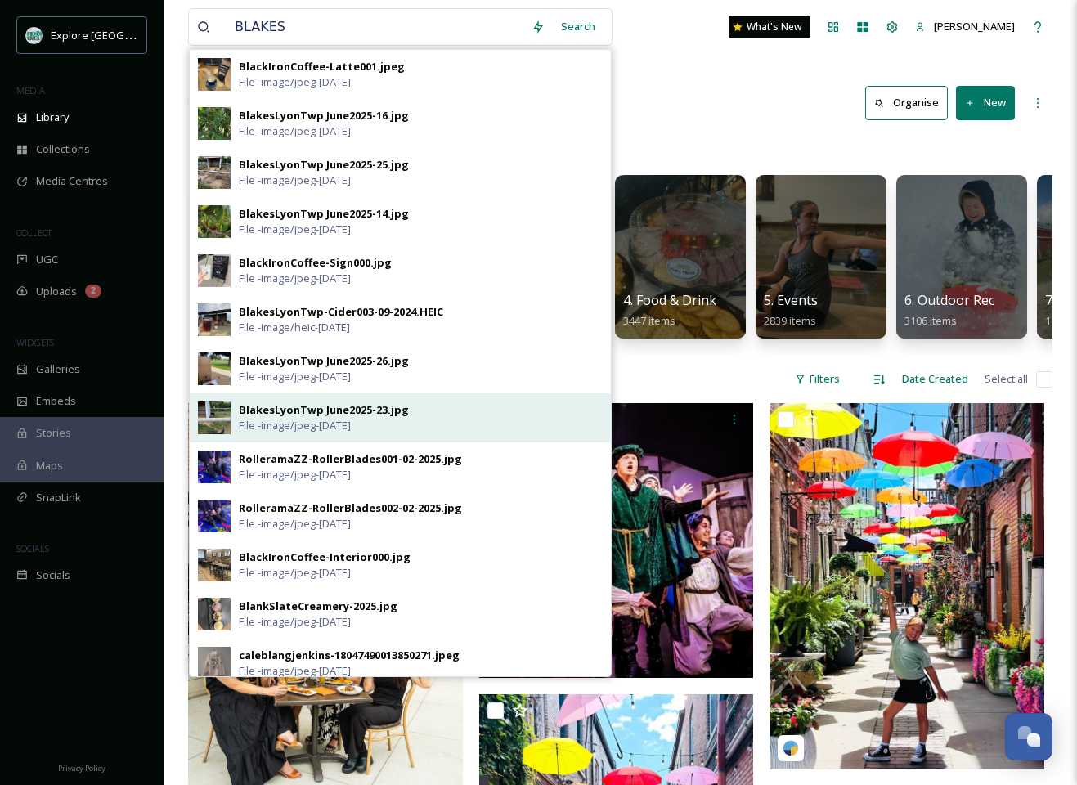
type input "BLAKES"
click at [307, 409] on div "BlakesLyonTwp June2025-23.jpg" at bounding box center [324, 410] width 170 height 16
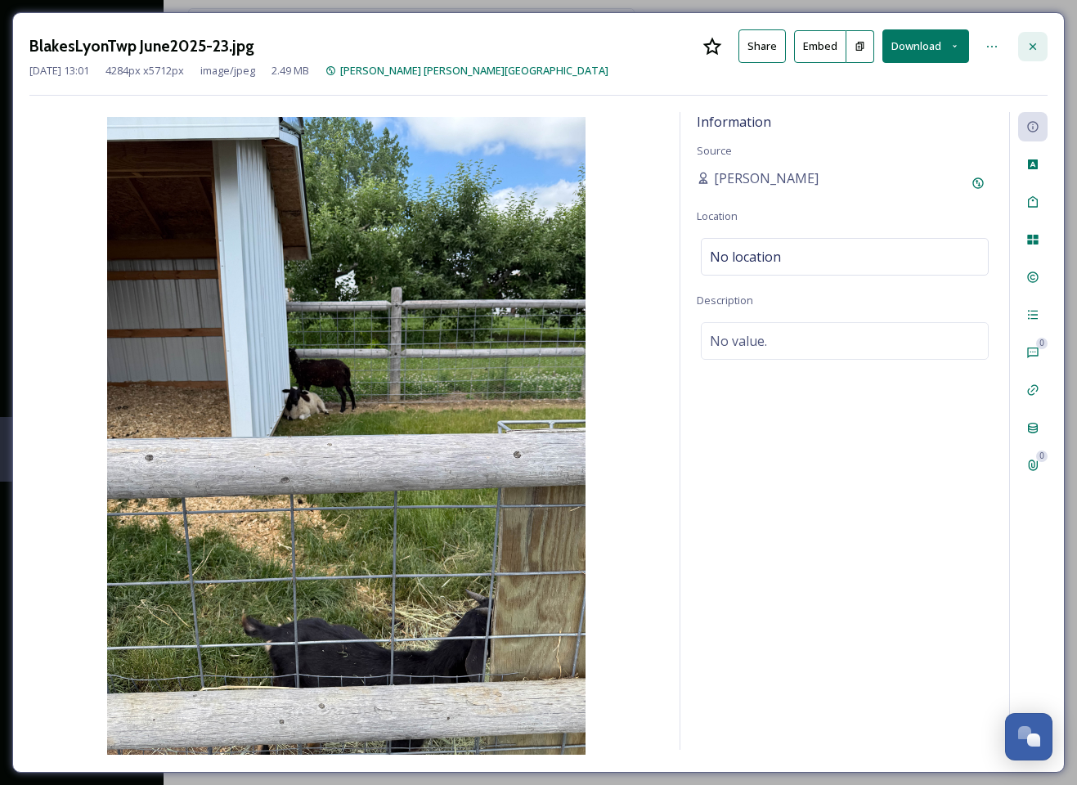
click at [1034, 46] on icon at bounding box center [1032, 46] width 13 height 13
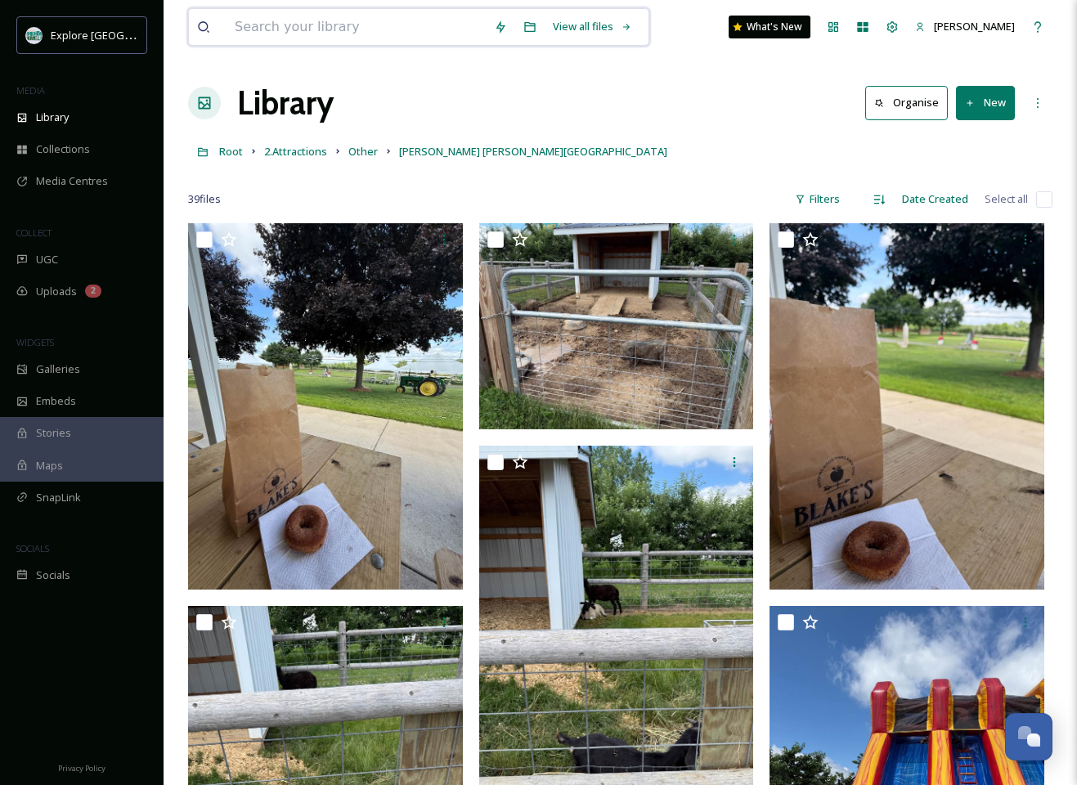
click at [319, 25] on input at bounding box center [356, 27] width 259 height 36
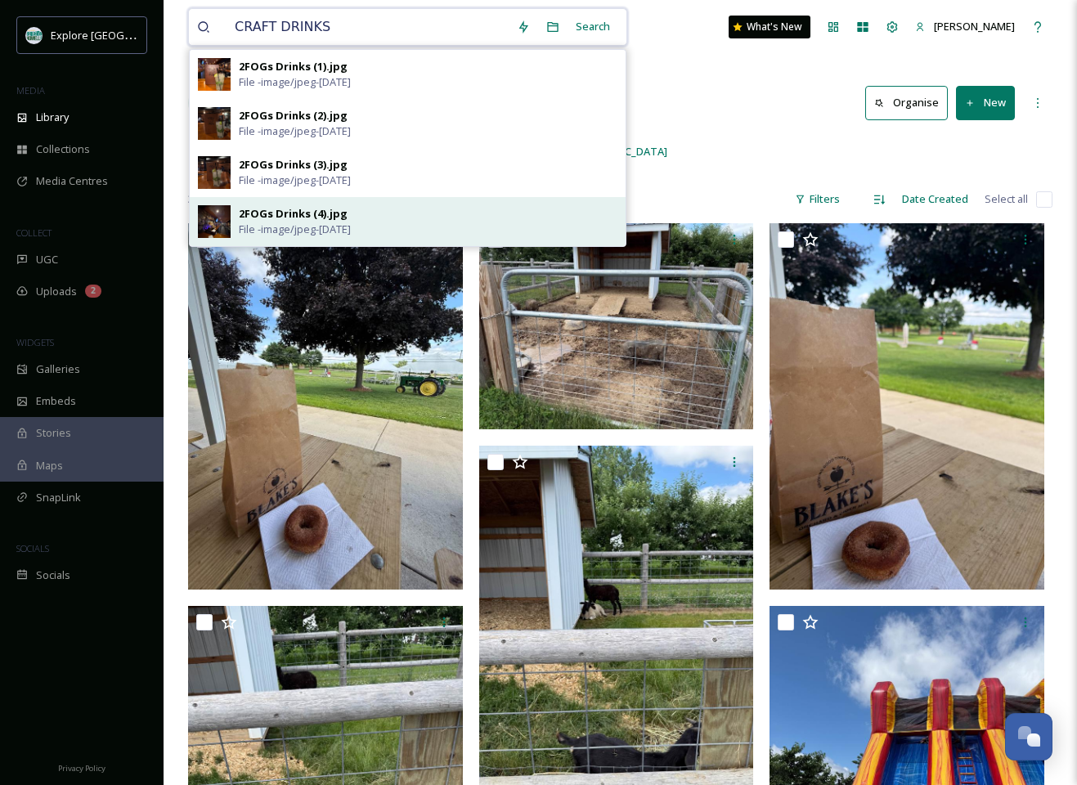
type input "CRAFT DRINKS"
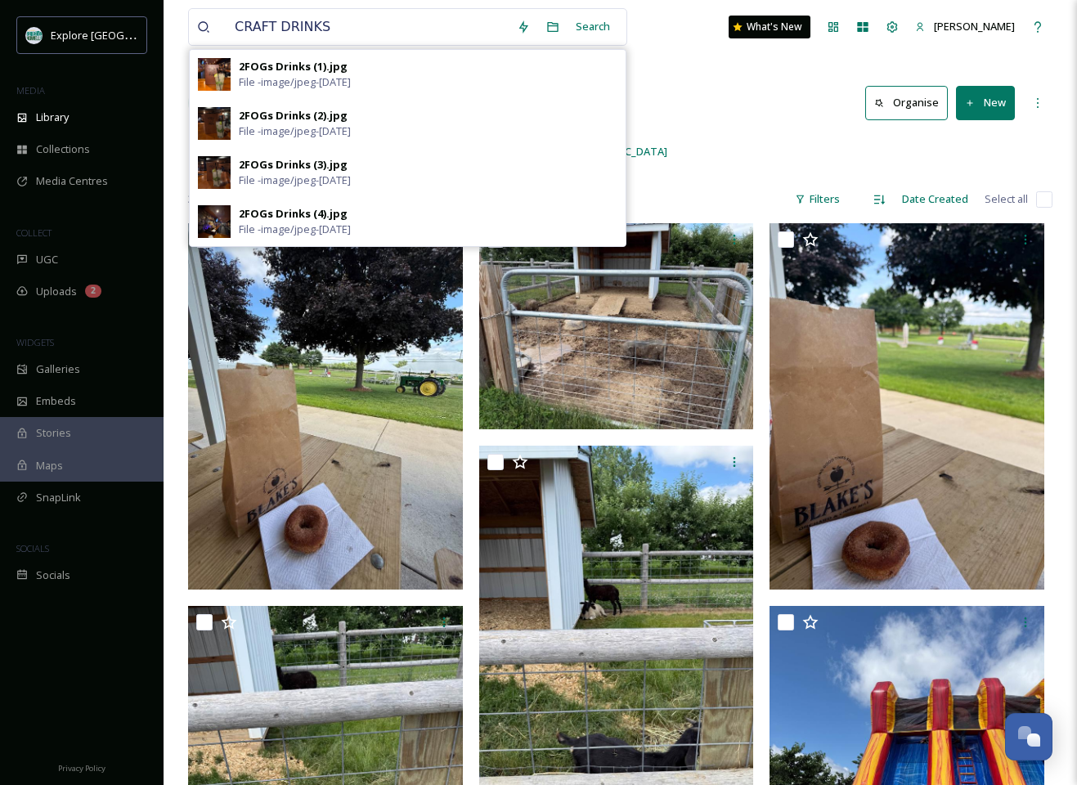
click at [272, 210] on div "2FOGs Drinks (4).jpg" at bounding box center [293, 214] width 109 height 16
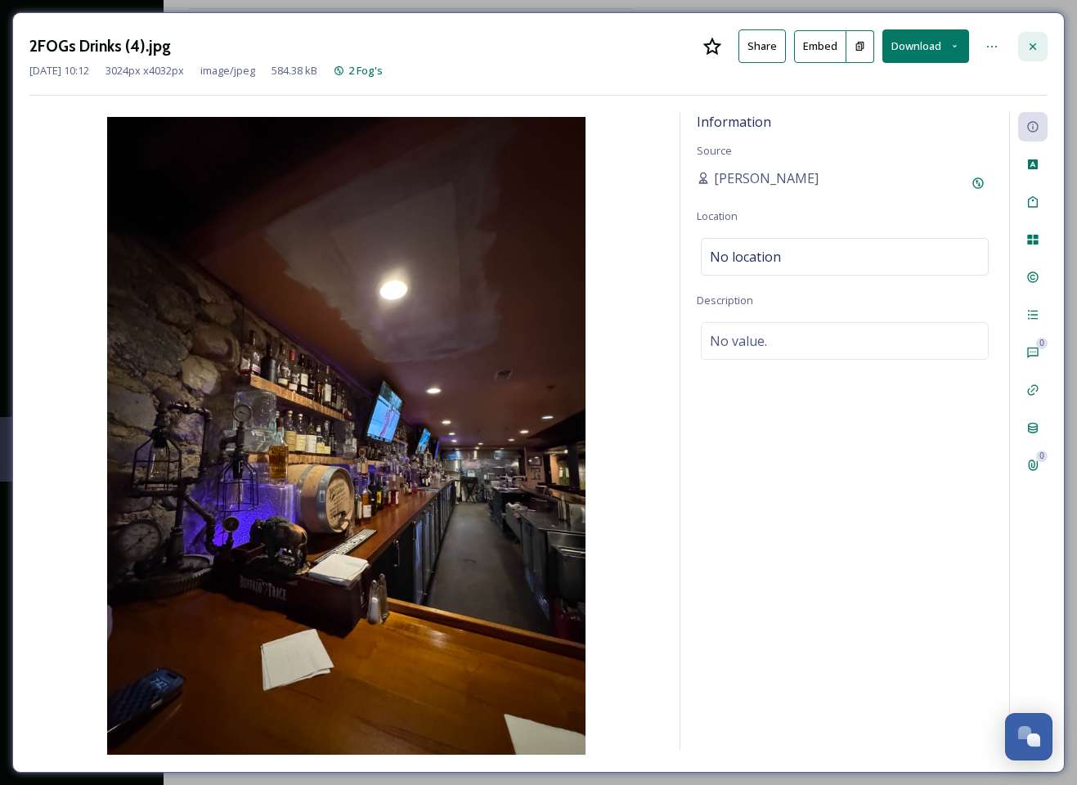
click at [1027, 43] on icon at bounding box center [1032, 46] width 13 height 13
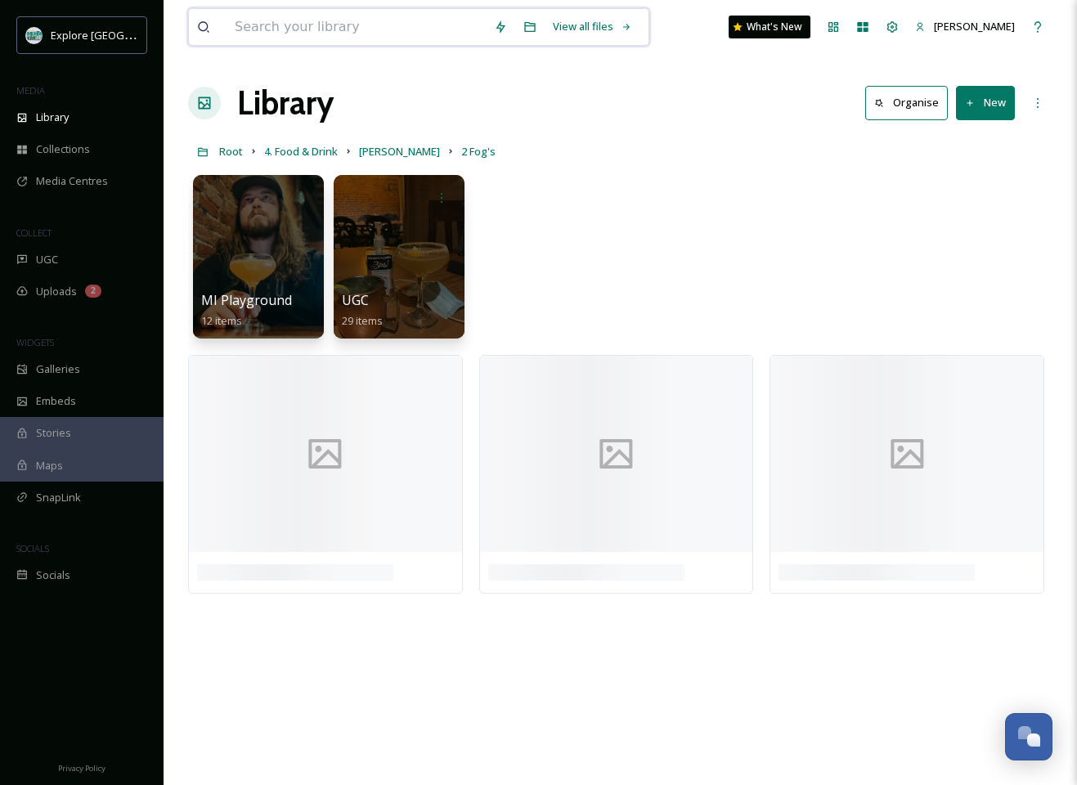
click at [352, 25] on input at bounding box center [356, 27] width 259 height 36
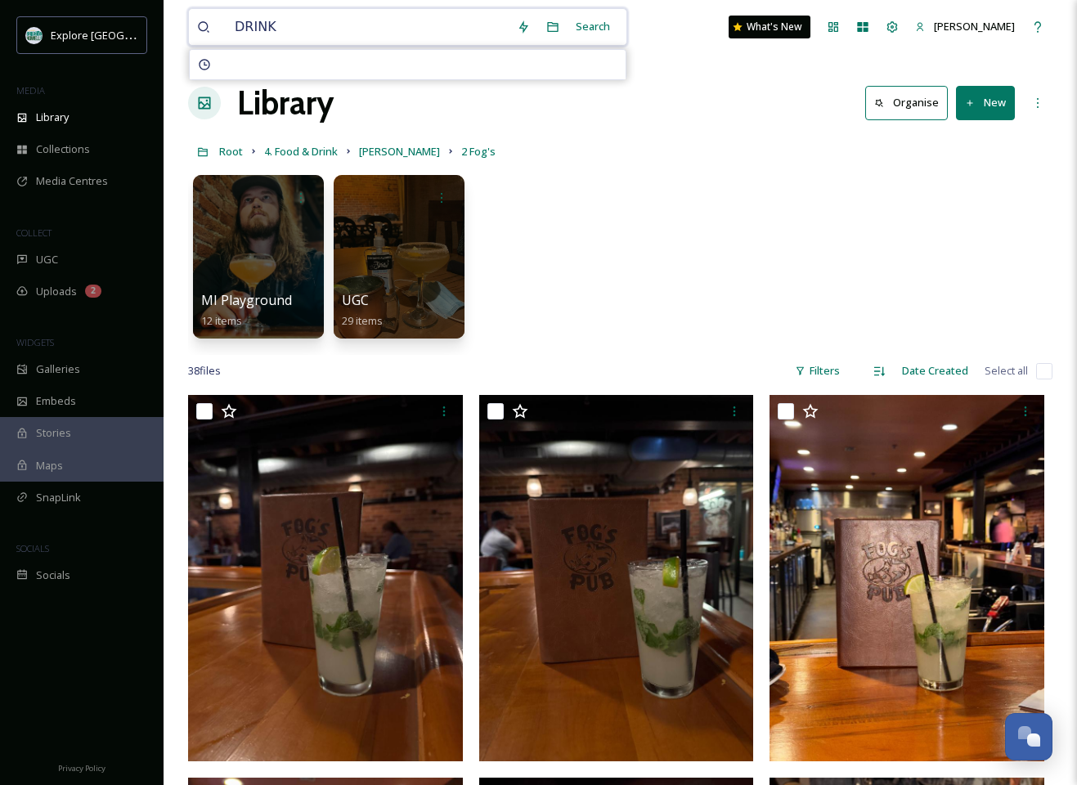
type input "DRINKS"
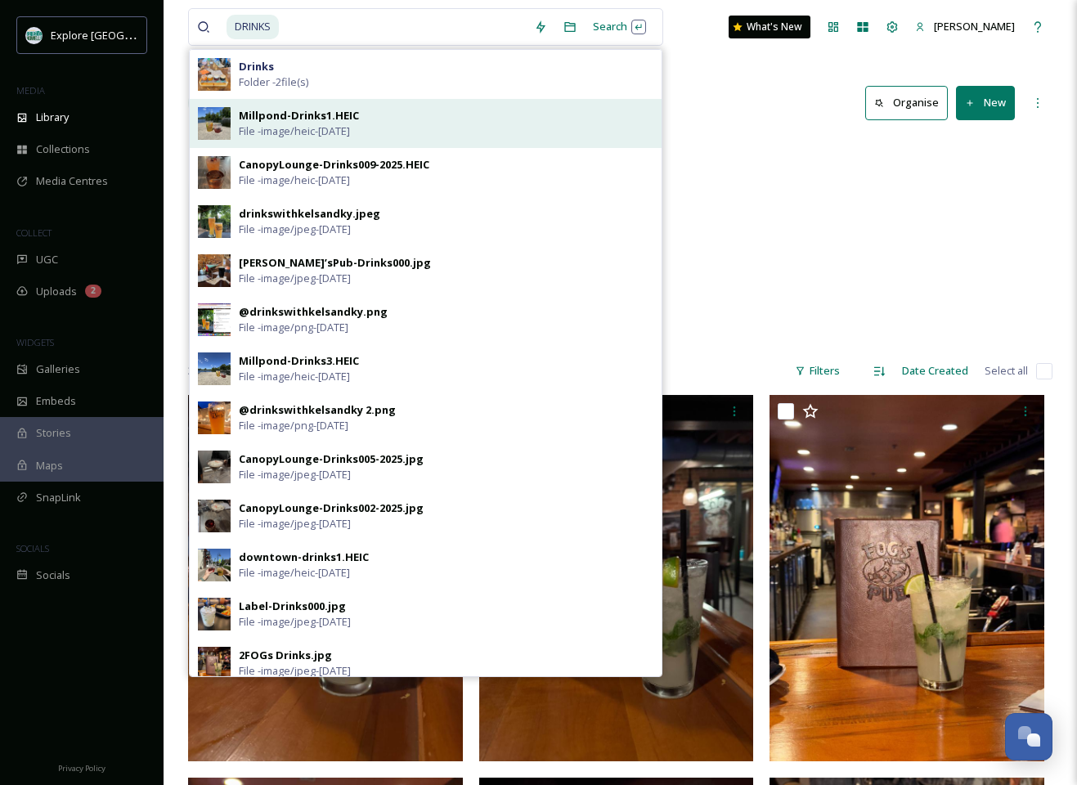
click at [277, 114] on div "Millpond-Drinks1.HEIC" at bounding box center [299, 116] width 120 height 16
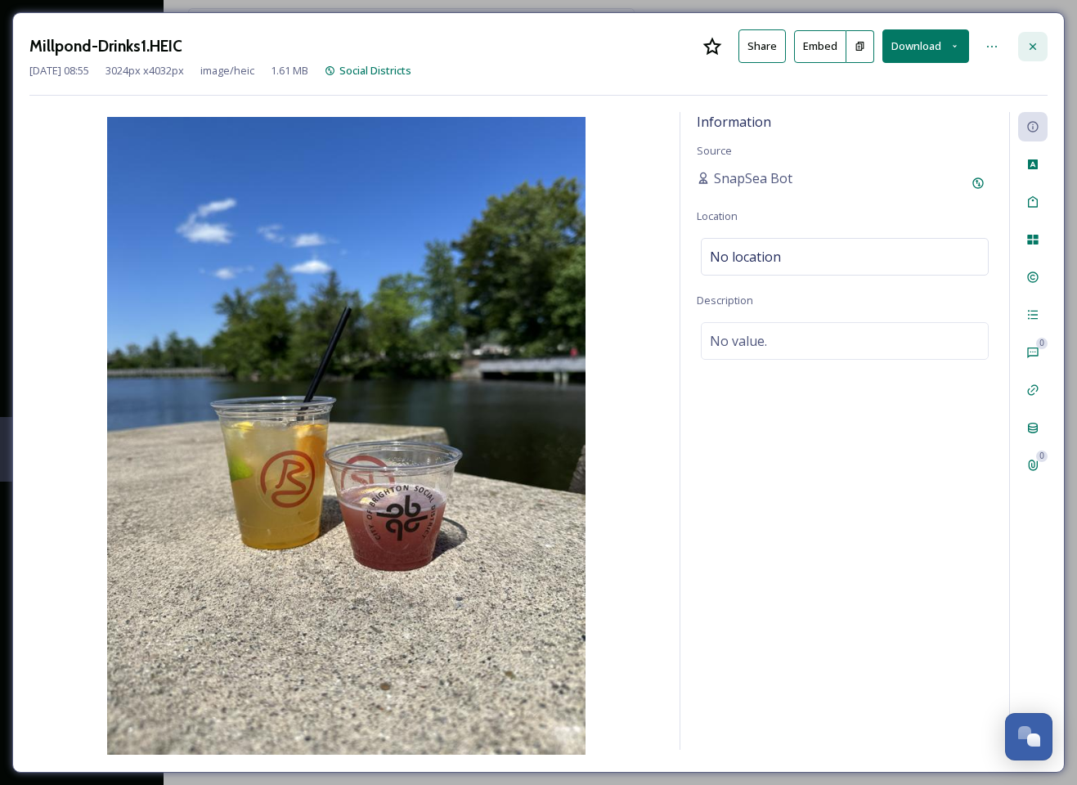
click at [1034, 43] on icon at bounding box center [1033, 46] width 7 height 7
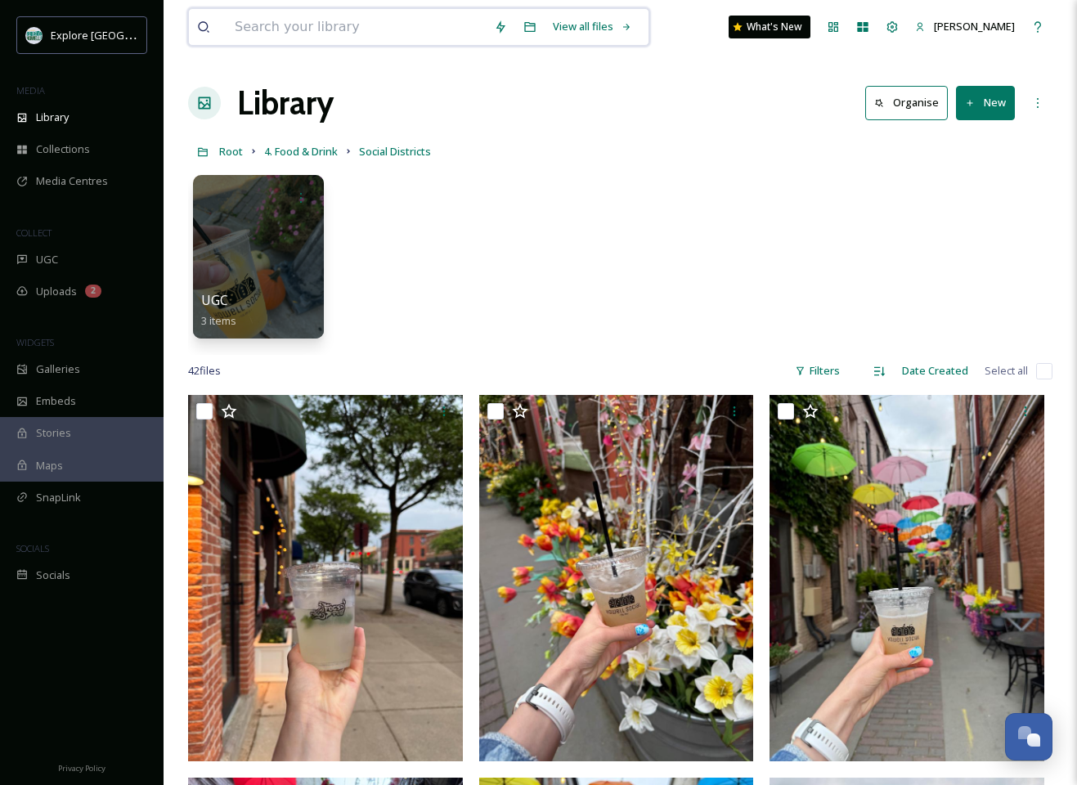
click at [356, 31] on input at bounding box center [356, 27] width 259 height 36
type input "drinks"
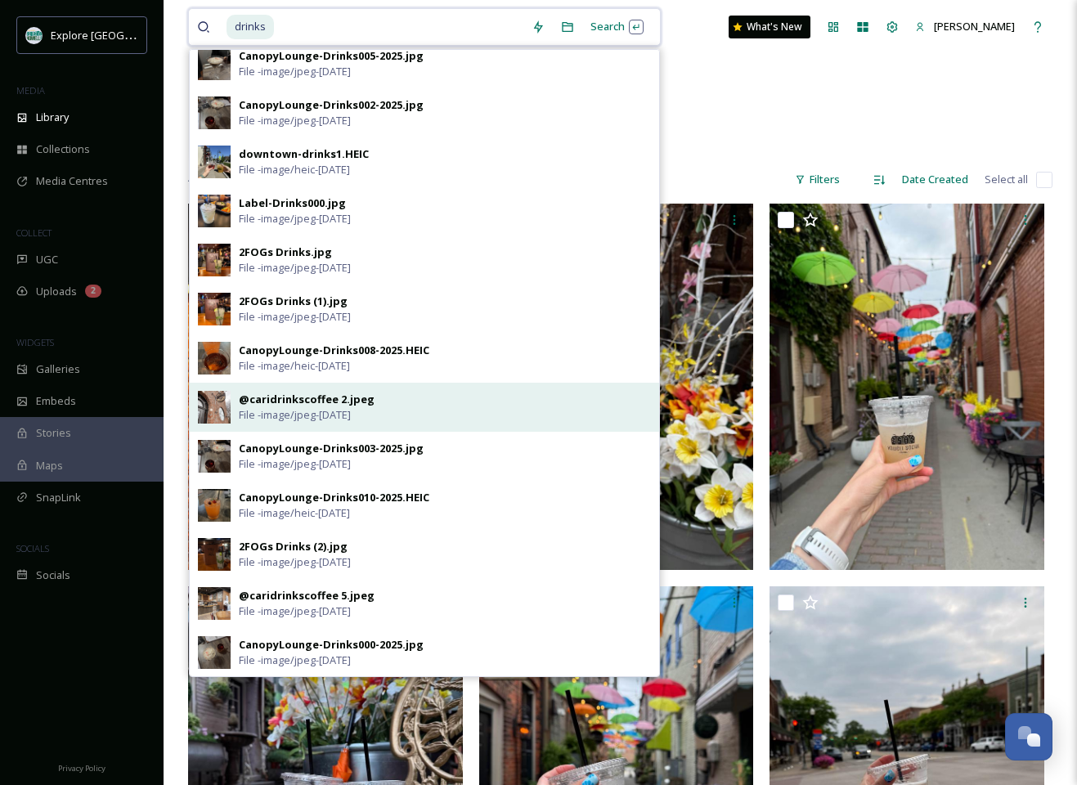
scroll to position [204, 0]
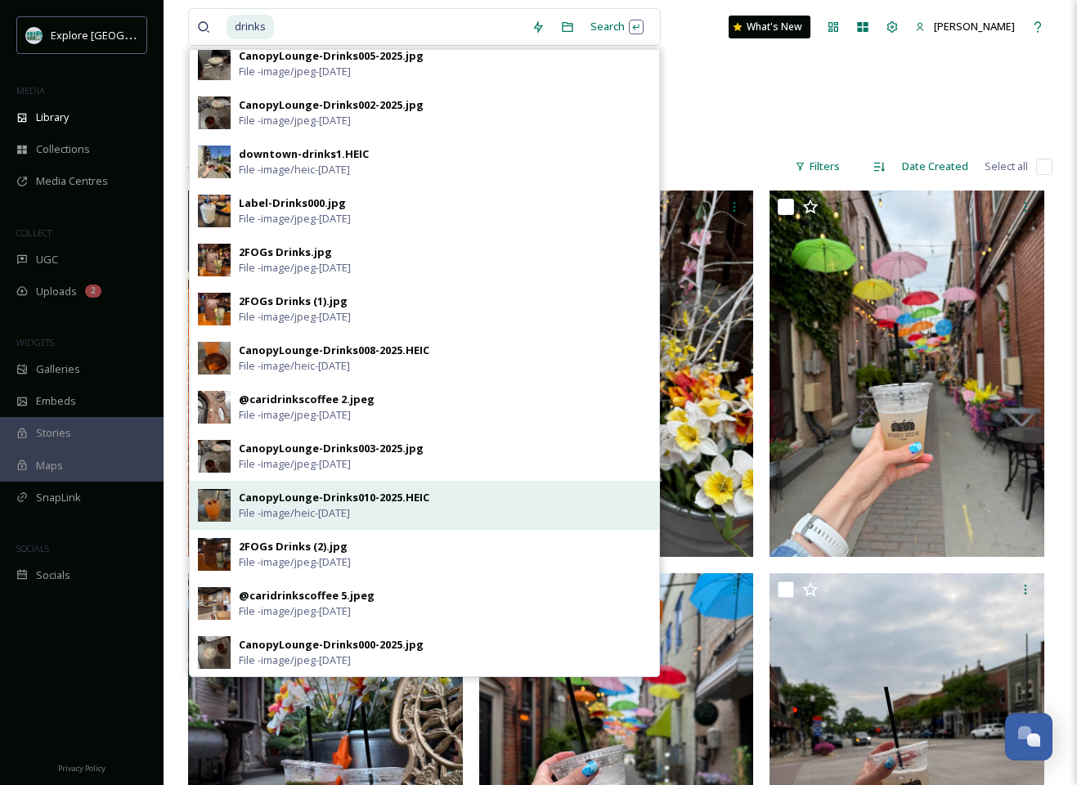
click at [286, 494] on div "CanopyLounge-Drinks010-2025.HEIC" at bounding box center [334, 498] width 191 height 16
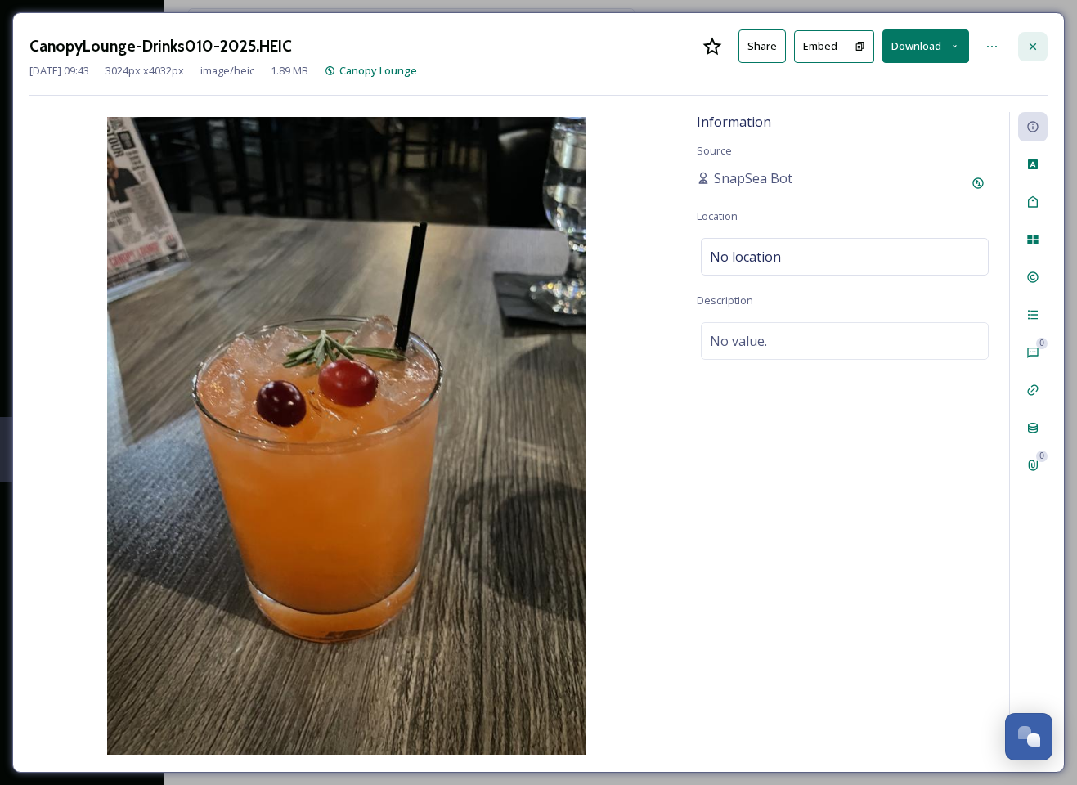
click at [1031, 47] on icon at bounding box center [1033, 46] width 7 height 7
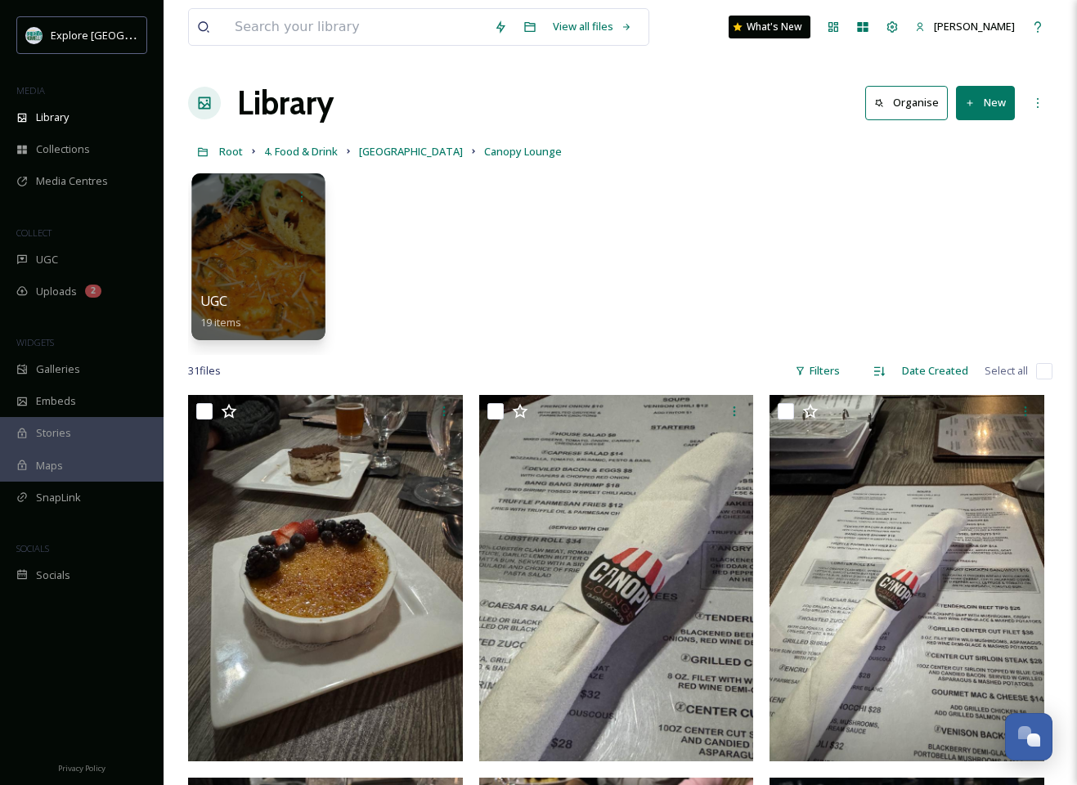
click at [251, 247] on div at bounding box center [257, 256] width 133 height 167
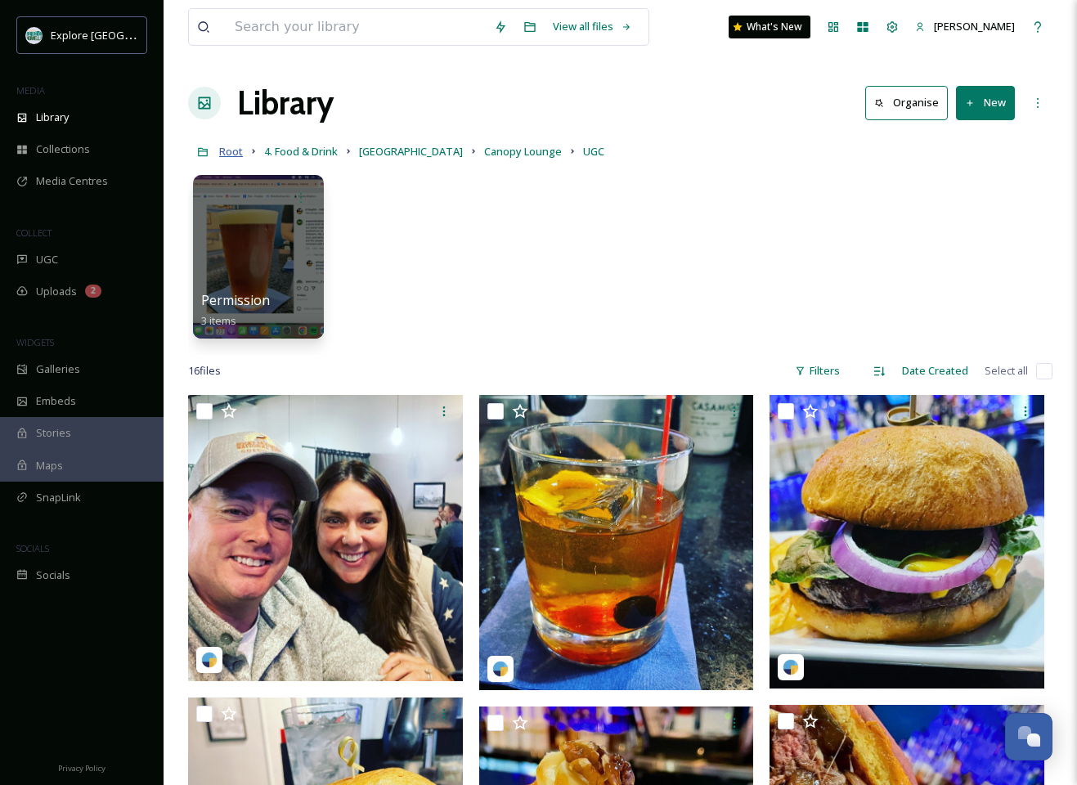
click at [234, 156] on span "Root" at bounding box center [231, 151] width 24 height 15
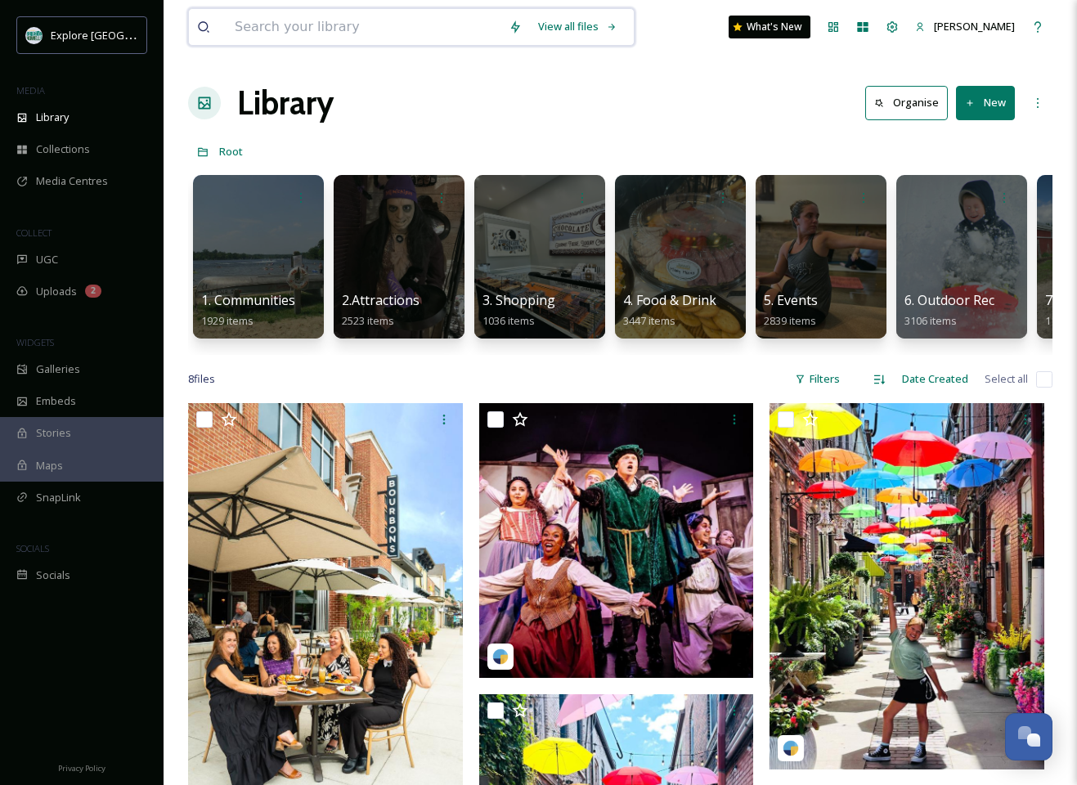
click at [330, 28] on input at bounding box center [364, 27] width 274 height 36
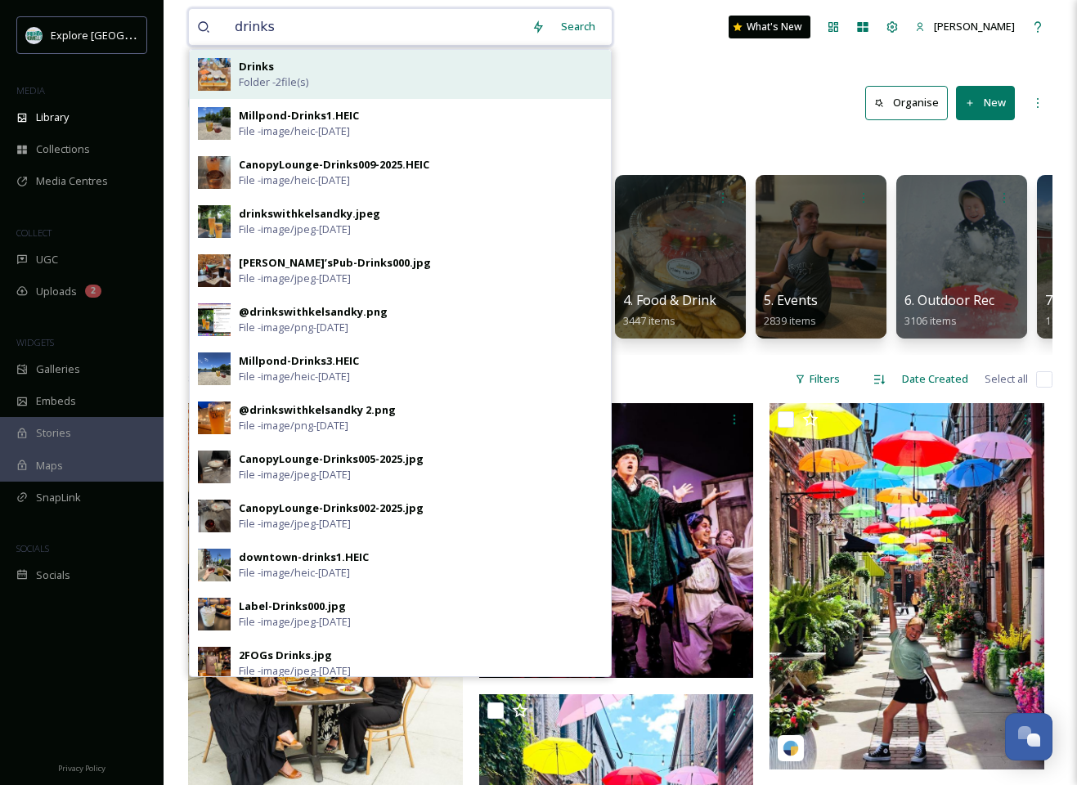
type input "drinks"
click at [271, 73] on strong "Drinks" at bounding box center [256, 66] width 35 height 15
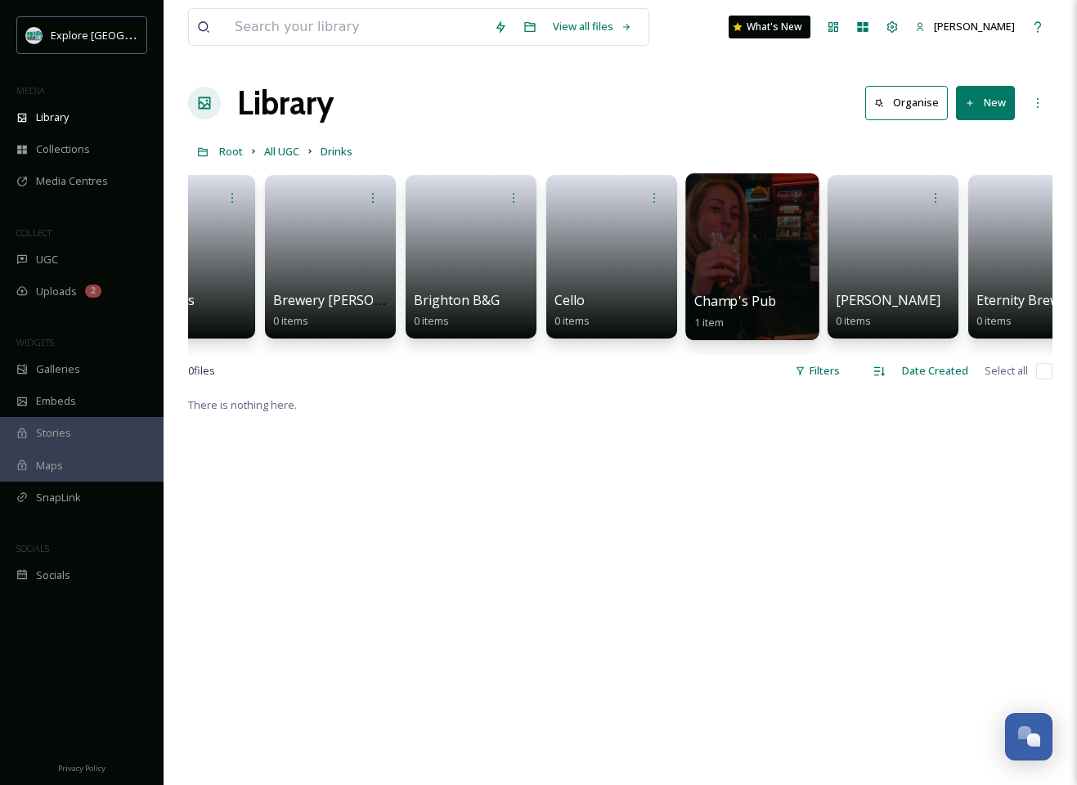
scroll to position [0, 351]
click at [789, 253] on div at bounding box center [750, 256] width 133 height 167
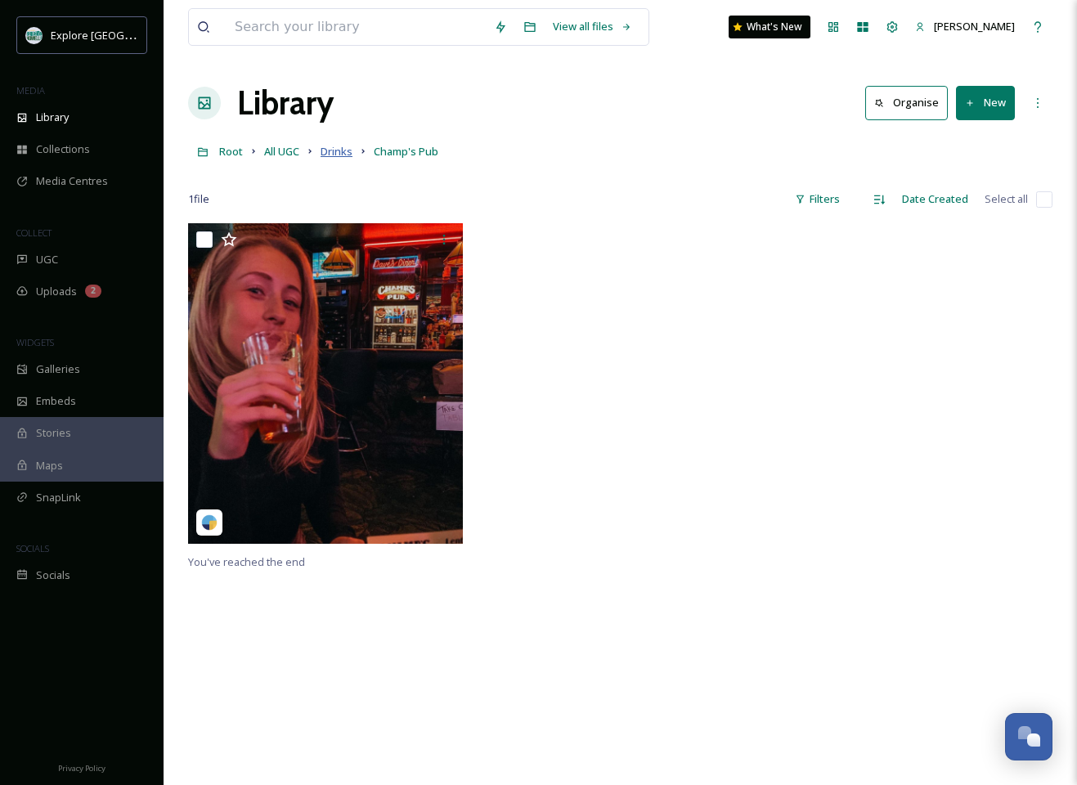
click at [327, 149] on span "Drinks" at bounding box center [337, 151] width 32 height 15
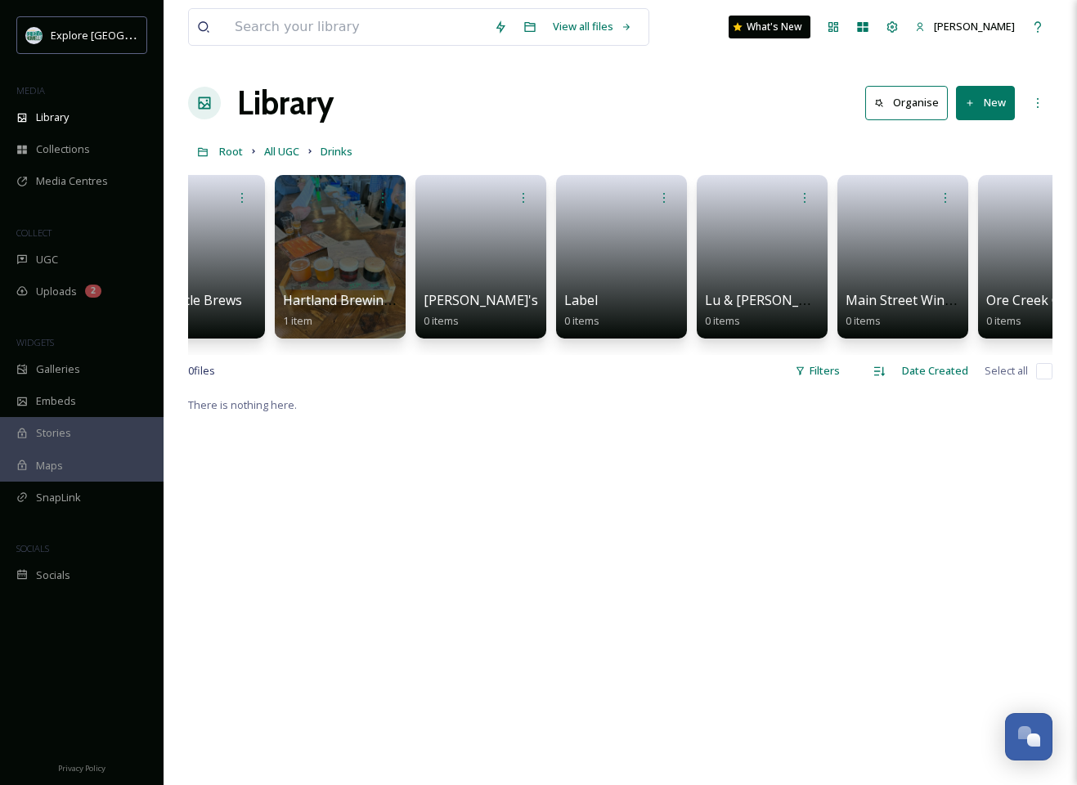
scroll to position [0, 1320]
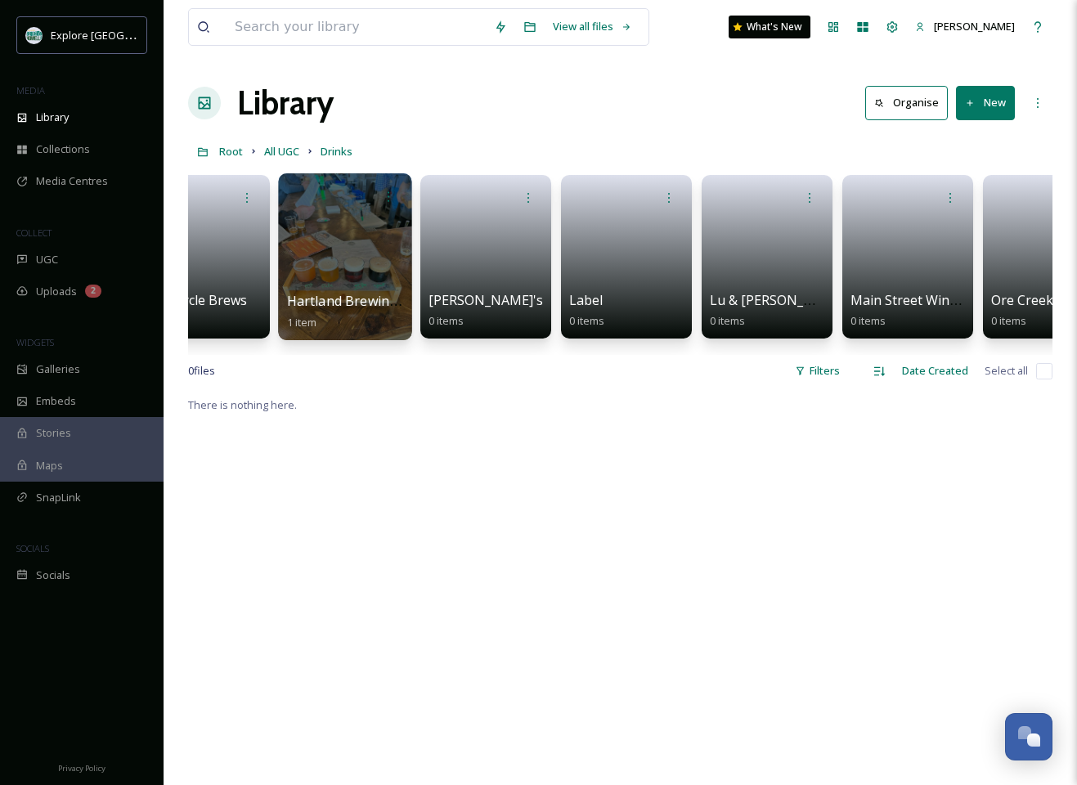
click at [349, 263] on div at bounding box center [344, 256] width 133 height 167
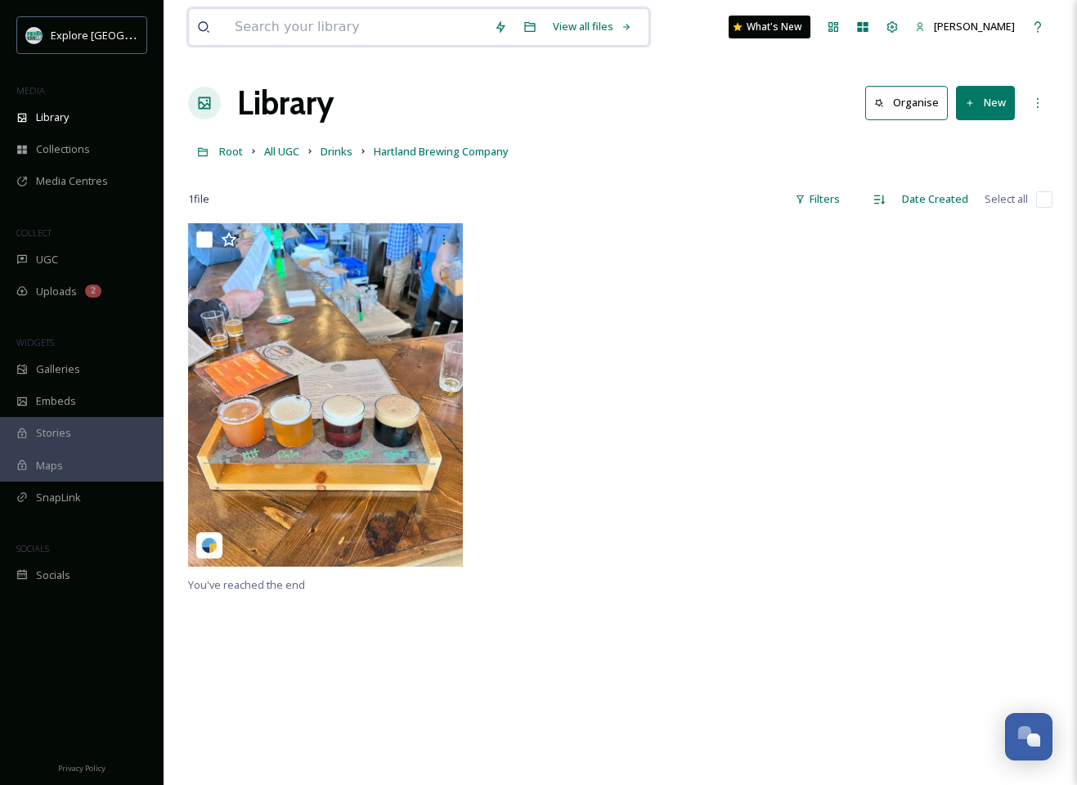
click at [370, 21] on input at bounding box center [356, 27] width 259 height 36
type input "bourbons"
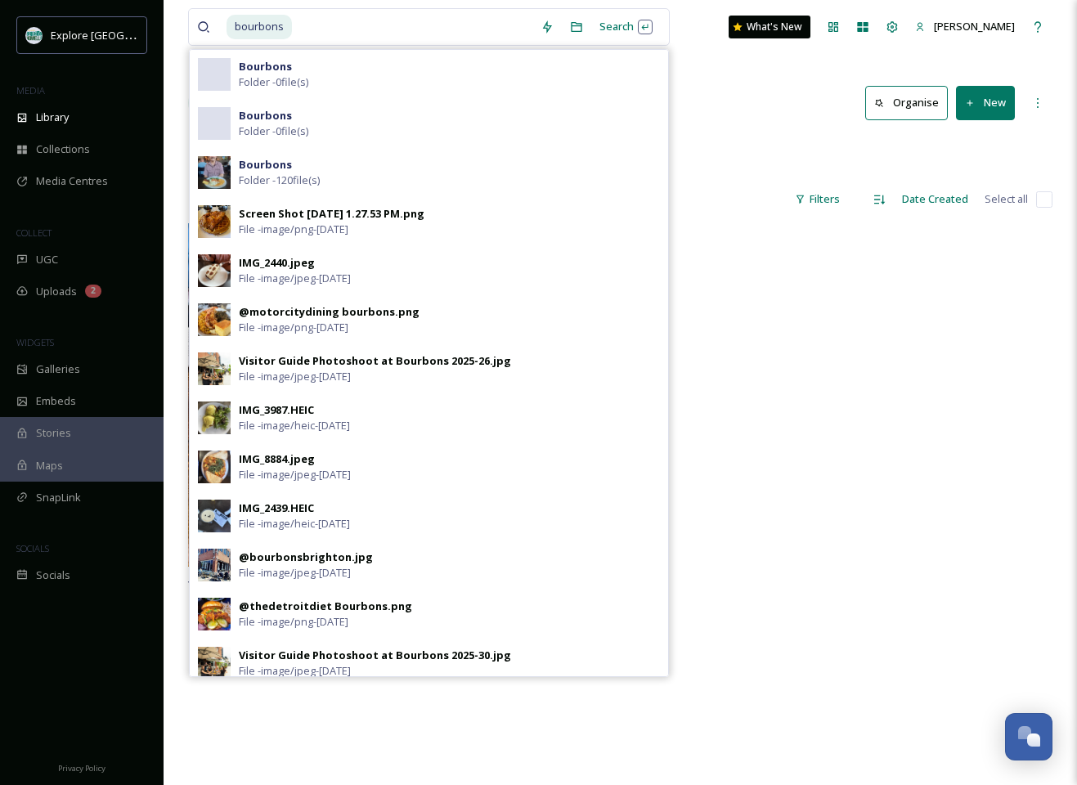
click at [255, 162] on strong "Bourbons" at bounding box center [265, 164] width 53 height 15
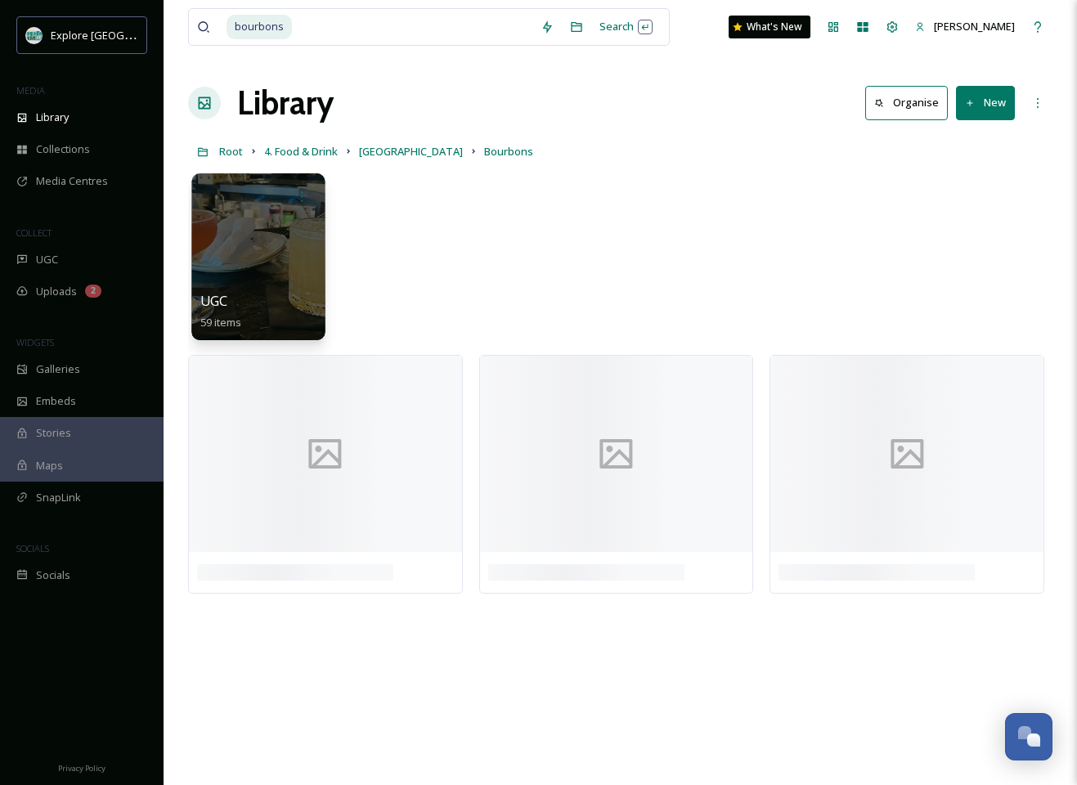
click at [249, 227] on div at bounding box center [257, 256] width 133 height 167
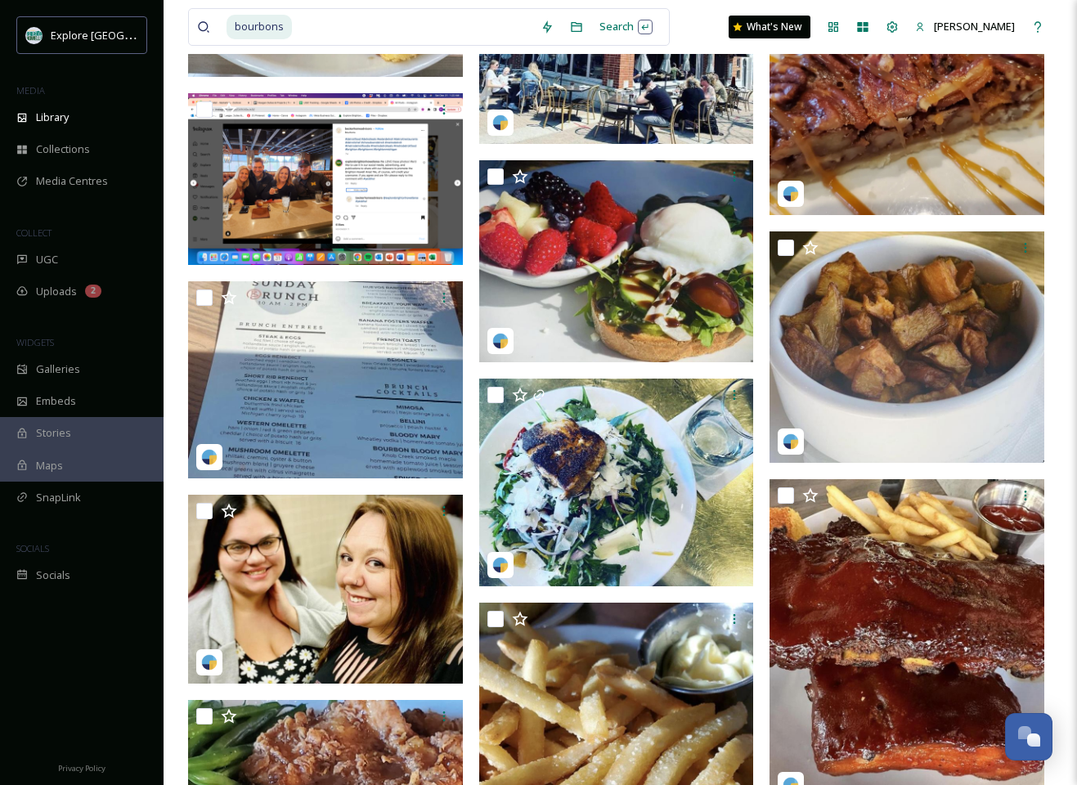
scroll to position [654, 0]
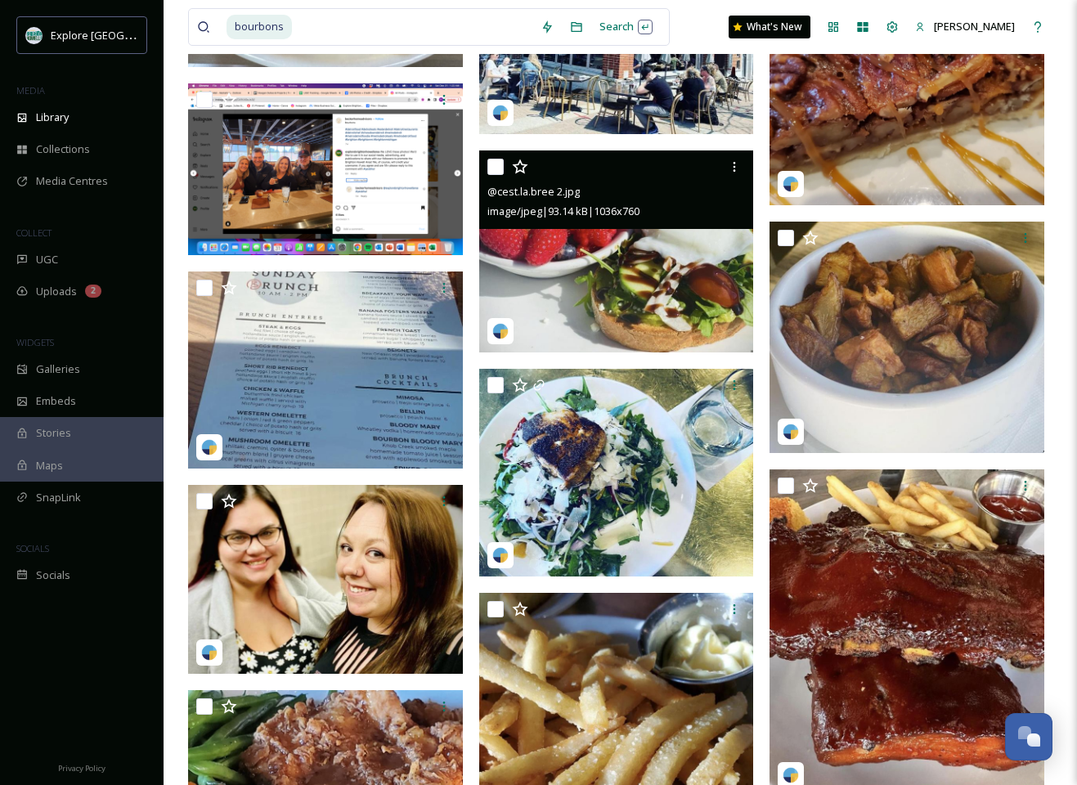
click at [636, 276] on img at bounding box center [616, 251] width 275 height 202
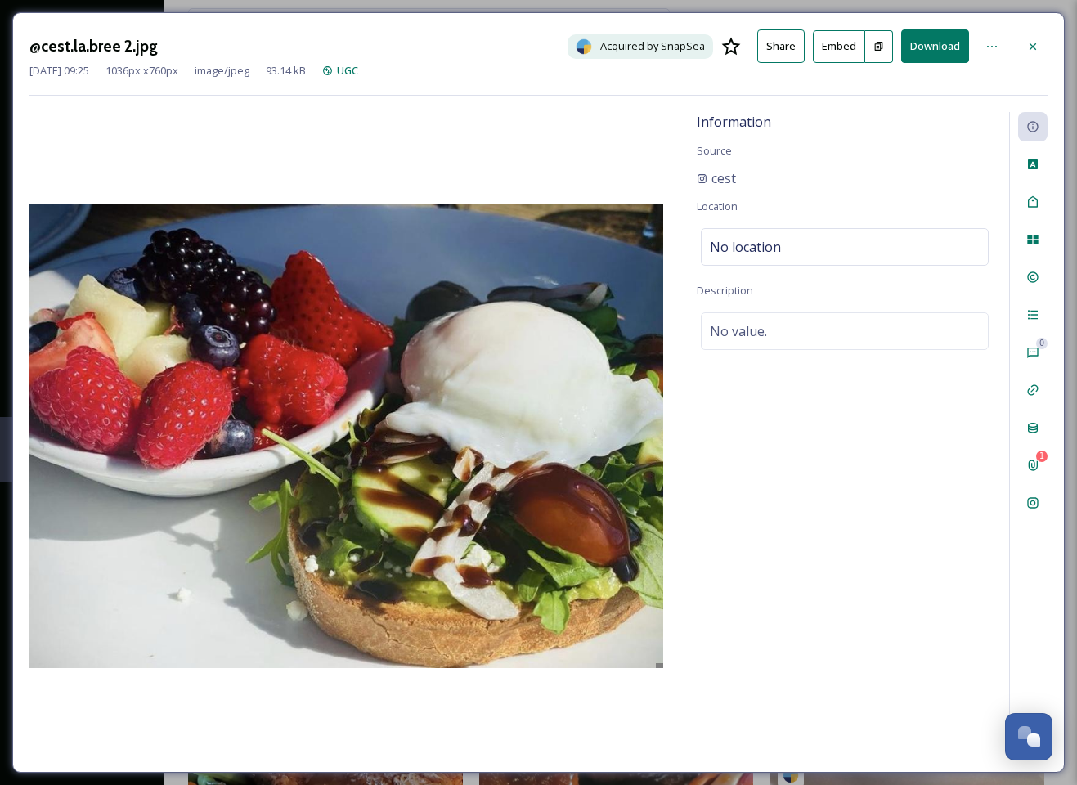
click at [928, 53] on button "Download" at bounding box center [935, 46] width 68 height 34
click at [509, 76] on div "May 04 2023 09:25 1036 px x 760 px image/jpeg 93.14 kB UGC" at bounding box center [538, 71] width 1018 height 16
click at [1035, 40] on icon at bounding box center [1032, 46] width 13 height 13
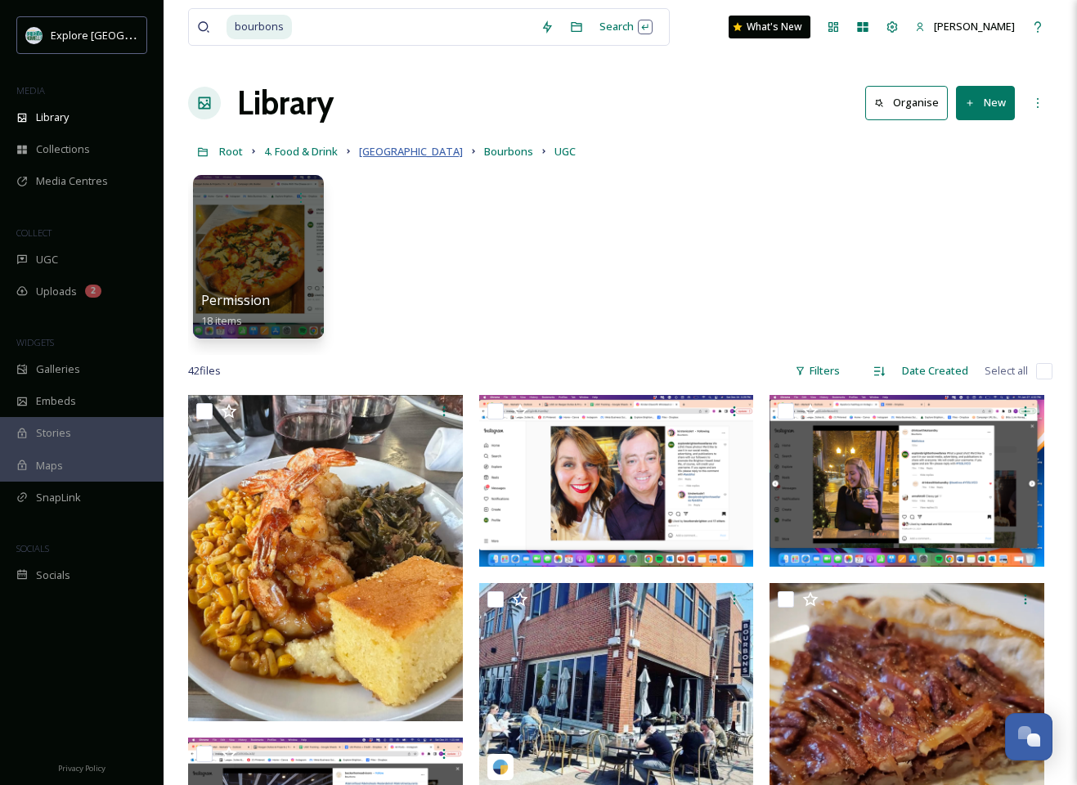
click at [377, 152] on span "Brighton" at bounding box center [411, 151] width 104 height 15
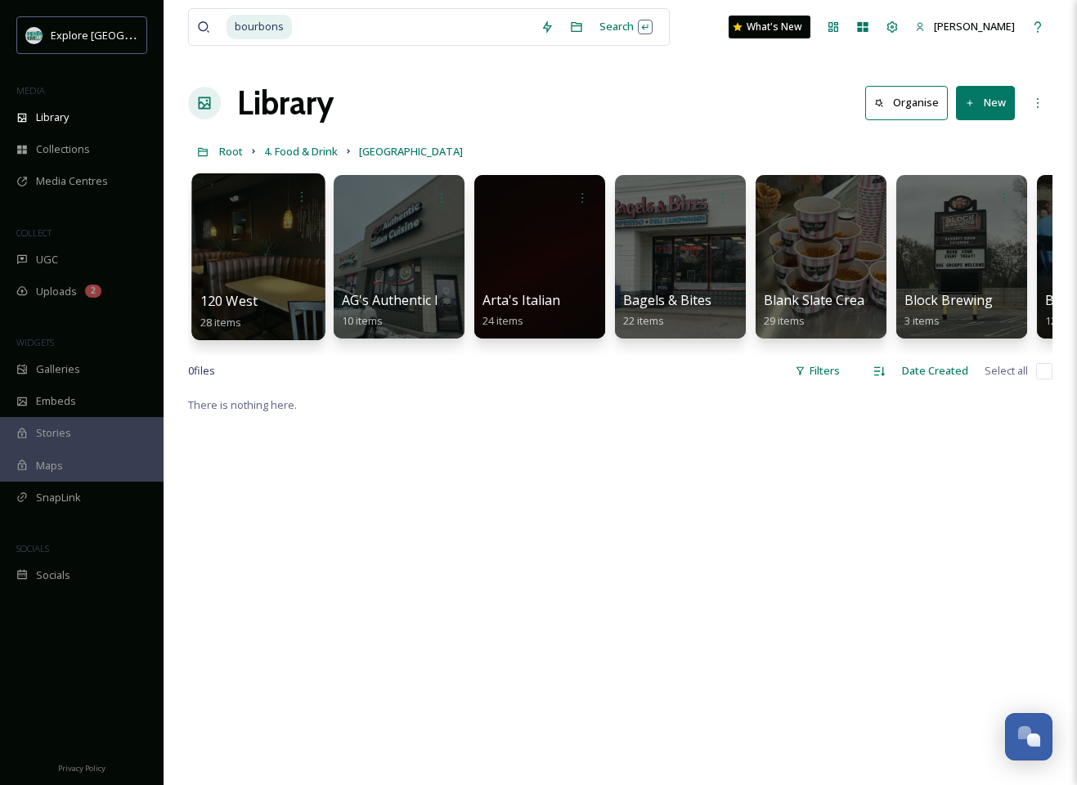
click at [279, 258] on div at bounding box center [257, 256] width 133 height 167
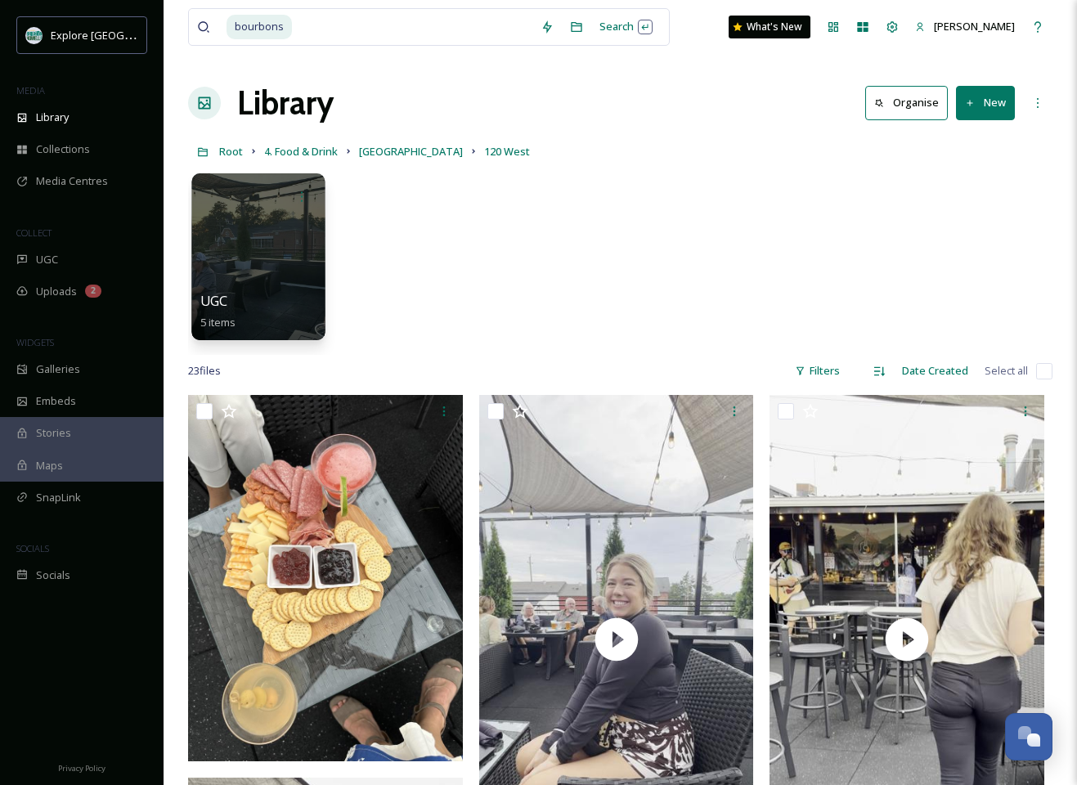
click at [272, 247] on div at bounding box center [257, 256] width 133 height 167
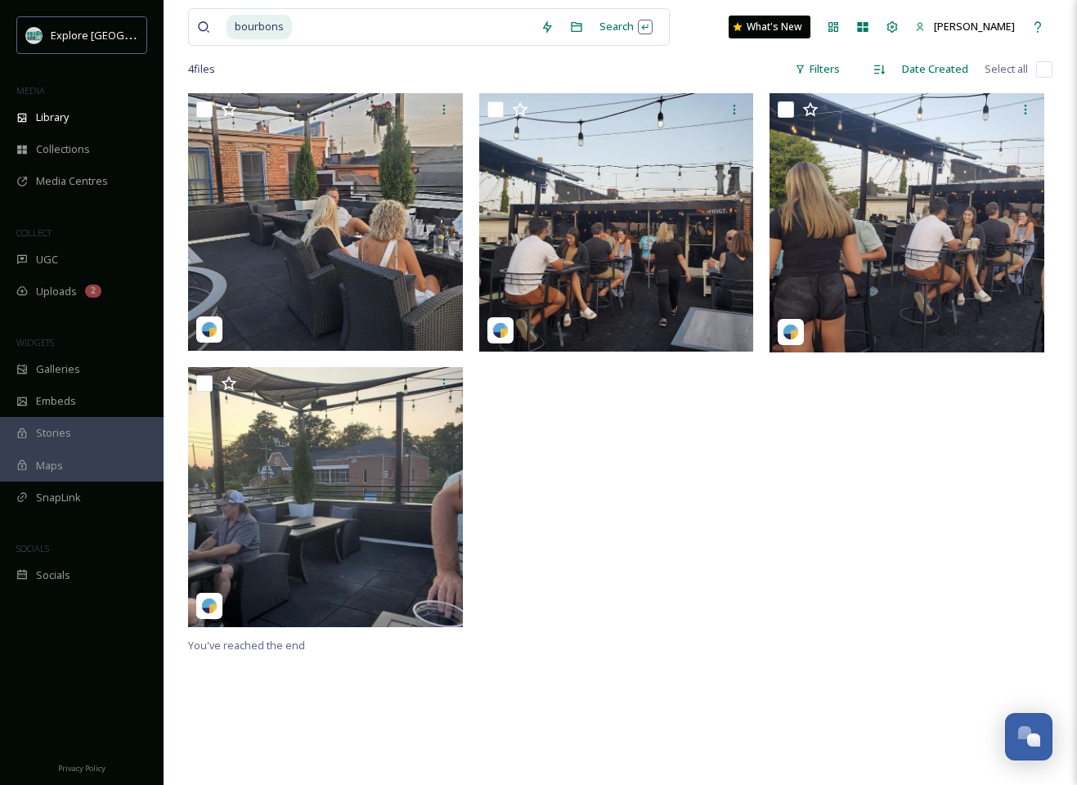
scroll to position [306, 0]
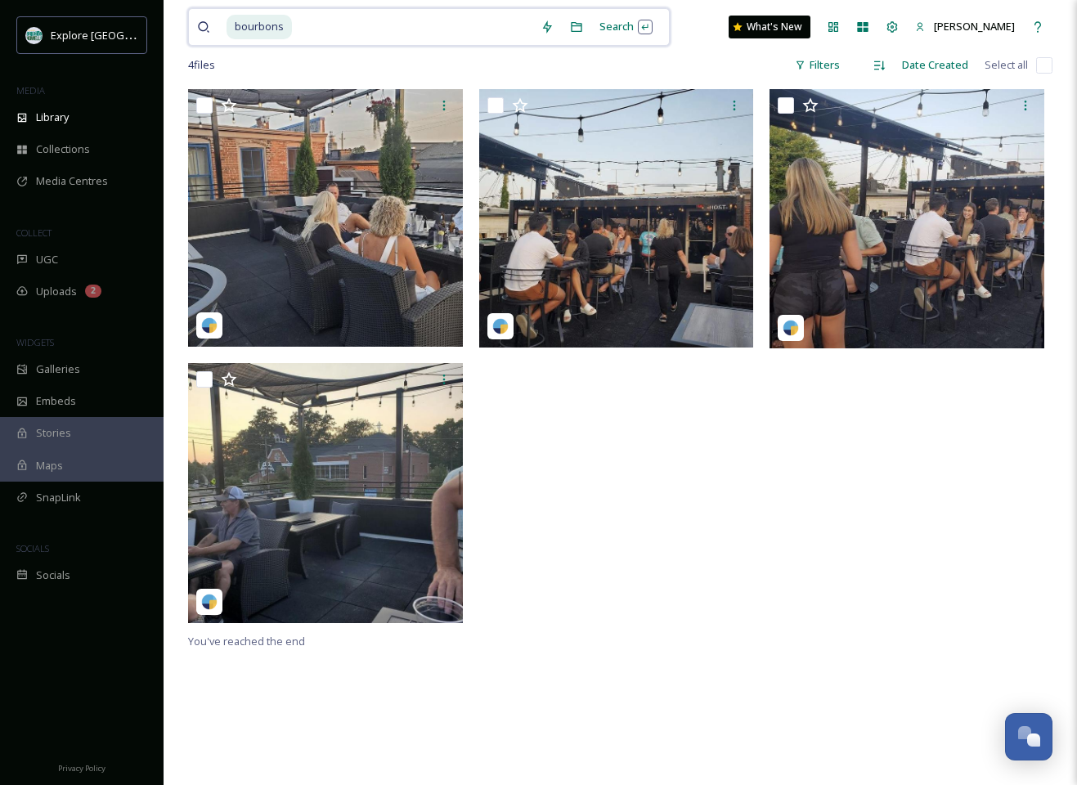
drag, startPoint x: 316, startPoint y: 23, endPoint x: 213, endPoint y: 24, distance: 103.9
click at [213, 24] on div "bourbons" at bounding box center [364, 27] width 335 height 36
type input "b"
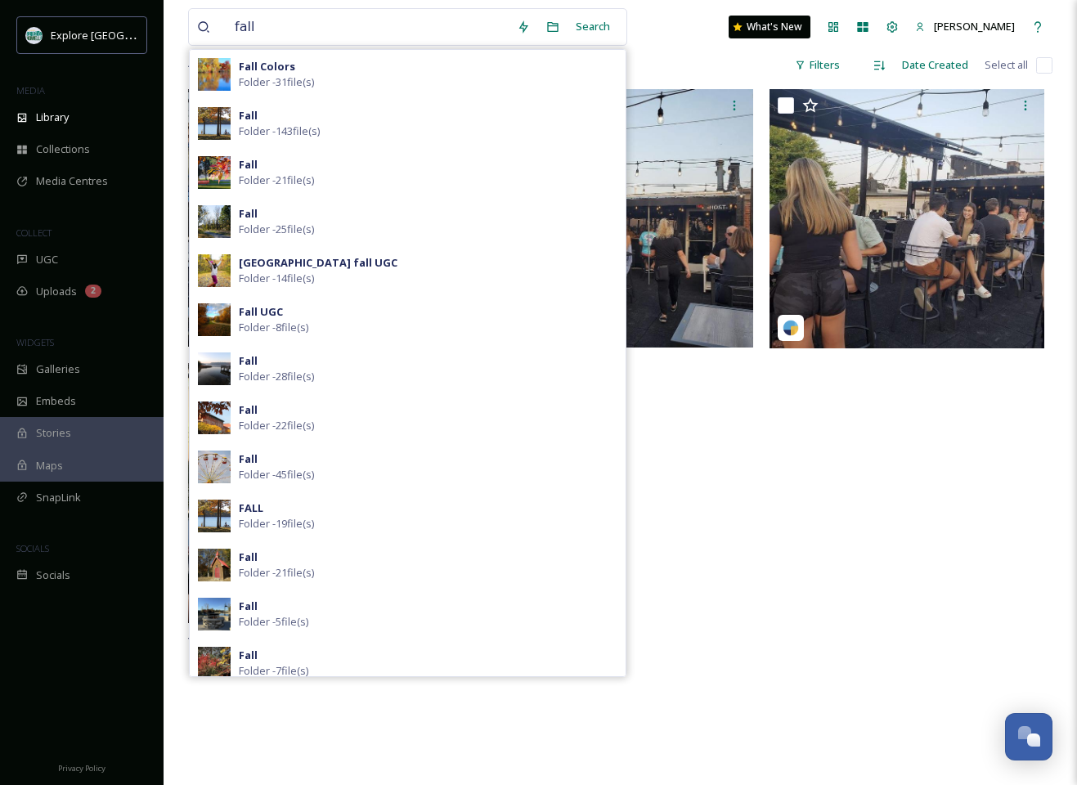
click at [330, 261] on strong "Island Lake Rec Area fall UGC" at bounding box center [318, 262] width 159 height 15
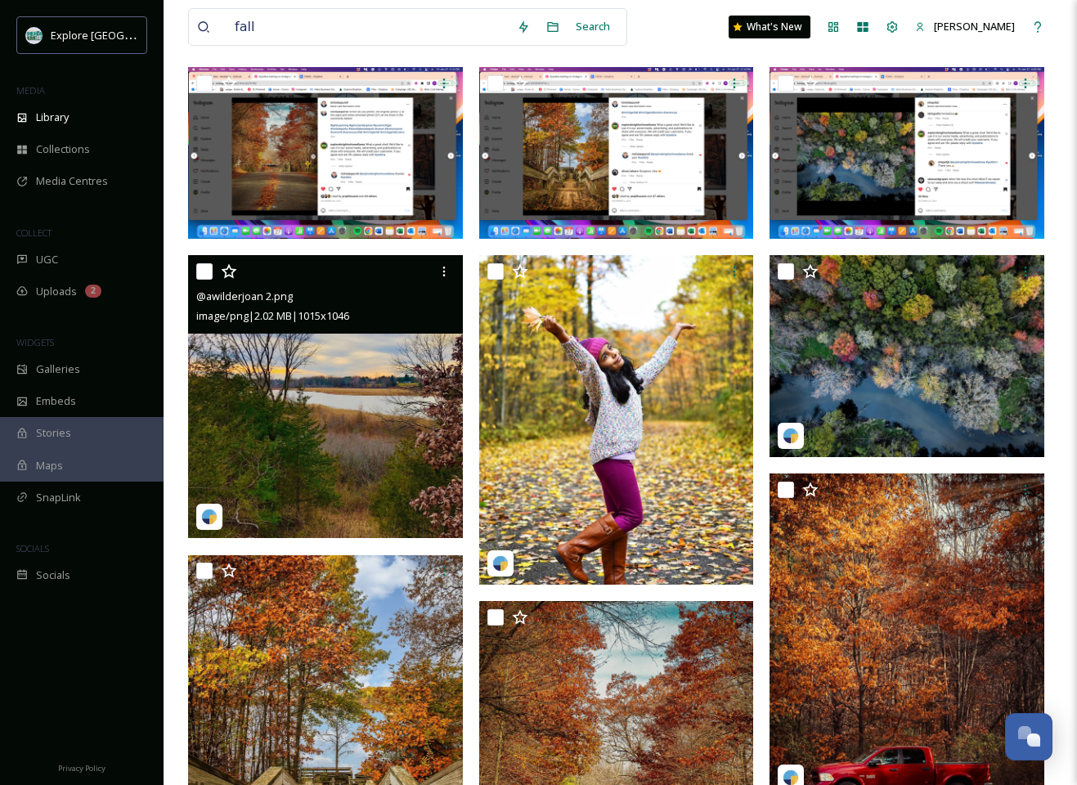
scroll to position [353, 0]
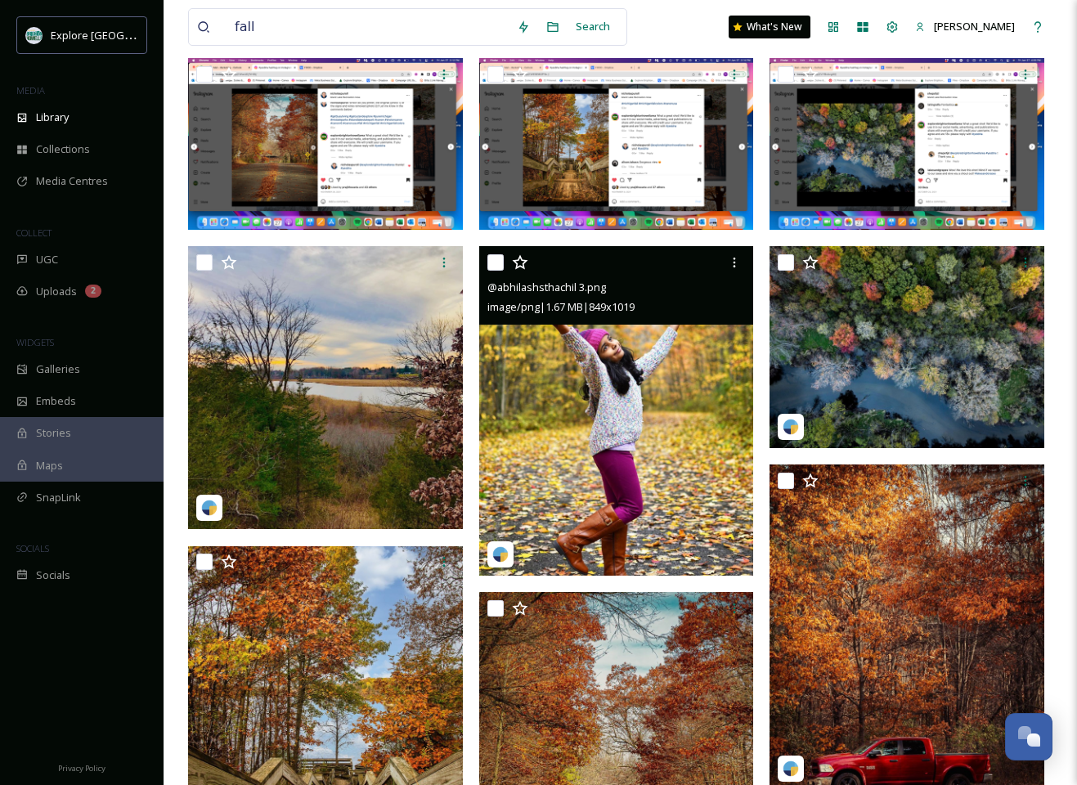
click at [561, 355] on img at bounding box center [616, 411] width 275 height 330
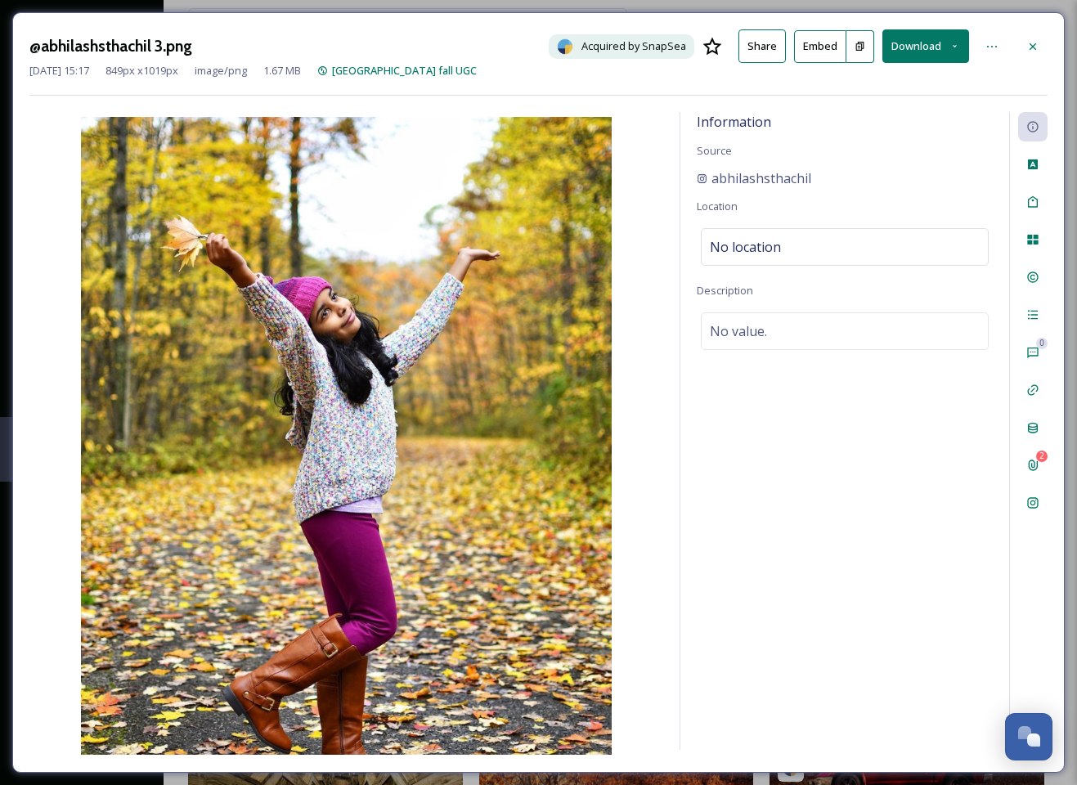
click at [935, 49] on button "Download" at bounding box center [925, 46] width 87 height 34
click at [900, 88] on span "Download Original (849 x 1019)" at bounding box center [885, 84] width 149 height 16
click at [1036, 40] on icon at bounding box center [1032, 46] width 13 height 13
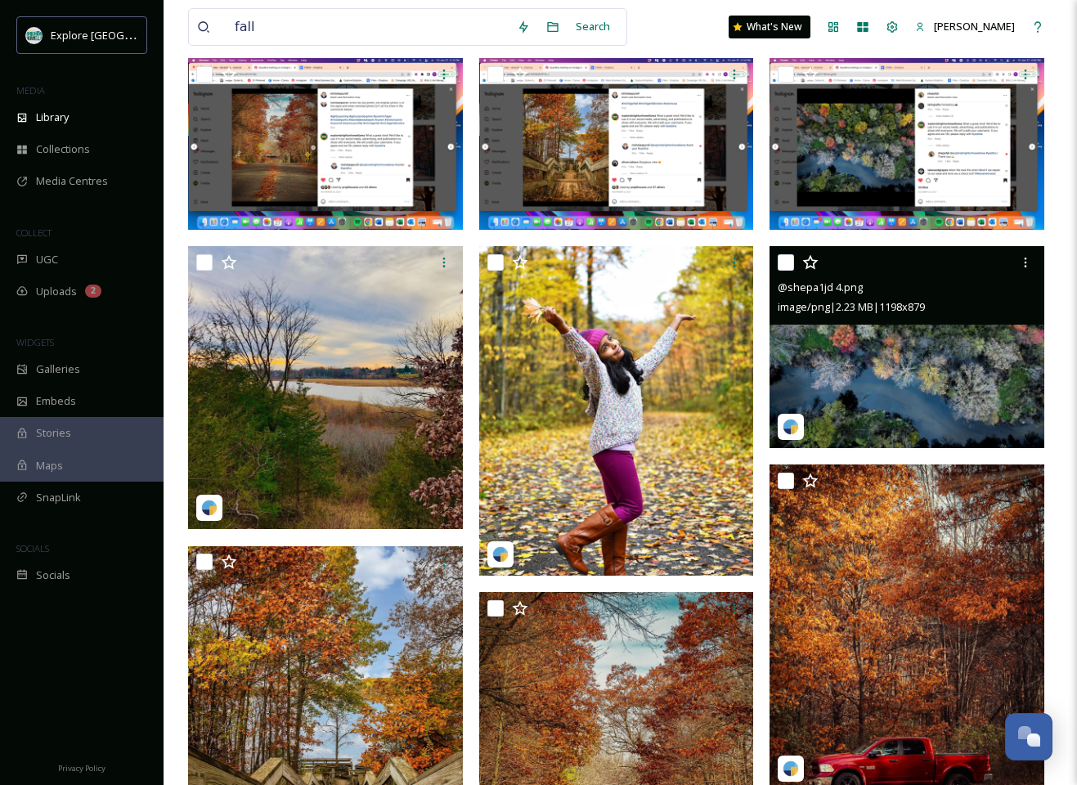
click at [931, 371] on img at bounding box center [907, 347] width 275 height 202
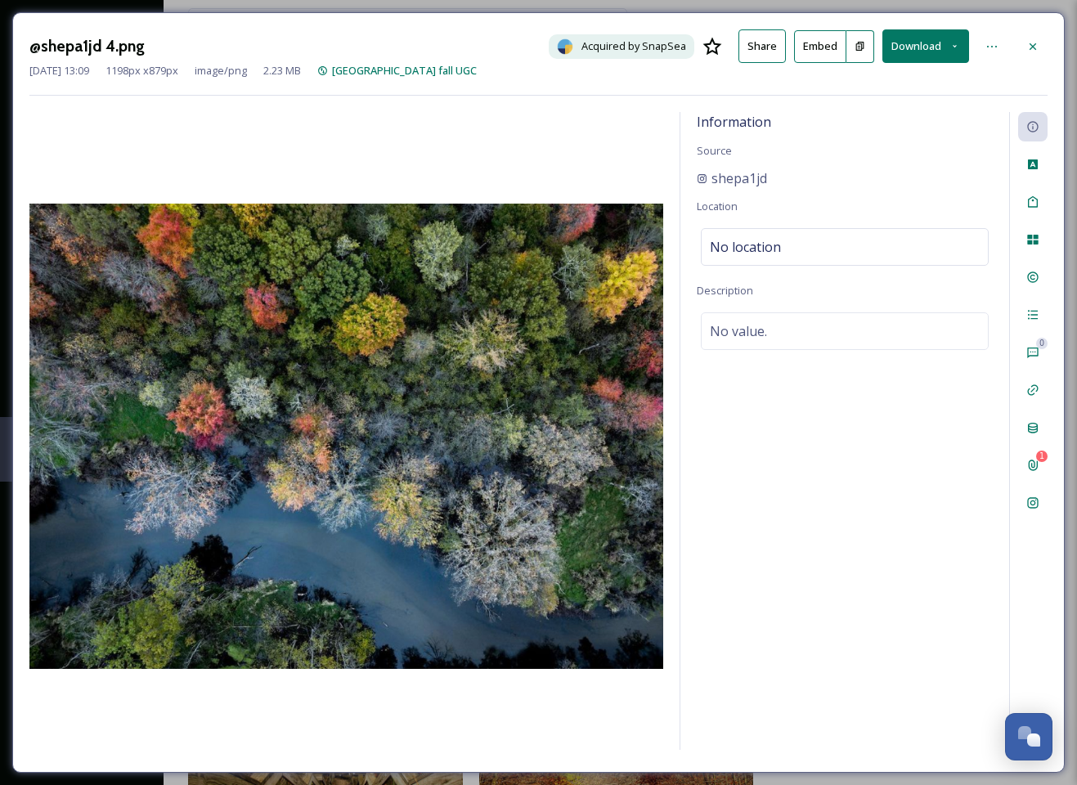
click at [940, 54] on button "Download" at bounding box center [925, 46] width 87 height 34
click at [902, 84] on span "Download Original (1198 x 879)" at bounding box center [883, 84] width 149 height 16
drag, startPoint x: 1032, startPoint y: 44, endPoint x: 1025, endPoint y: 55, distance: 12.9
click at [1032, 44] on icon at bounding box center [1032, 46] width 13 height 13
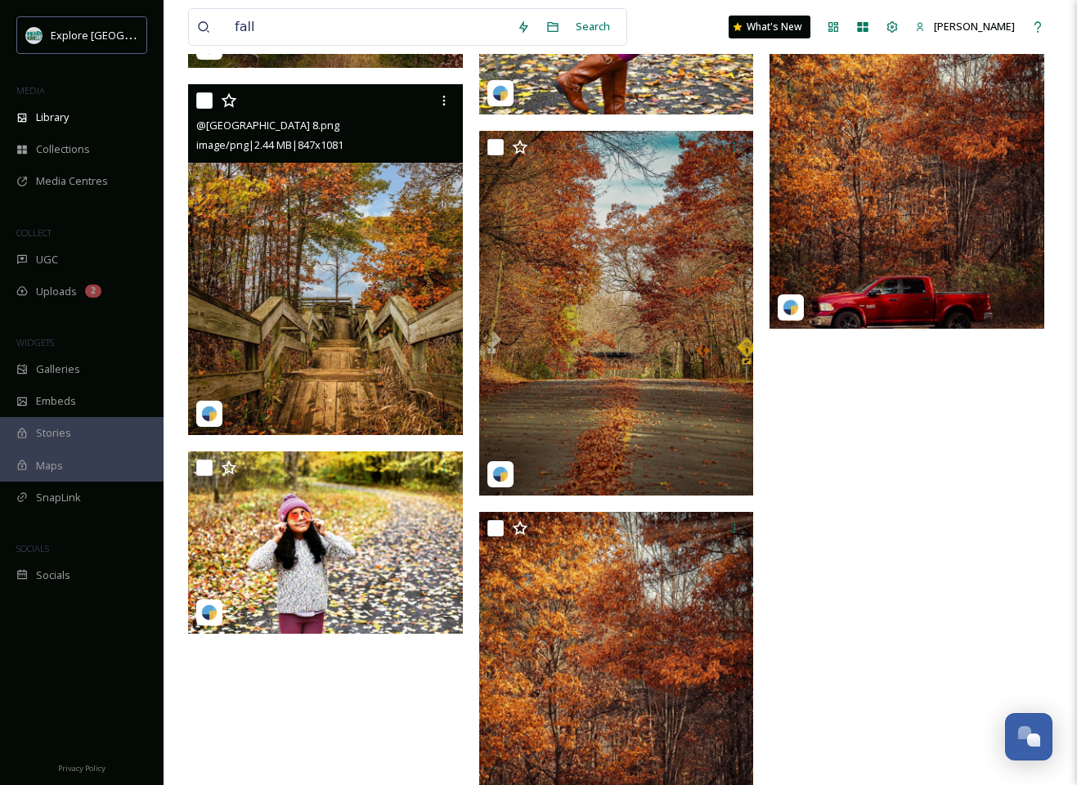
scroll to position [802, 0]
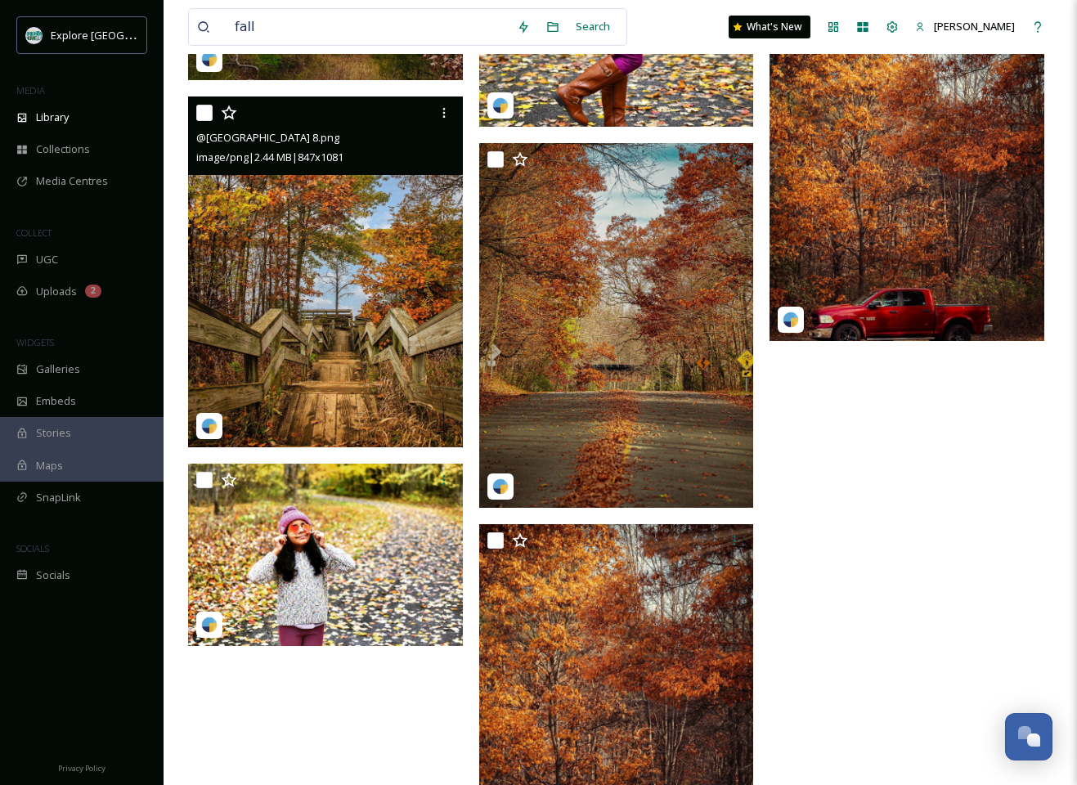
click at [402, 333] on img at bounding box center [325, 272] width 275 height 351
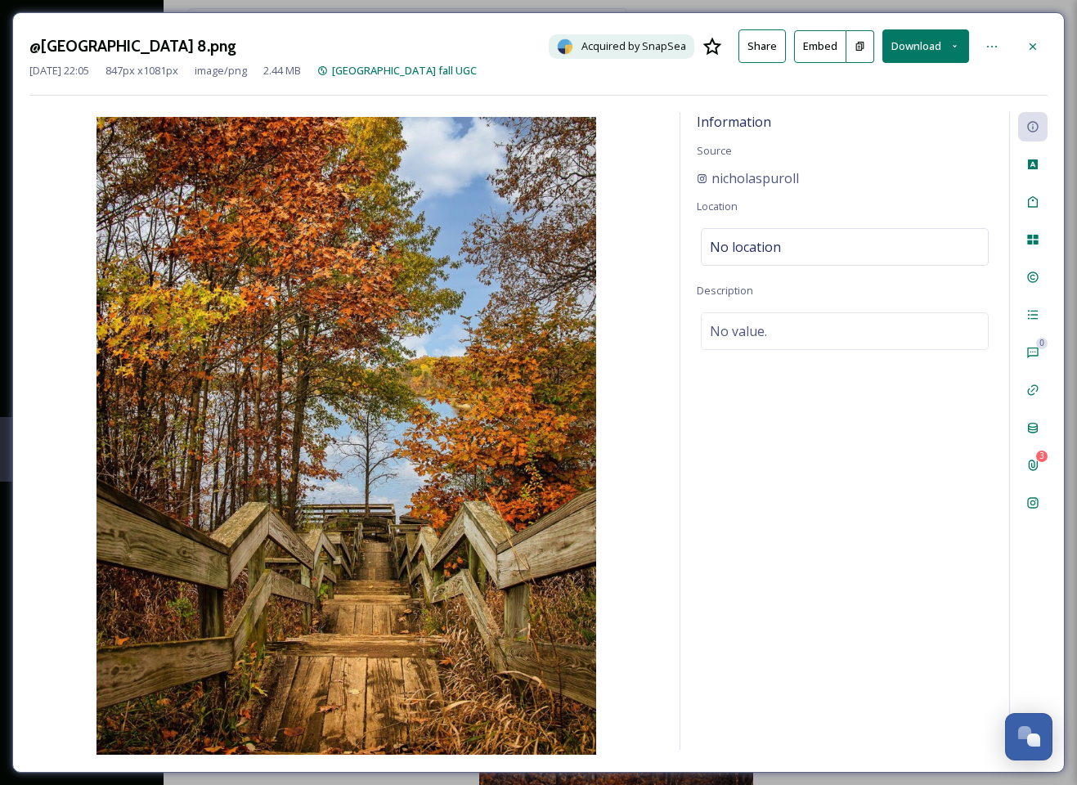
click at [918, 41] on button "Download" at bounding box center [925, 46] width 87 height 34
click at [872, 84] on span "Download Original (847 x 1081)" at bounding box center [883, 84] width 149 height 16
click at [1030, 47] on icon at bounding box center [1033, 46] width 7 height 7
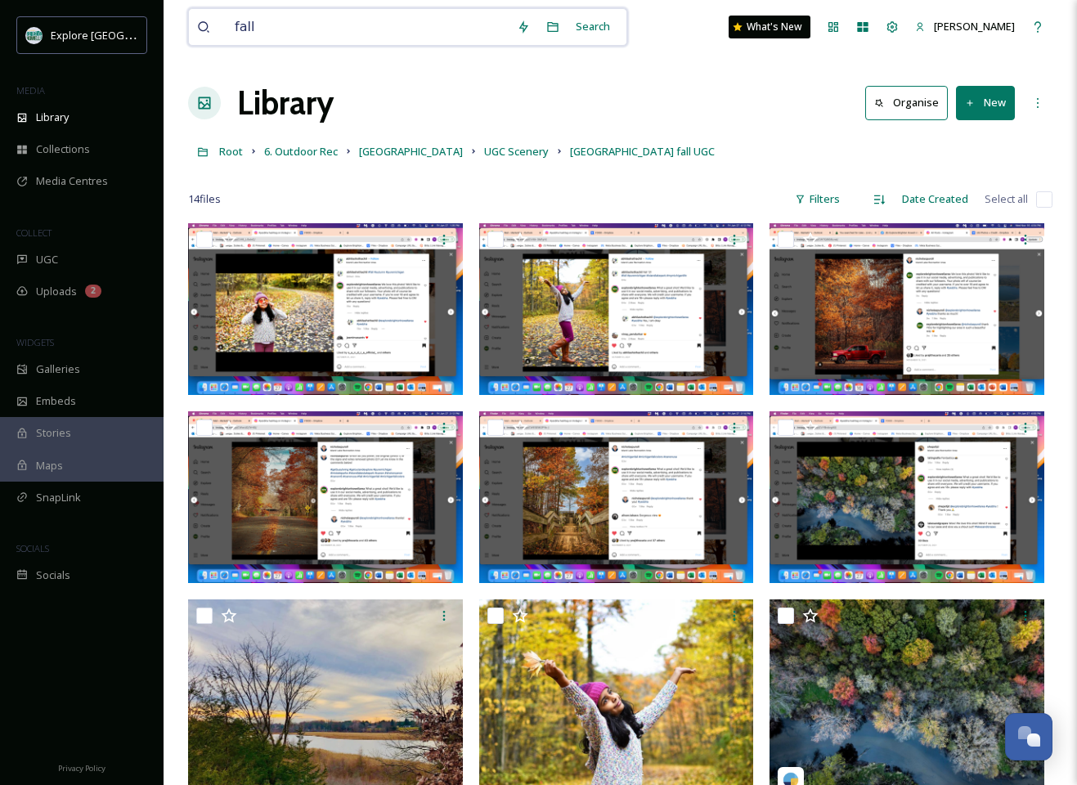
drag, startPoint x: 322, startPoint y: 29, endPoint x: 183, endPoint y: 22, distance: 139.2
type input "f"
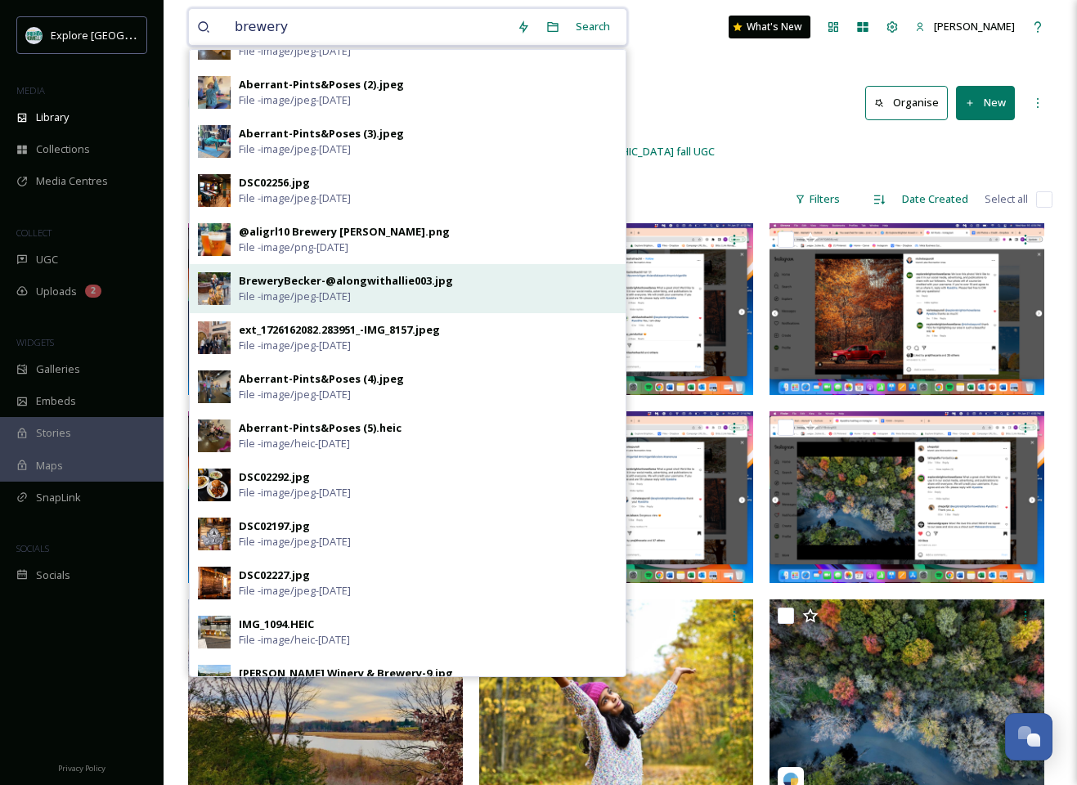
scroll to position [508, 0]
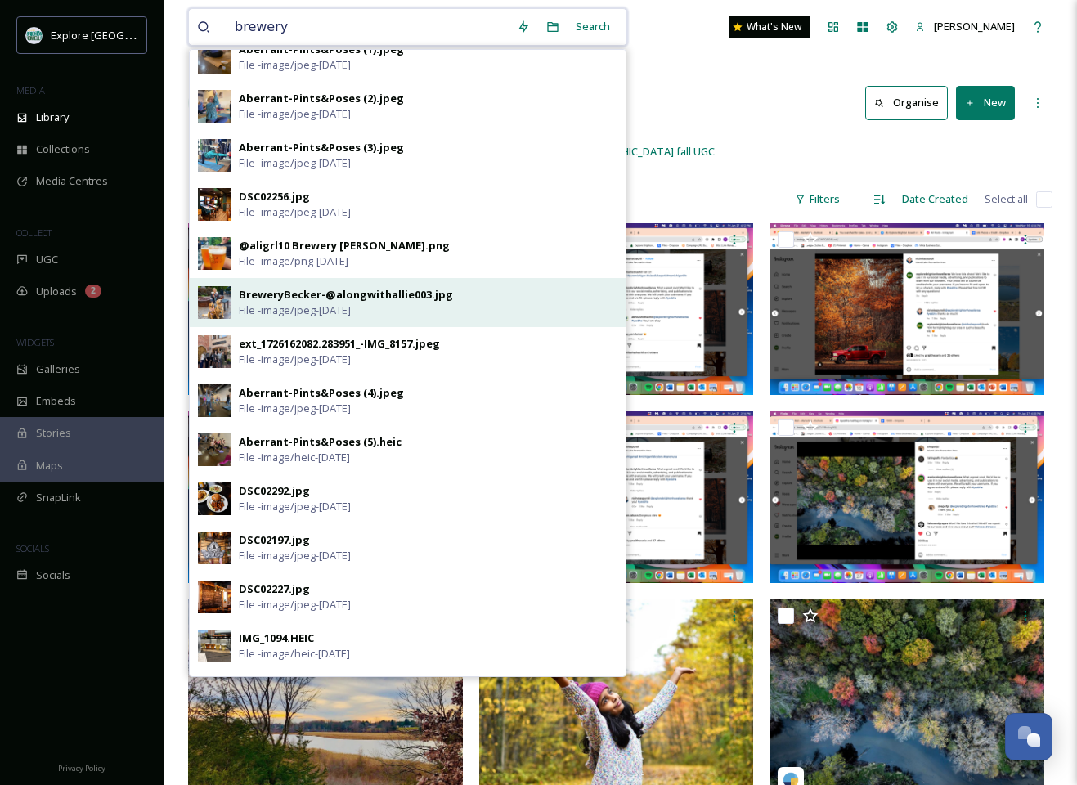
type input "brewery"
click at [252, 294] on div "BreweryBecker-@alongwithallie003.jpg" at bounding box center [346, 295] width 214 height 16
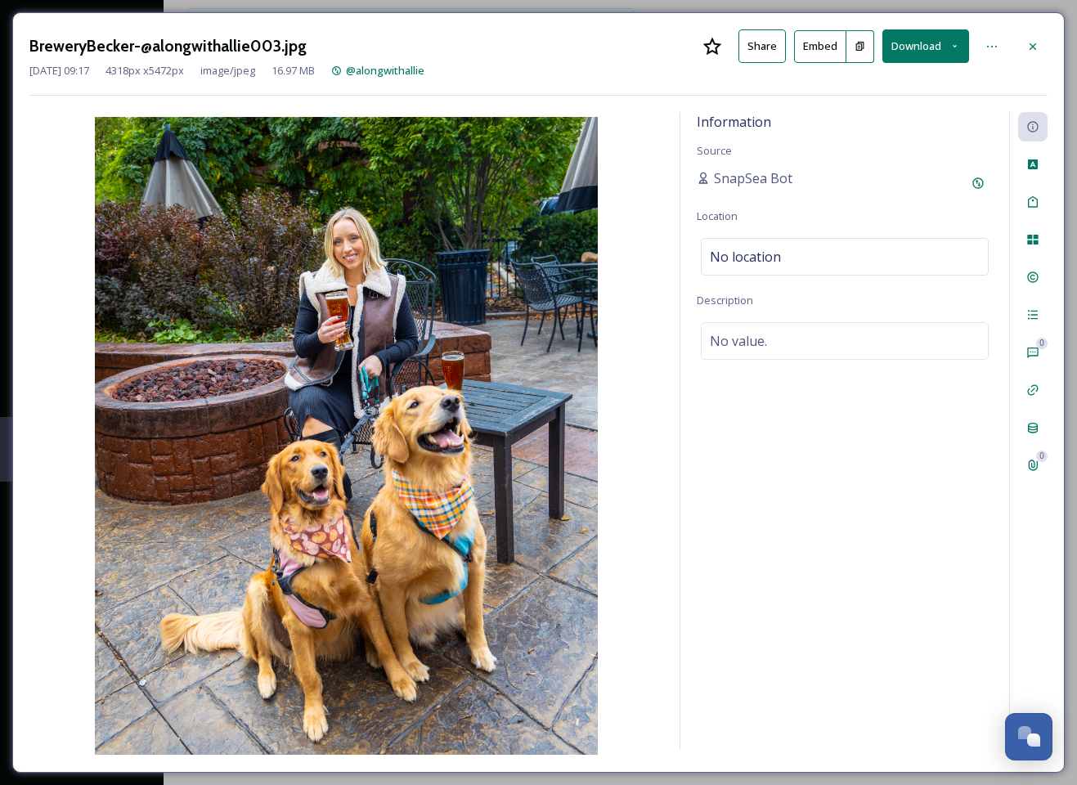
click at [934, 44] on button "Download" at bounding box center [925, 46] width 87 height 34
click at [893, 83] on span "Download Original (4318 x 5472)" at bounding box center [882, 84] width 155 height 16
click at [1030, 47] on icon at bounding box center [1032, 46] width 13 height 13
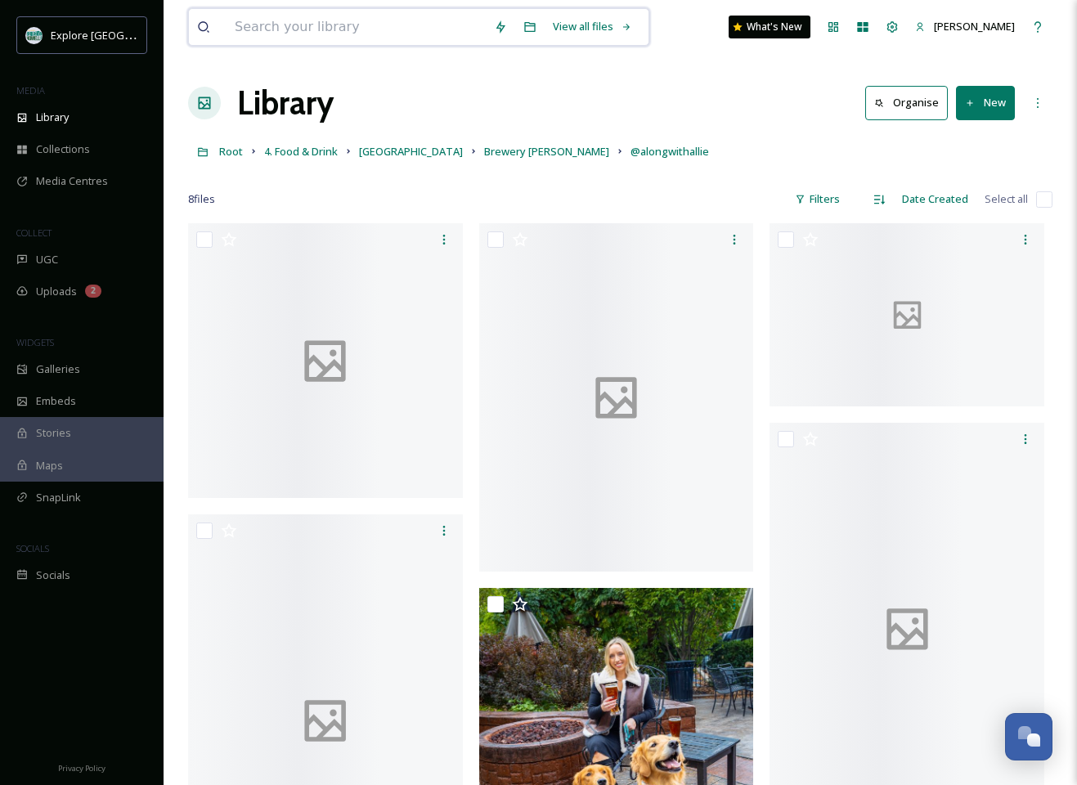
click at [375, 25] on input at bounding box center [356, 27] width 259 height 36
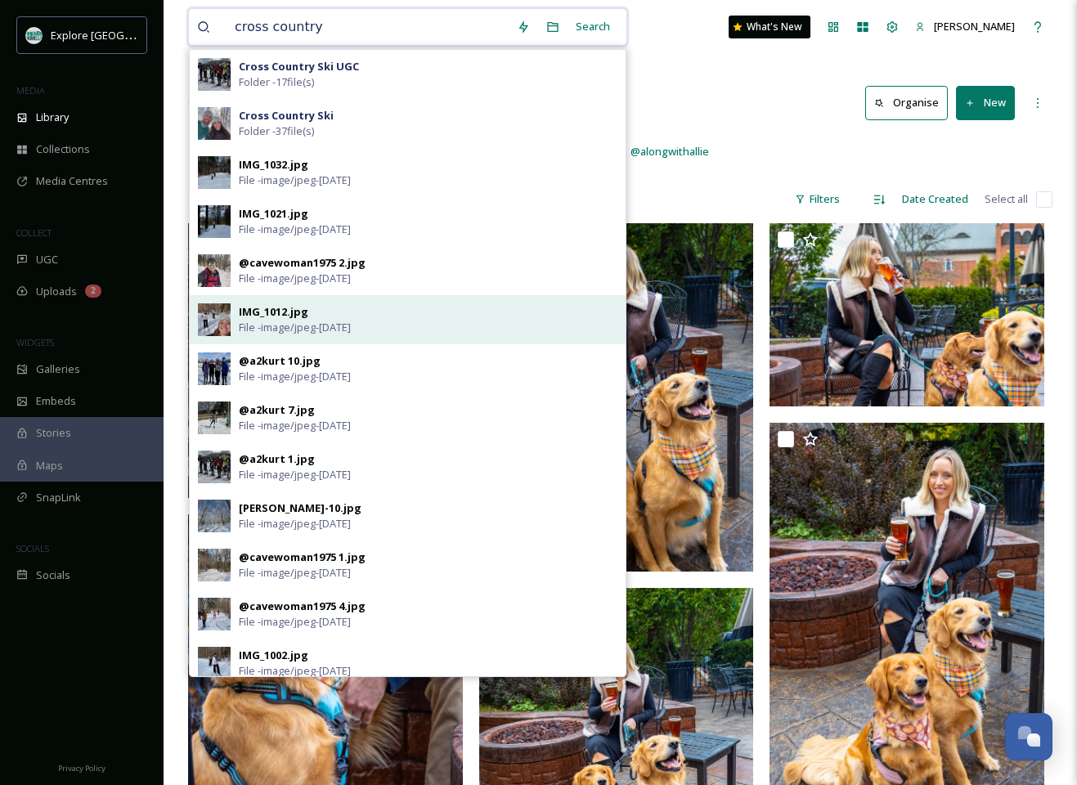
type input "cross country"
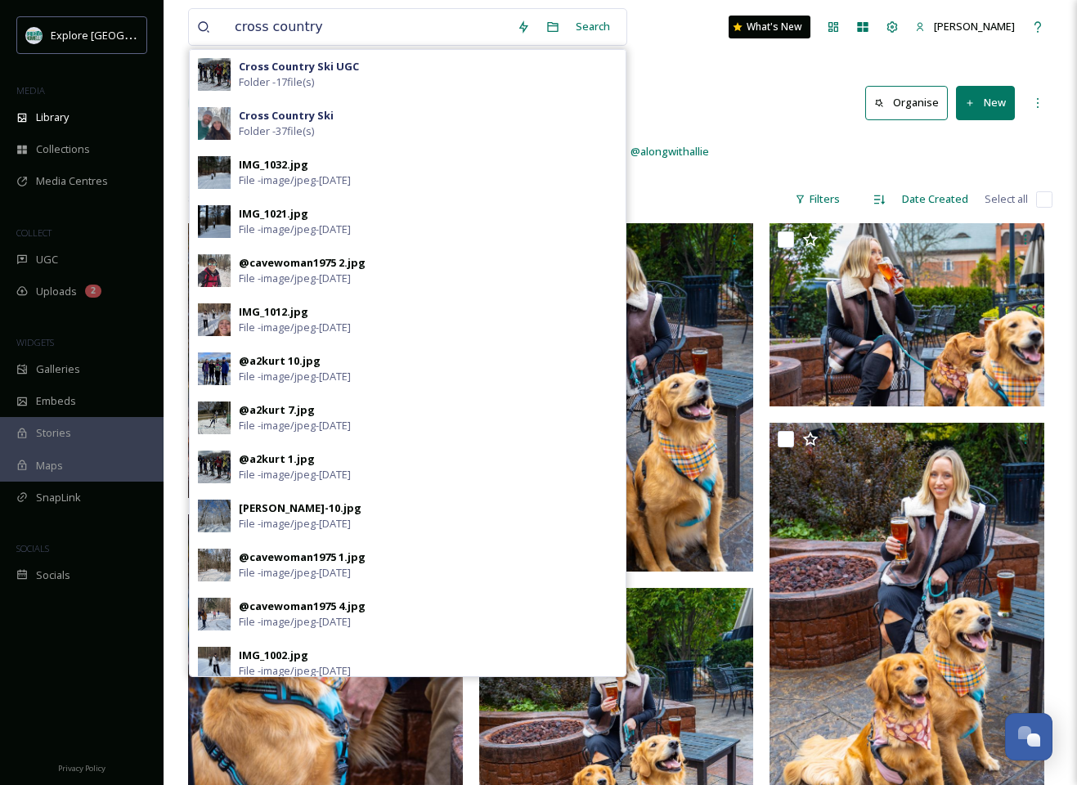
click at [261, 310] on div "IMG_1012.jpg" at bounding box center [274, 312] width 70 height 16
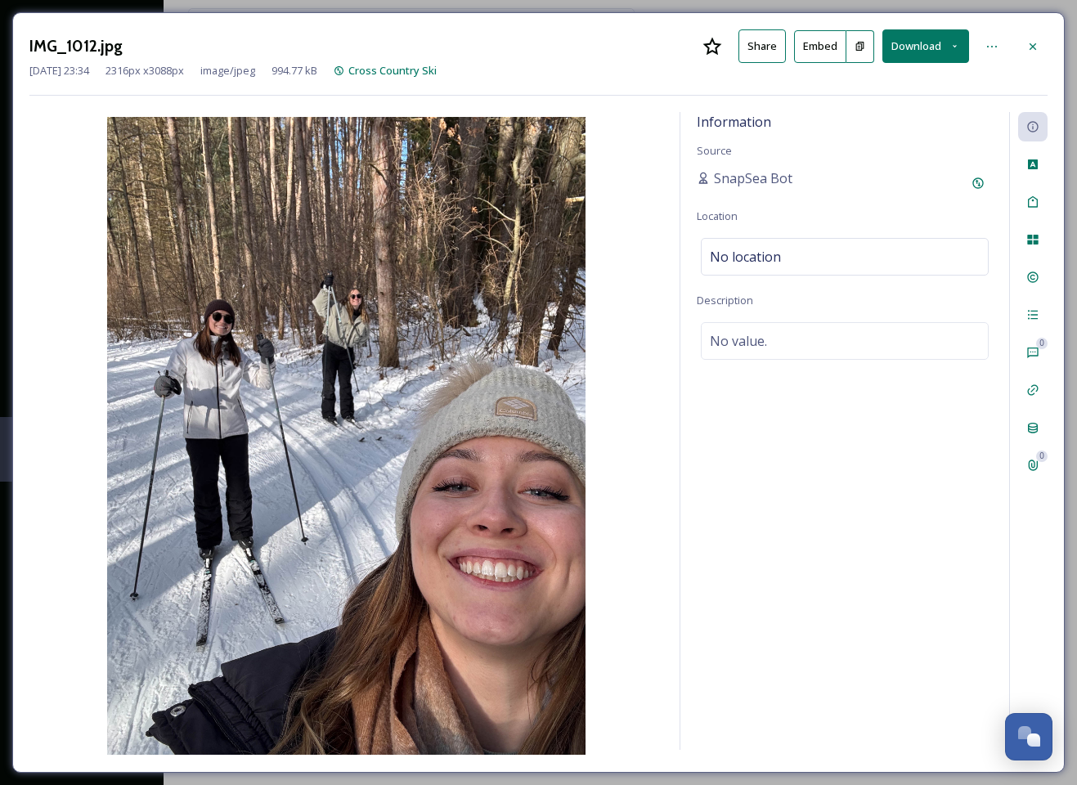
click at [916, 47] on button "Download" at bounding box center [925, 46] width 87 height 34
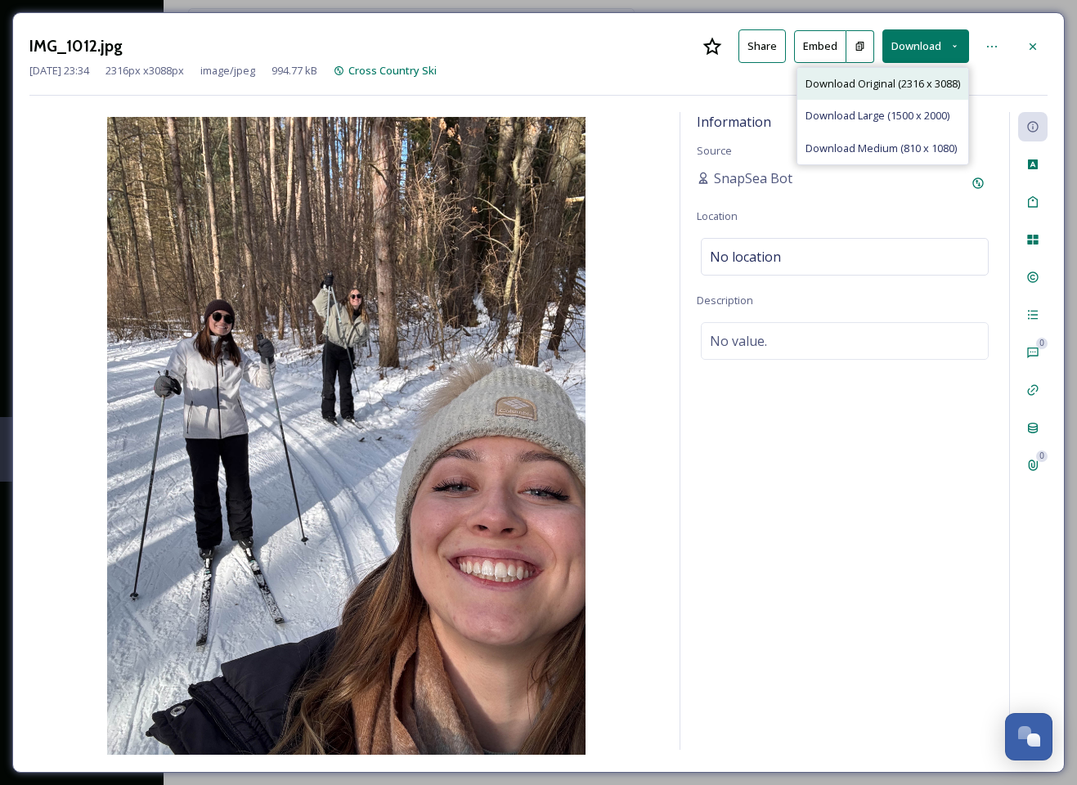
click at [877, 80] on span "Download Original (2316 x 3088)" at bounding box center [882, 84] width 155 height 16
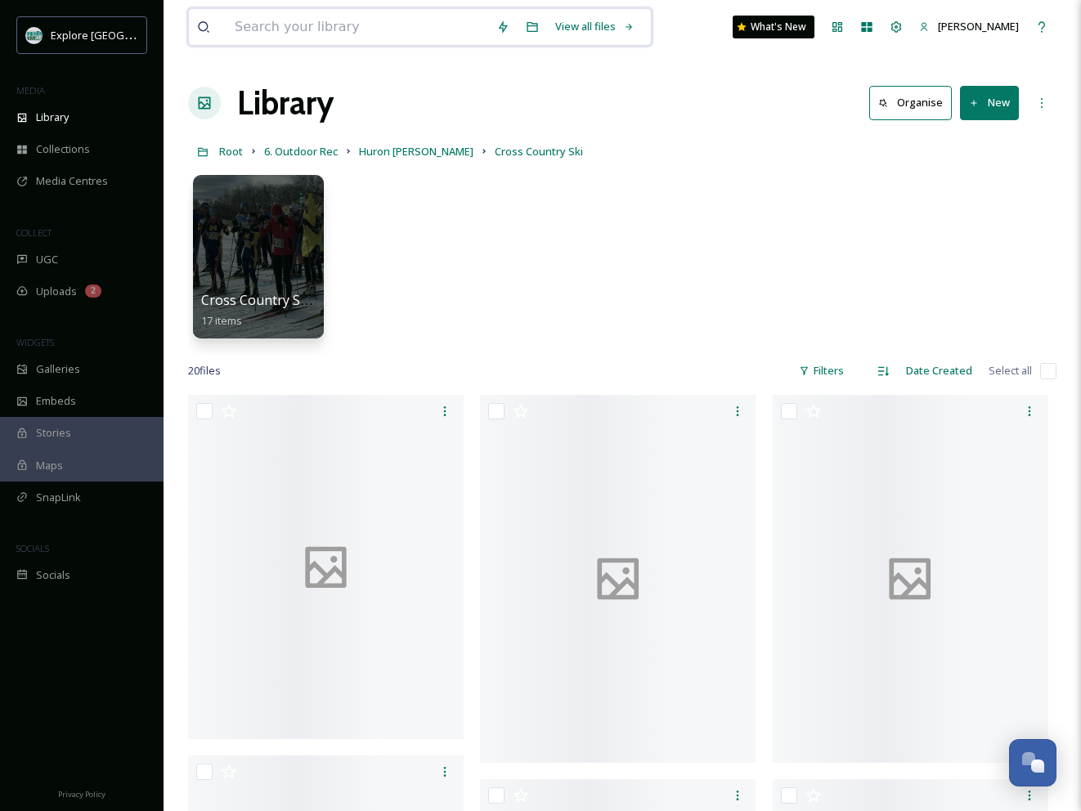
click at [364, 23] on input at bounding box center [358, 27] width 262 height 36
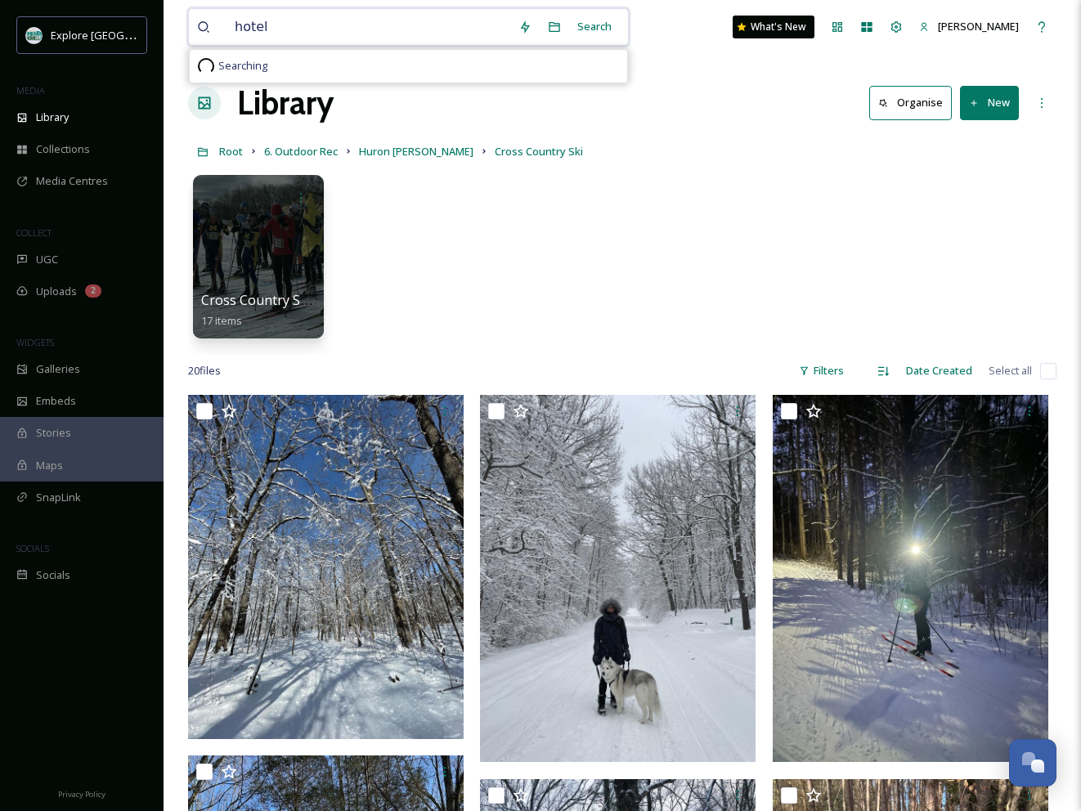
type input "hotels"
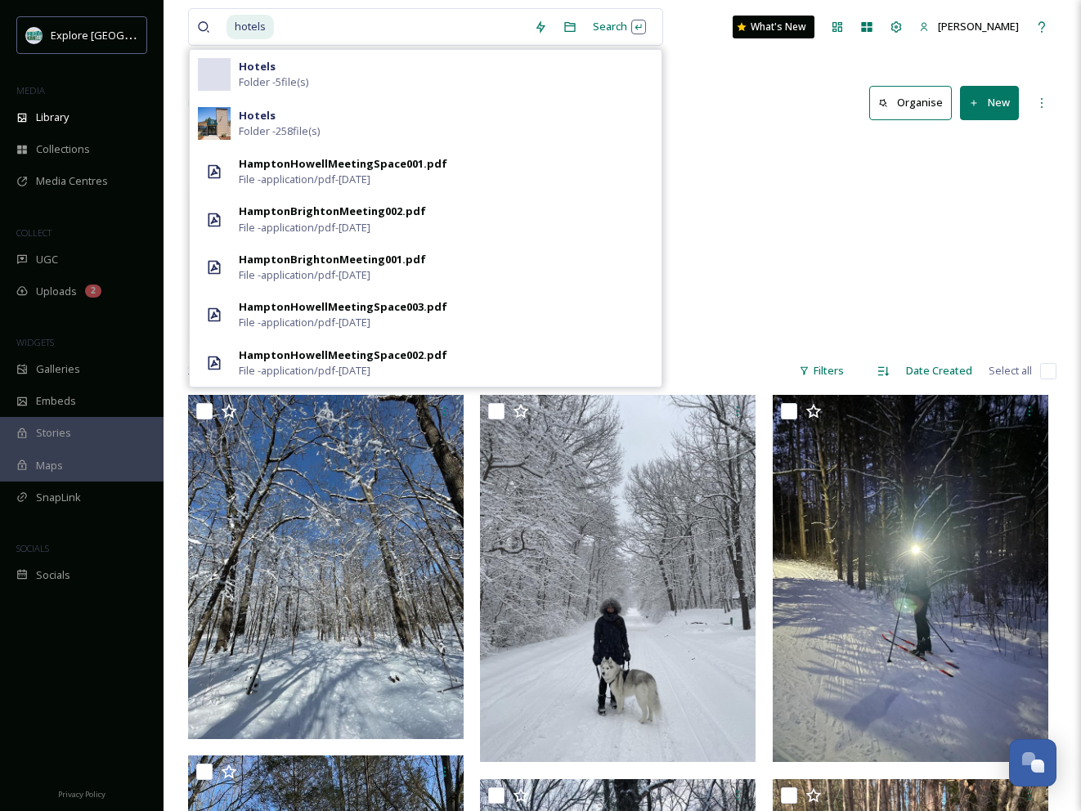
click at [311, 164] on div "HamptonHowellMeetingSpace001.pdf" at bounding box center [343, 164] width 209 height 16
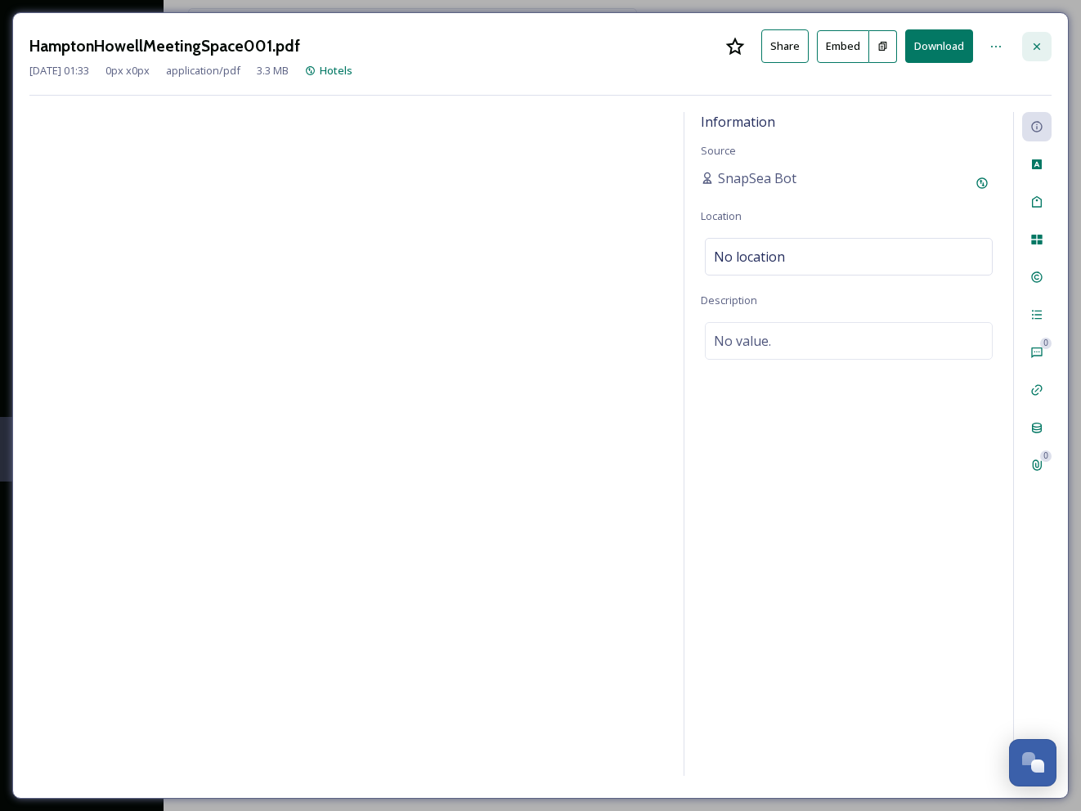
click at [1036, 47] on icon at bounding box center [1036, 46] width 13 height 13
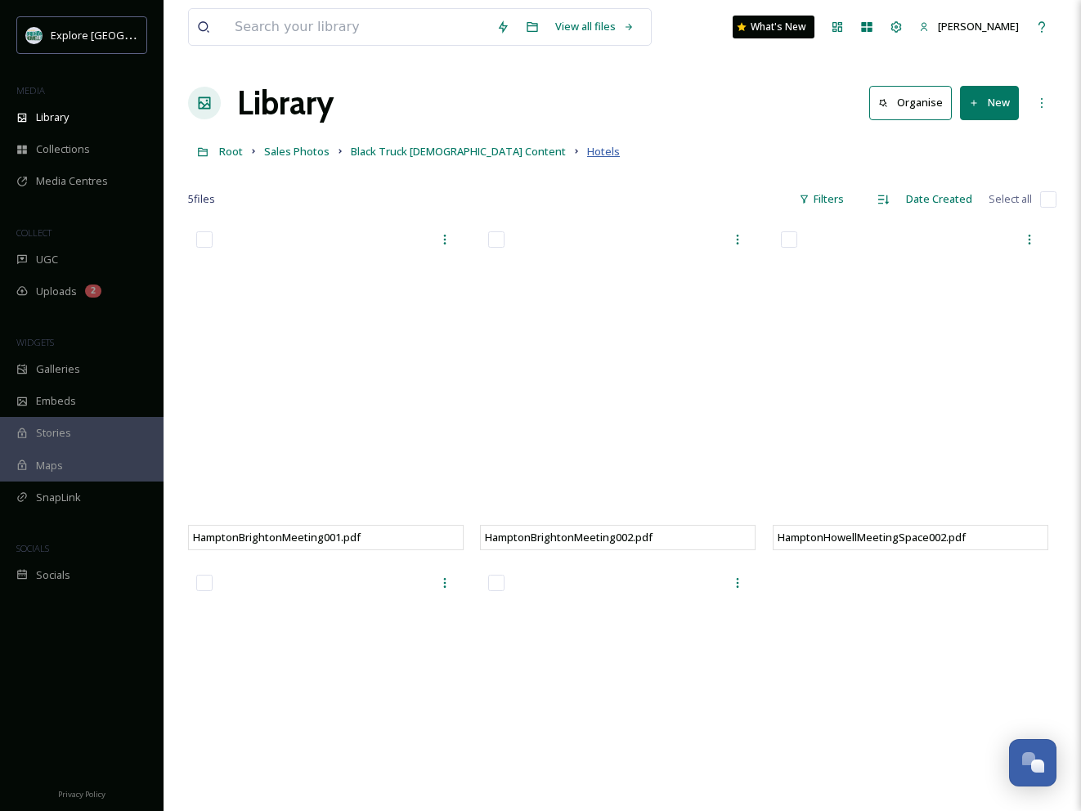
click at [587, 150] on span "Hotels" at bounding box center [603, 151] width 33 height 15
drag, startPoint x: 357, startPoint y: 32, endPoint x: 209, endPoint y: 25, distance: 149.0
click at [209, 25] on div at bounding box center [342, 27] width 291 height 36
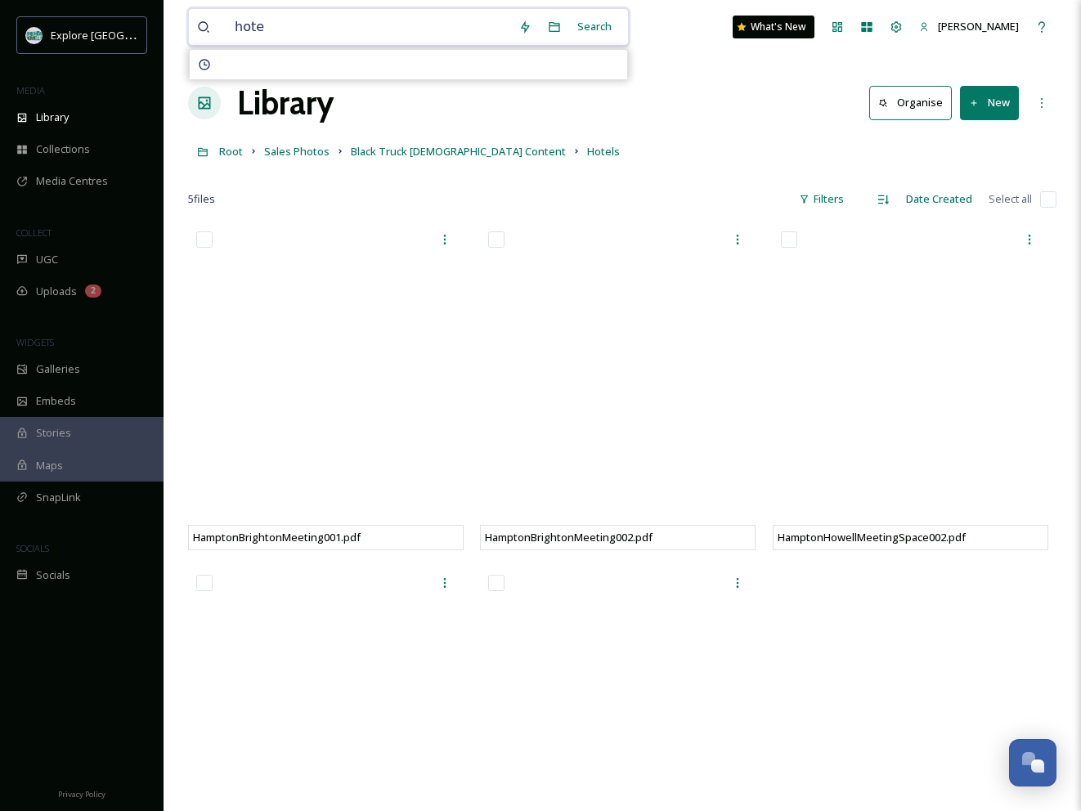
type input "hotel"
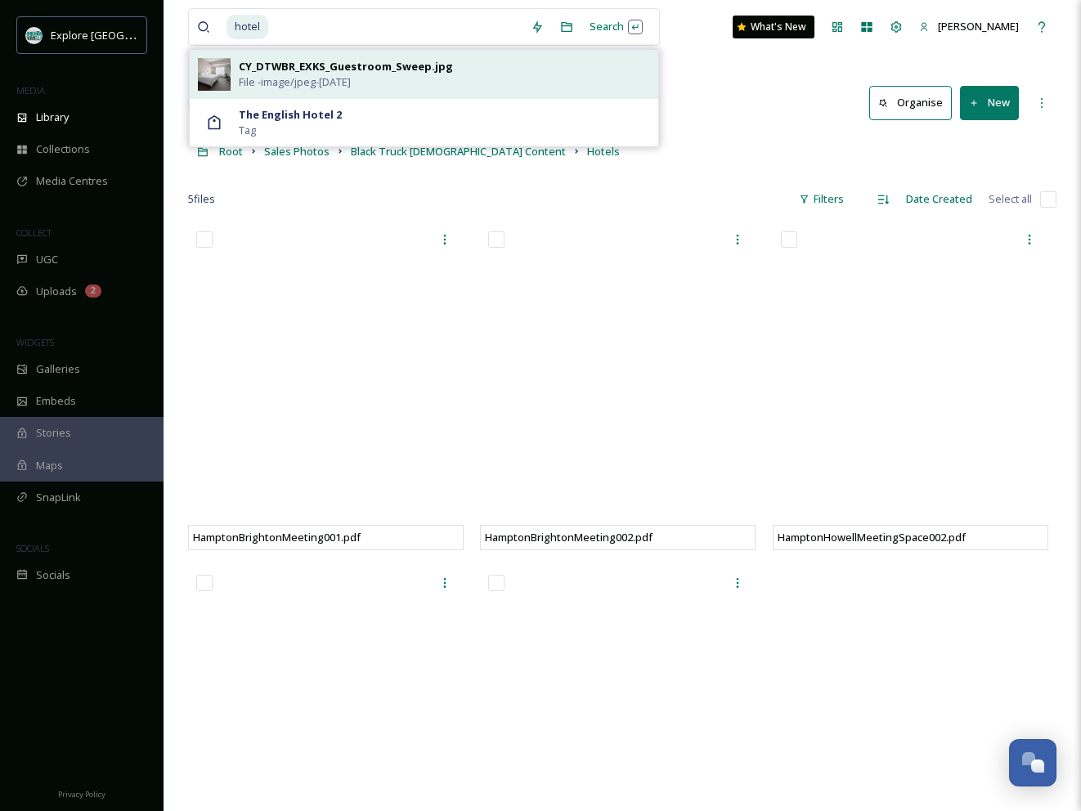
click at [382, 67] on div "CY_DTWBR_EXKS_Guestroom_Sweep.jpg" at bounding box center [346, 67] width 214 height 16
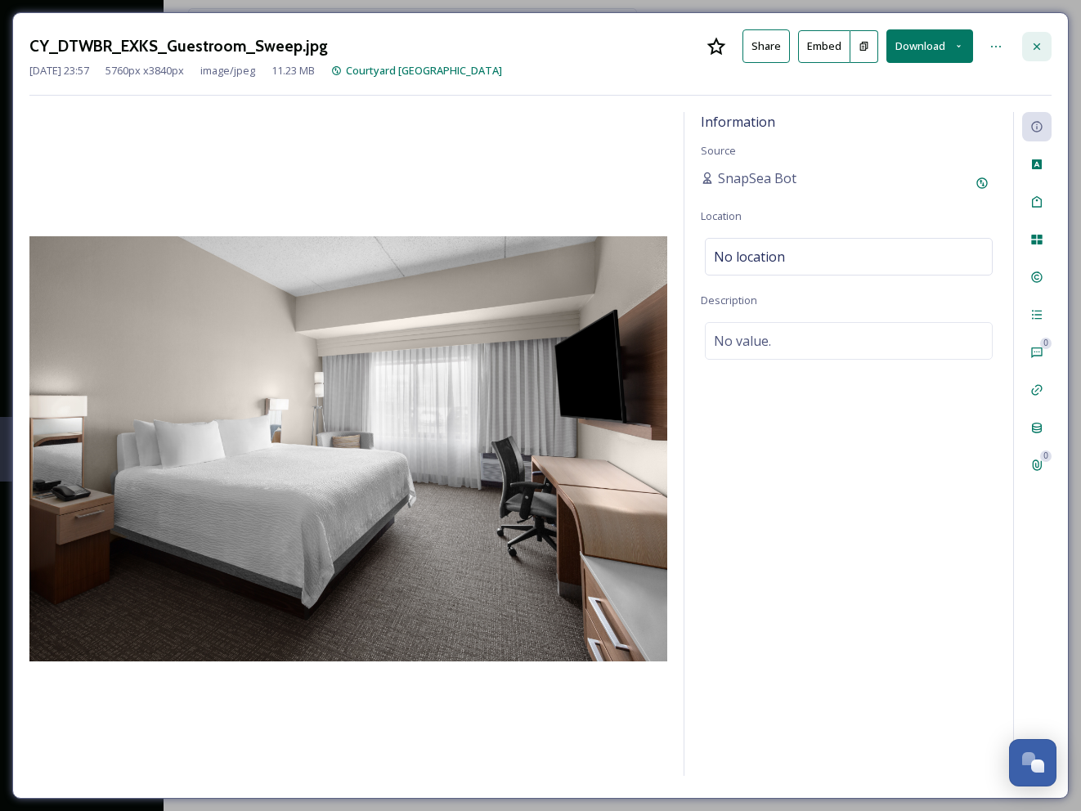
click at [1043, 43] on icon at bounding box center [1036, 46] width 13 height 13
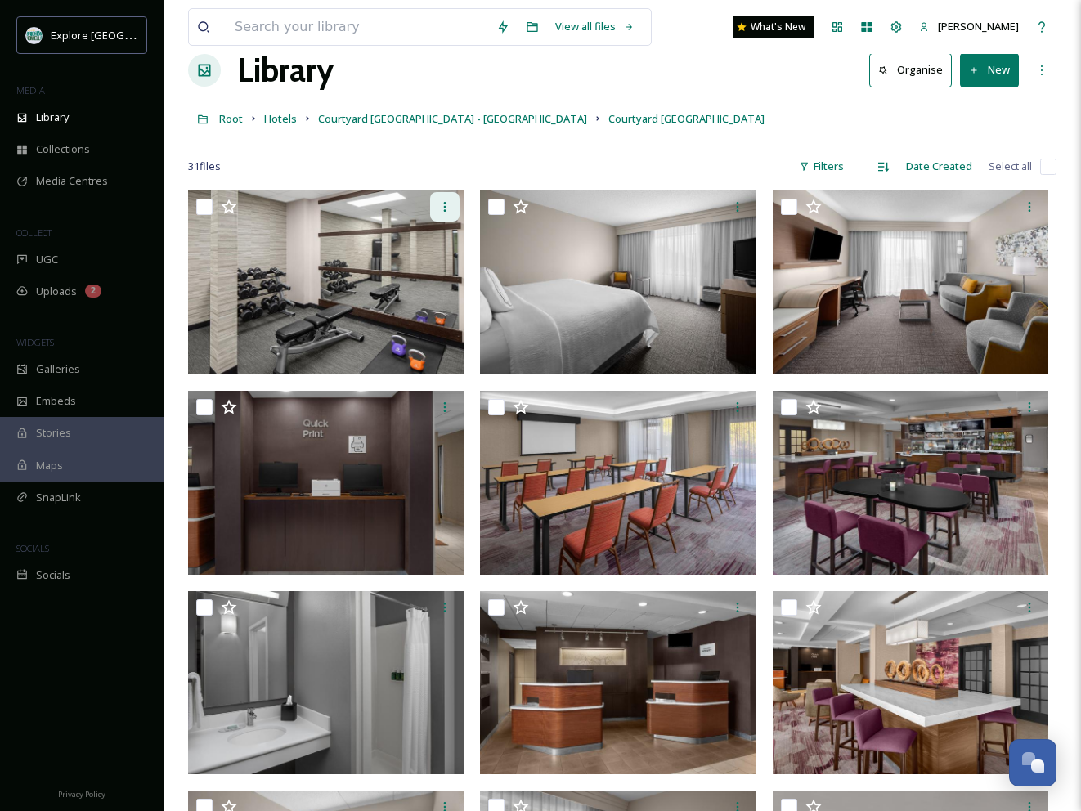
scroll to position [25, 0]
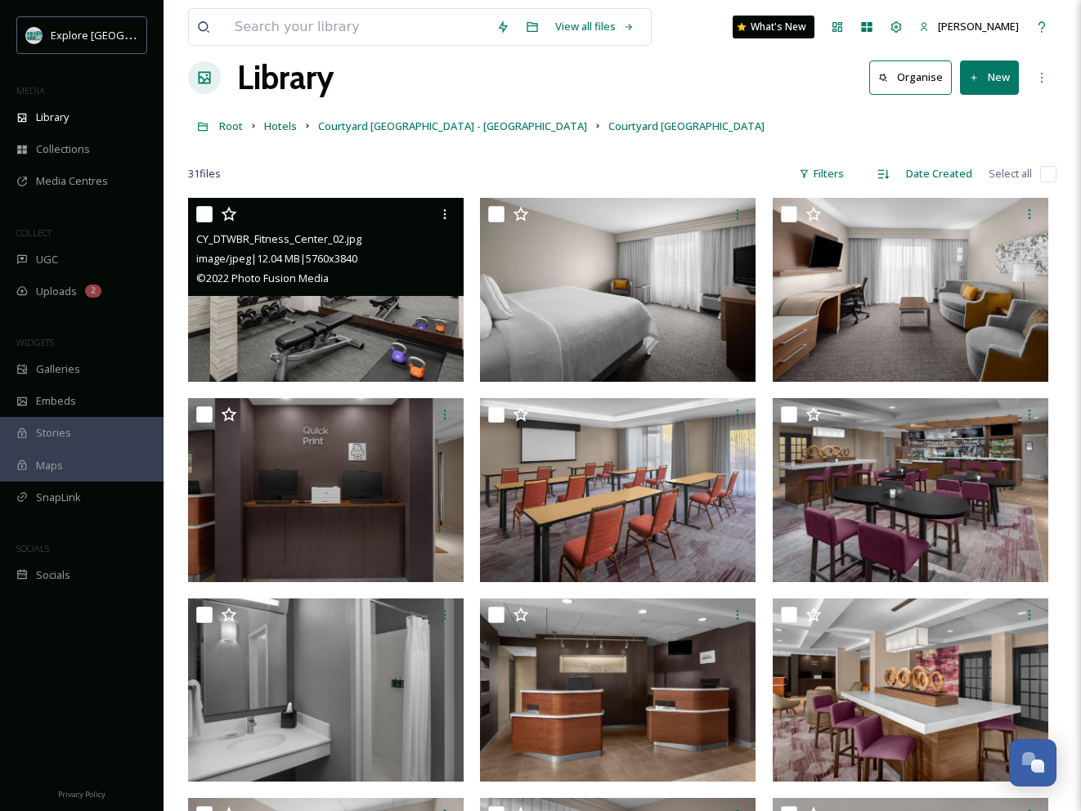
click at [401, 313] on img at bounding box center [326, 290] width 276 height 184
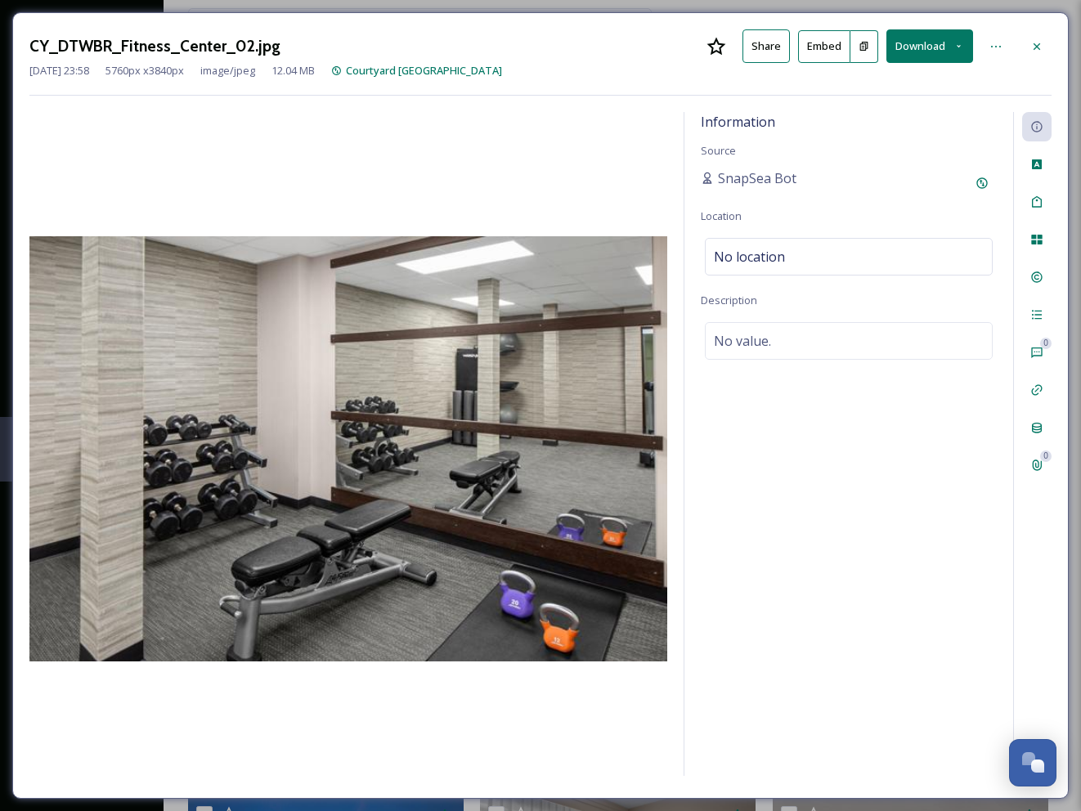
click at [954, 46] on button "Download" at bounding box center [929, 46] width 87 height 34
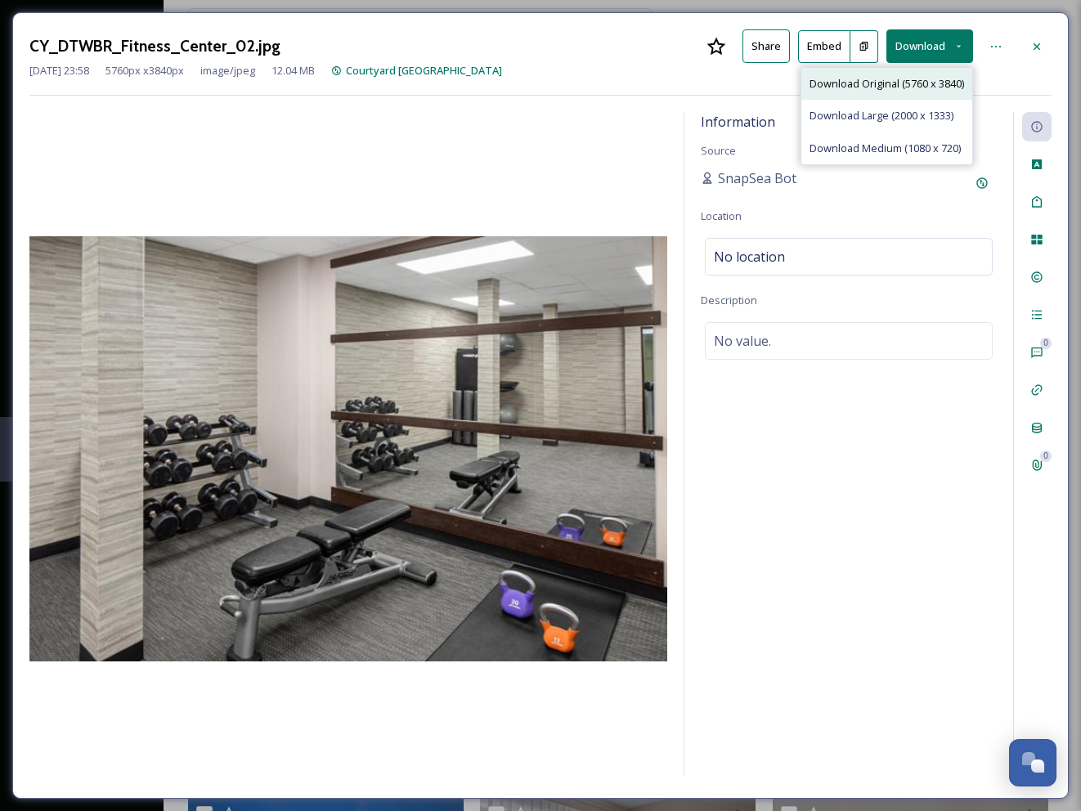
click at [907, 83] on span "Download Original (5760 x 3840)" at bounding box center [887, 84] width 155 height 16
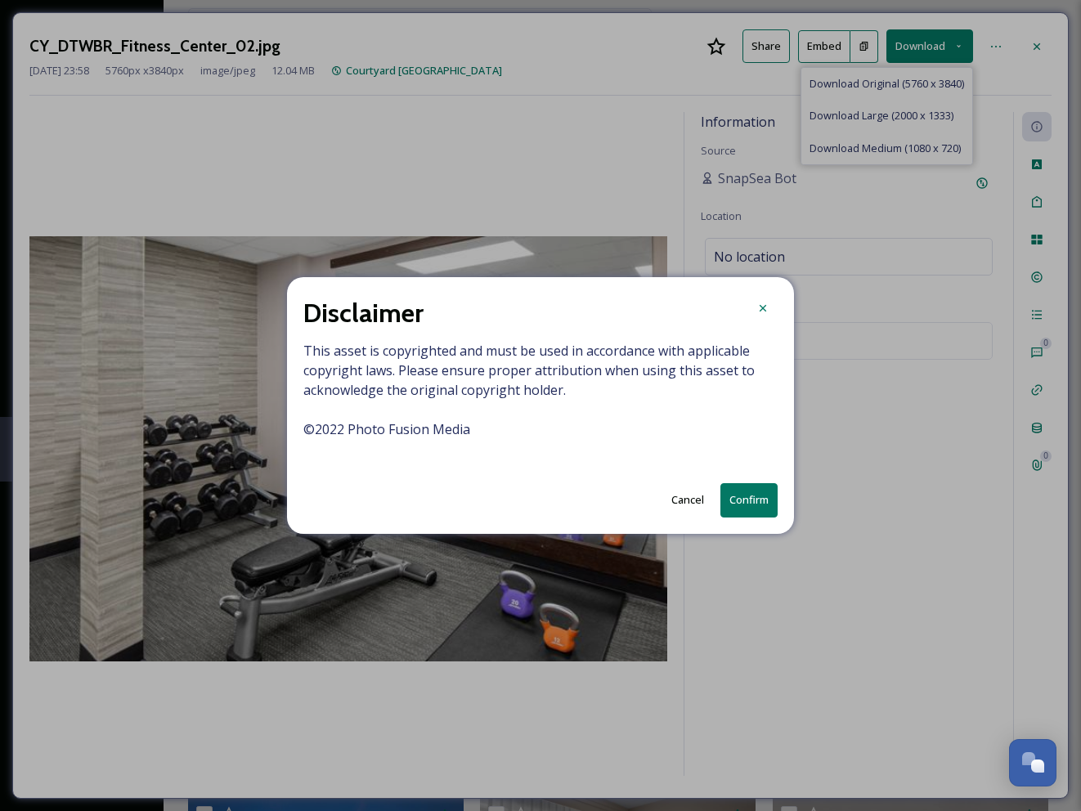
click at [763, 496] on button "Confirm" at bounding box center [748, 500] width 57 height 34
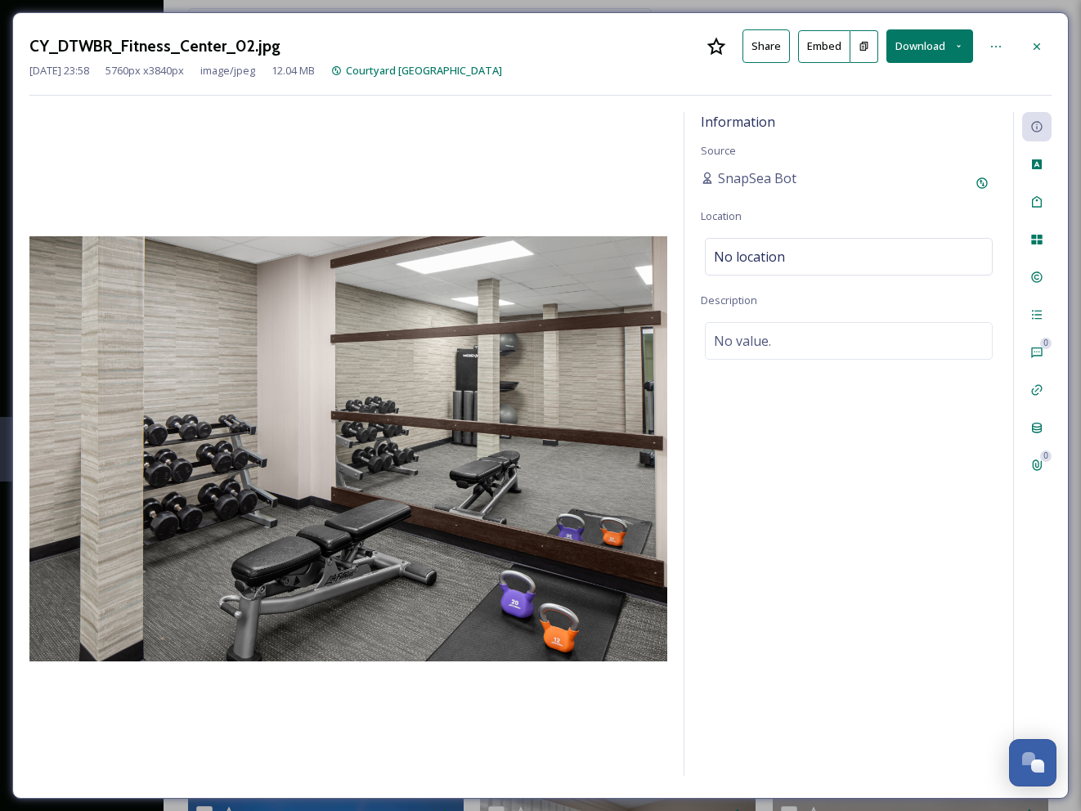
click at [1039, 40] on icon at bounding box center [1036, 46] width 13 height 13
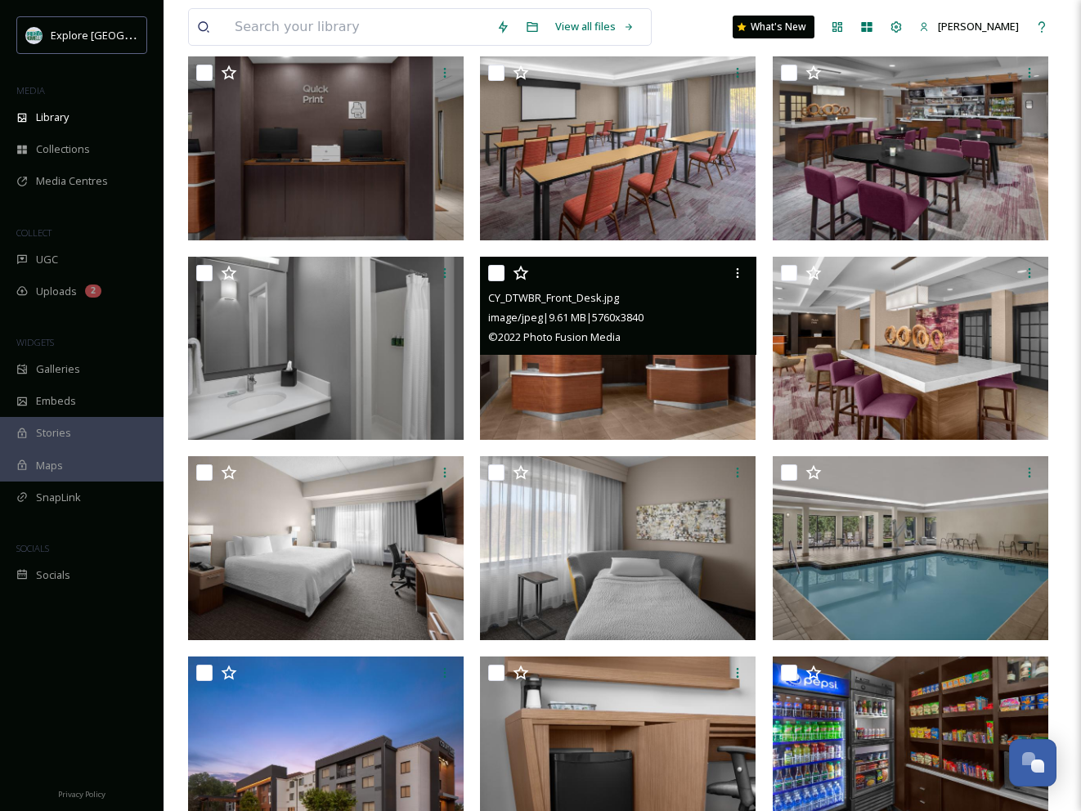
scroll to position [370, 0]
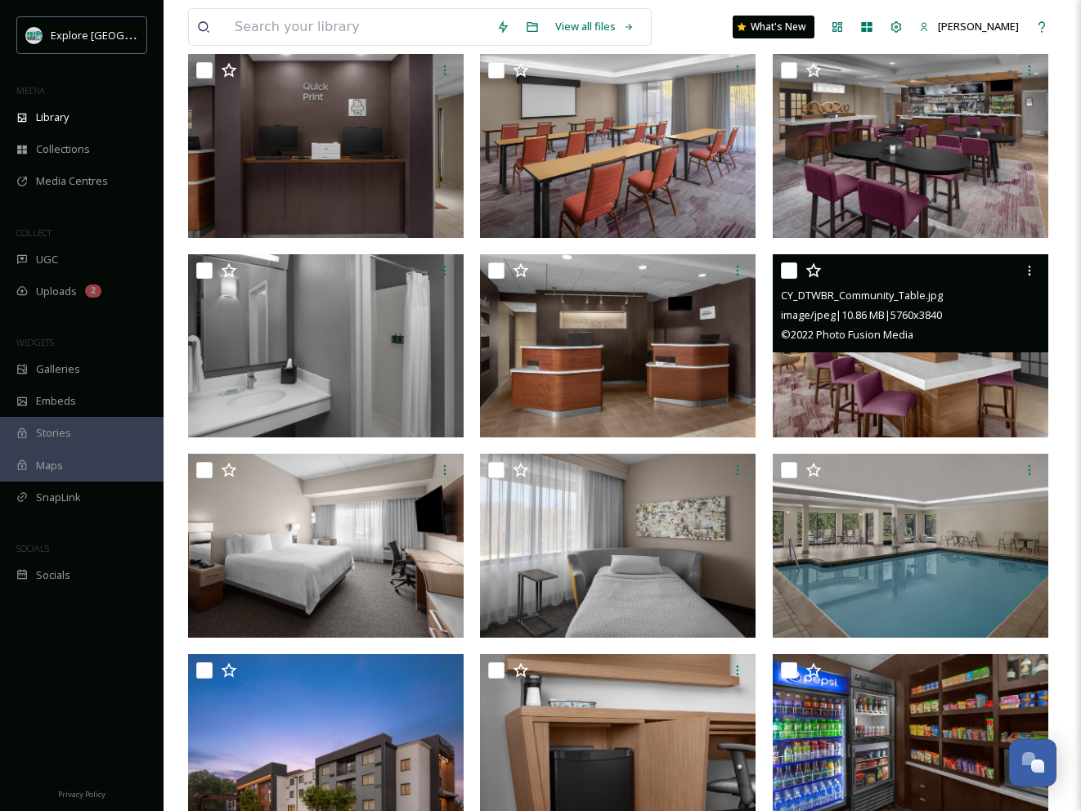
click at [954, 379] on img at bounding box center [911, 346] width 276 height 184
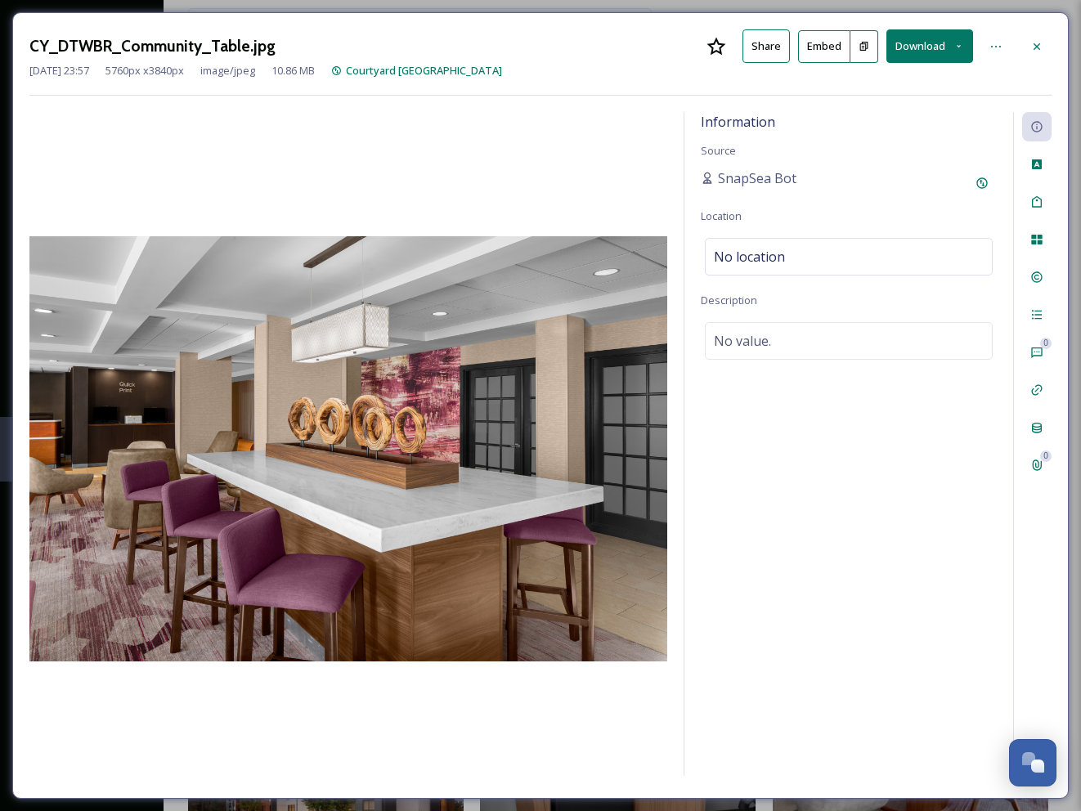
click at [932, 48] on button "Download" at bounding box center [929, 46] width 87 height 34
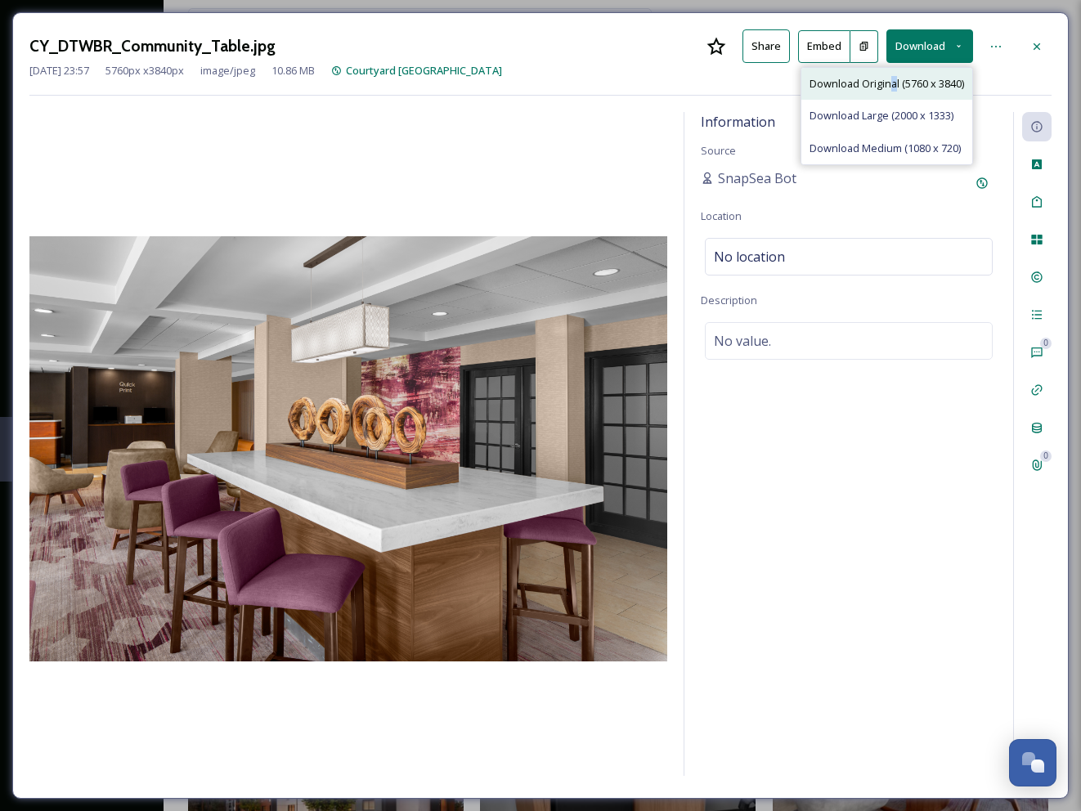
click at [891, 82] on span "Download Original (5760 x 3840)" at bounding box center [887, 84] width 155 height 16
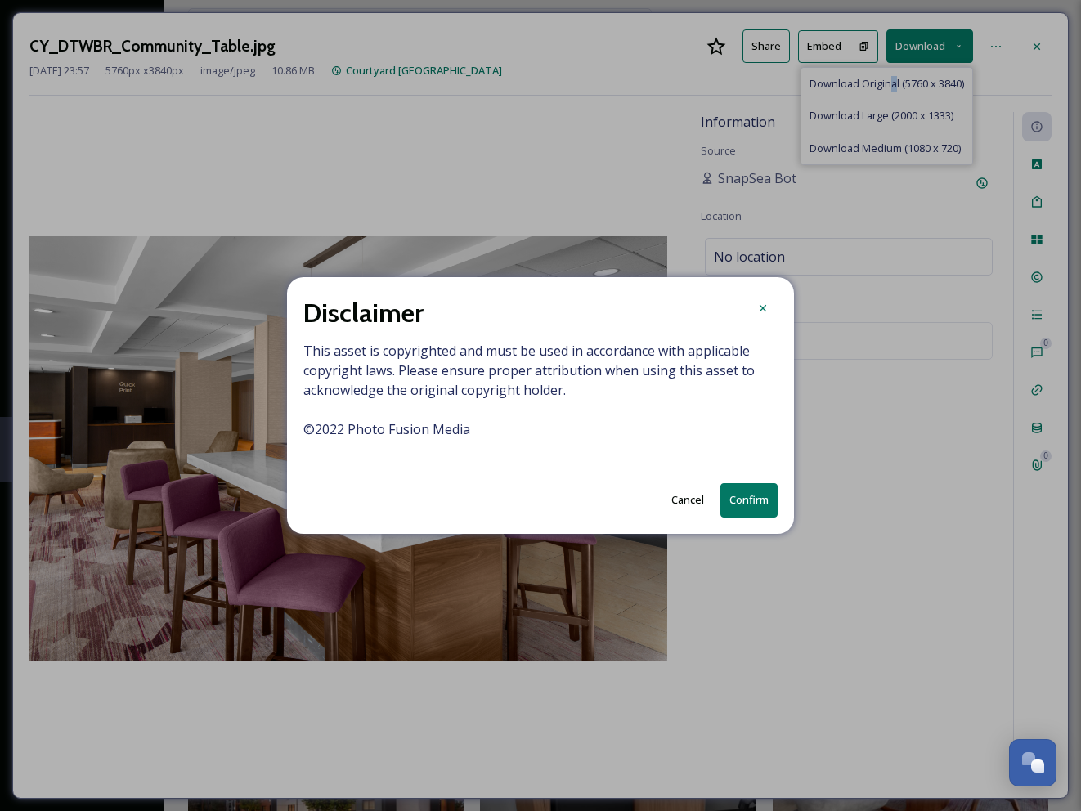
click at [746, 497] on button "Confirm" at bounding box center [748, 500] width 57 height 34
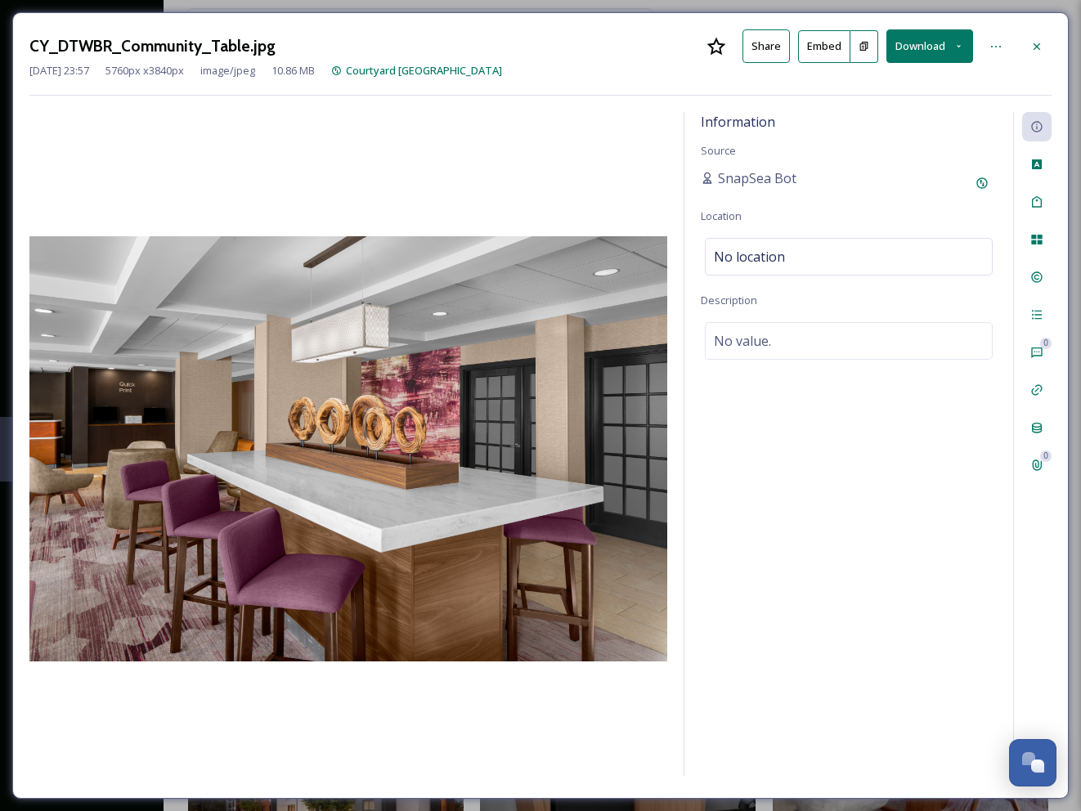
click at [1034, 45] on icon at bounding box center [1036, 46] width 13 height 13
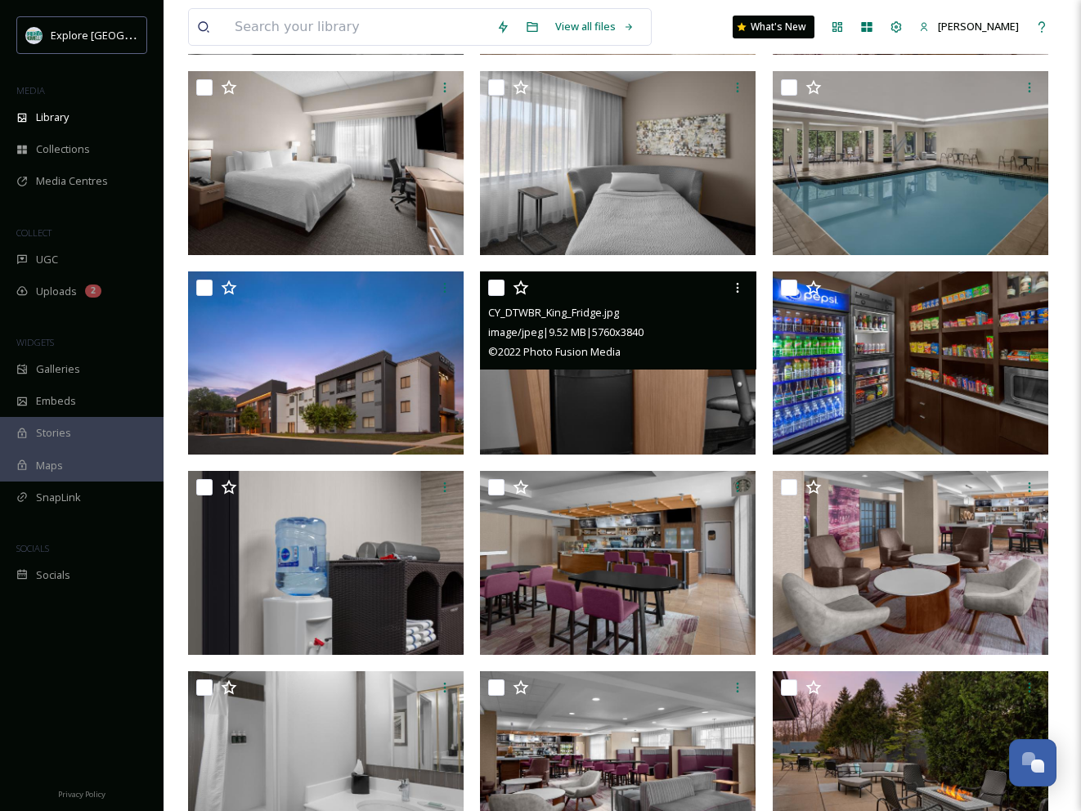
scroll to position [759, 0]
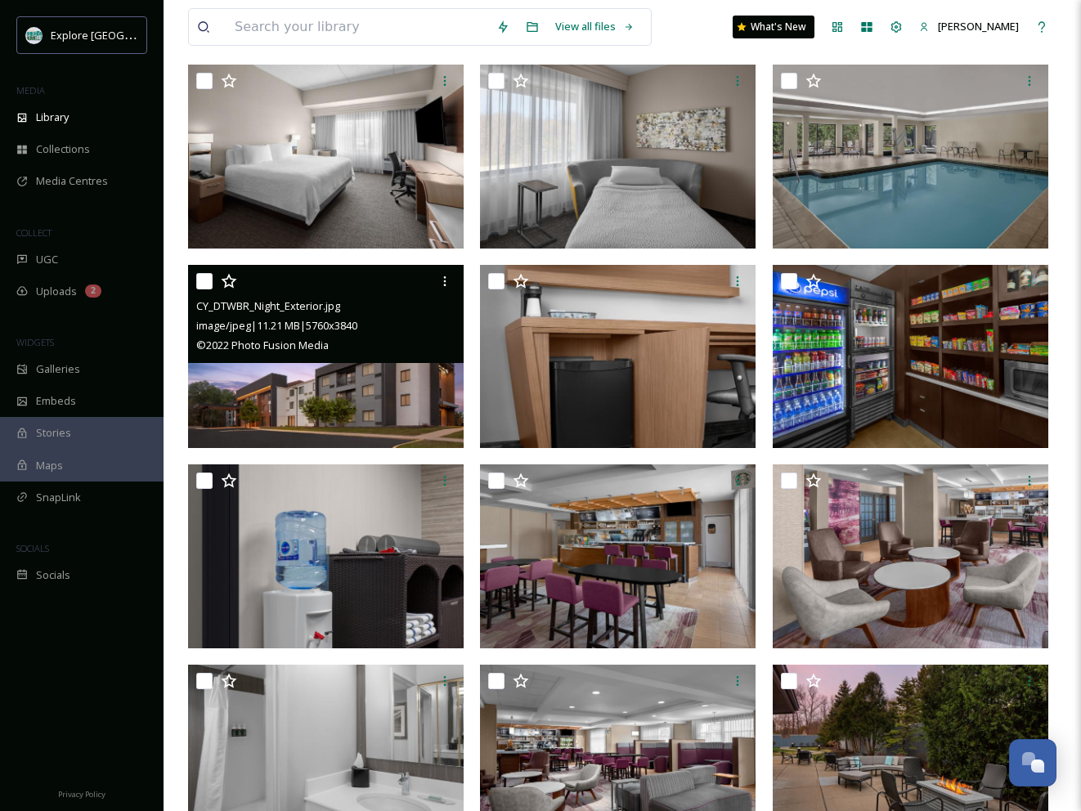
click at [385, 387] on img at bounding box center [326, 357] width 276 height 184
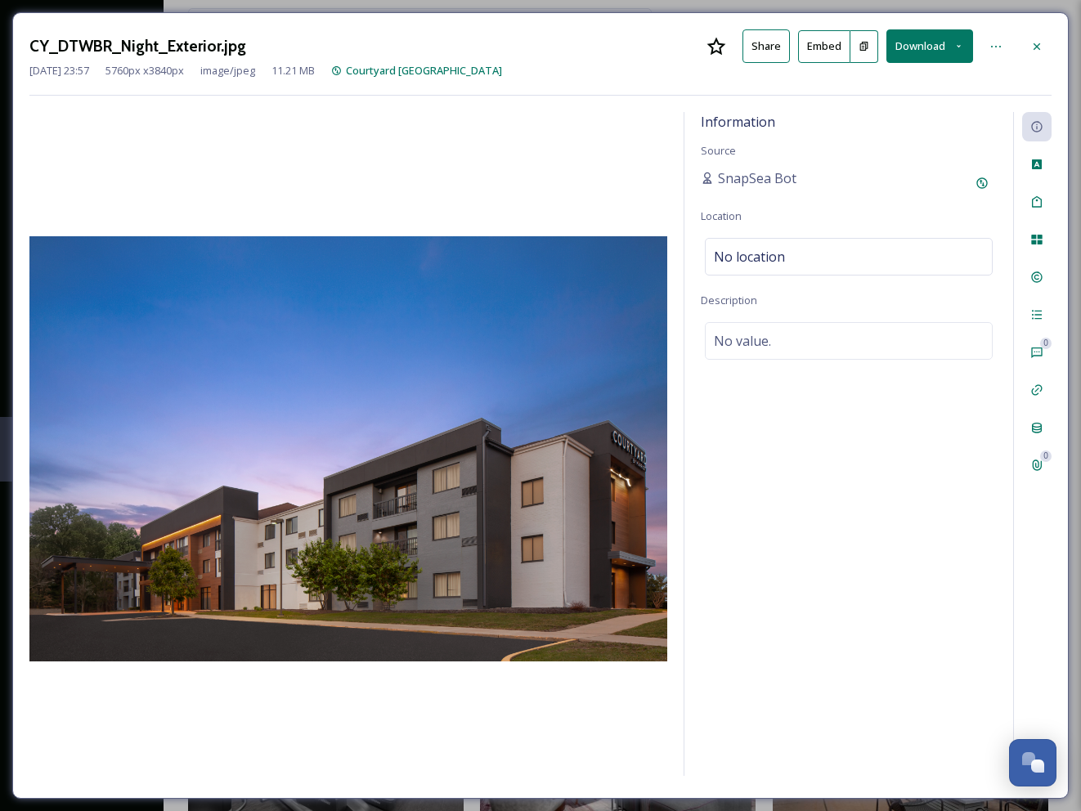
click at [926, 46] on button "Download" at bounding box center [929, 46] width 87 height 34
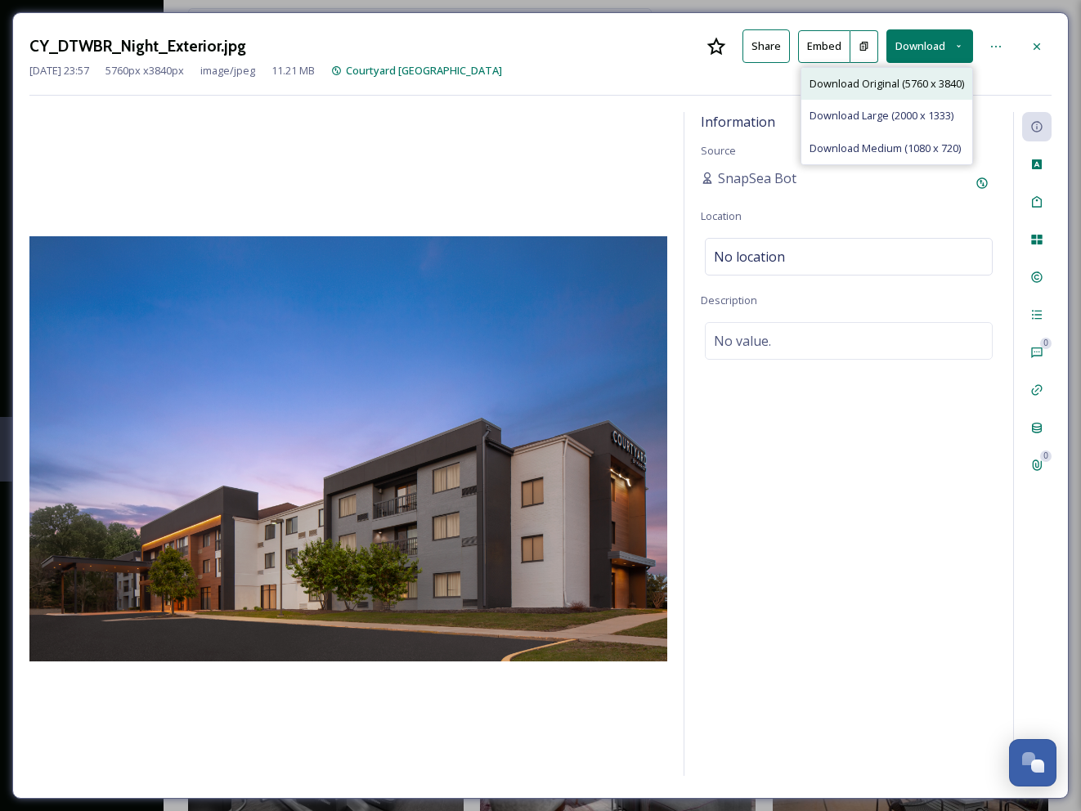
click at [875, 82] on span "Download Original (5760 x 3840)" at bounding box center [887, 84] width 155 height 16
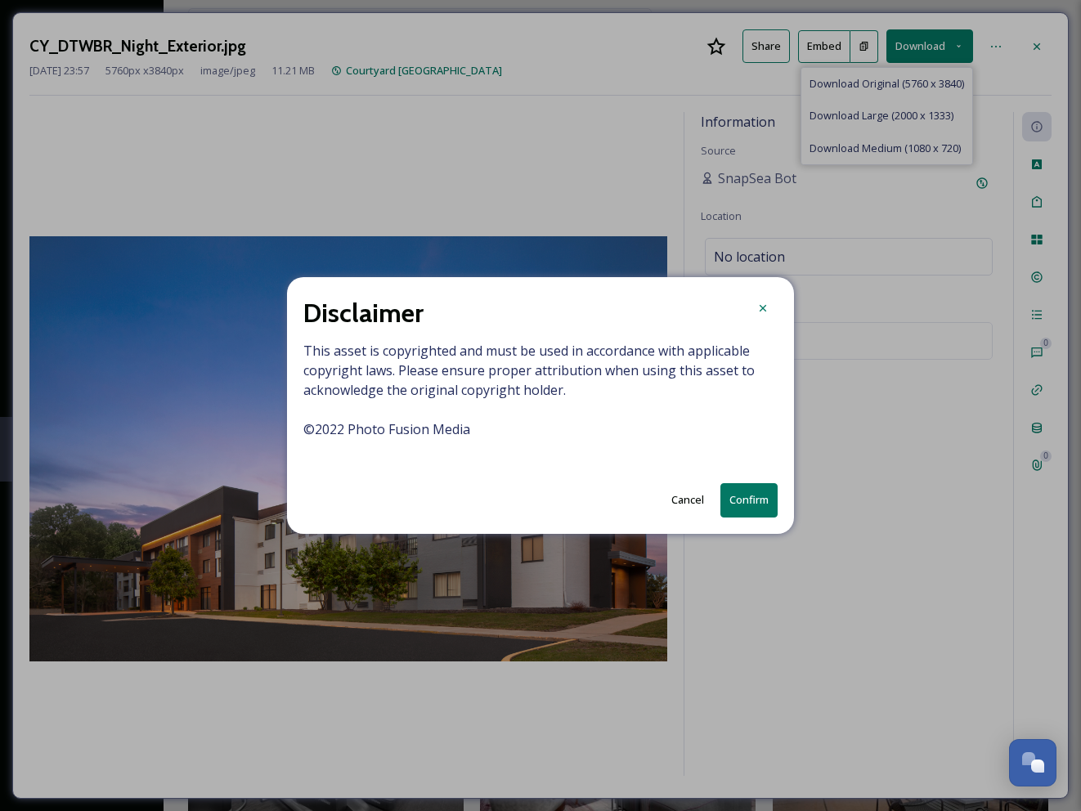
click at [756, 503] on button "Confirm" at bounding box center [748, 500] width 57 height 34
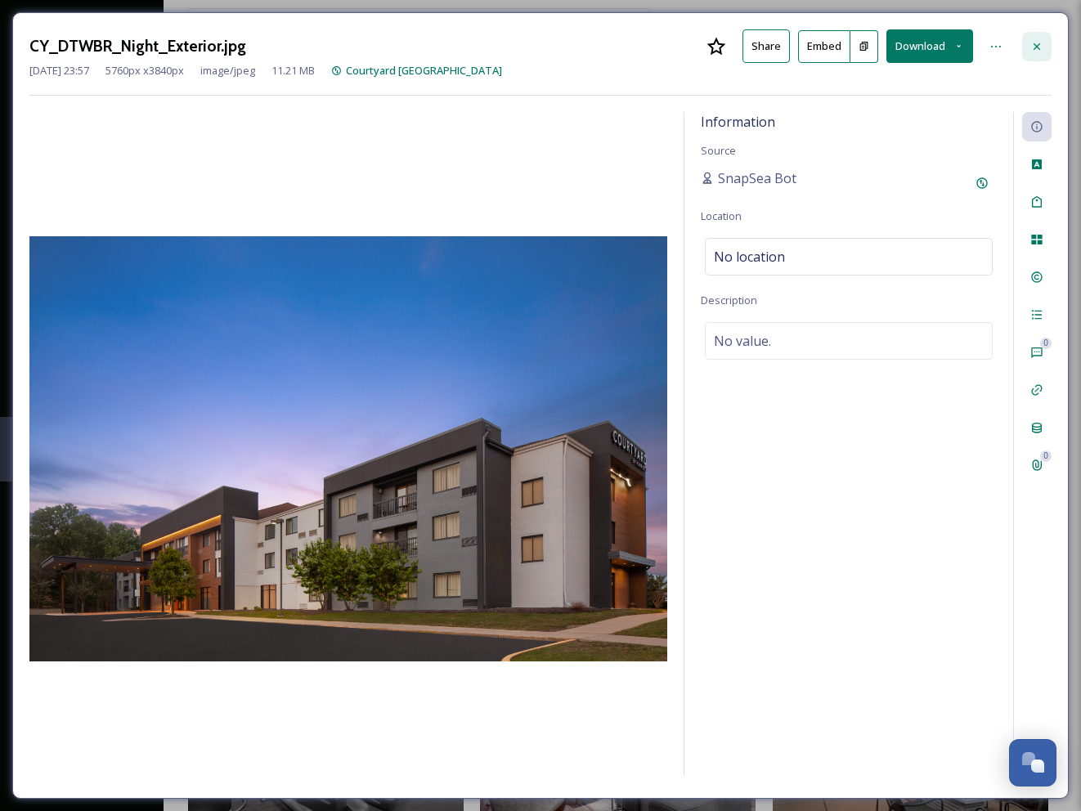
drag, startPoint x: 1039, startPoint y: 47, endPoint x: 1034, endPoint y: 54, distance: 8.8
click at [1039, 47] on icon at bounding box center [1036, 46] width 13 height 13
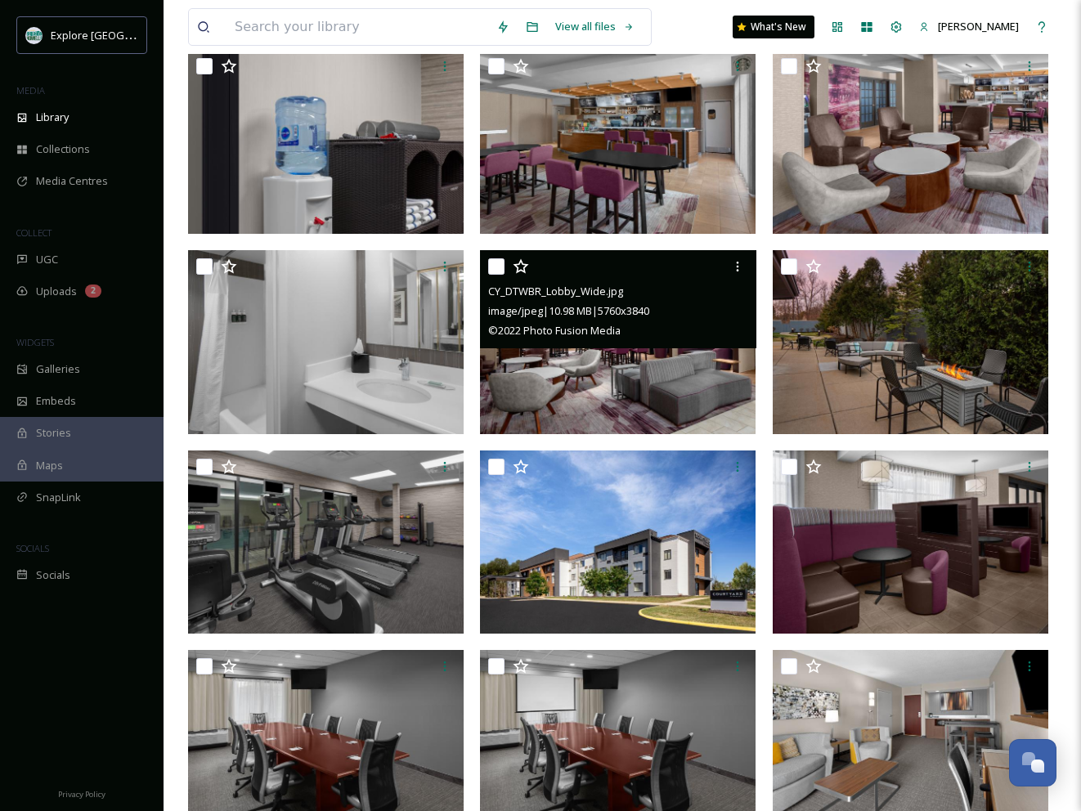
scroll to position [1178, 0]
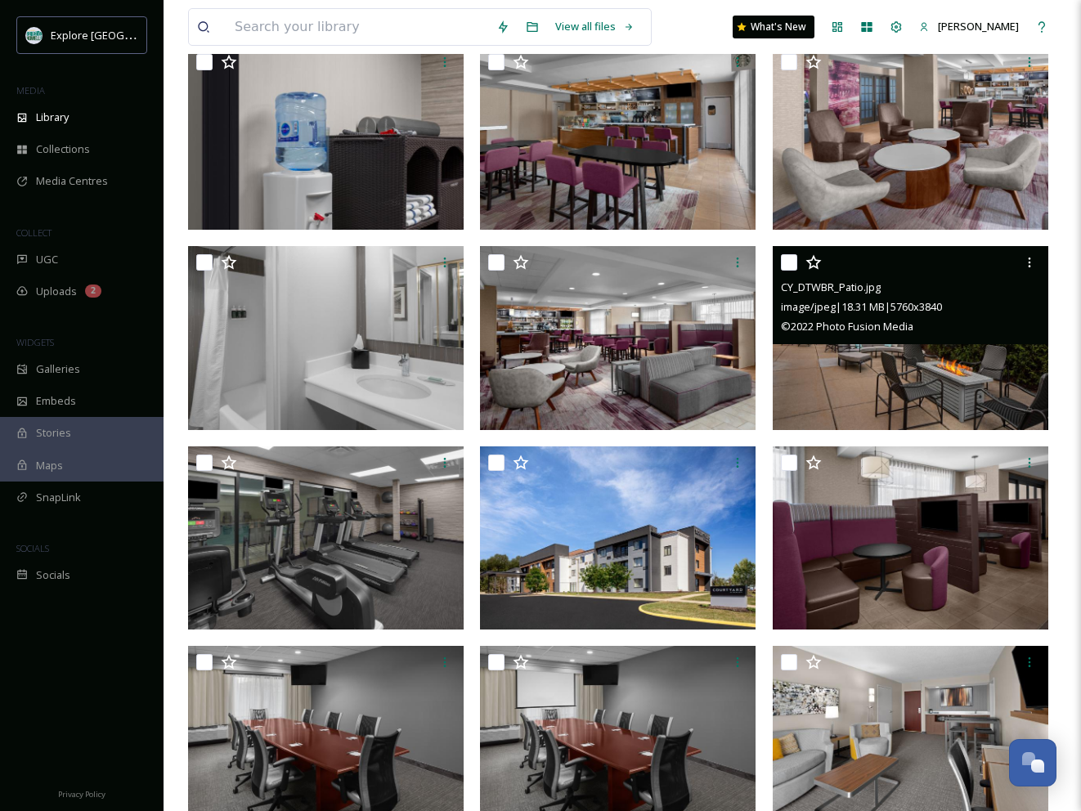
click at [969, 366] on img at bounding box center [911, 338] width 276 height 184
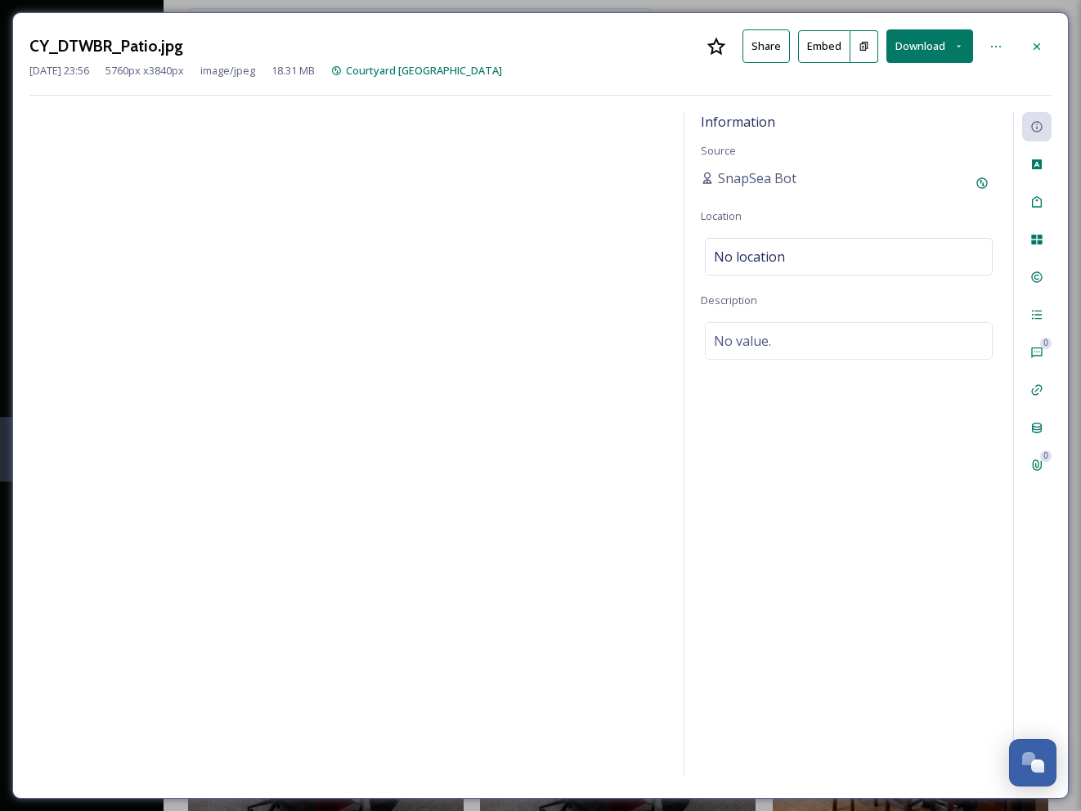
click at [946, 43] on button "Download" at bounding box center [929, 46] width 87 height 34
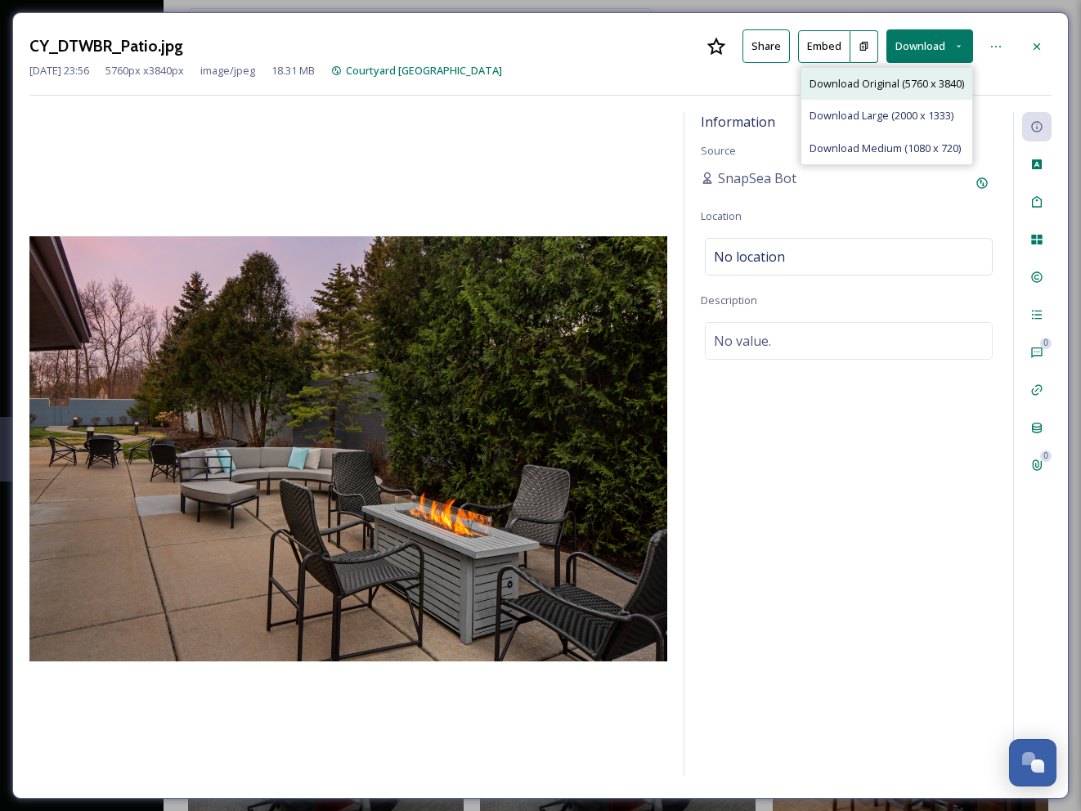
click at [875, 83] on span "Download Original (5760 x 3840)" at bounding box center [887, 84] width 155 height 16
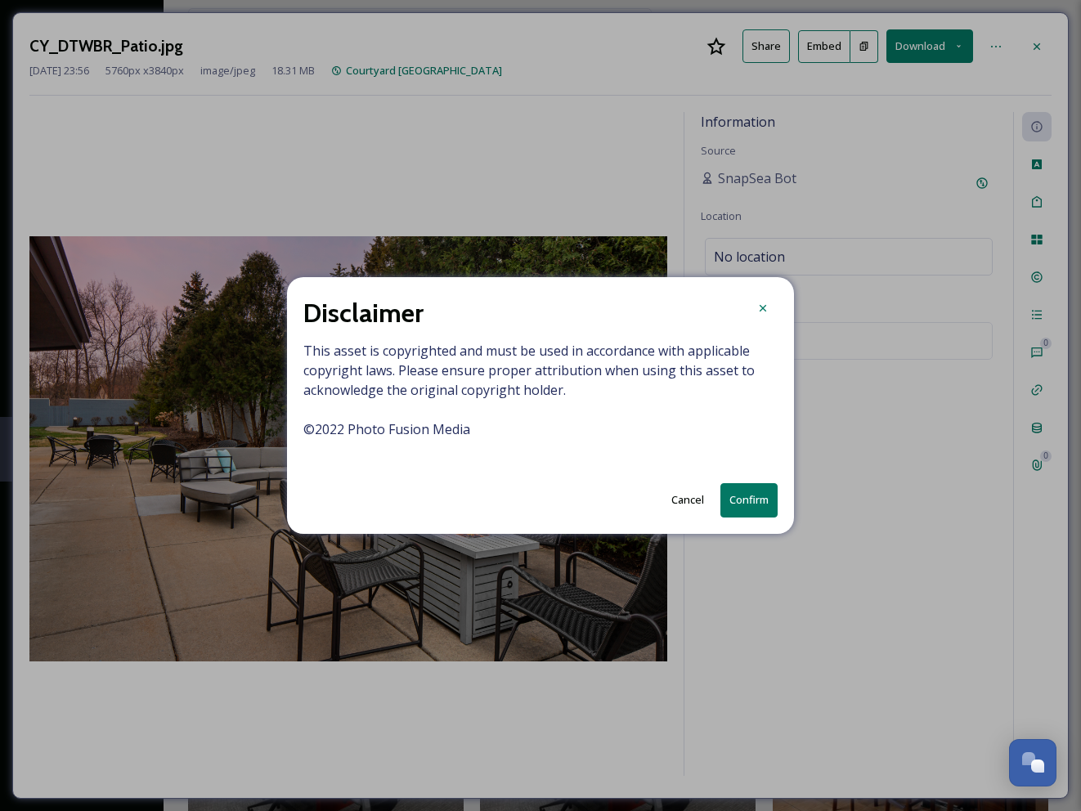
click at [747, 505] on button "Confirm" at bounding box center [748, 500] width 57 height 34
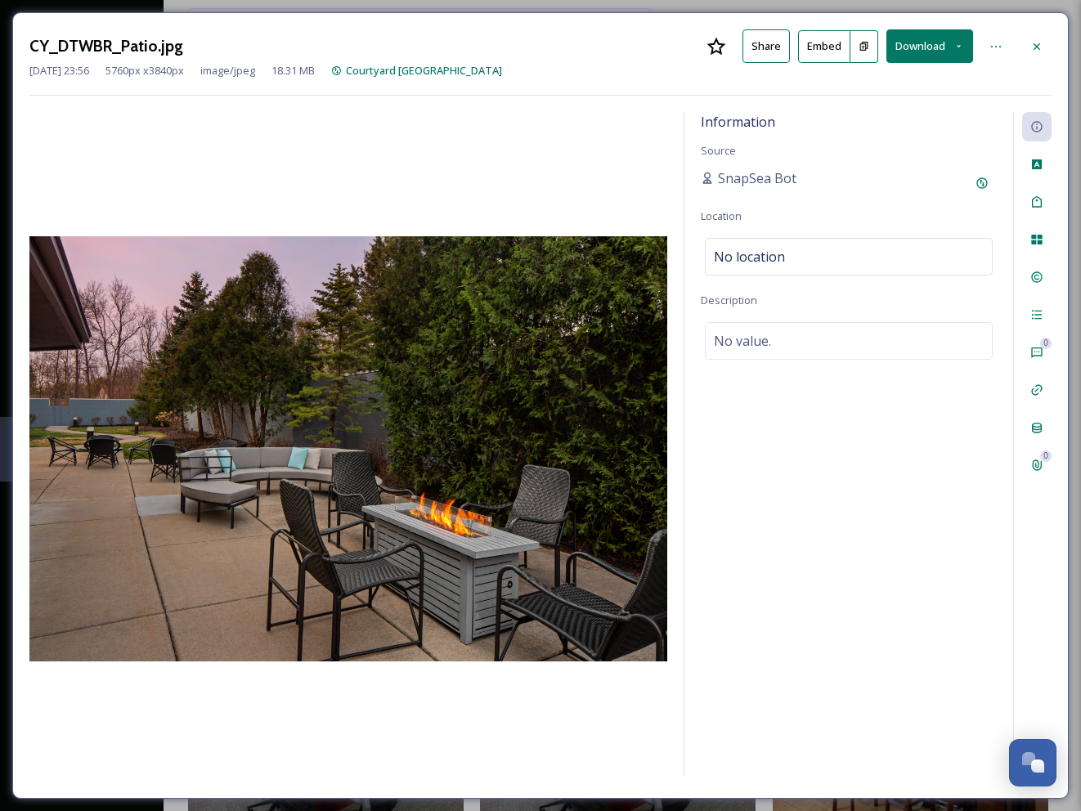
drag, startPoint x: 1037, startPoint y: 41, endPoint x: 1005, endPoint y: 86, distance: 55.1
click at [1035, 43] on icon at bounding box center [1036, 46] width 13 height 13
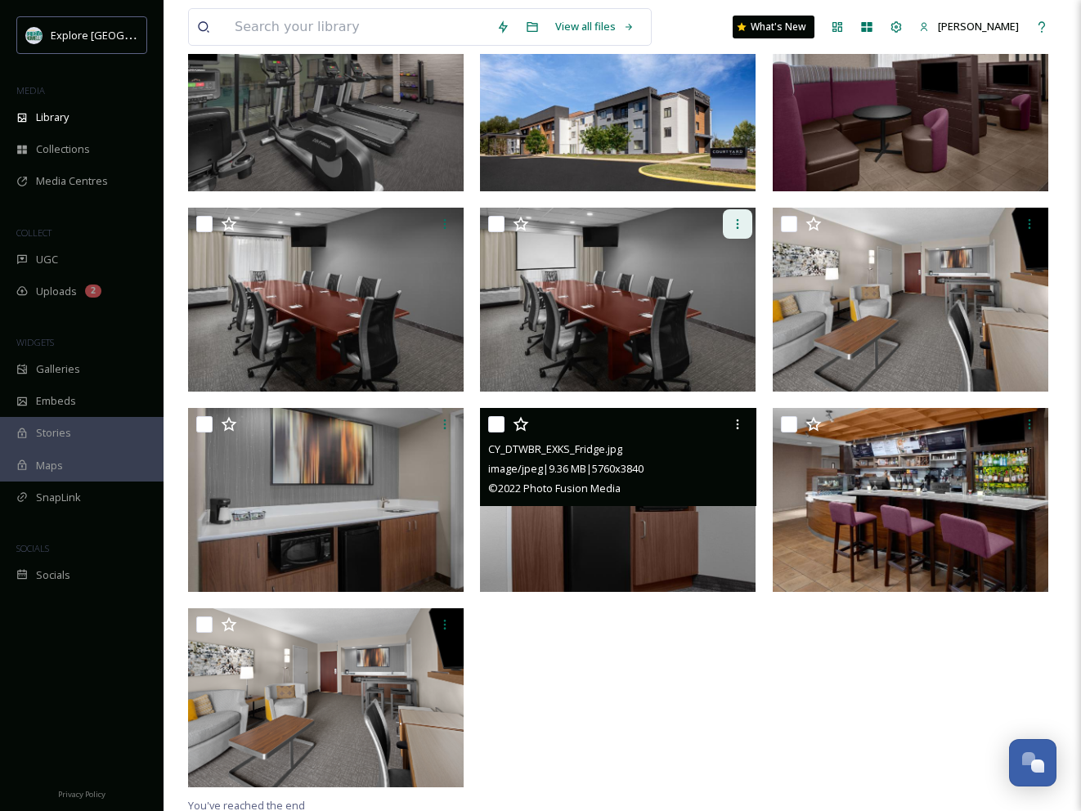
scroll to position [1620, 0]
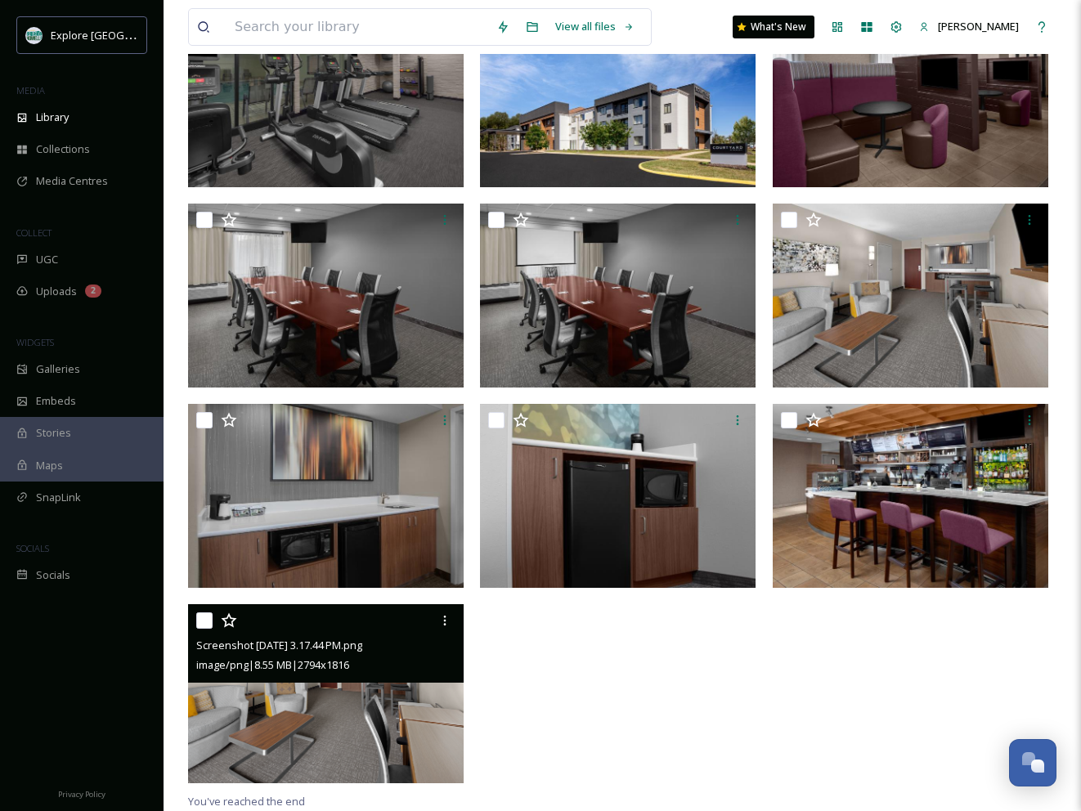
click at [387, 700] on img at bounding box center [326, 693] width 276 height 179
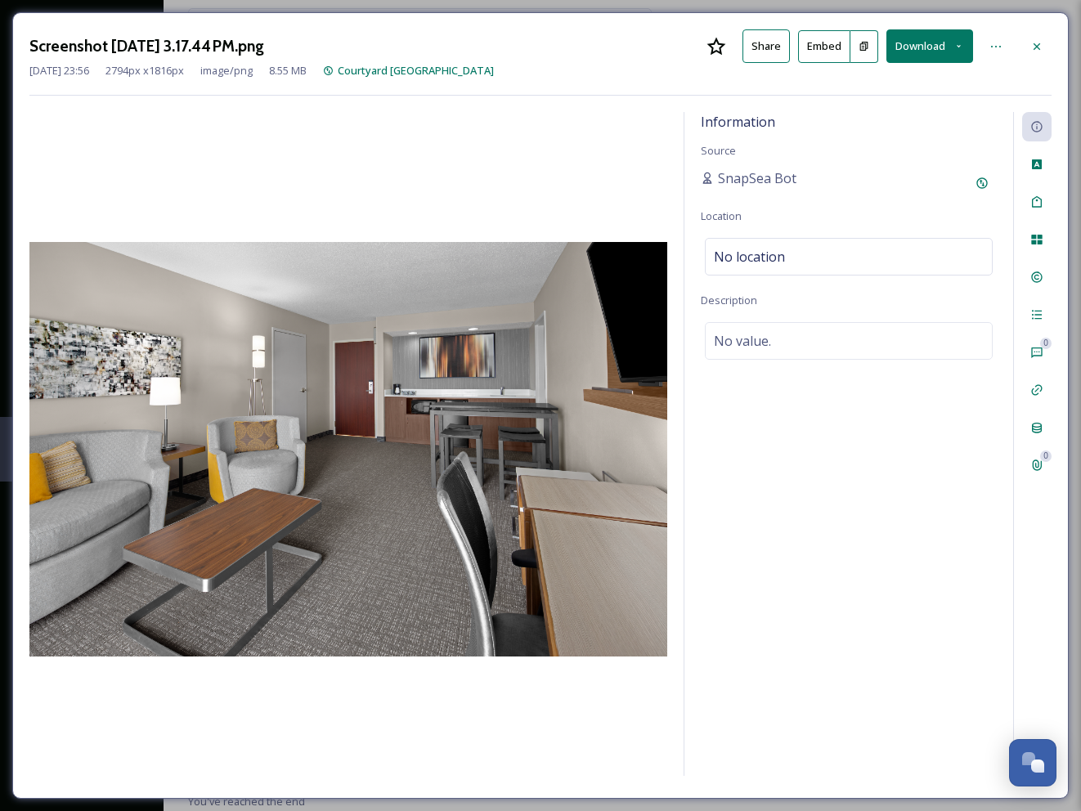
click at [939, 45] on button "Download" at bounding box center [929, 46] width 87 height 34
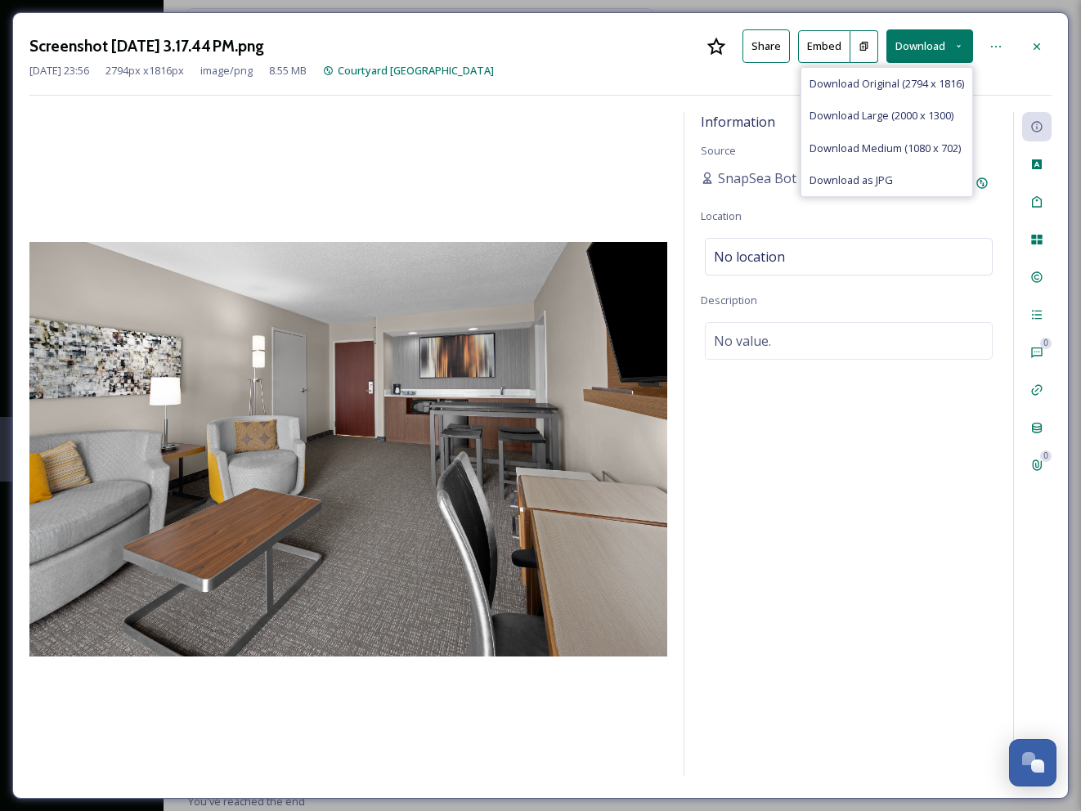
click at [862, 83] on span "Download Original (2794 x 1816)" at bounding box center [887, 84] width 155 height 16
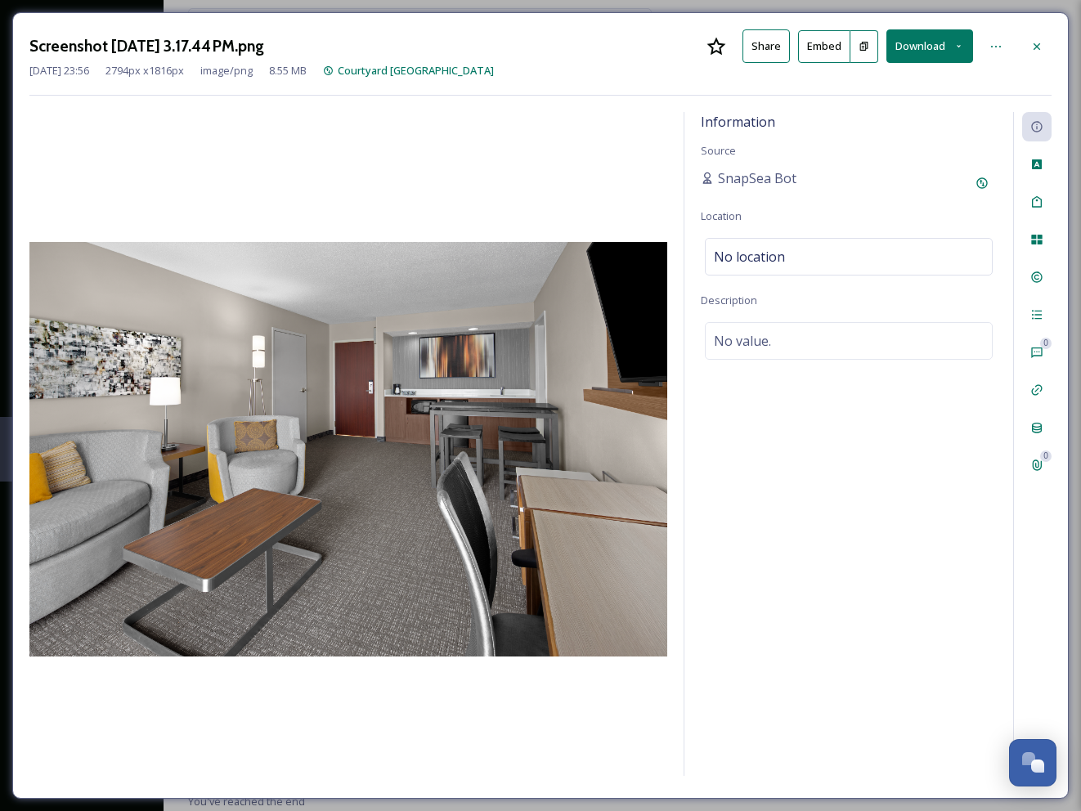
click at [1039, 46] on icon at bounding box center [1036, 46] width 13 height 13
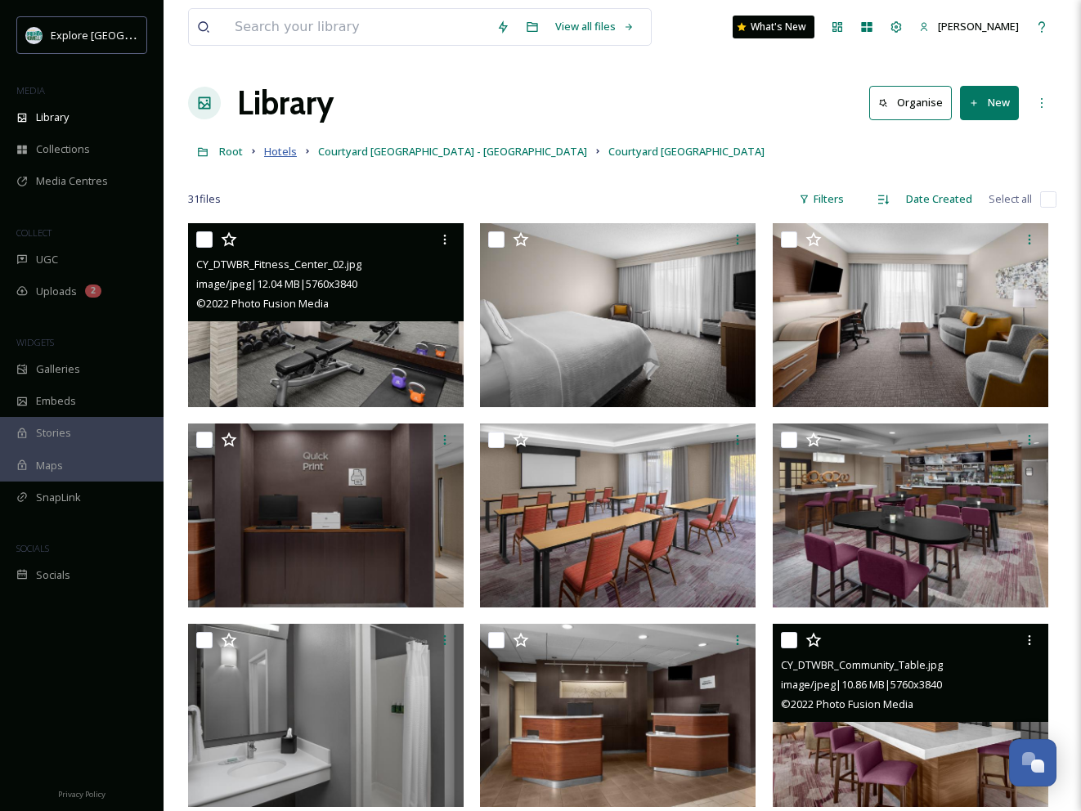
click at [287, 153] on span "Hotels" at bounding box center [280, 151] width 33 height 15
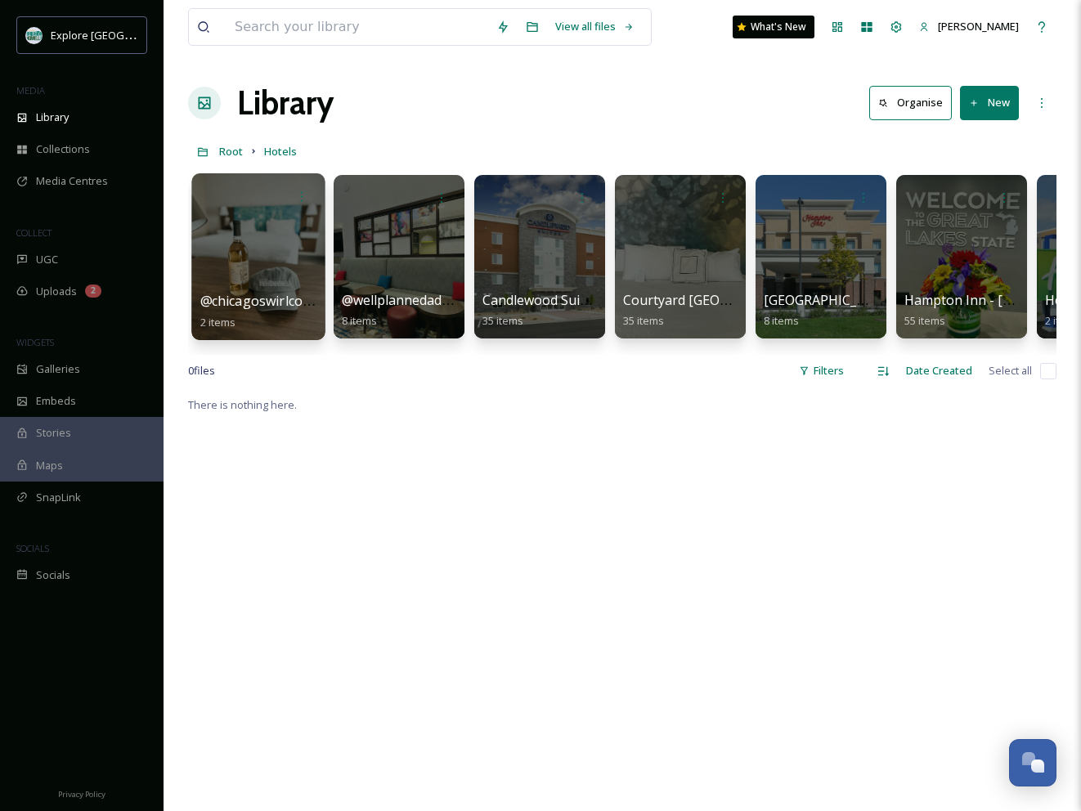
click at [285, 247] on div at bounding box center [257, 256] width 133 height 167
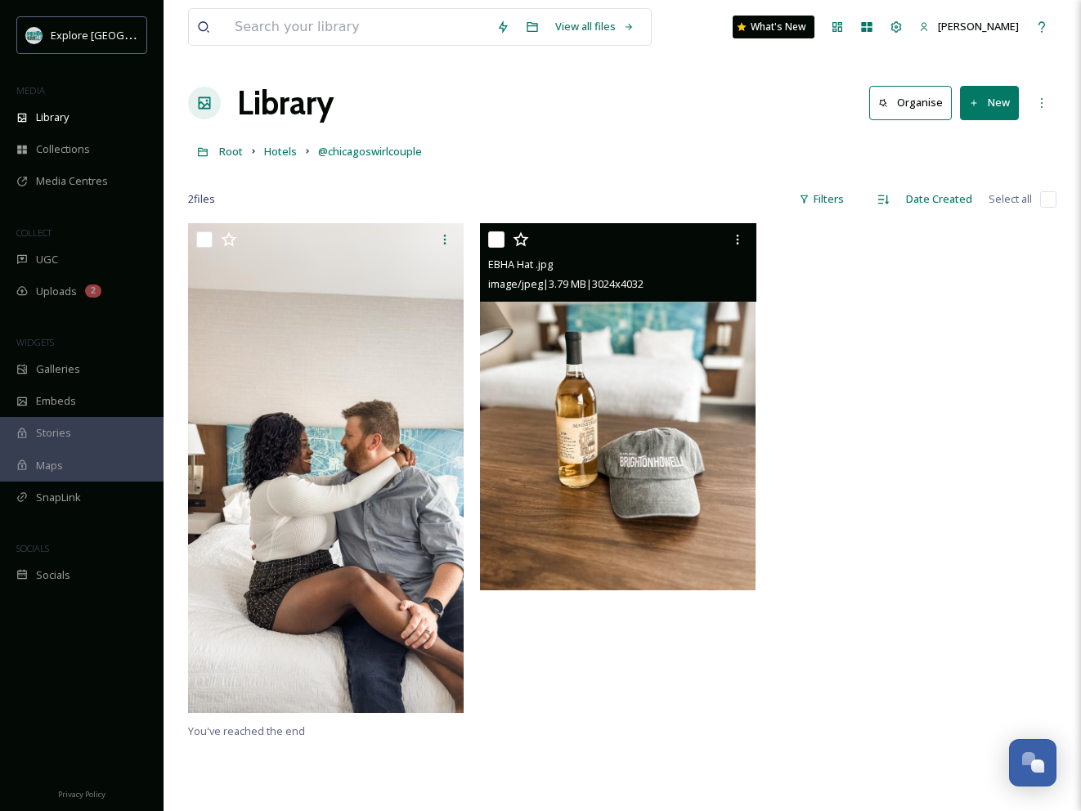
click at [711, 381] on img at bounding box center [618, 406] width 276 height 367
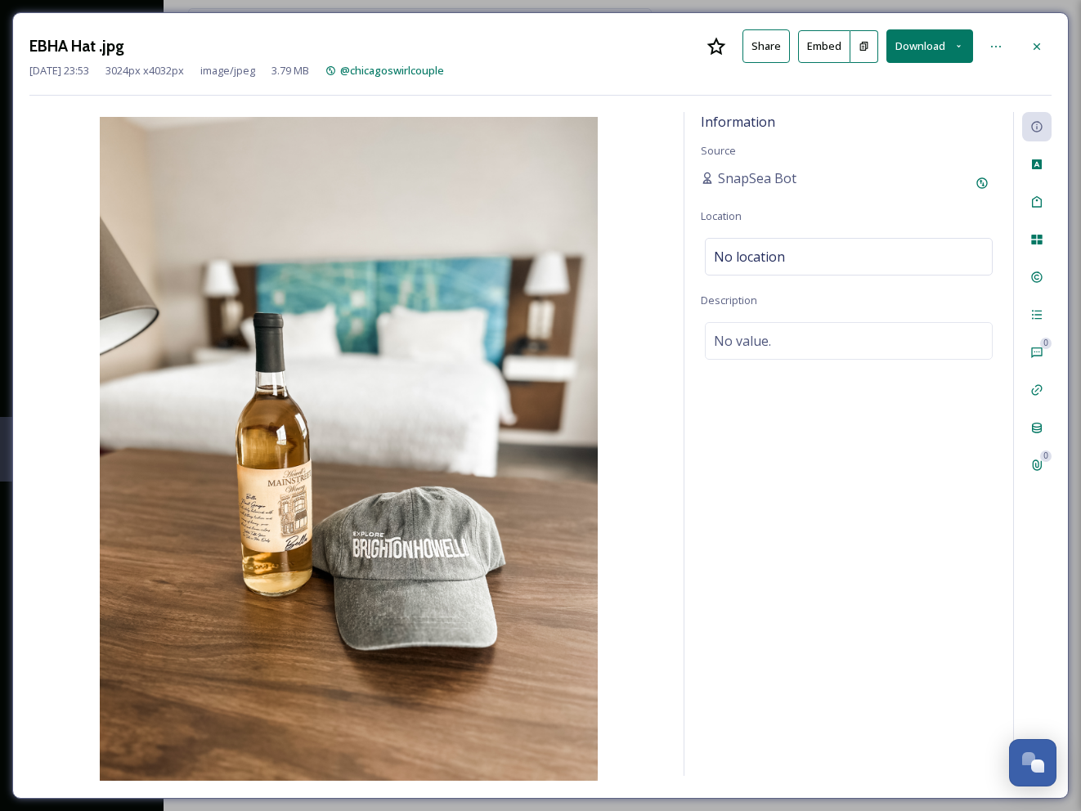
click at [945, 42] on button "Download" at bounding box center [929, 46] width 87 height 34
click at [886, 82] on span "Download Original (3024 x 4032)" at bounding box center [887, 84] width 155 height 16
drag, startPoint x: 1037, startPoint y: 46, endPoint x: 1011, endPoint y: 86, distance: 47.9
click at [1037, 47] on icon at bounding box center [1037, 46] width 7 height 7
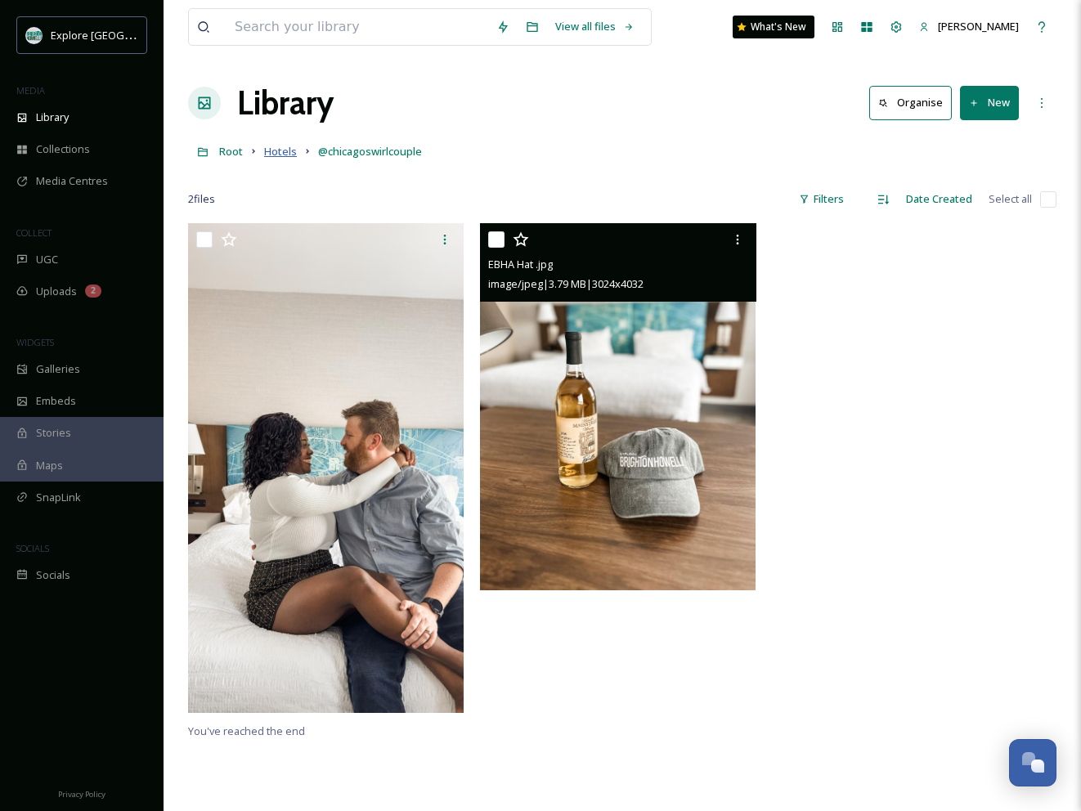
click at [285, 154] on span "Hotels" at bounding box center [280, 151] width 33 height 15
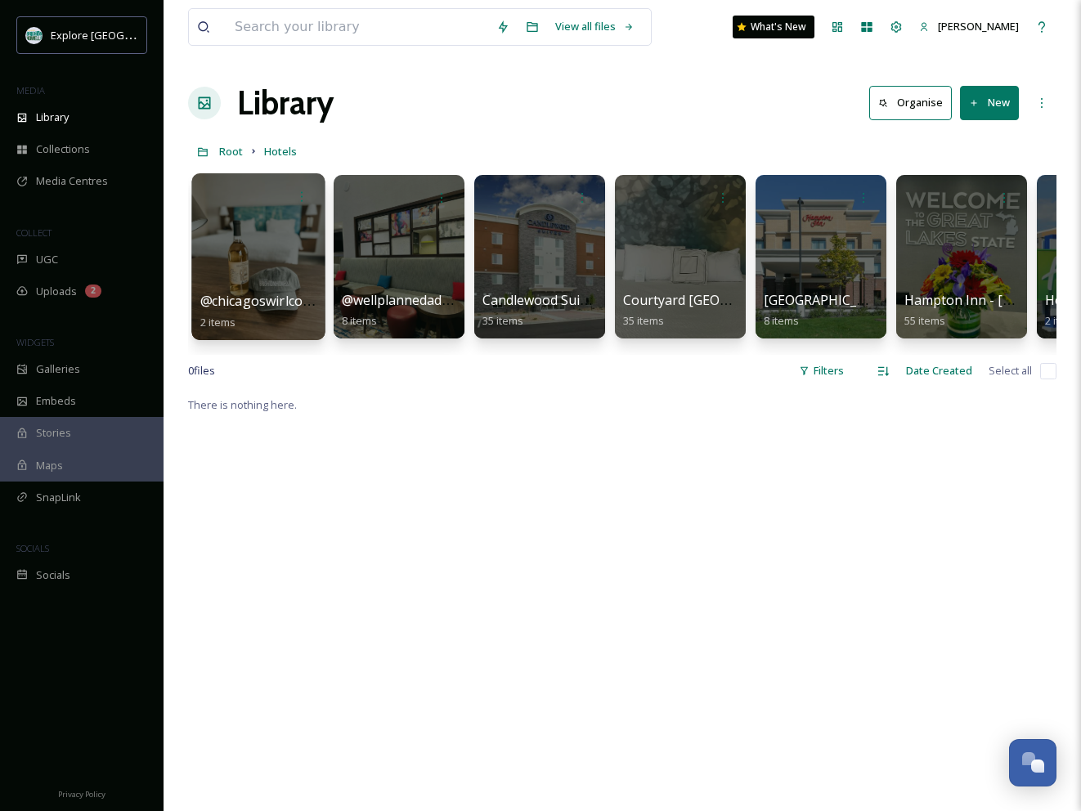
click at [285, 236] on div at bounding box center [257, 256] width 133 height 167
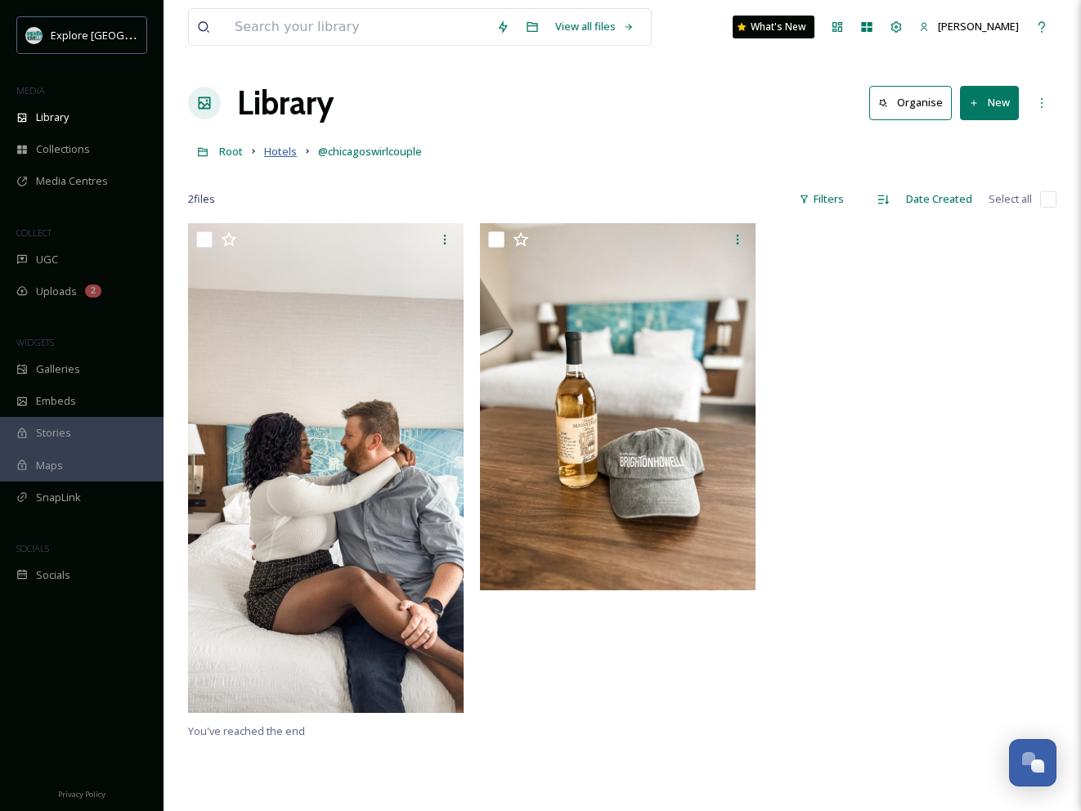
click at [278, 153] on span "Hotels" at bounding box center [280, 151] width 33 height 15
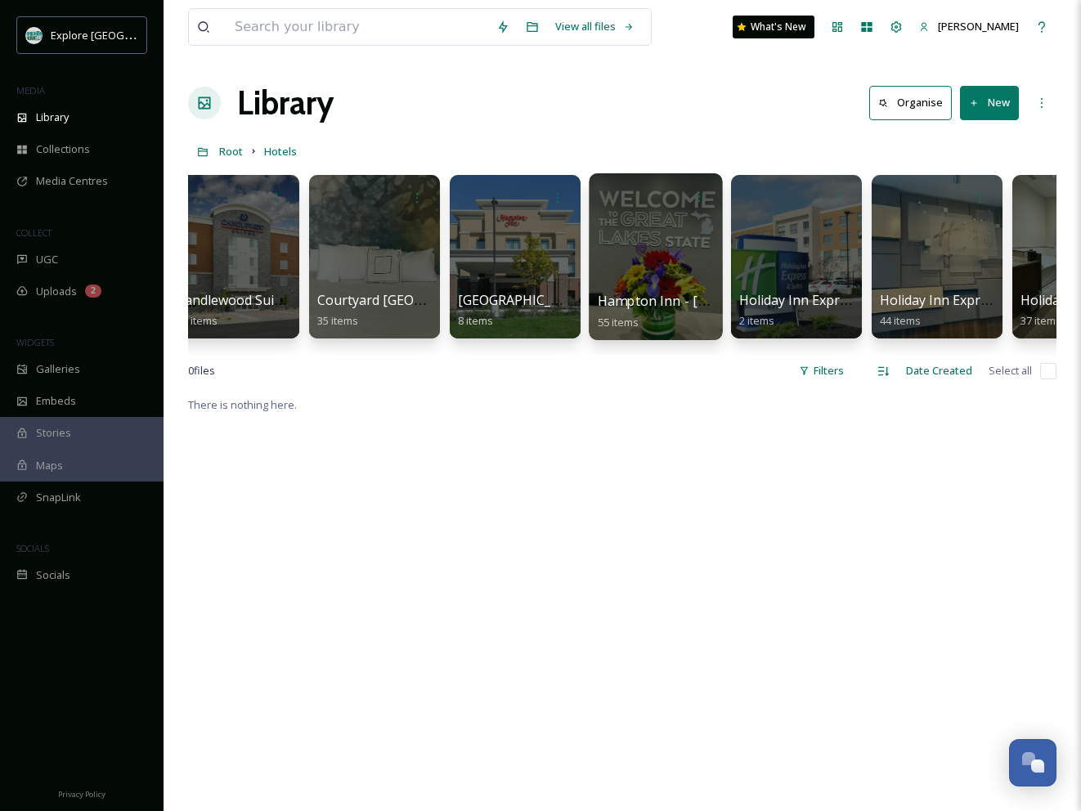
scroll to position [0, 307]
click at [675, 251] on div at bounding box center [654, 256] width 133 height 167
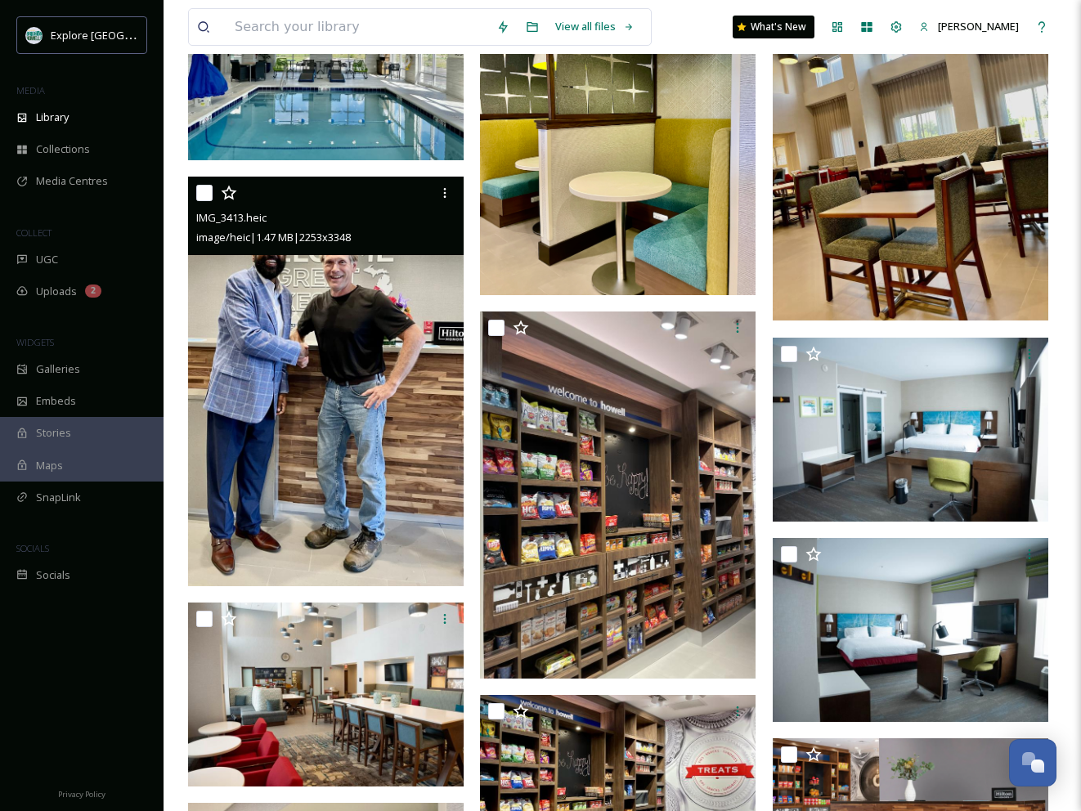
scroll to position [440, 0]
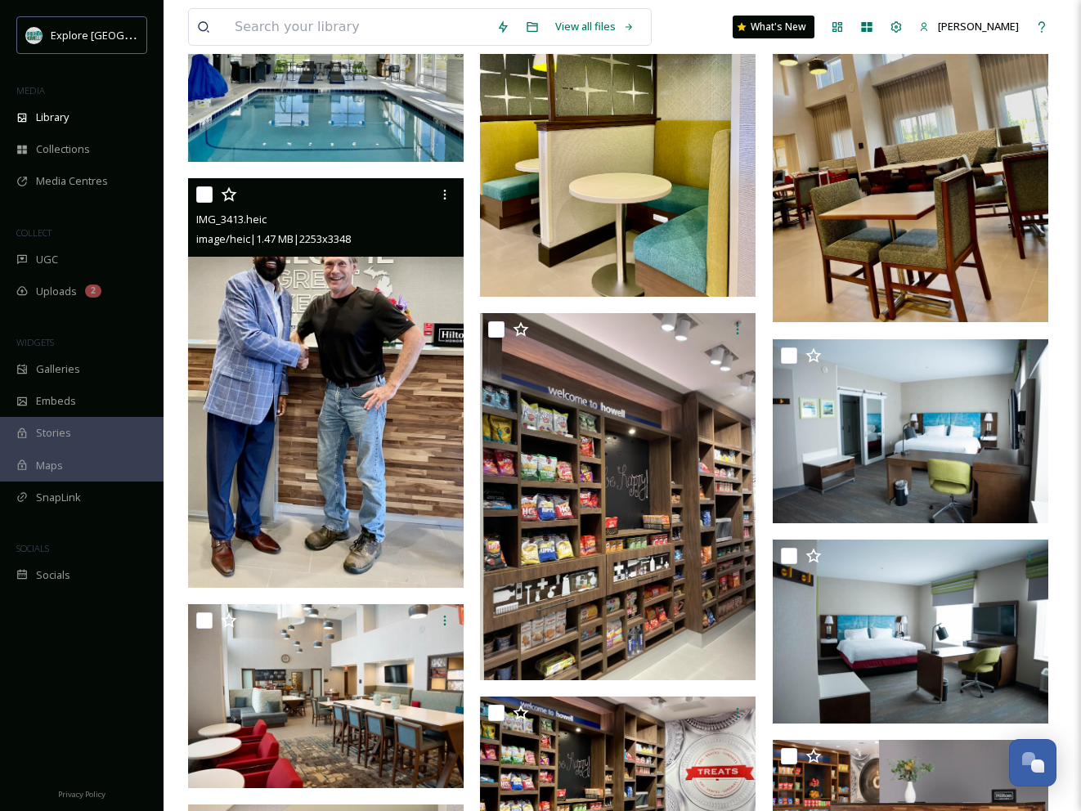
click at [370, 357] on img at bounding box center [326, 383] width 276 height 410
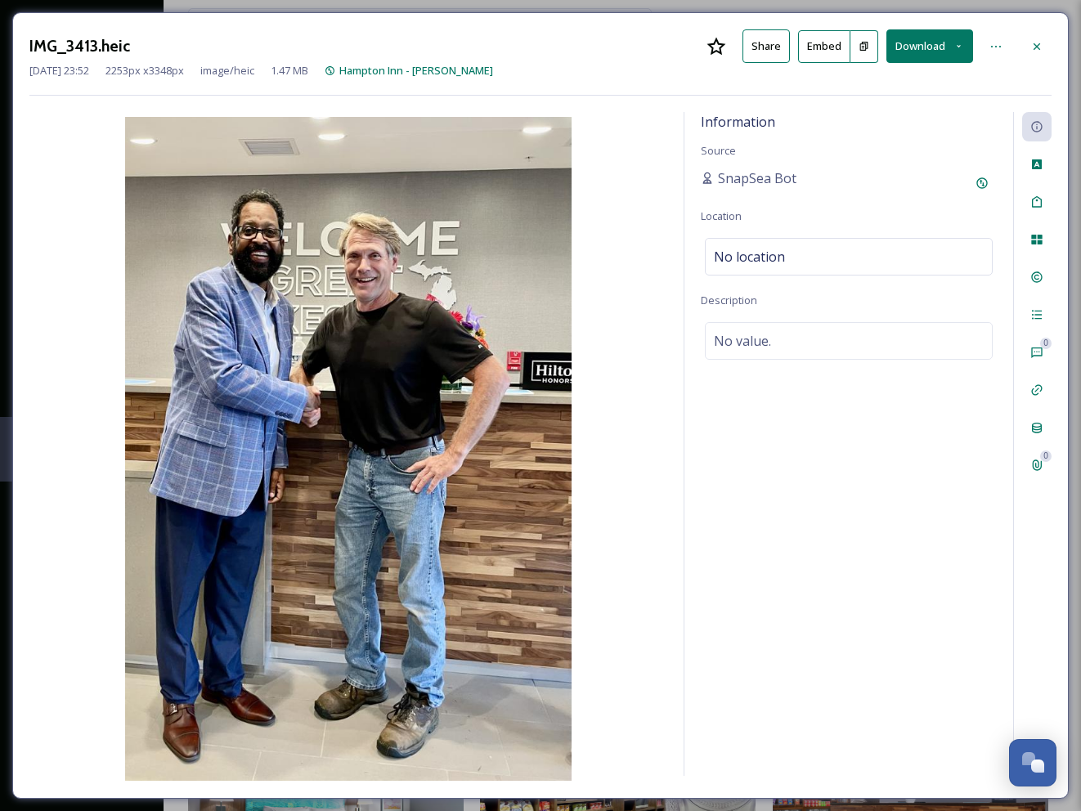
click at [914, 43] on button "Download" at bounding box center [929, 46] width 87 height 34
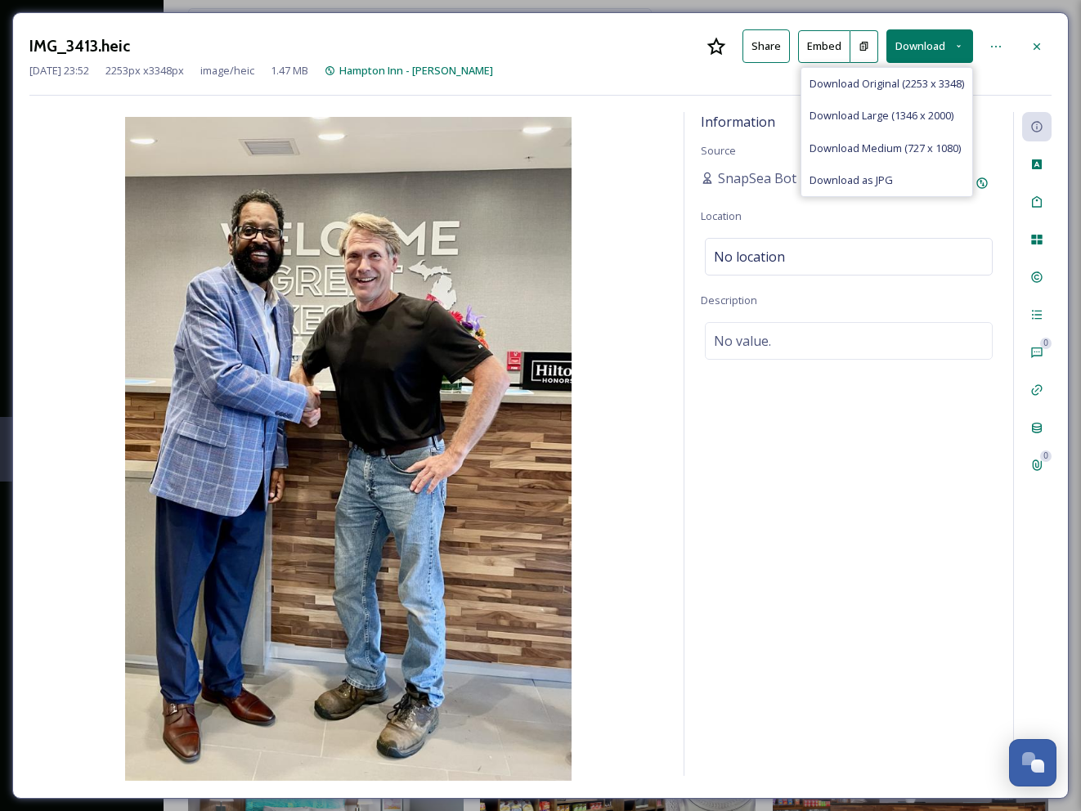
click at [871, 83] on span "Download Original (2253 x 3348)" at bounding box center [887, 84] width 155 height 16
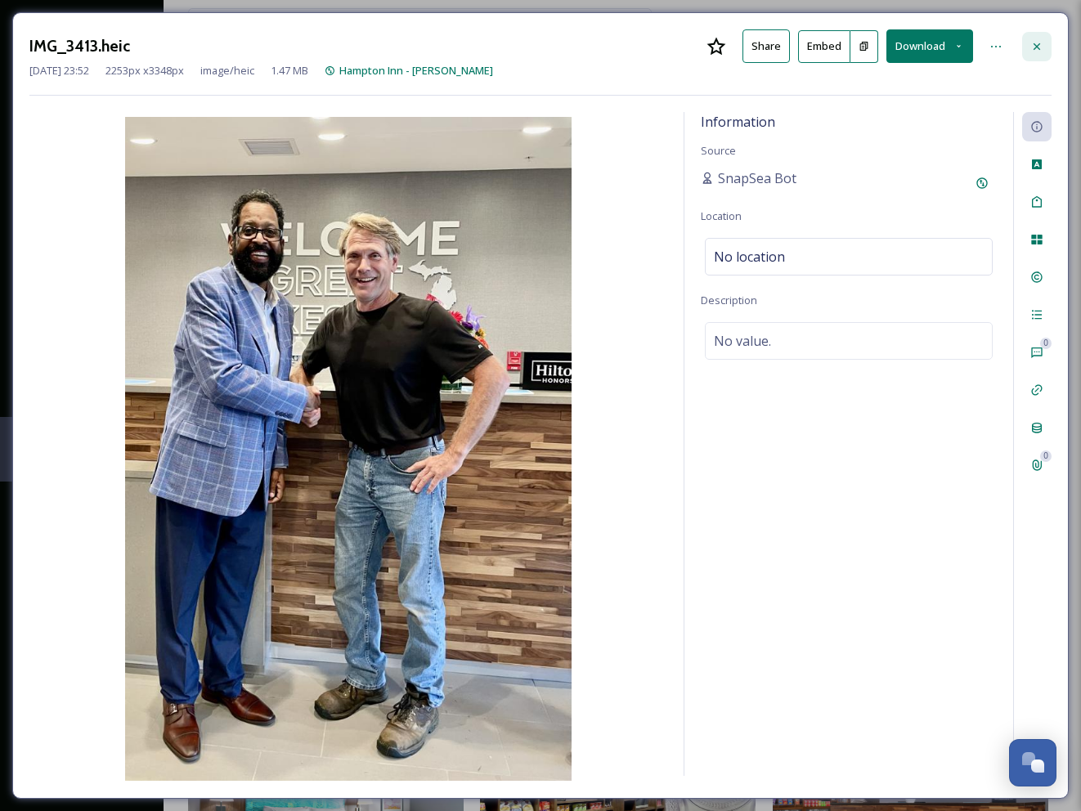
click at [1038, 45] on icon at bounding box center [1037, 46] width 7 height 7
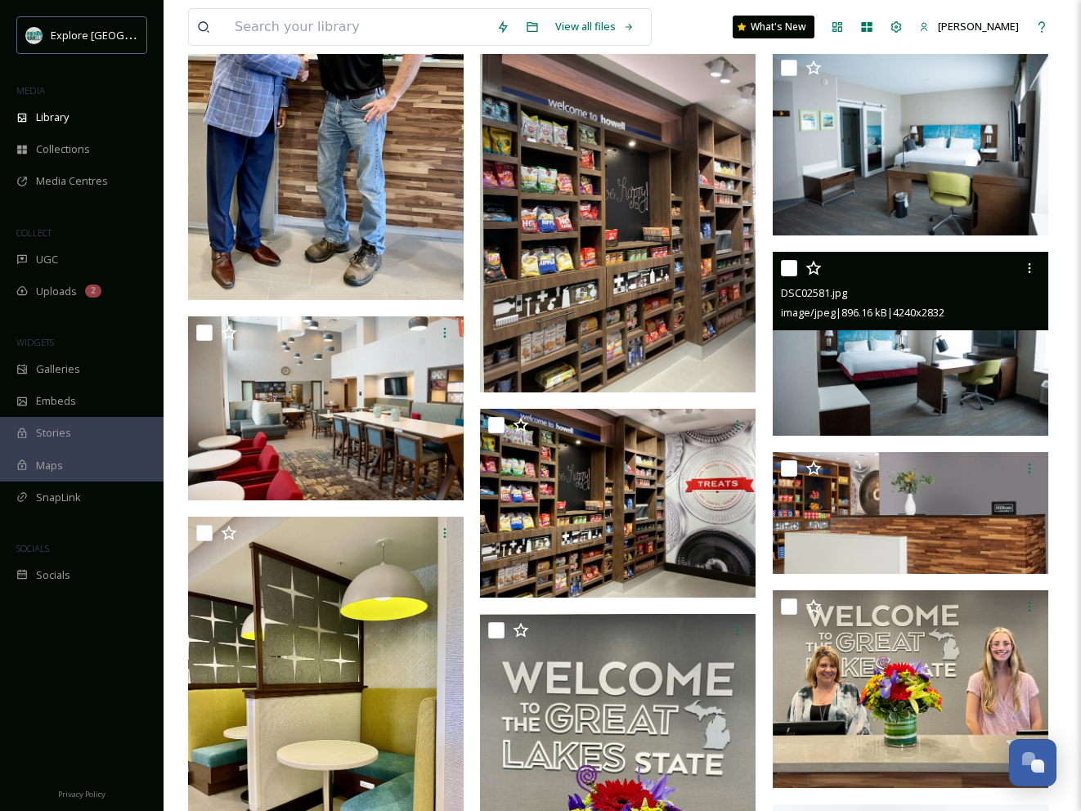
scroll to position [730, 0]
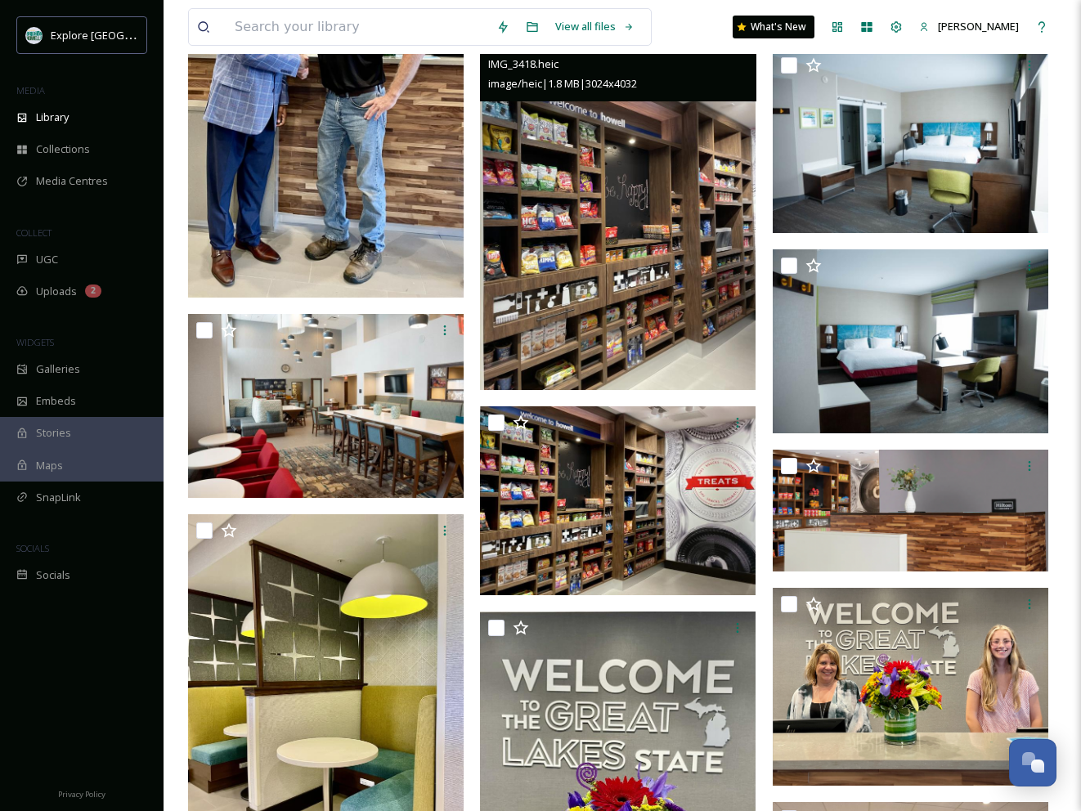
click at [693, 284] on img at bounding box center [618, 206] width 276 height 367
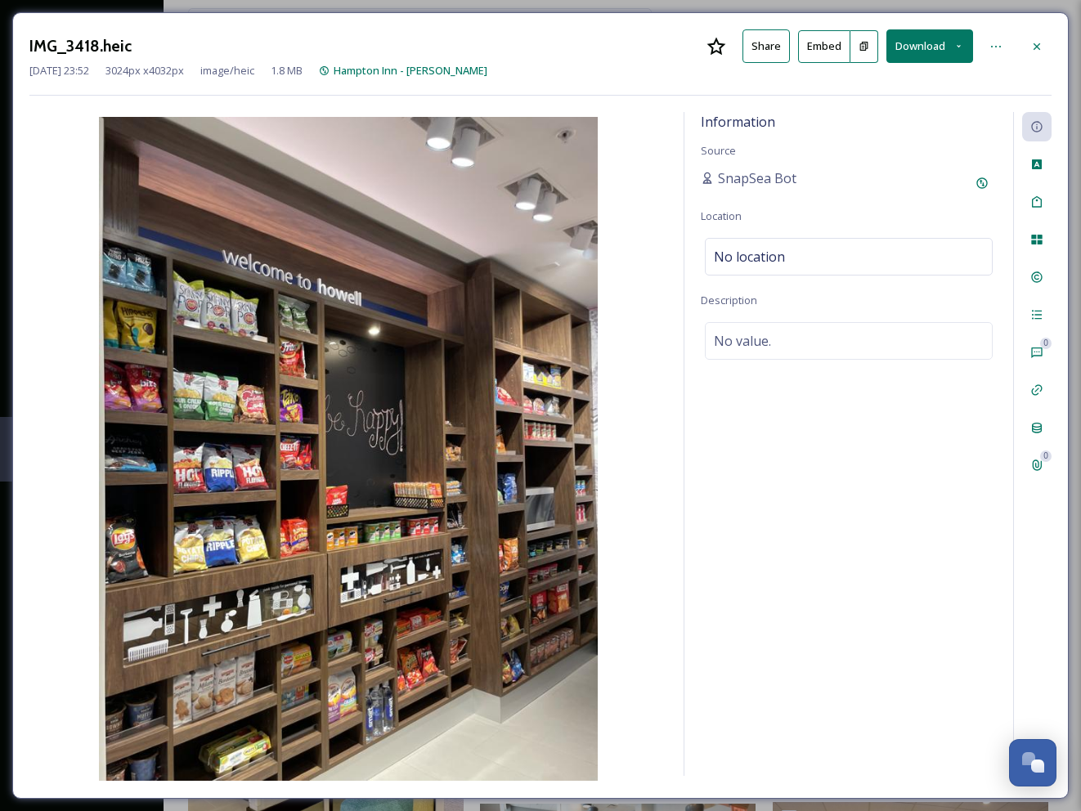
click at [917, 37] on button "Download" at bounding box center [929, 46] width 87 height 34
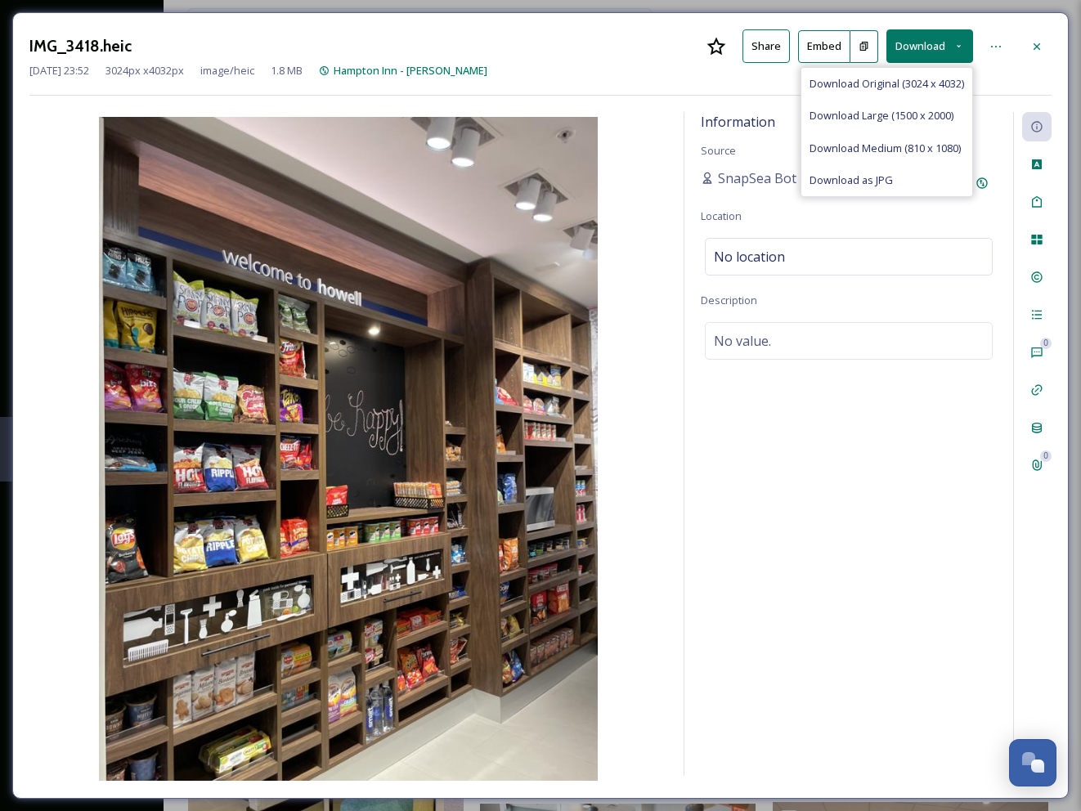
click at [882, 83] on span "Download Original (3024 x 4032)" at bounding box center [887, 84] width 155 height 16
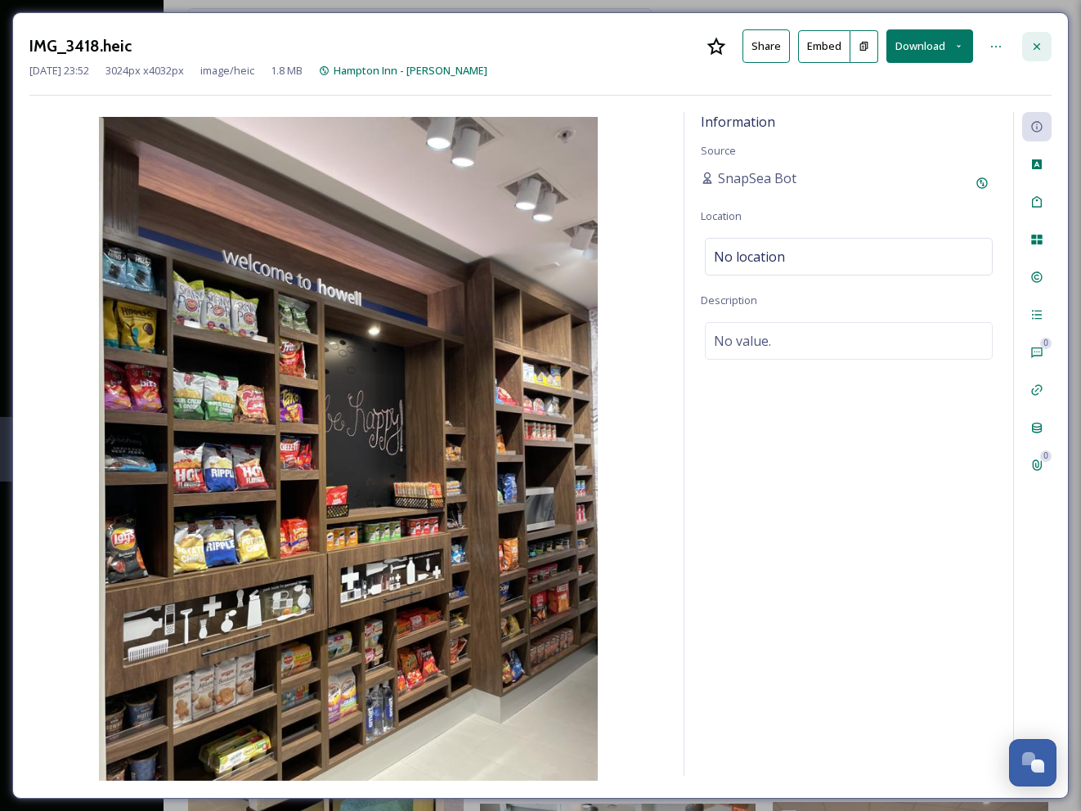
drag, startPoint x: 1036, startPoint y: 43, endPoint x: 1019, endPoint y: 55, distance: 21.1
click at [1034, 44] on icon at bounding box center [1036, 46] width 13 height 13
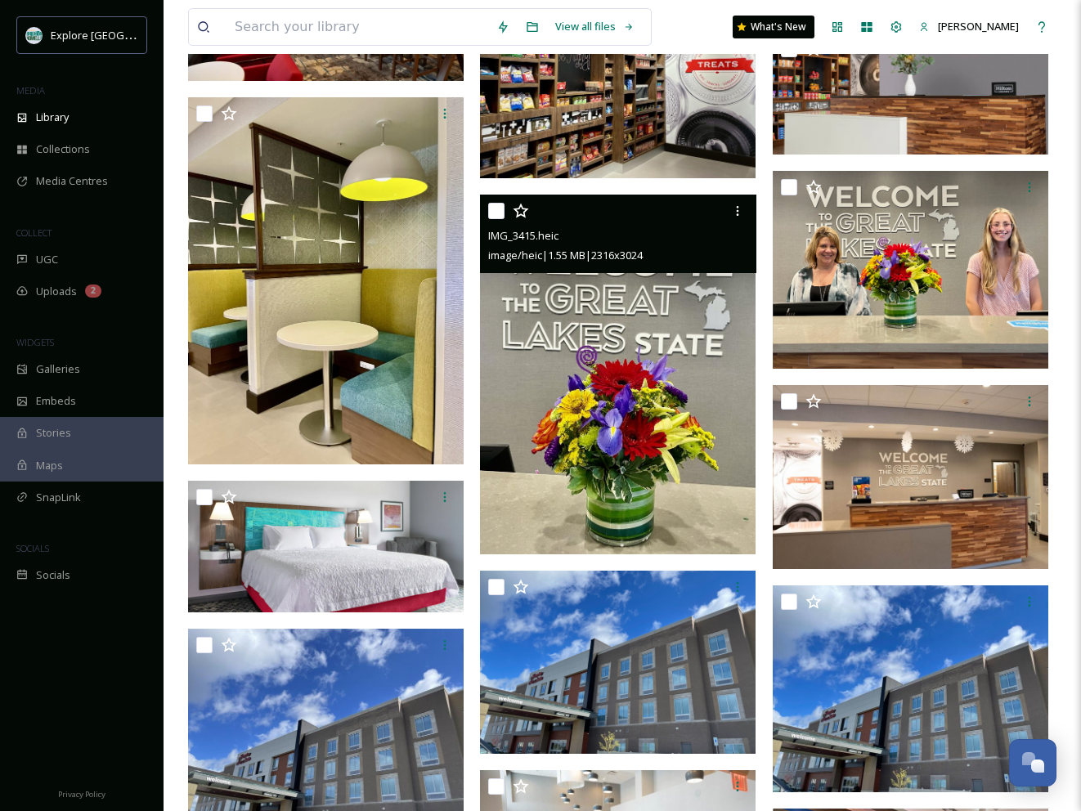
scroll to position [1152, 0]
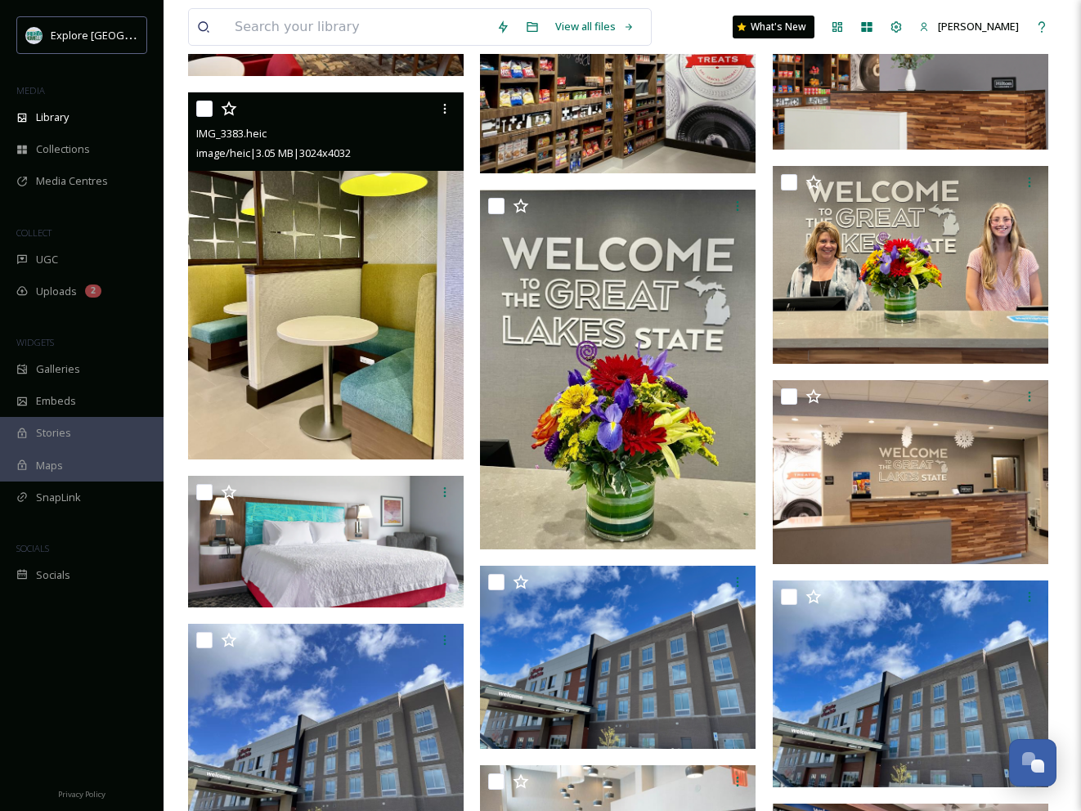
click at [398, 285] on img at bounding box center [326, 275] width 276 height 367
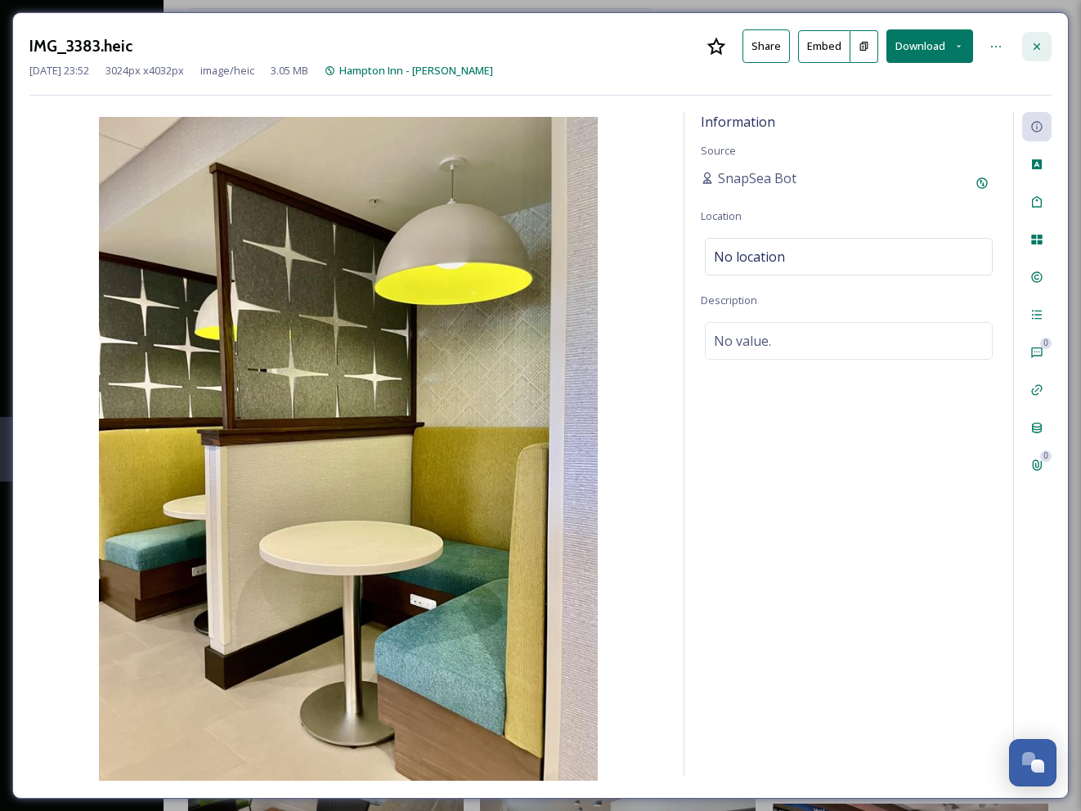
click at [1039, 47] on icon at bounding box center [1036, 46] width 13 height 13
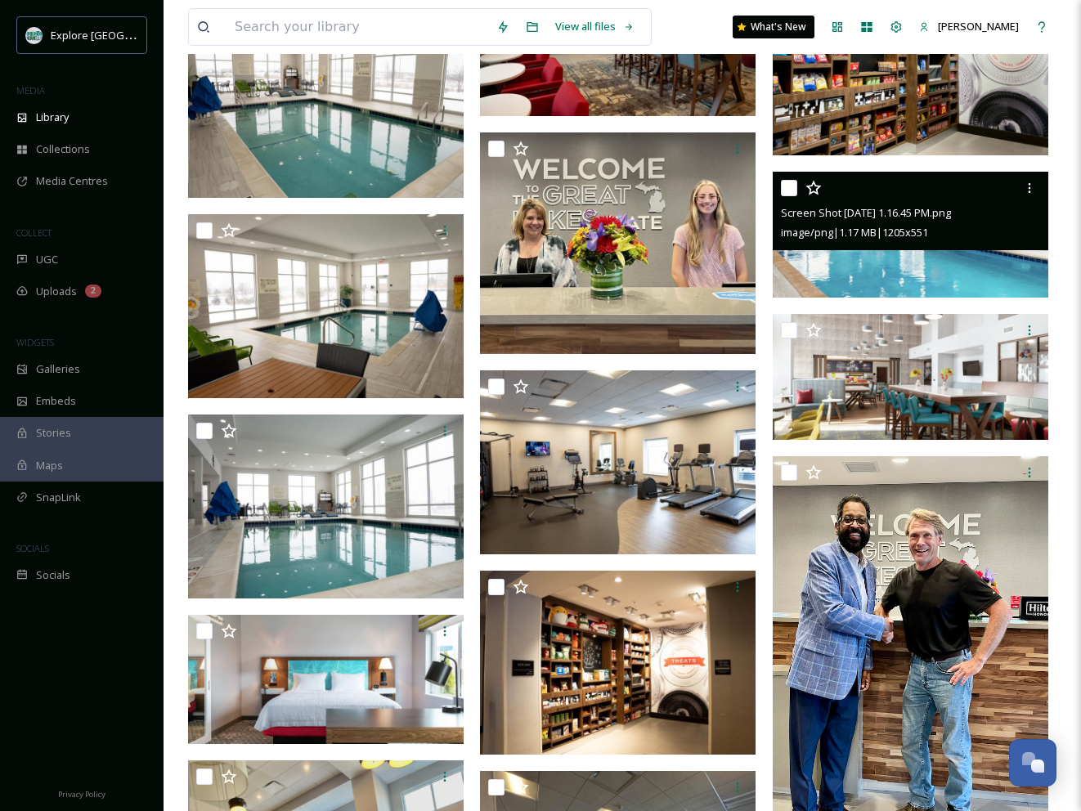
scroll to position [1984, 0]
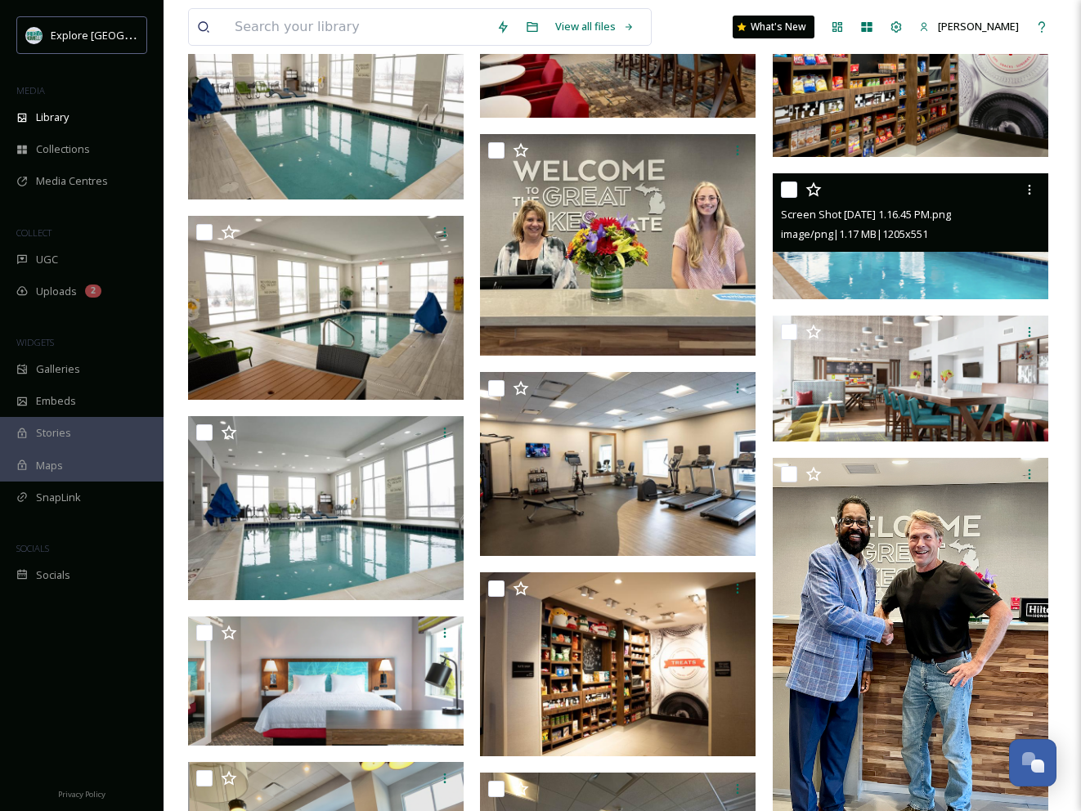
click at [913, 267] on img at bounding box center [911, 236] width 276 height 126
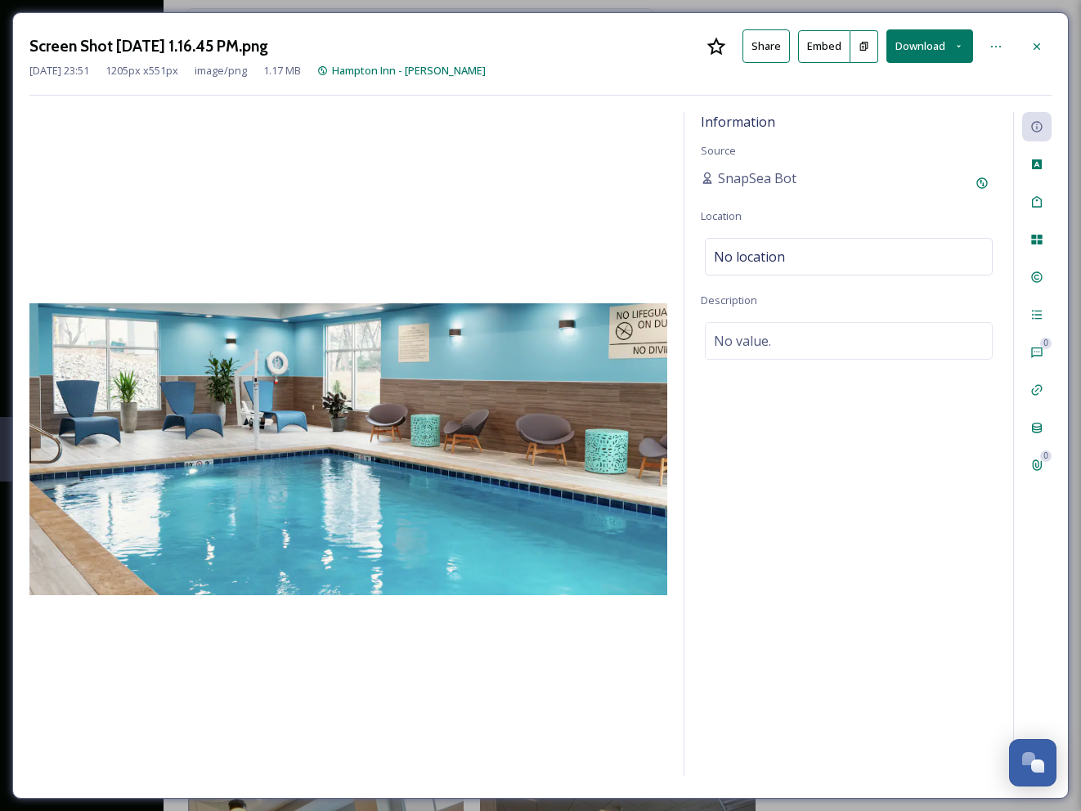
click at [929, 40] on button "Download" at bounding box center [929, 46] width 87 height 34
click at [864, 84] on span "Download Original (1205 x 551)" at bounding box center [887, 84] width 149 height 16
click at [1036, 43] on icon at bounding box center [1036, 46] width 13 height 13
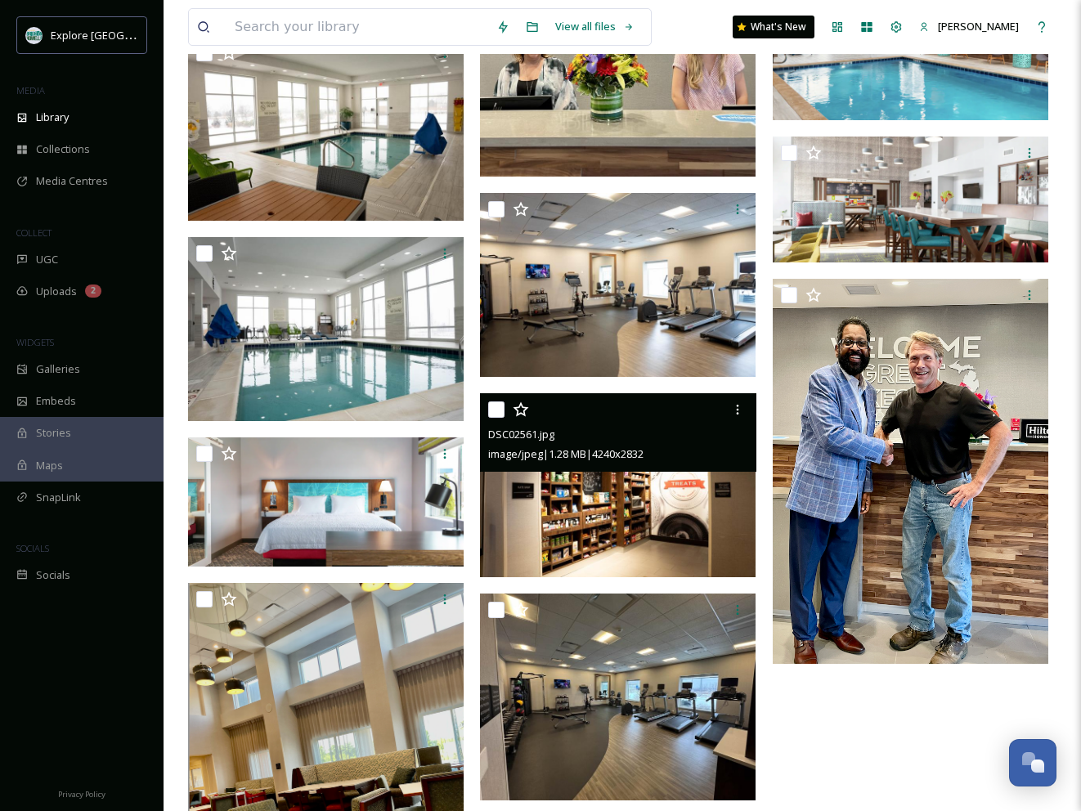
scroll to position [2165, 0]
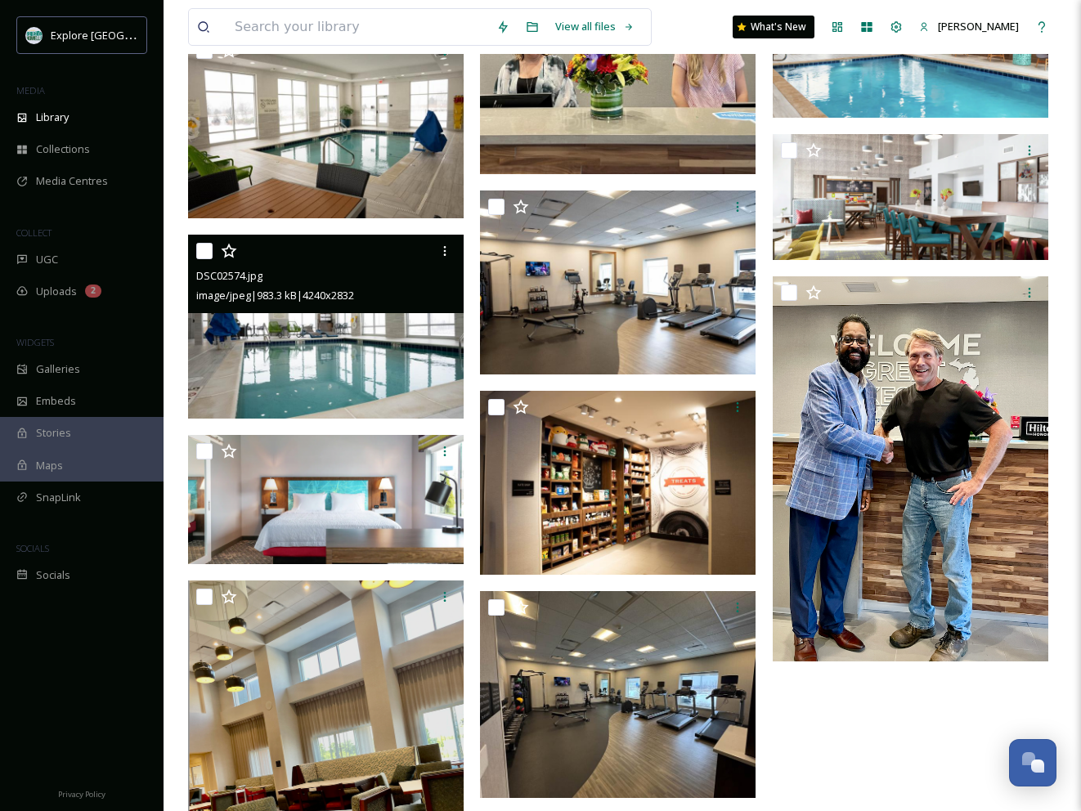
click at [417, 361] on img at bounding box center [326, 327] width 276 height 184
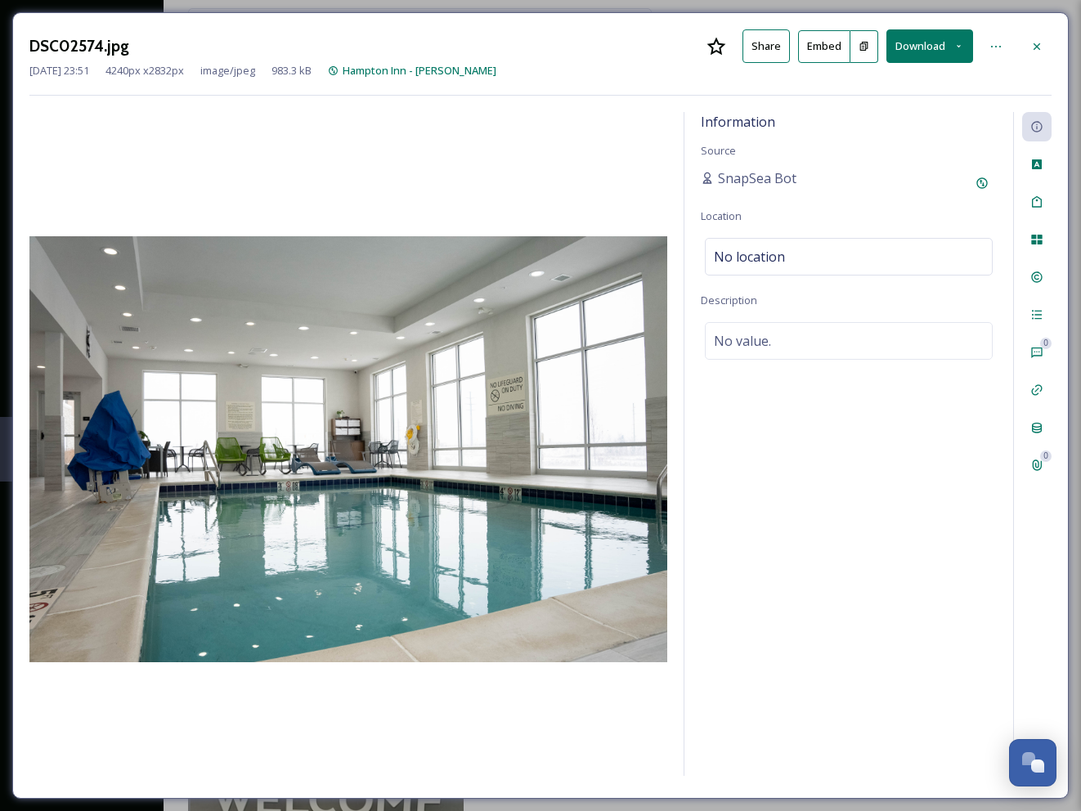
click at [919, 43] on button "Download" at bounding box center [929, 46] width 87 height 34
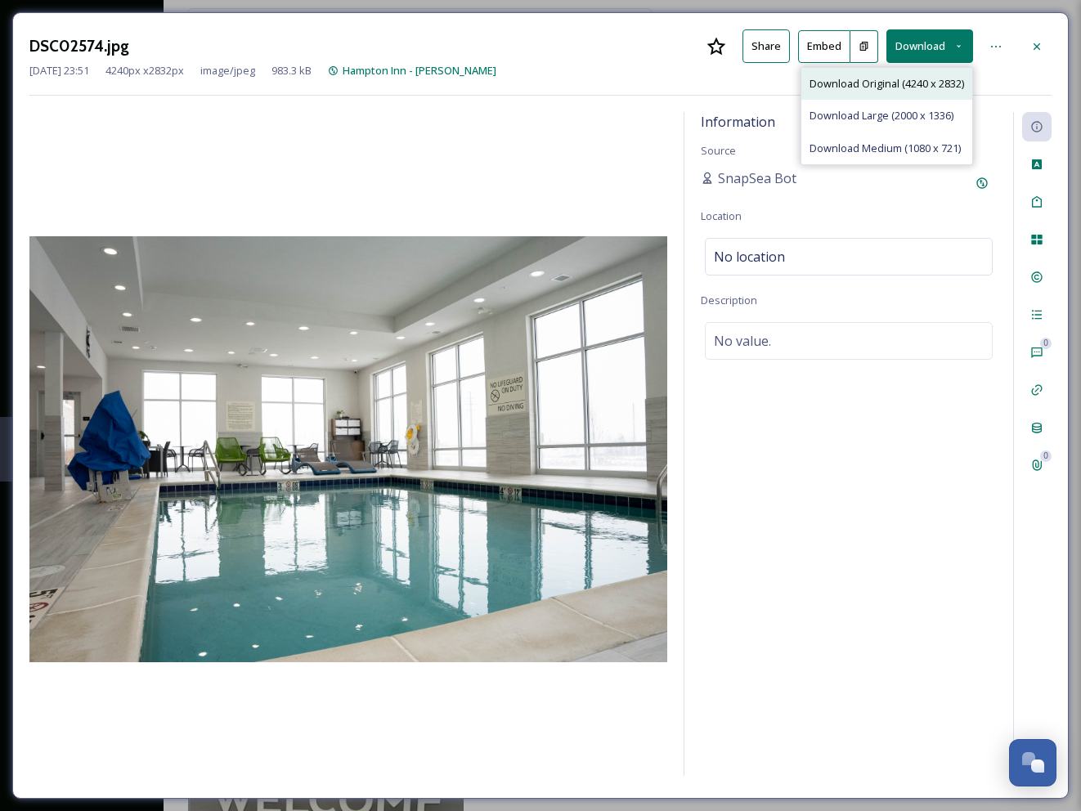
click at [881, 82] on span "Download Original (4240 x 2832)" at bounding box center [887, 84] width 155 height 16
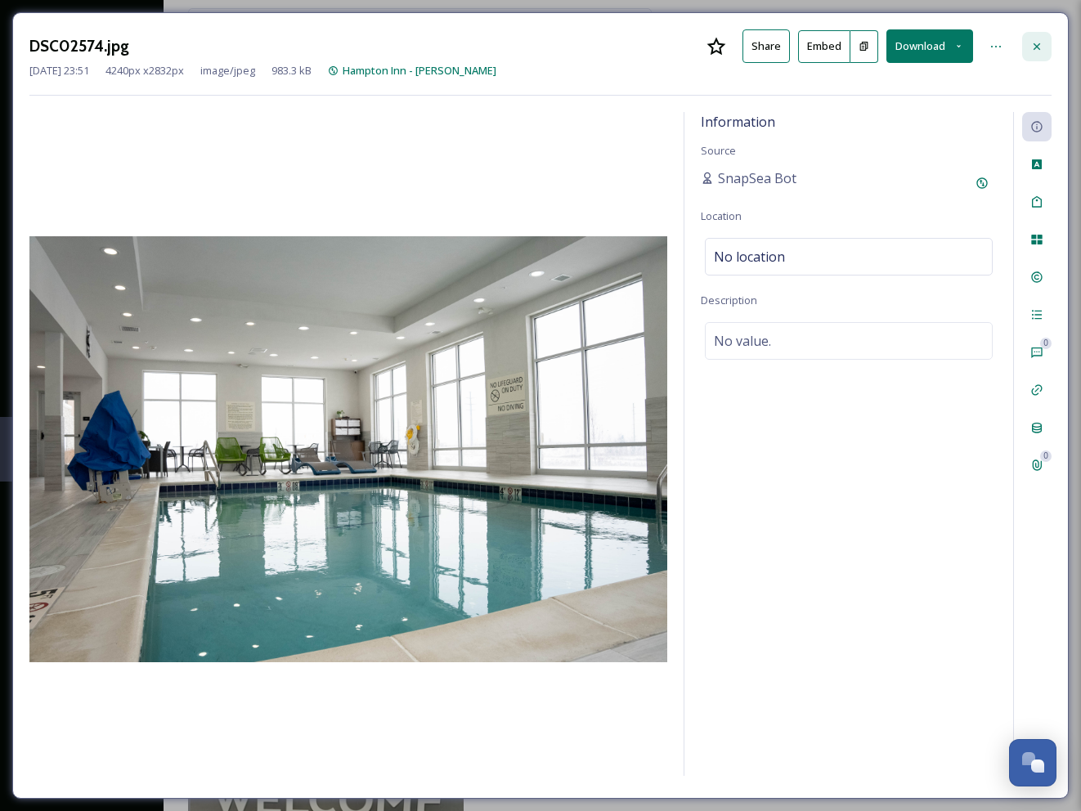
drag, startPoint x: 1036, startPoint y: 44, endPoint x: 1025, endPoint y: 51, distance: 12.5
click at [1035, 44] on icon at bounding box center [1036, 46] width 13 height 13
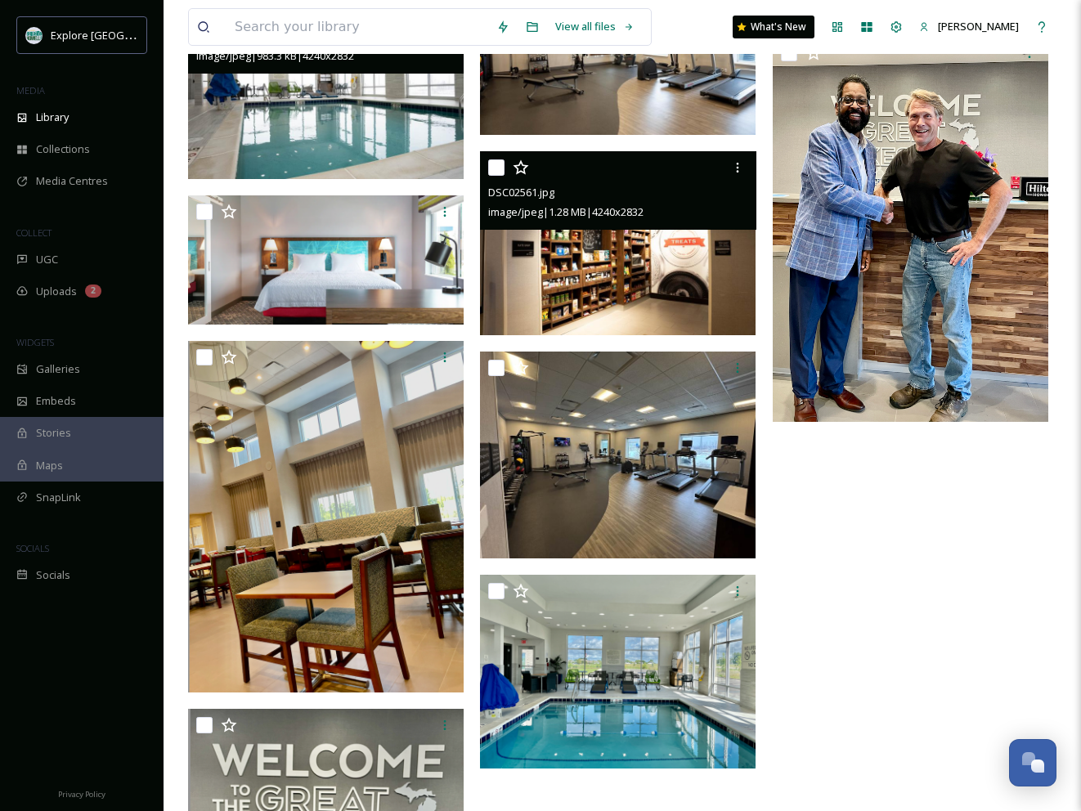
scroll to position [2407, 0]
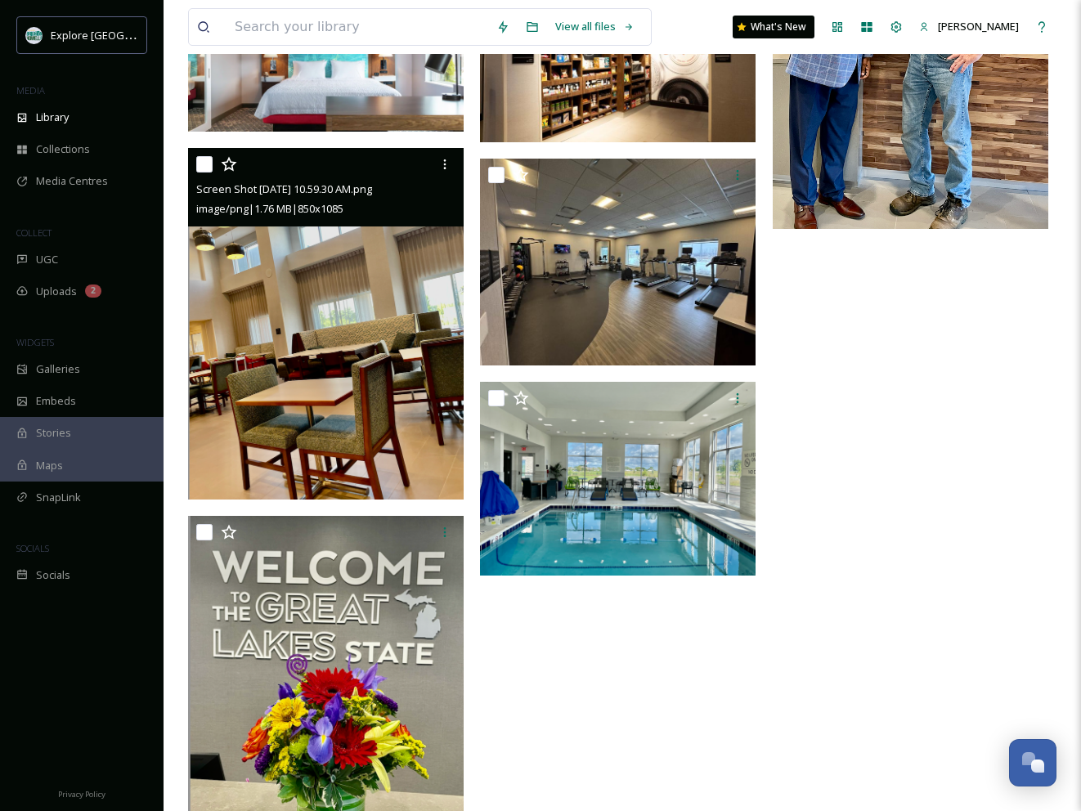
click at [411, 326] on img at bounding box center [326, 324] width 276 height 352
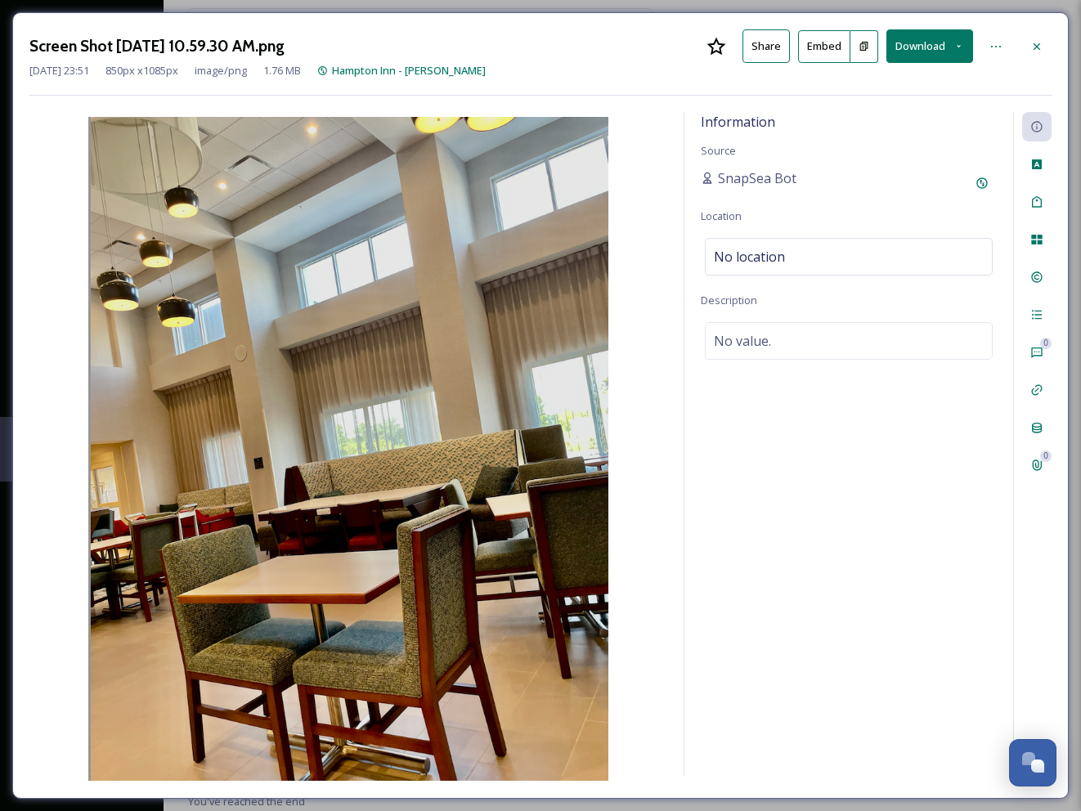
click at [925, 41] on button "Download" at bounding box center [929, 46] width 87 height 34
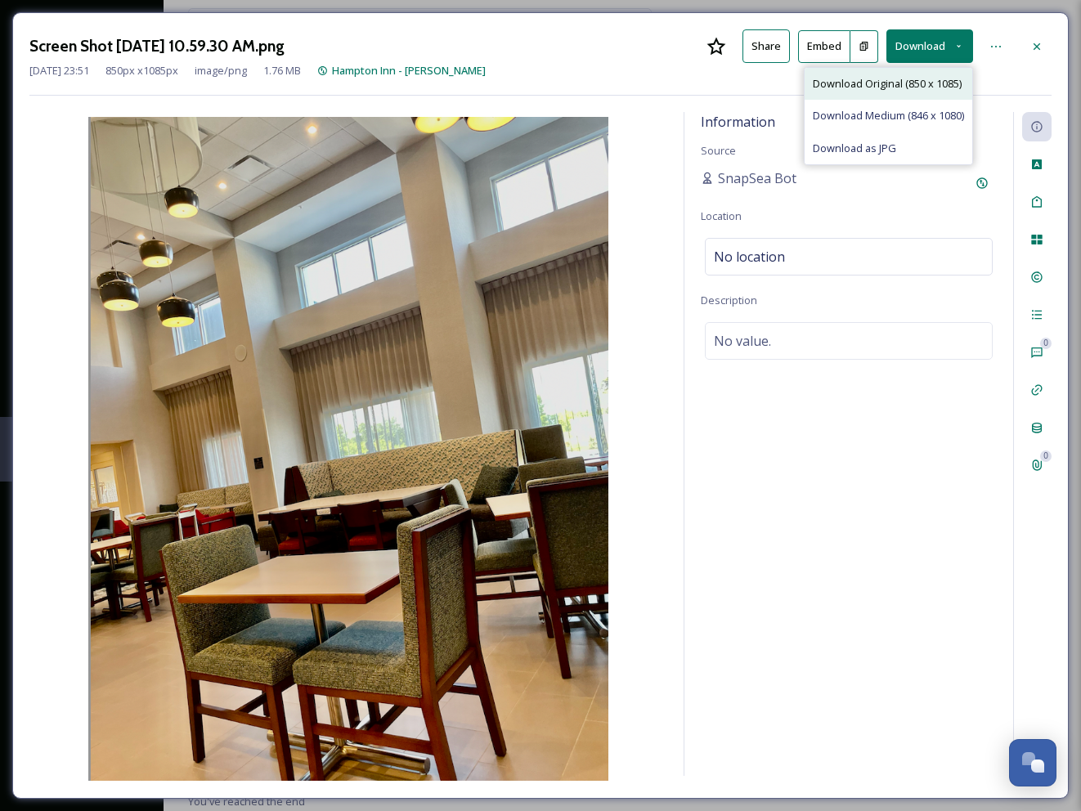
click at [873, 82] on span "Download Original (850 x 1085)" at bounding box center [887, 84] width 149 height 16
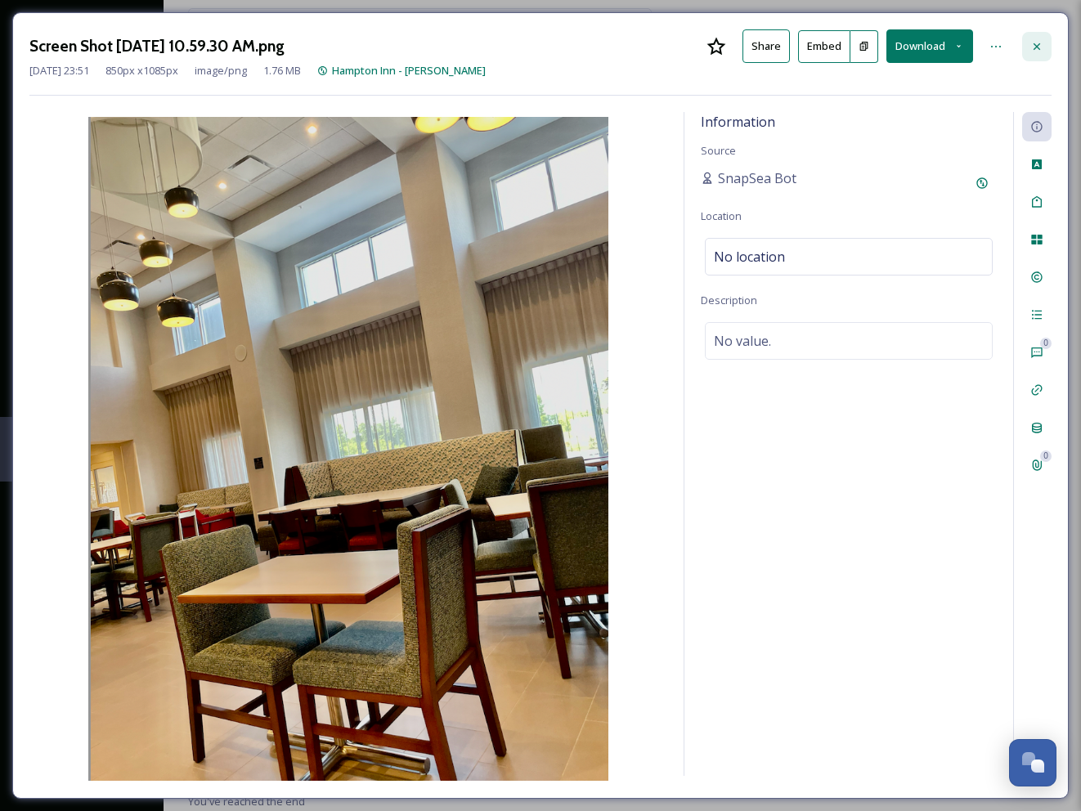
drag, startPoint x: 1037, startPoint y: 43, endPoint x: 1018, endPoint y: 52, distance: 21.2
click at [1036, 43] on icon at bounding box center [1036, 46] width 13 height 13
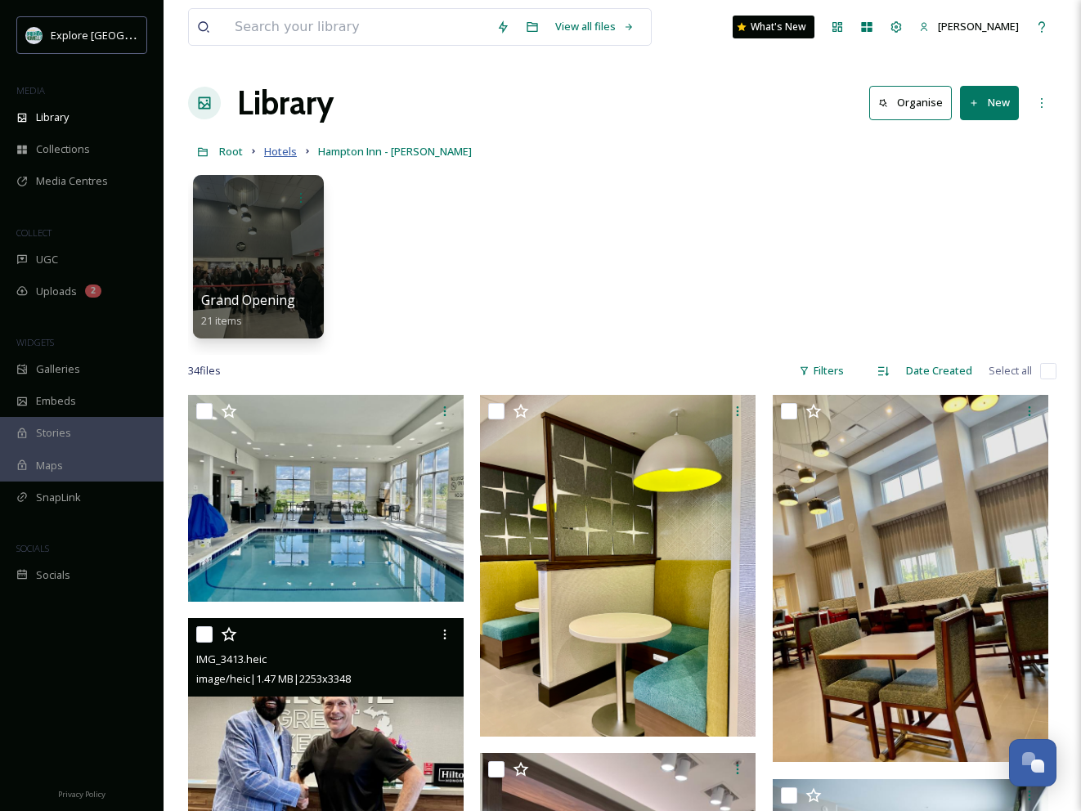
click at [283, 152] on span "Hotels" at bounding box center [280, 151] width 33 height 15
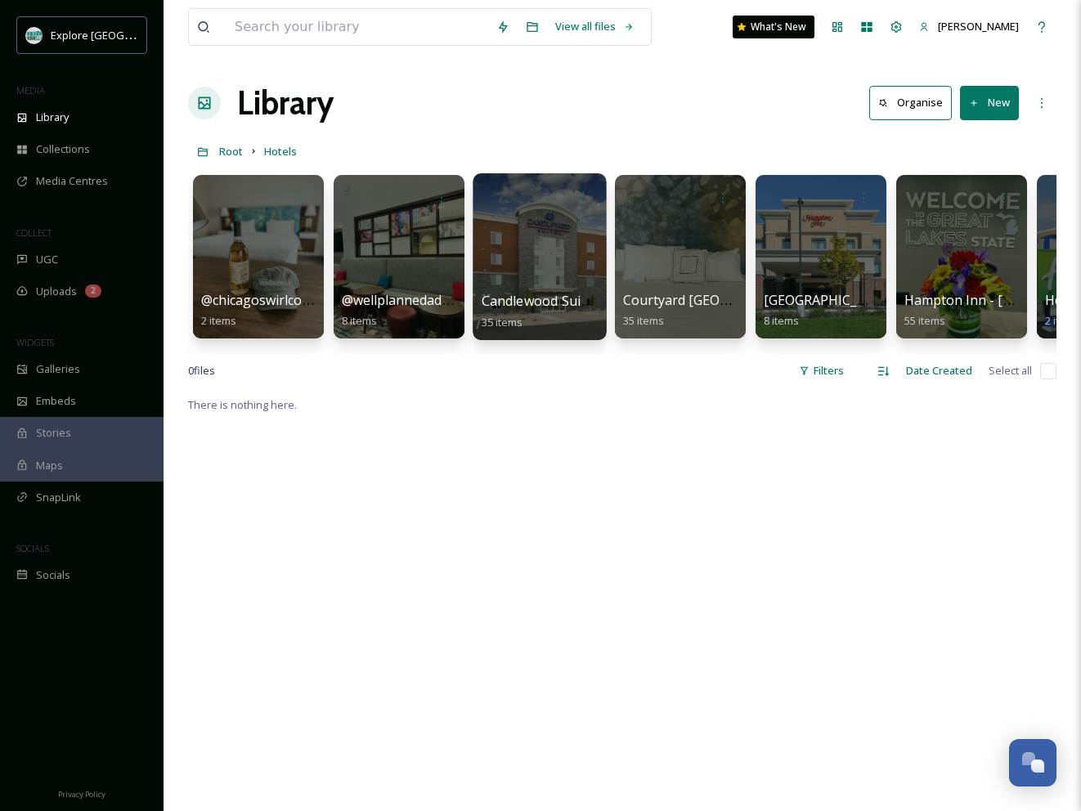
click at [523, 261] on div at bounding box center [539, 256] width 133 height 167
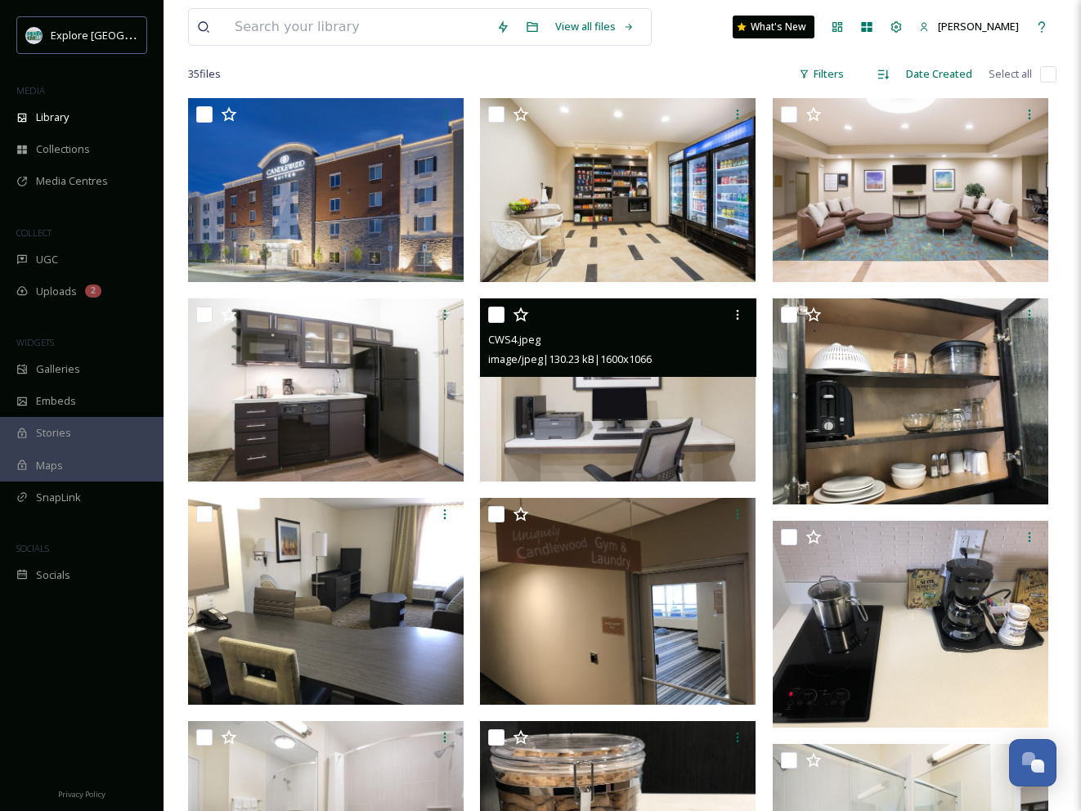
scroll to position [128, 0]
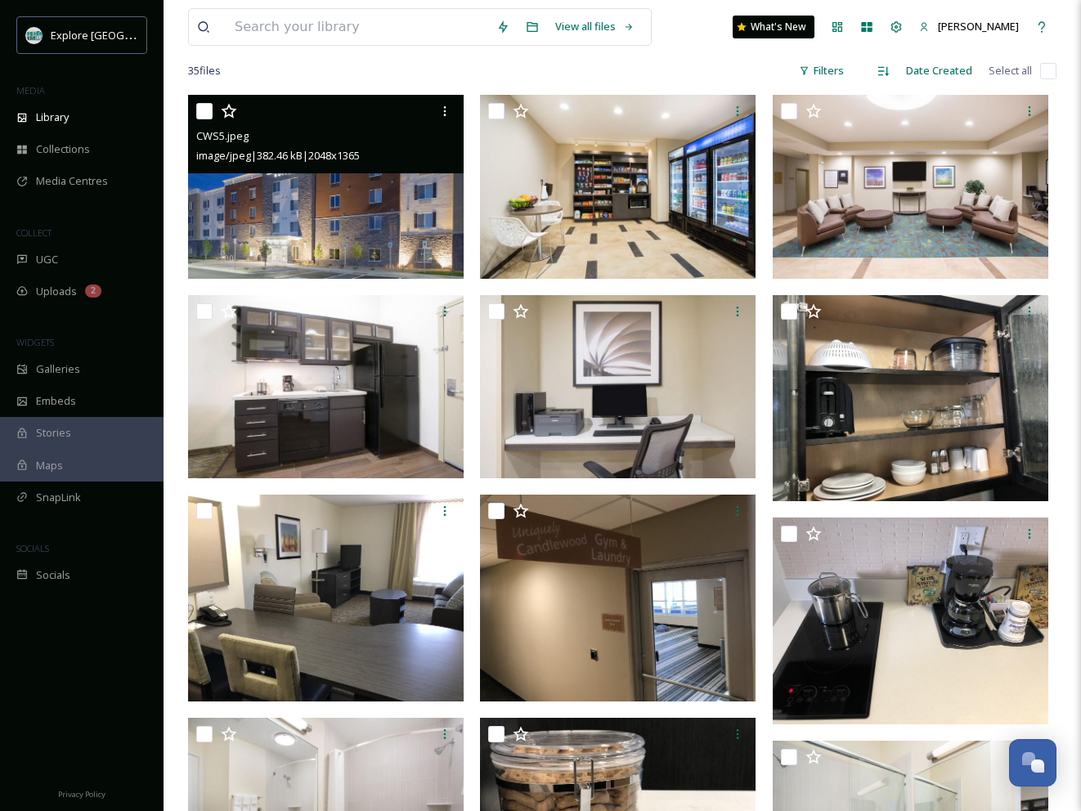
click at [401, 210] on img at bounding box center [326, 187] width 276 height 184
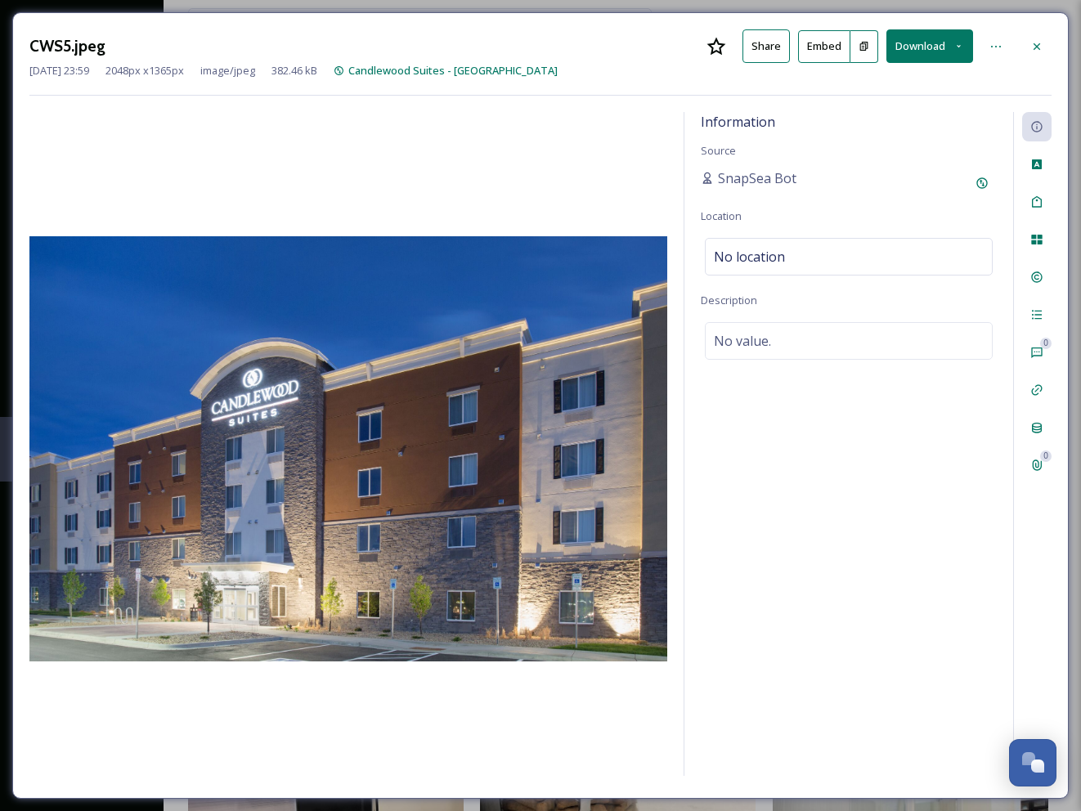
click at [930, 42] on button "Download" at bounding box center [929, 46] width 87 height 34
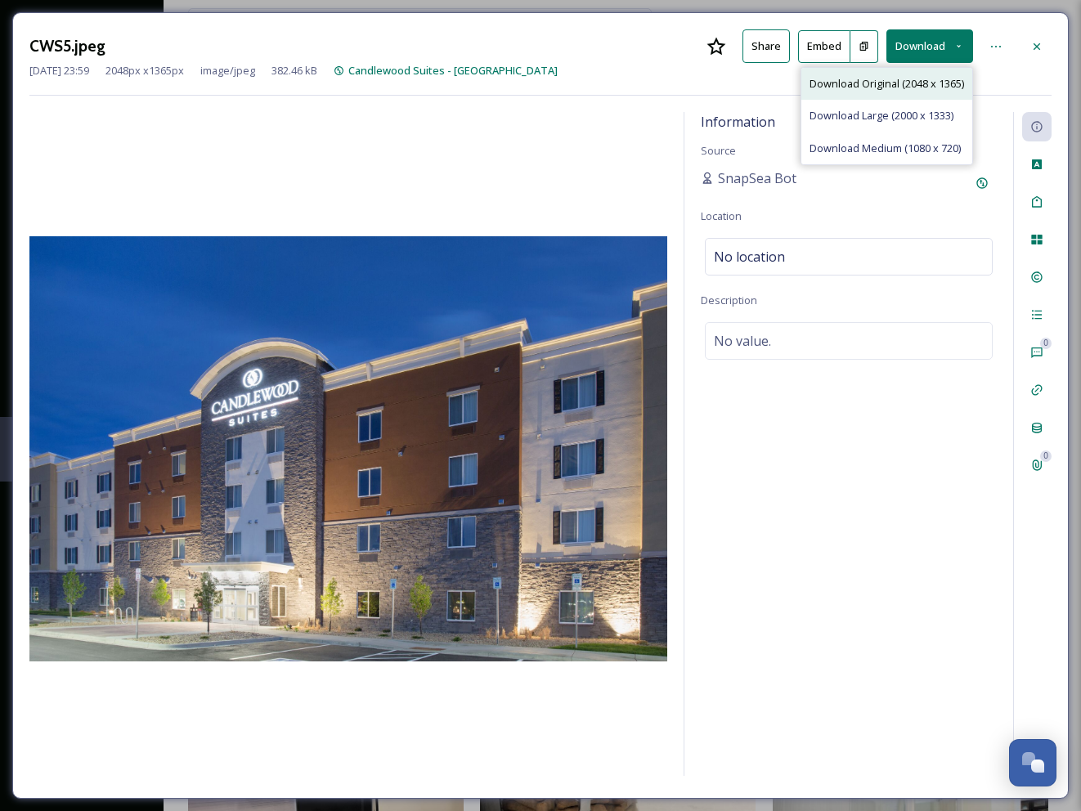
click at [859, 85] on span "Download Original (2048 x 1365)" at bounding box center [887, 84] width 155 height 16
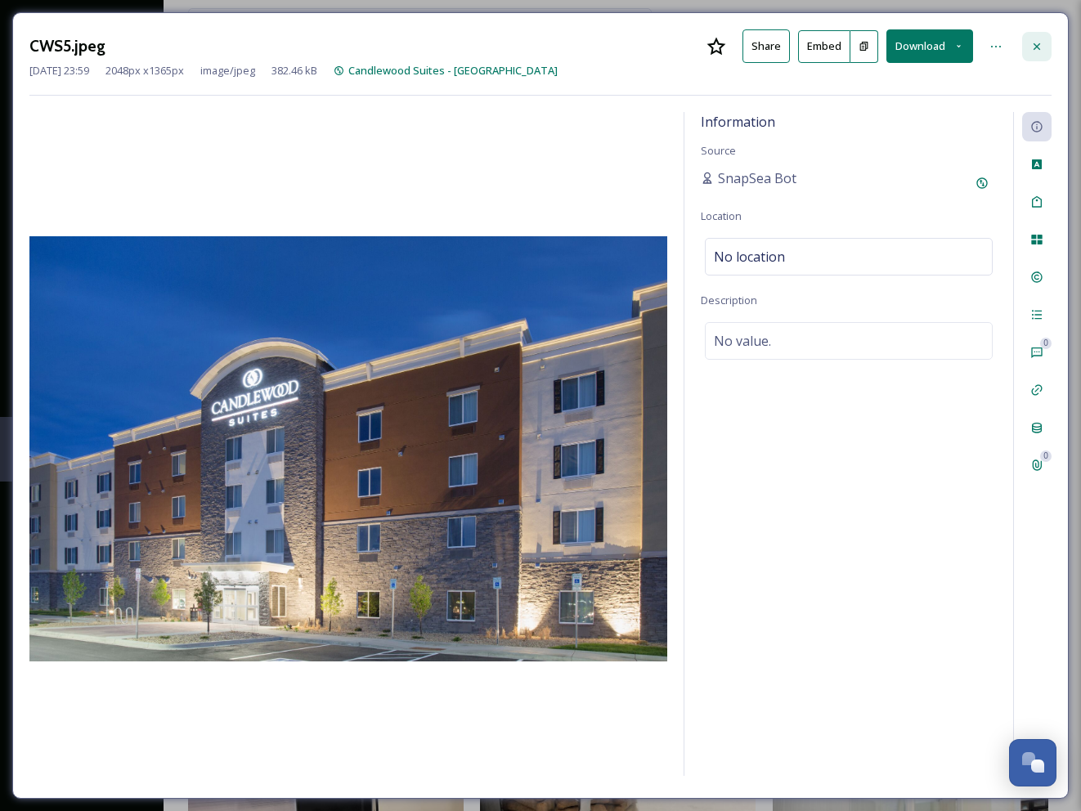
click at [1034, 44] on icon at bounding box center [1036, 46] width 13 height 13
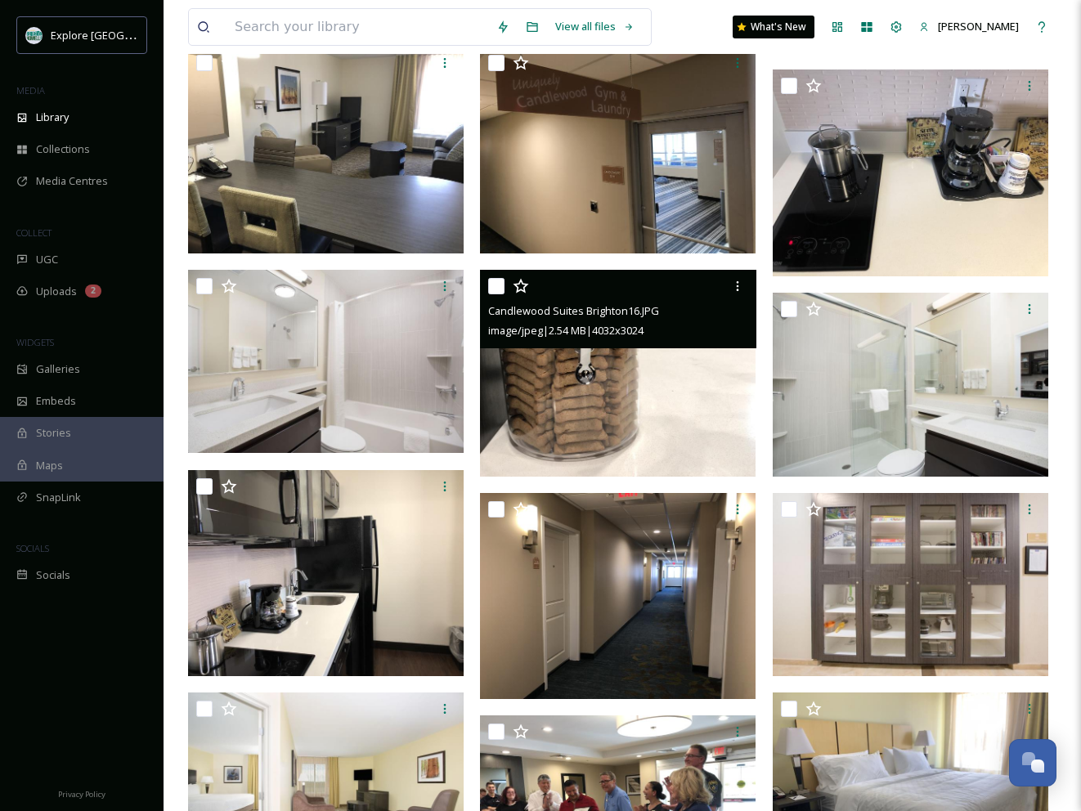
scroll to position [578, 0]
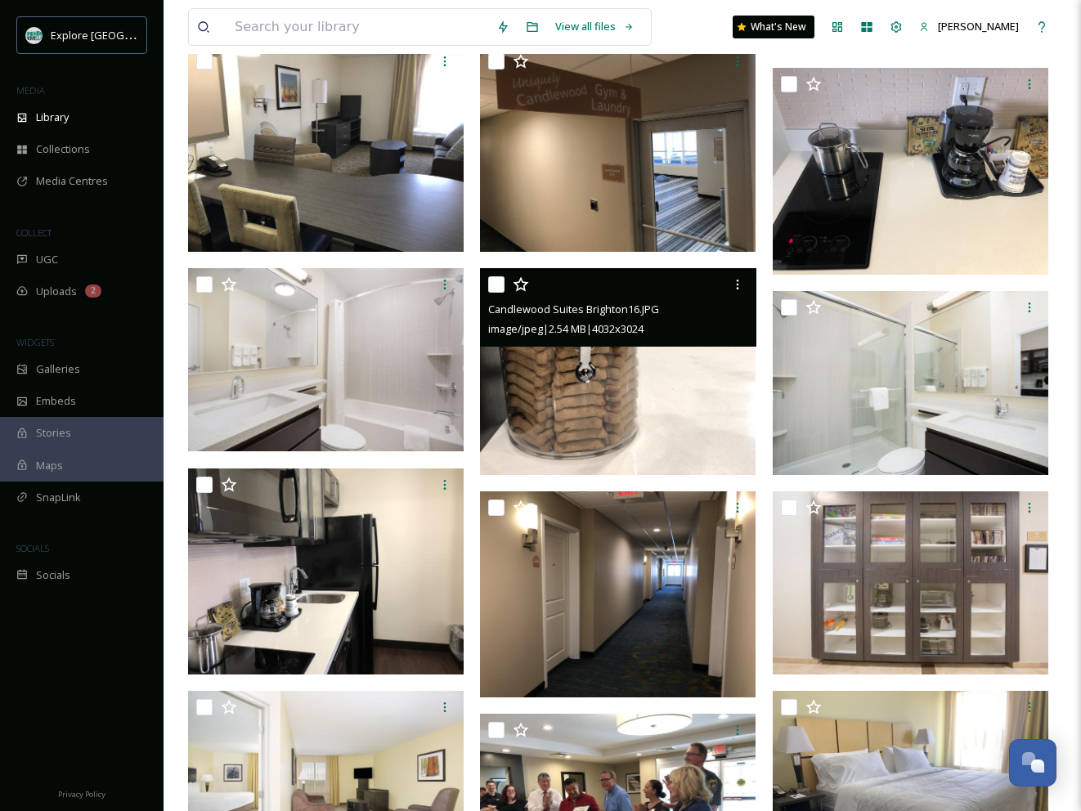
click at [694, 381] on img at bounding box center [618, 371] width 276 height 207
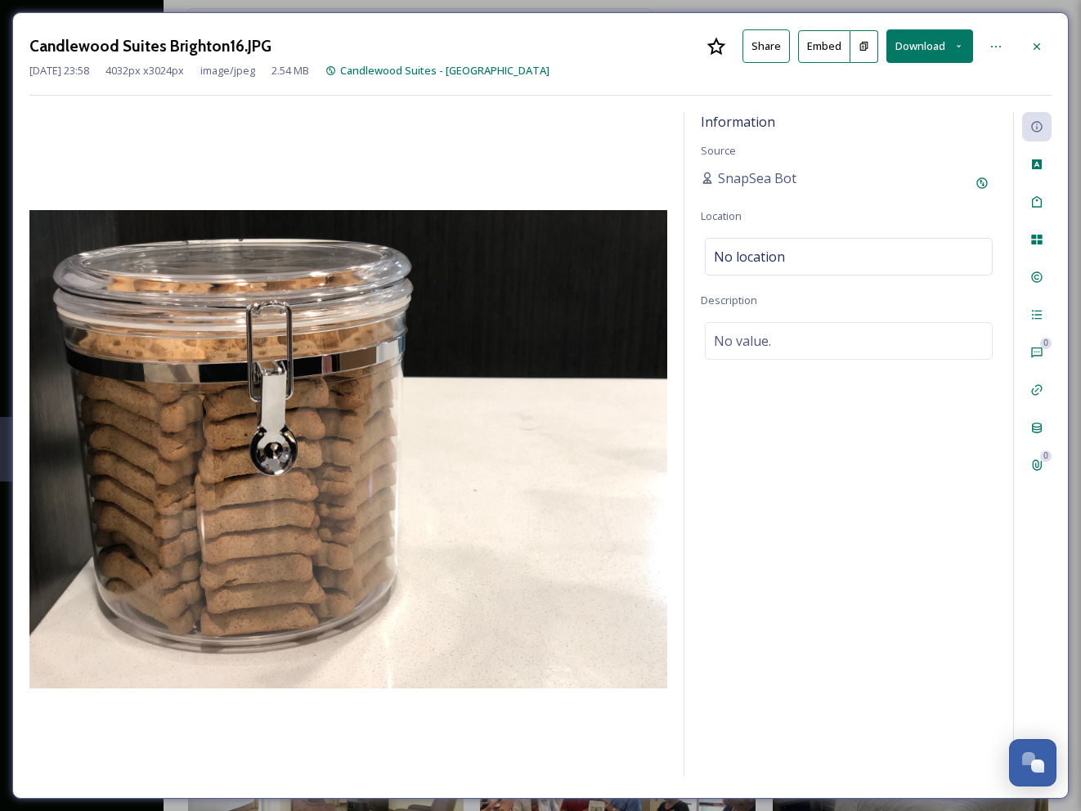
click at [906, 37] on button "Download" at bounding box center [929, 46] width 87 height 34
click at [825, 83] on span "Download Original (4032 x 3024)" at bounding box center [887, 84] width 155 height 16
drag, startPoint x: 1037, startPoint y: 42, endPoint x: 1030, endPoint y: 47, distance: 8.7
click at [1036, 42] on icon at bounding box center [1036, 46] width 13 height 13
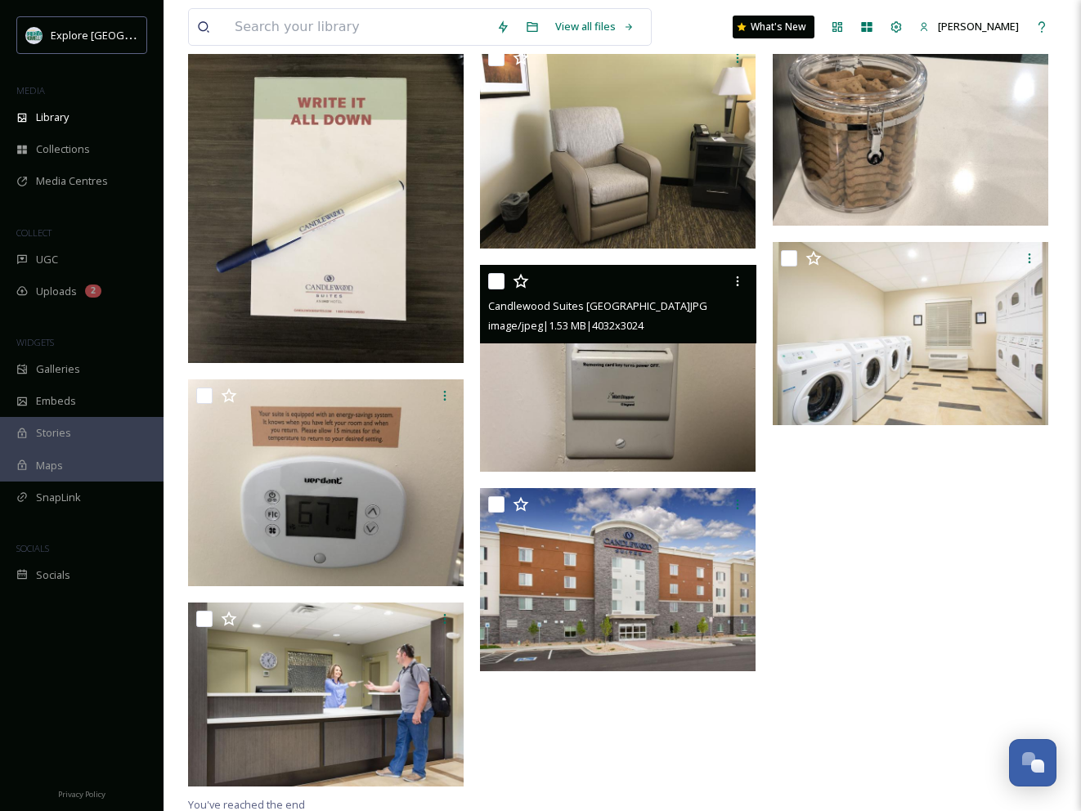
scroll to position [2145, 0]
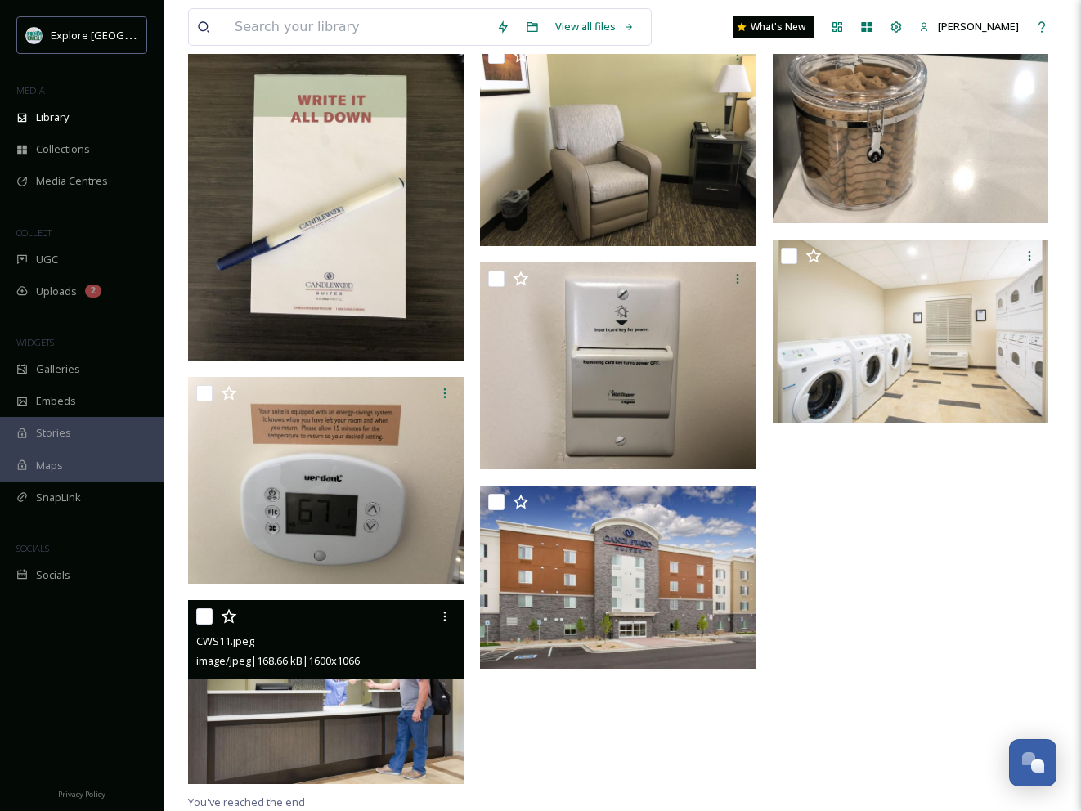
click at [389, 693] on img at bounding box center [326, 691] width 276 height 183
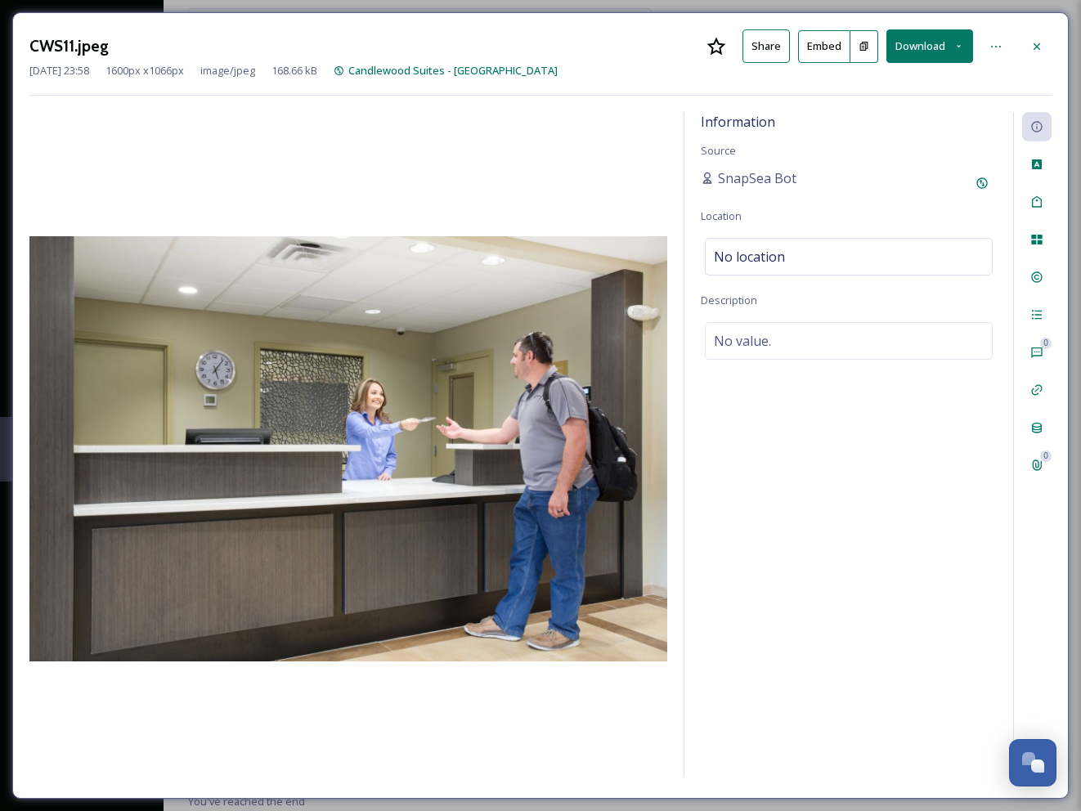
click at [931, 39] on button "Download" at bounding box center [929, 46] width 87 height 34
click at [872, 80] on span "Download Original (1600 x 1066)" at bounding box center [887, 84] width 155 height 16
click at [1039, 42] on icon at bounding box center [1036, 46] width 13 height 13
